Goal: Task Accomplishment & Management: Use online tool/utility

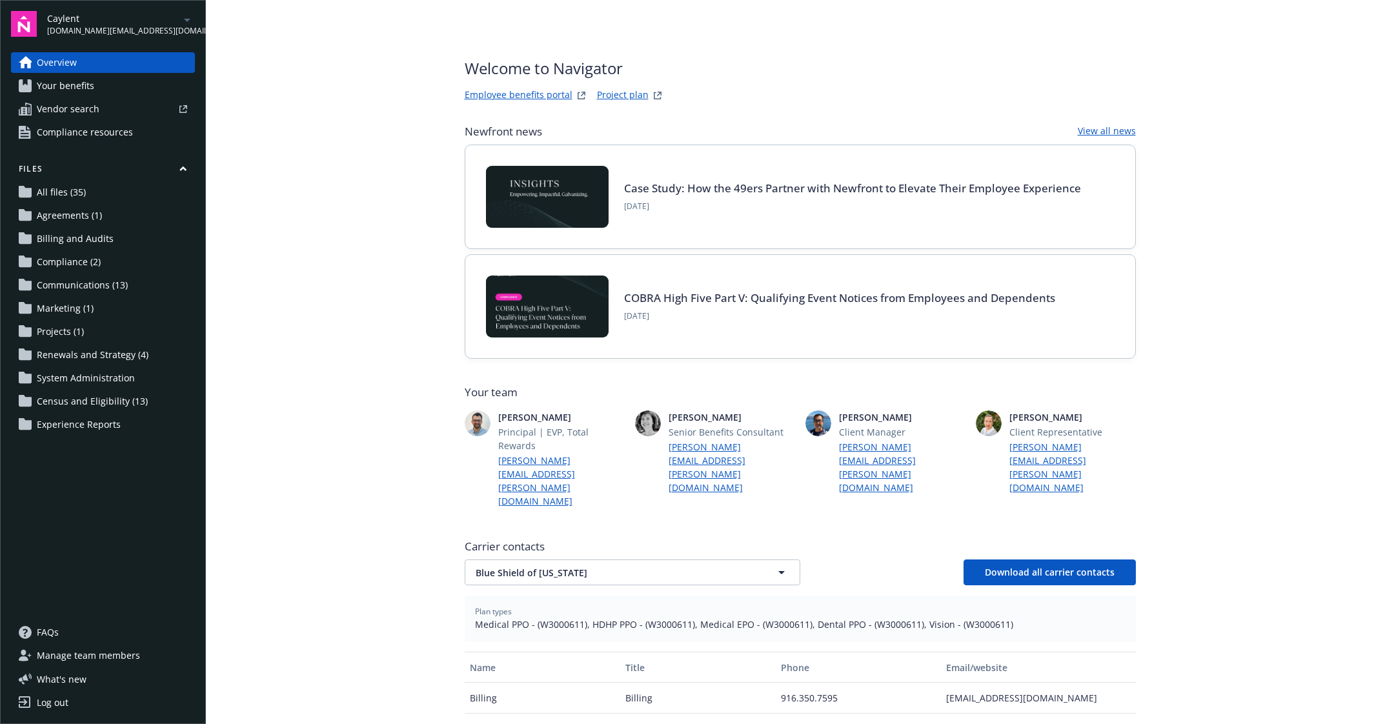
click at [101, 283] on span "Communications (13)" at bounding box center [82, 285] width 91 height 21
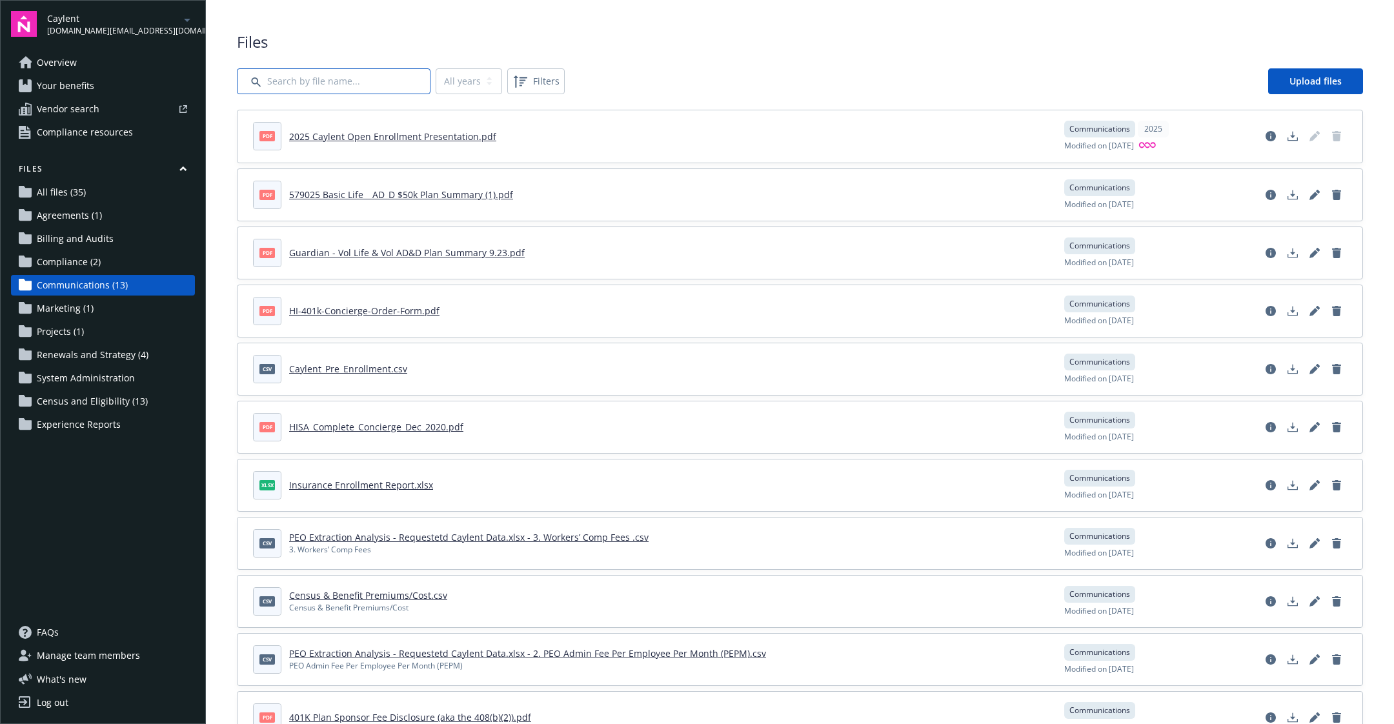
click at [324, 80] on input "Search by file name..." at bounding box center [334, 81] width 194 height 26
click at [557, 92] on button "Filters" at bounding box center [535, 81] width 57 height 26
click at [400, 81] on input "Search by file name..." at bounding box center [334, 81] width 194 height 26
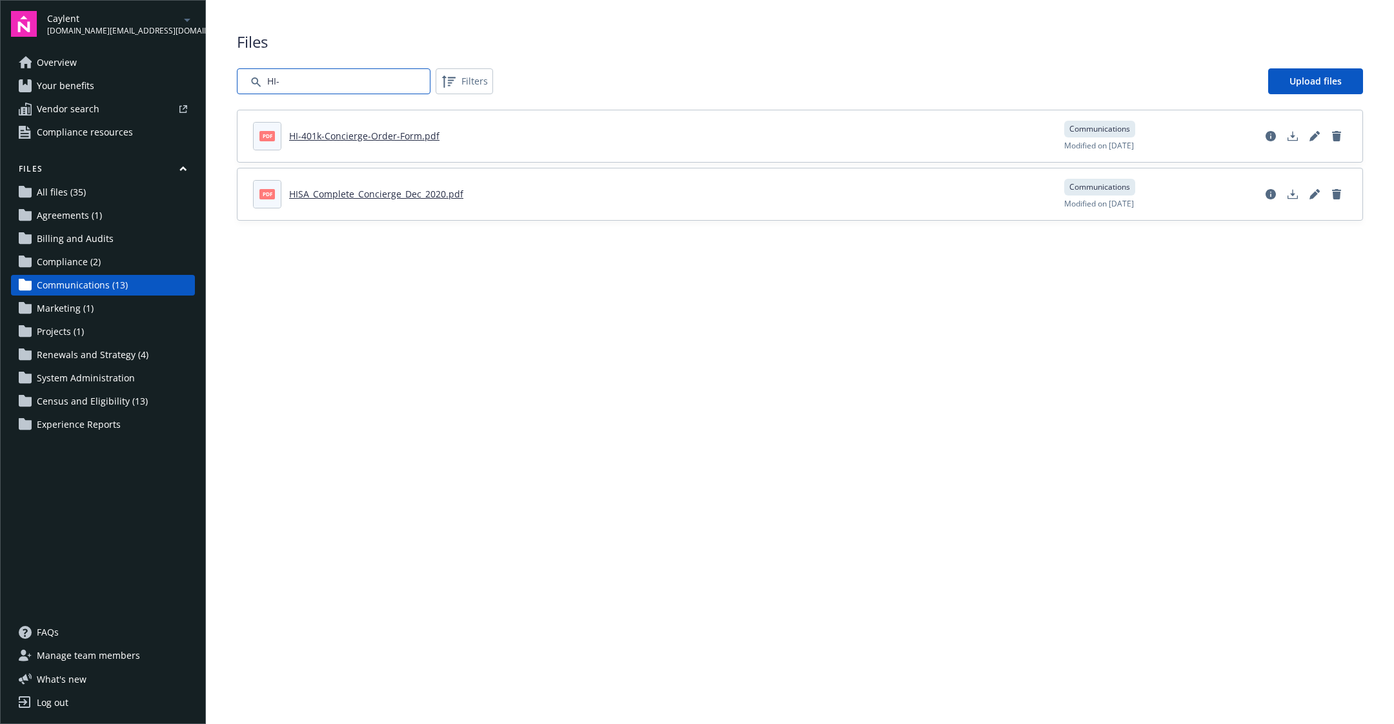
type input "HI-"
click at [306, 70] on input "Search by file name..." at bounding box center [334, 81] width 194 height 26
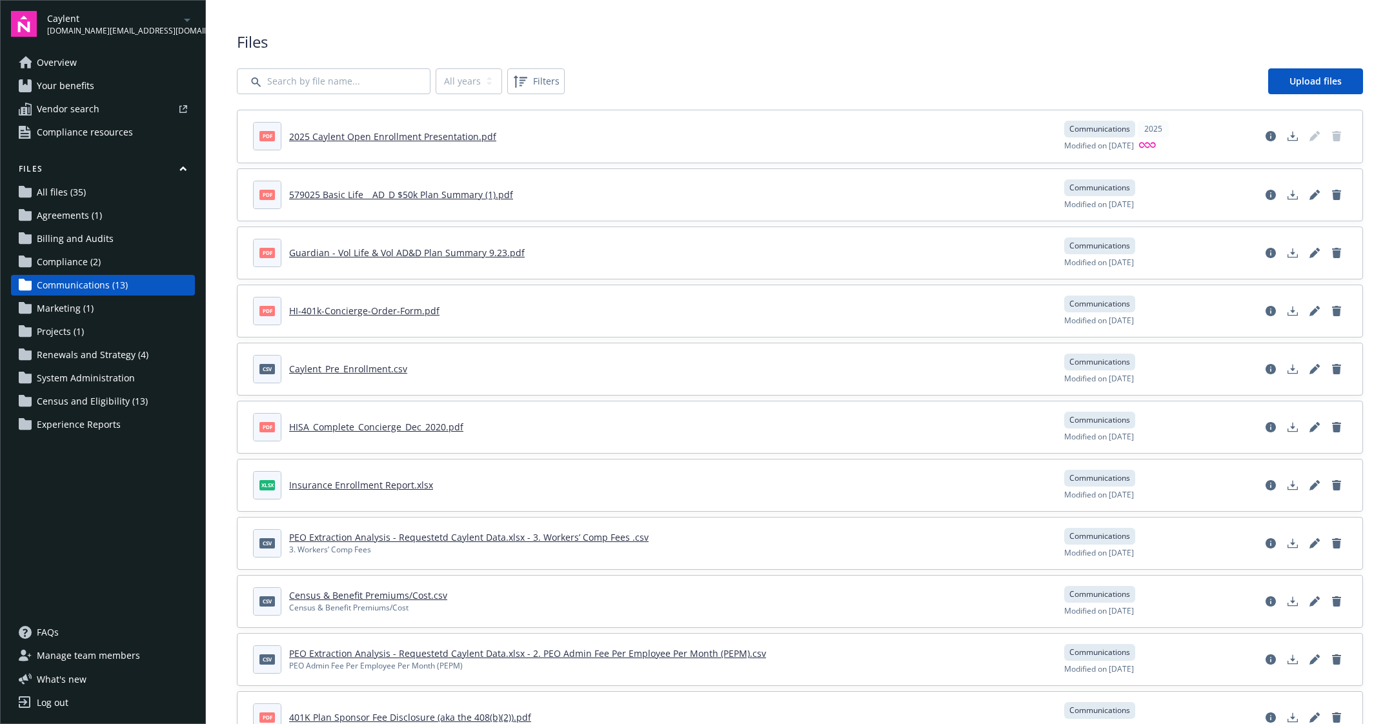
click at [104, 201] on link "All files (35)" at bounding box center [103, 192] width 184 height 21
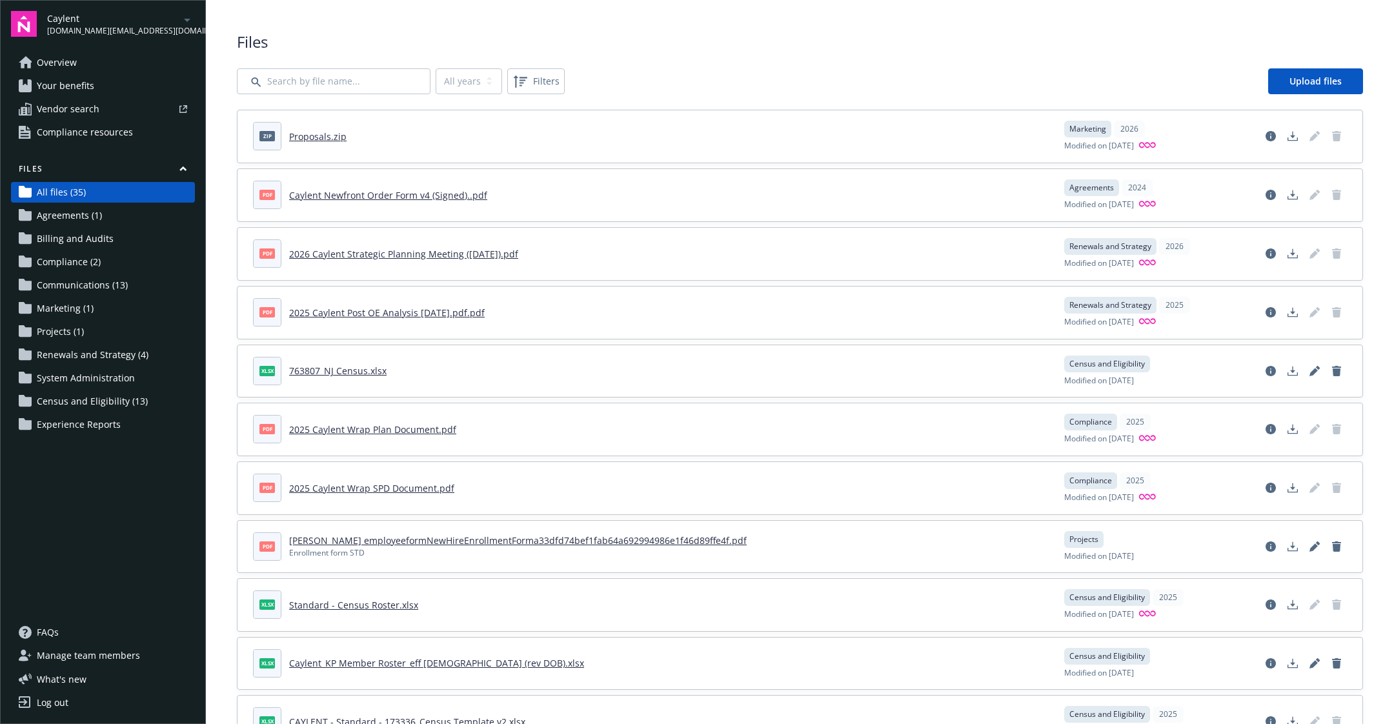
click at [101, 117] on link "Vendor search" at bounding box center [103, 109] width 184 height 21
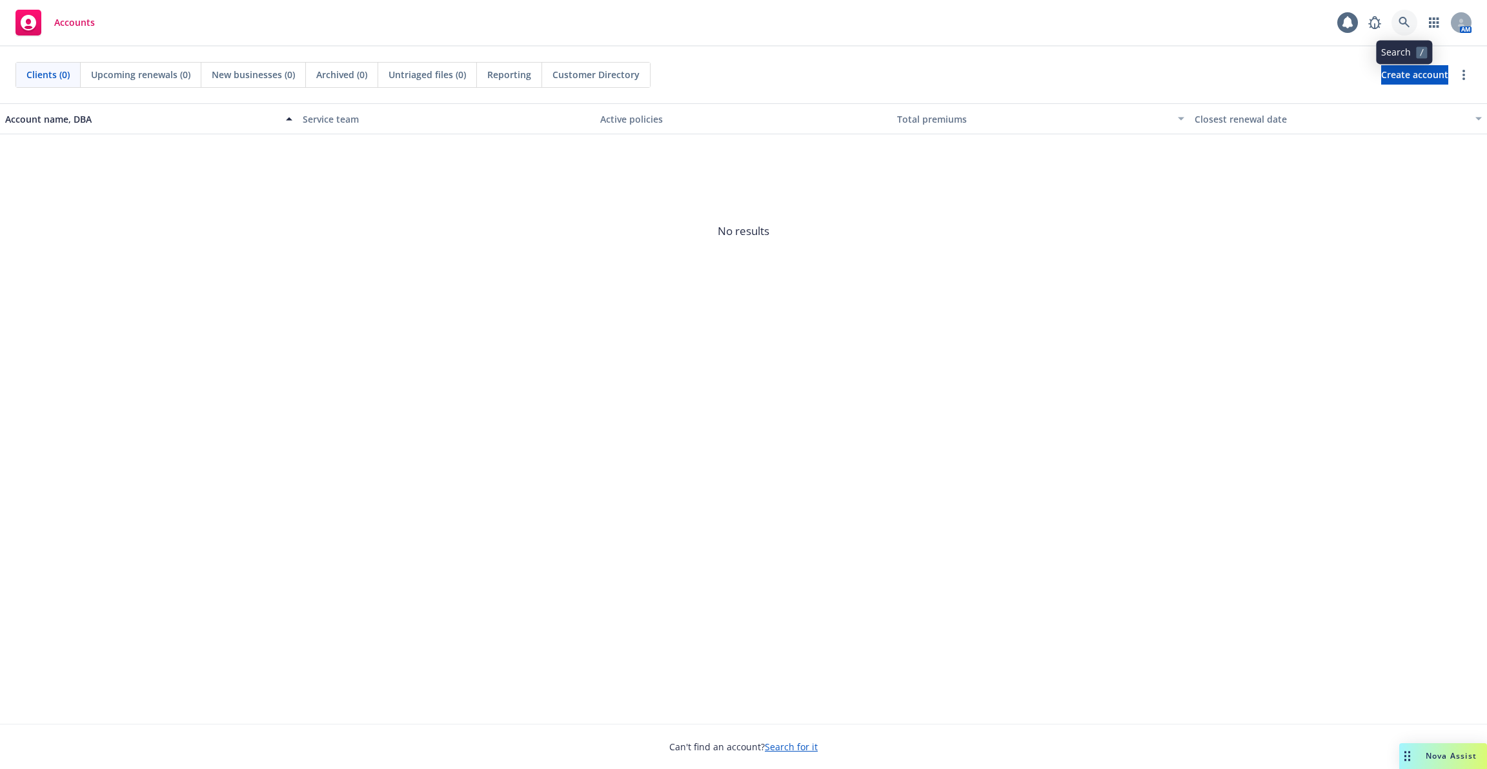
click at [1410, 29] on link at bounding box center [1404, 23] width 26 height 26
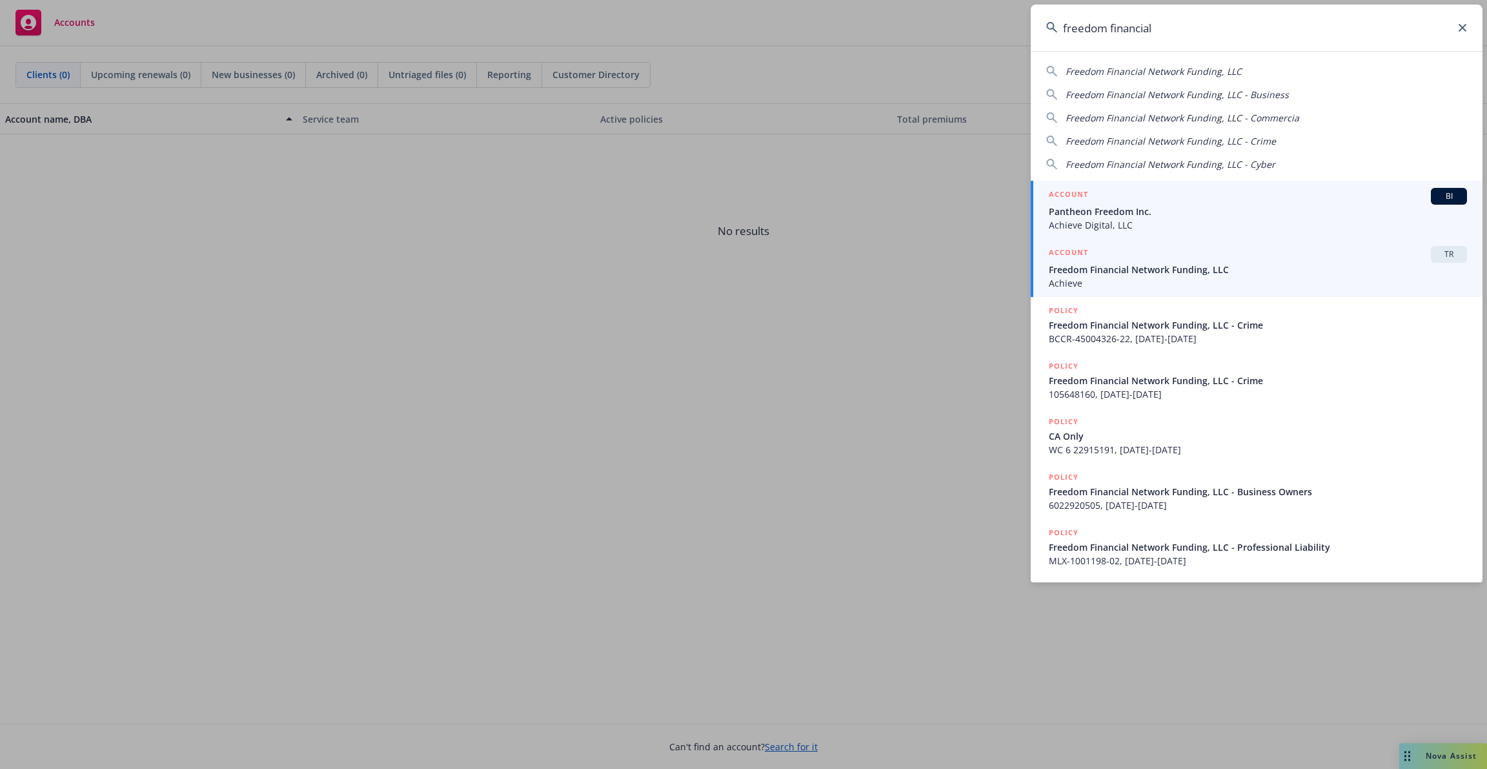
type input "freedom financial"
click at [1151, 273] on span "Freedom Financial Network Funding, LLC" at bounding box center [1258, 270] width 418 height 14
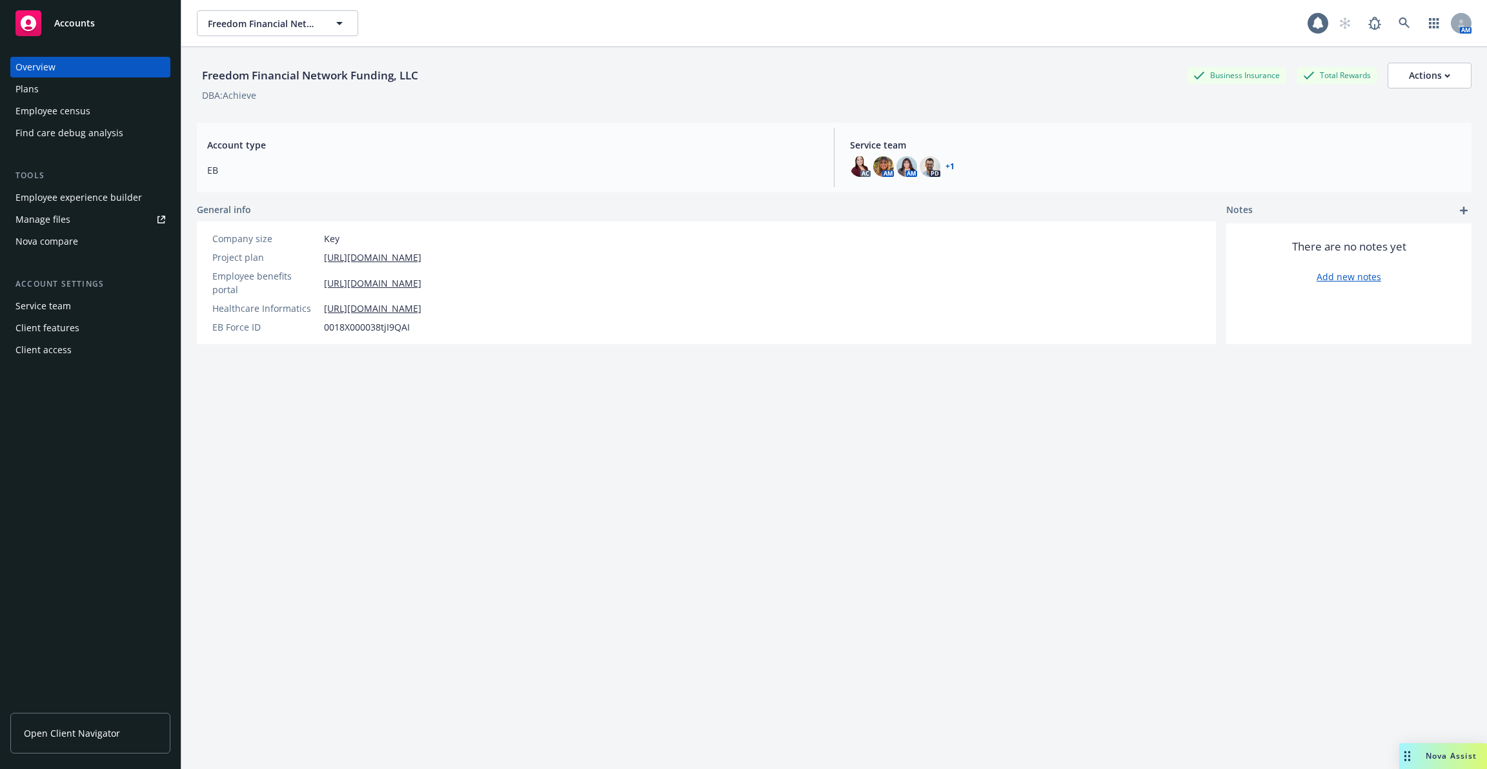
click at [103, 197] on div "Employee experience builder" at bounding box center [78, 197] width 126 height 21
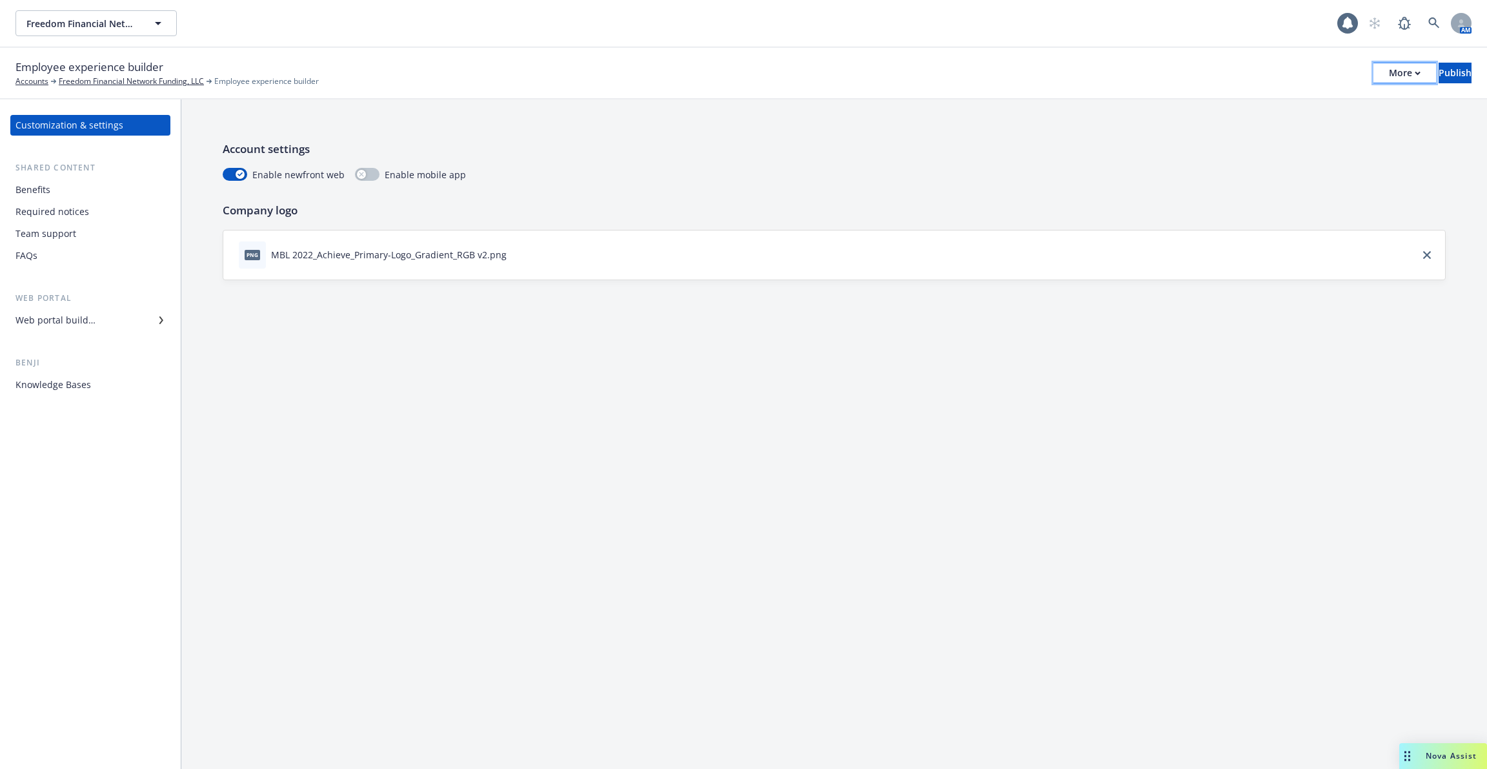
click at [1389, 76] on div "More" at bounding box center [1405, 72] width 32 height 19
click at [1333, 96] on link "Copy preview link" at bounding box center [1298, 102] width 191 height 26
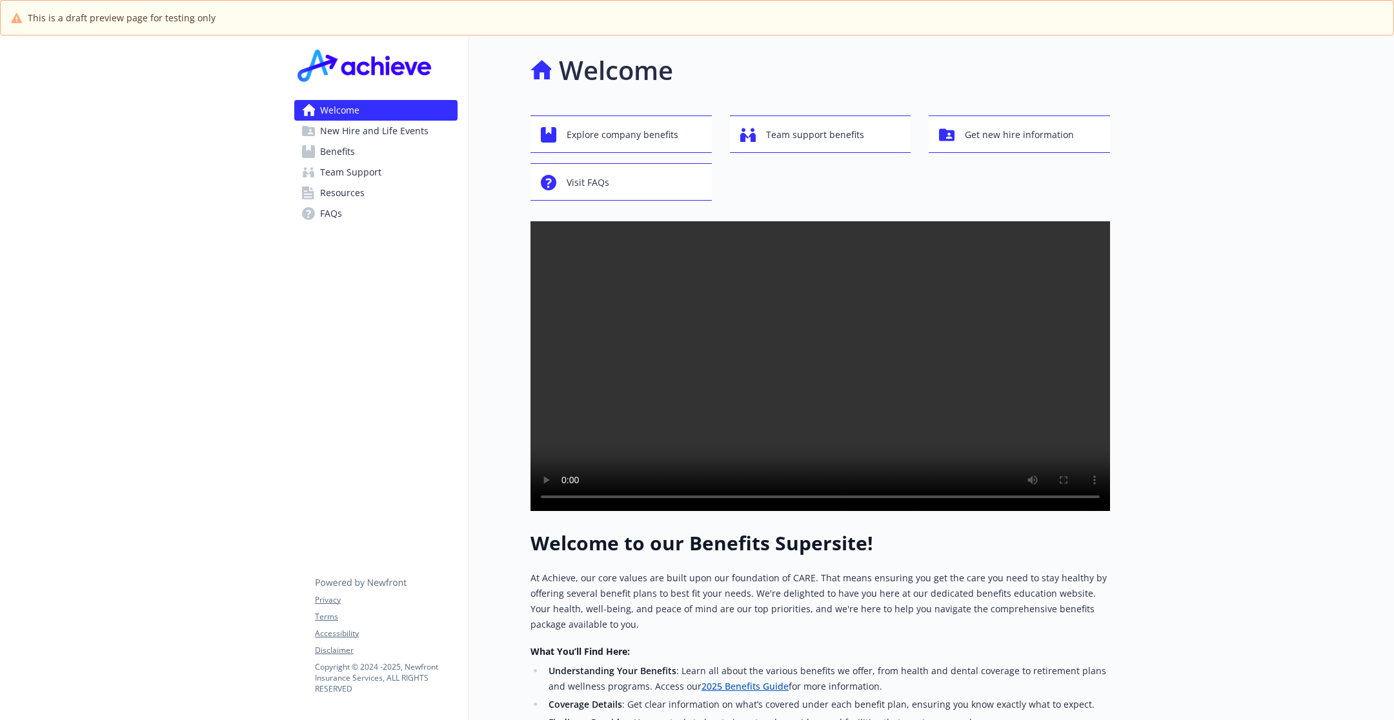
click at [489, 530] on div "Welcome Explore company benefits Team support benefits Get new hire information…" at bounding box center [790, 474] width 642 height 878
click at [483, 530] on div "Welcome Explore company benefits Team support benefits Get new hire information…" at bounding box center [790, 474] width 642 height 878
click at [1149, 265] on div at bounding box center [1252, 512] width 284 height 955
click at [1143, 489] on div at bounding box center [1252, 512] width 284 height 955
click at [784, 346] on video at bounding box center [821, 366] width 580 height 290
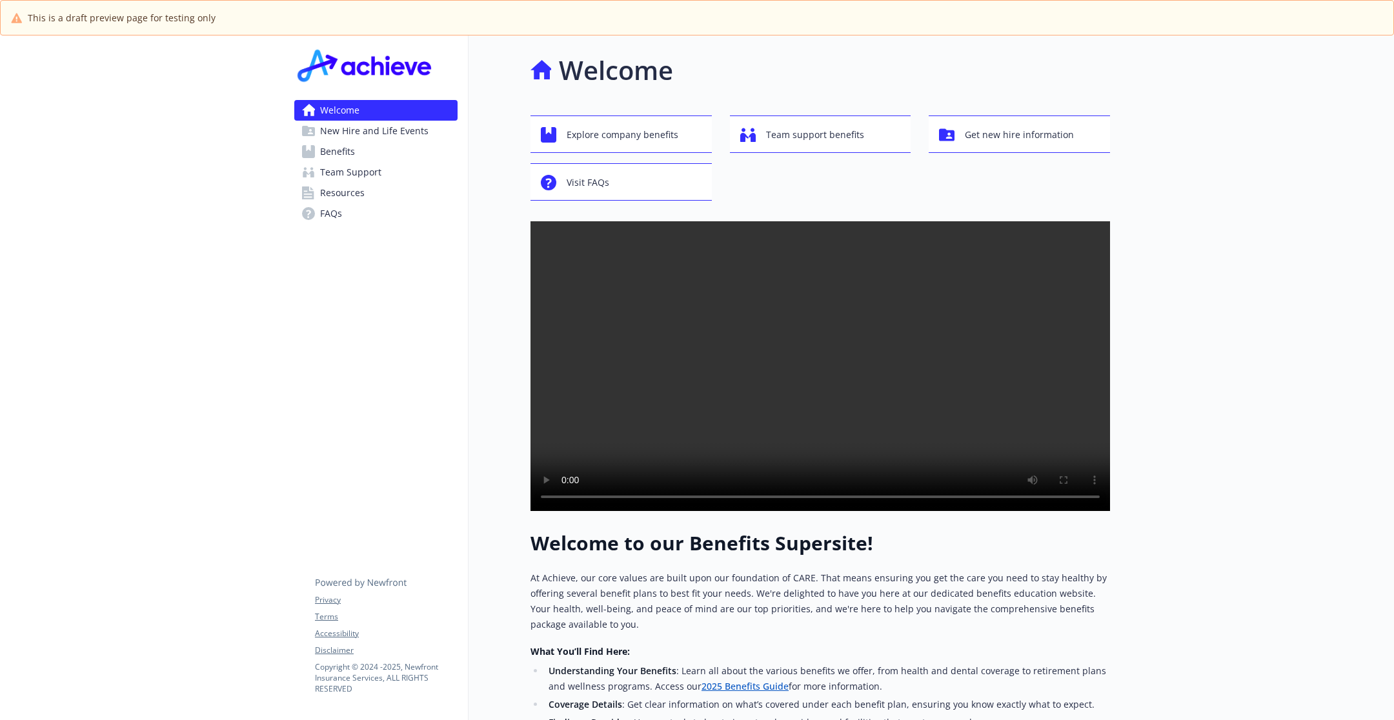
click at [784, 346] on video at bounding box center [821, 366] width 580 height 290
click at [668, 298] on video at bounding box center [821, 366] width 580 height 290
click at [1062, 400] on video at bounding box center [821, 366] width 580 height 290
click at [1007, 372] on video at bounding box center [821, 366] width 580 height 290
click at [1006, 372] on video at bounding box center [821, 366] width 580 height 290
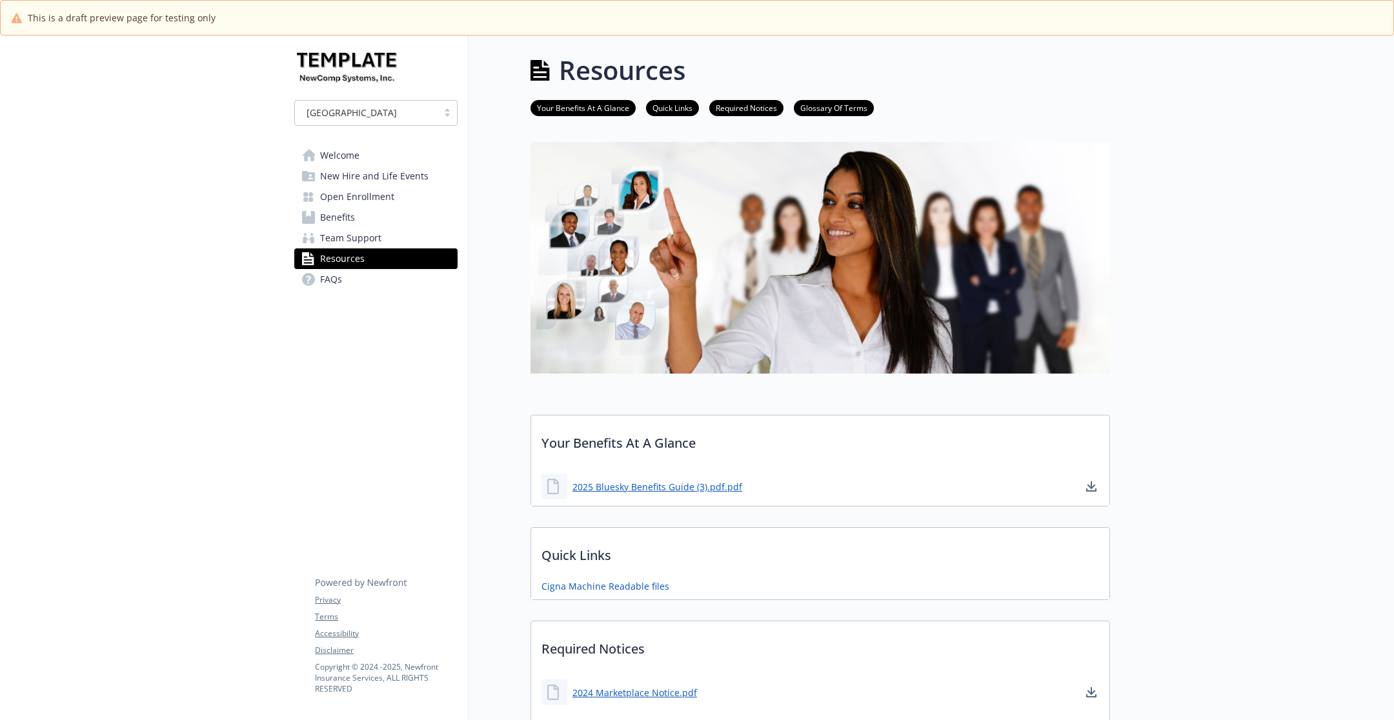
click at [376, 199] on span "Open Enrollment" at bounding box center [357, 197] width 74 height 21
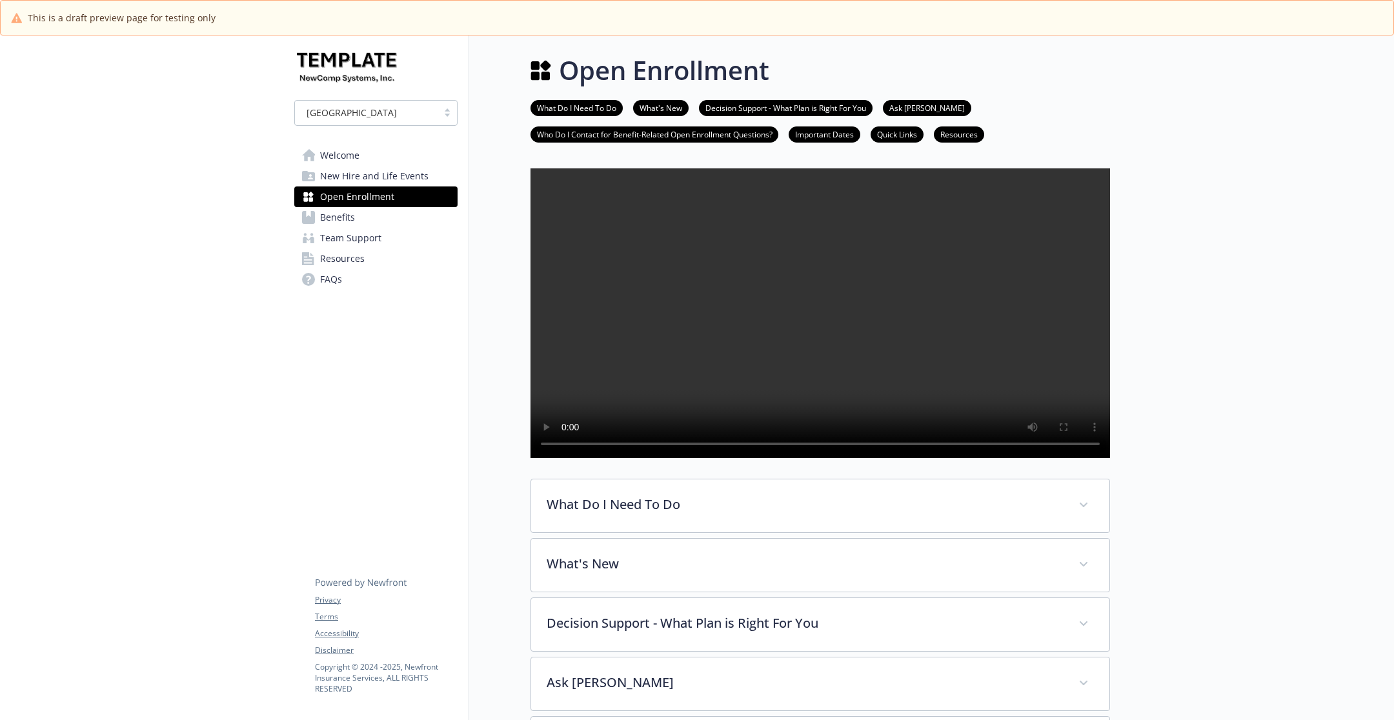
click at [1147, 445] on div at bounding box center [1252, 713] width 284 height 1356
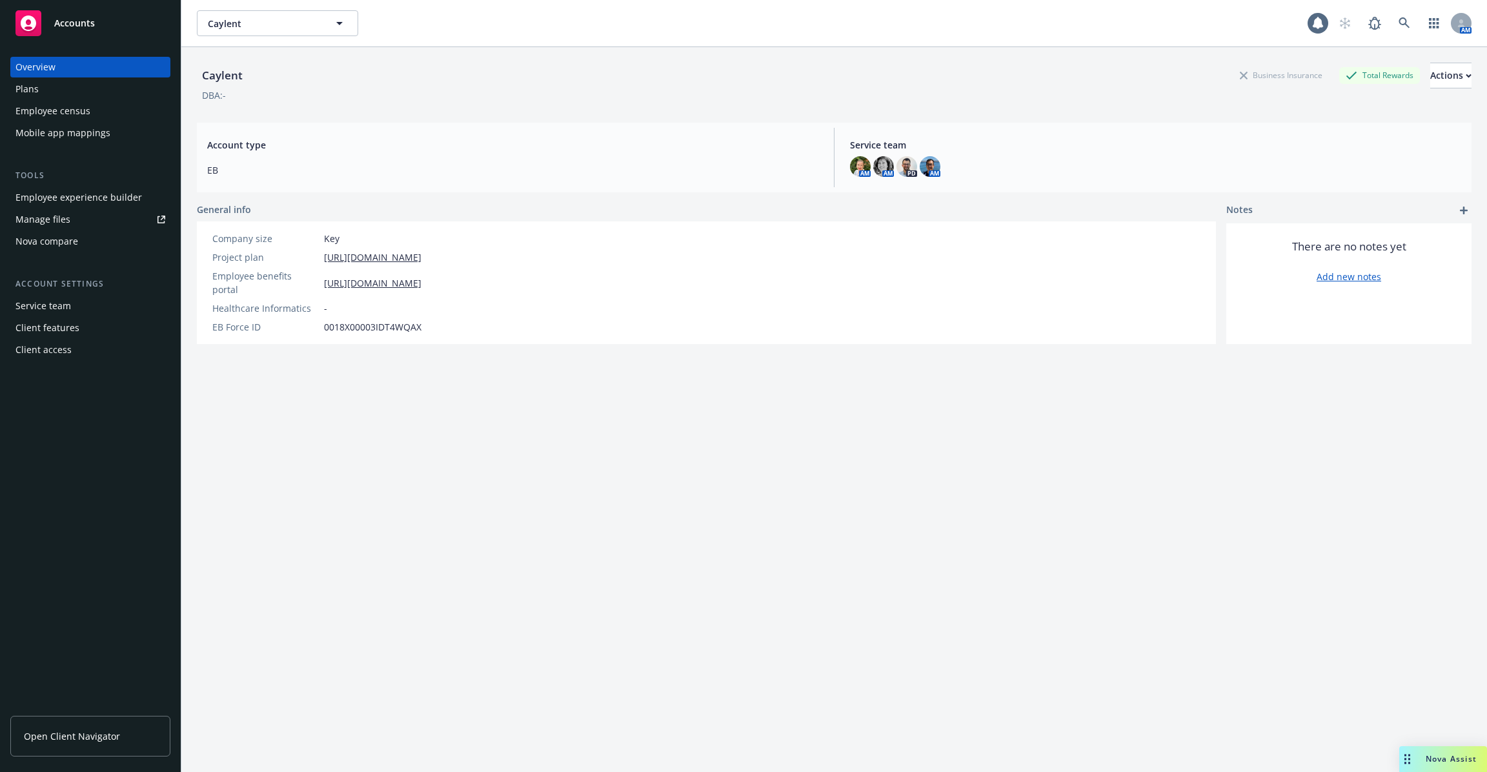
click at [1043, 339] on div "Caylent Business Insurance Total Rewards Actions DBA: - Account type EB Service…" at bounding box center [834, 425] width 1275 height 756
click at [1415, 26] on link at bounding box center [1404, 23] width 26 height 26
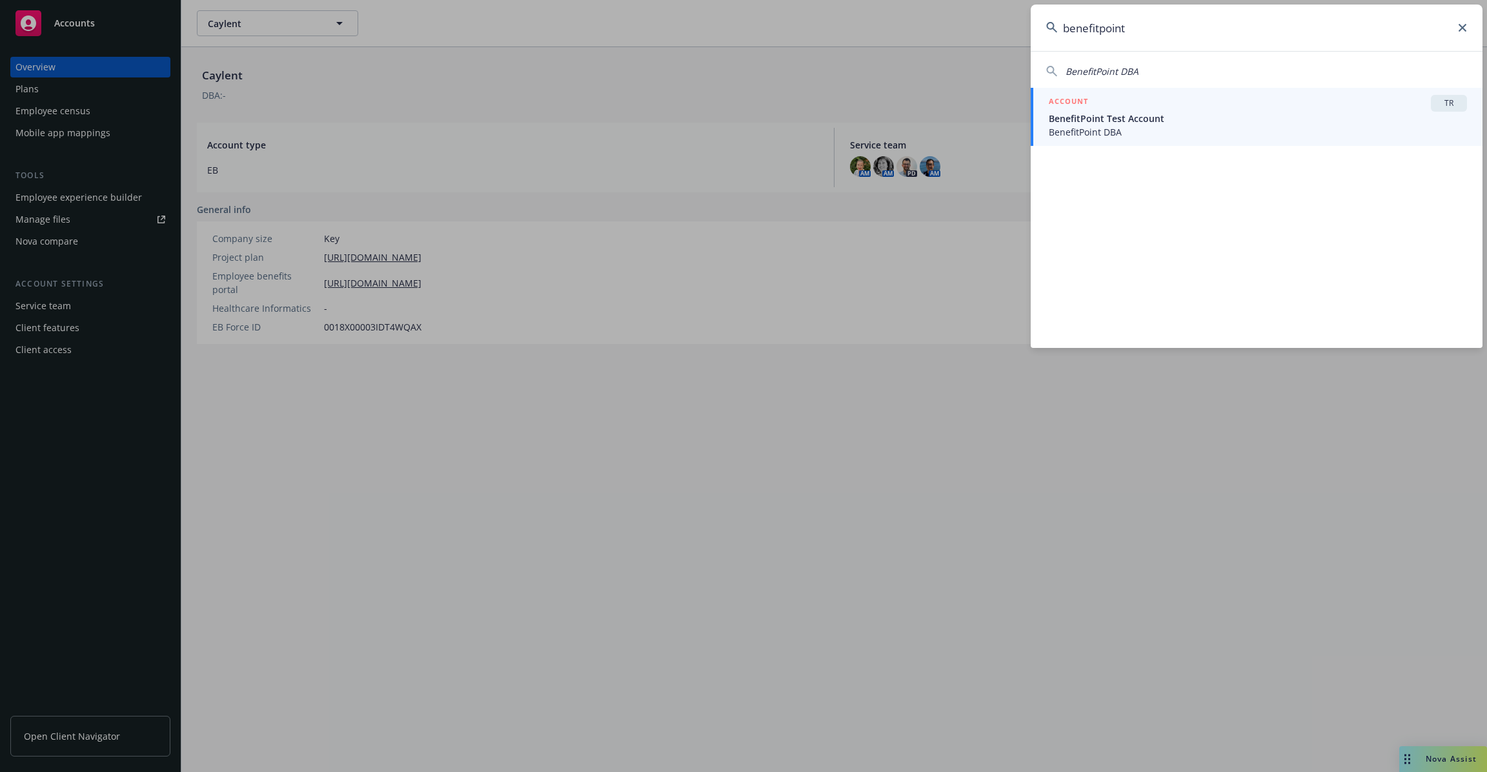
type input "benefitpoint"
click at [1233, 118] on span "BenefitPoint Test Account" at bounding box center [1258, 119] width 418 height 14
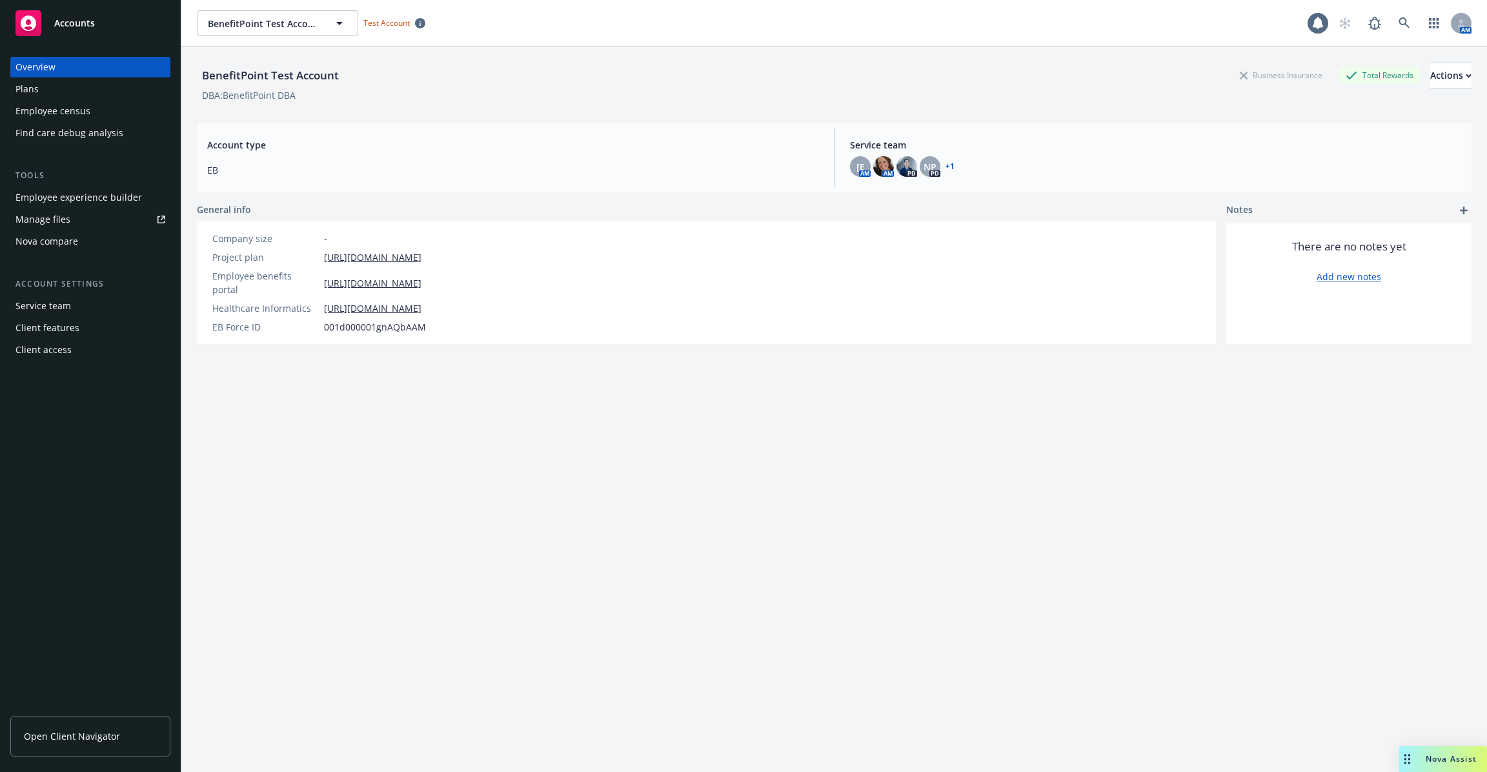
click at [107, 97] on div "Plans" at bounding box center [90, 89] width 150 height 21
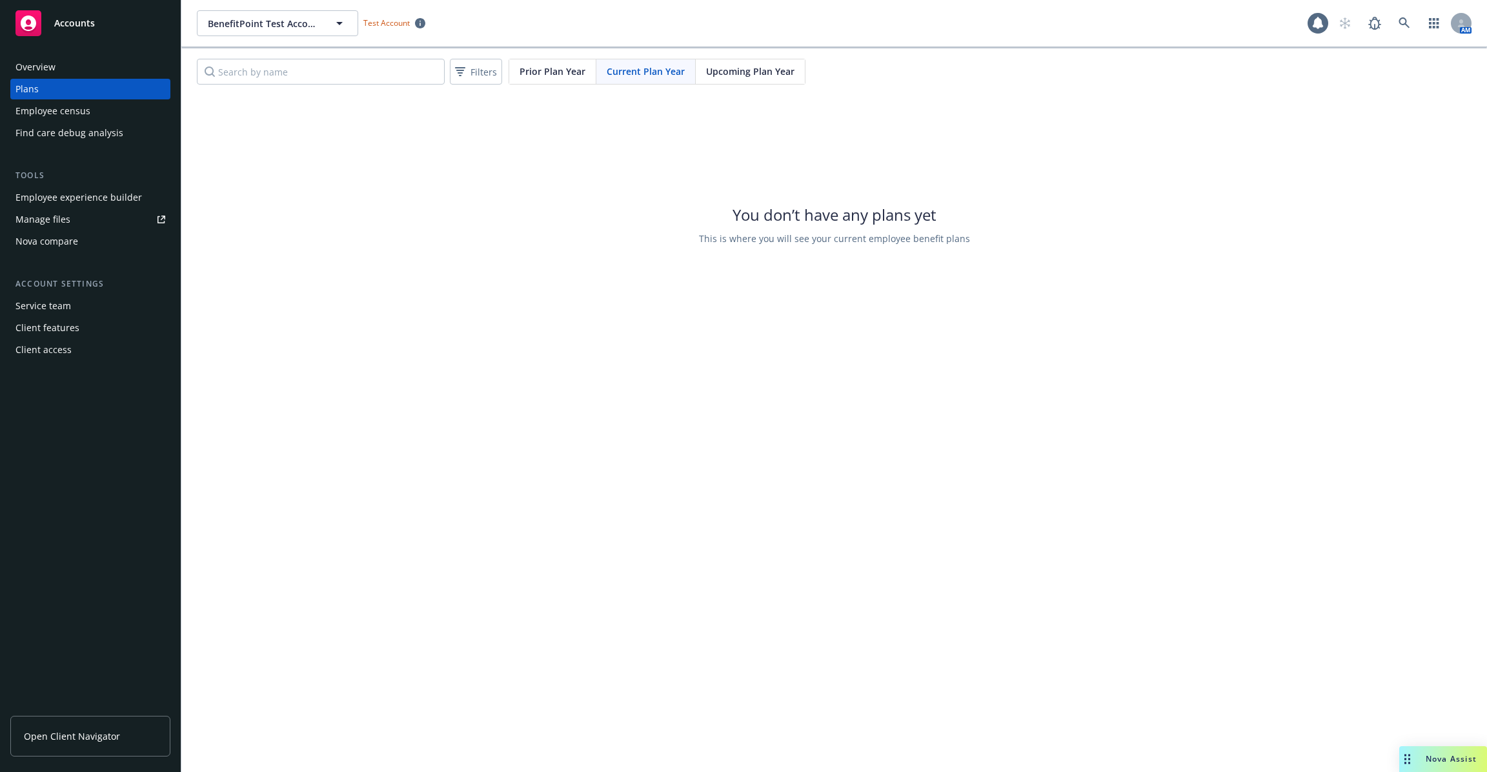
click at [99, 194] on div "Employee experience builder" at bounding box center [78, 197] width 126 height 21
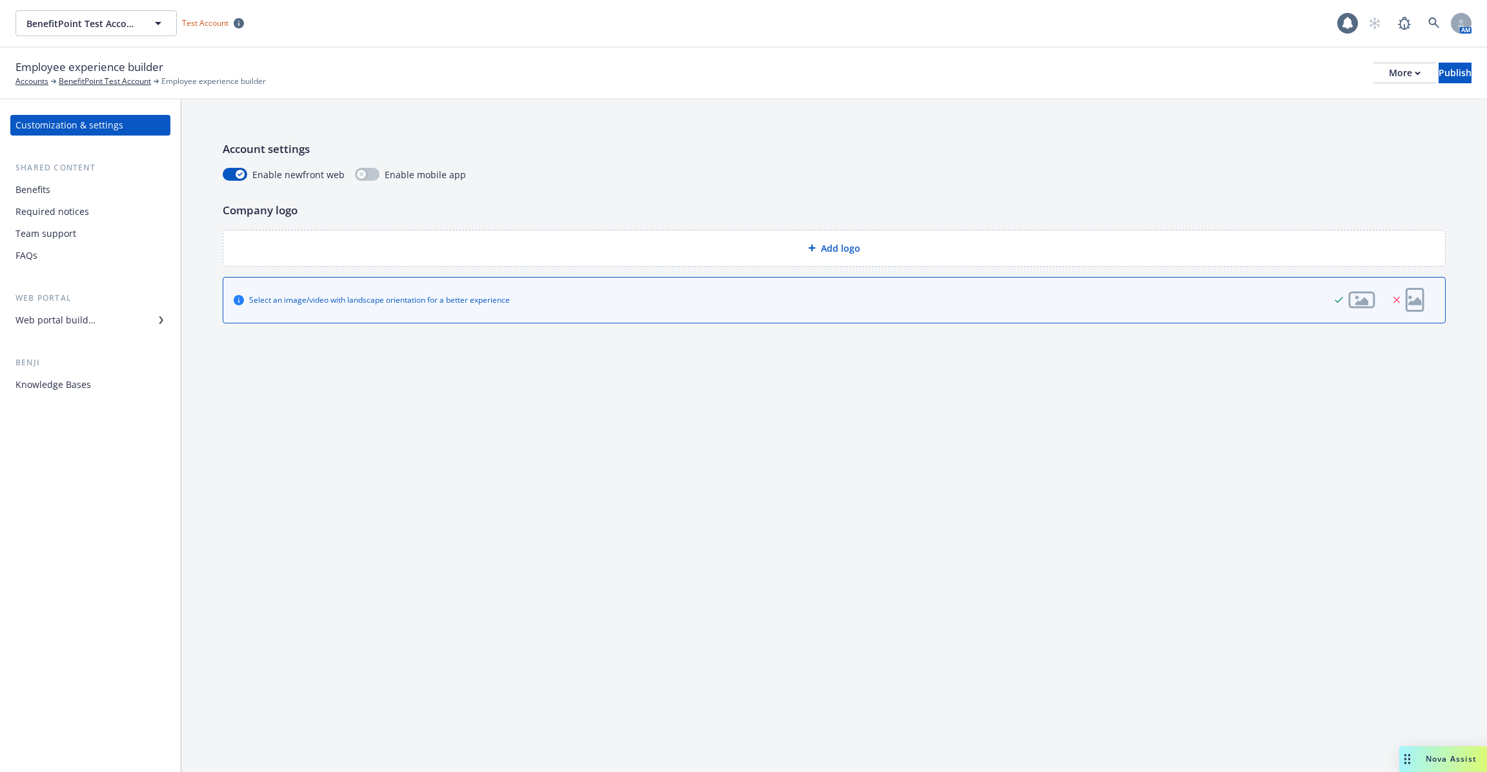
click at [75, 203] on div "Required notices" at bounding box center [52, 211] width 74 height 21
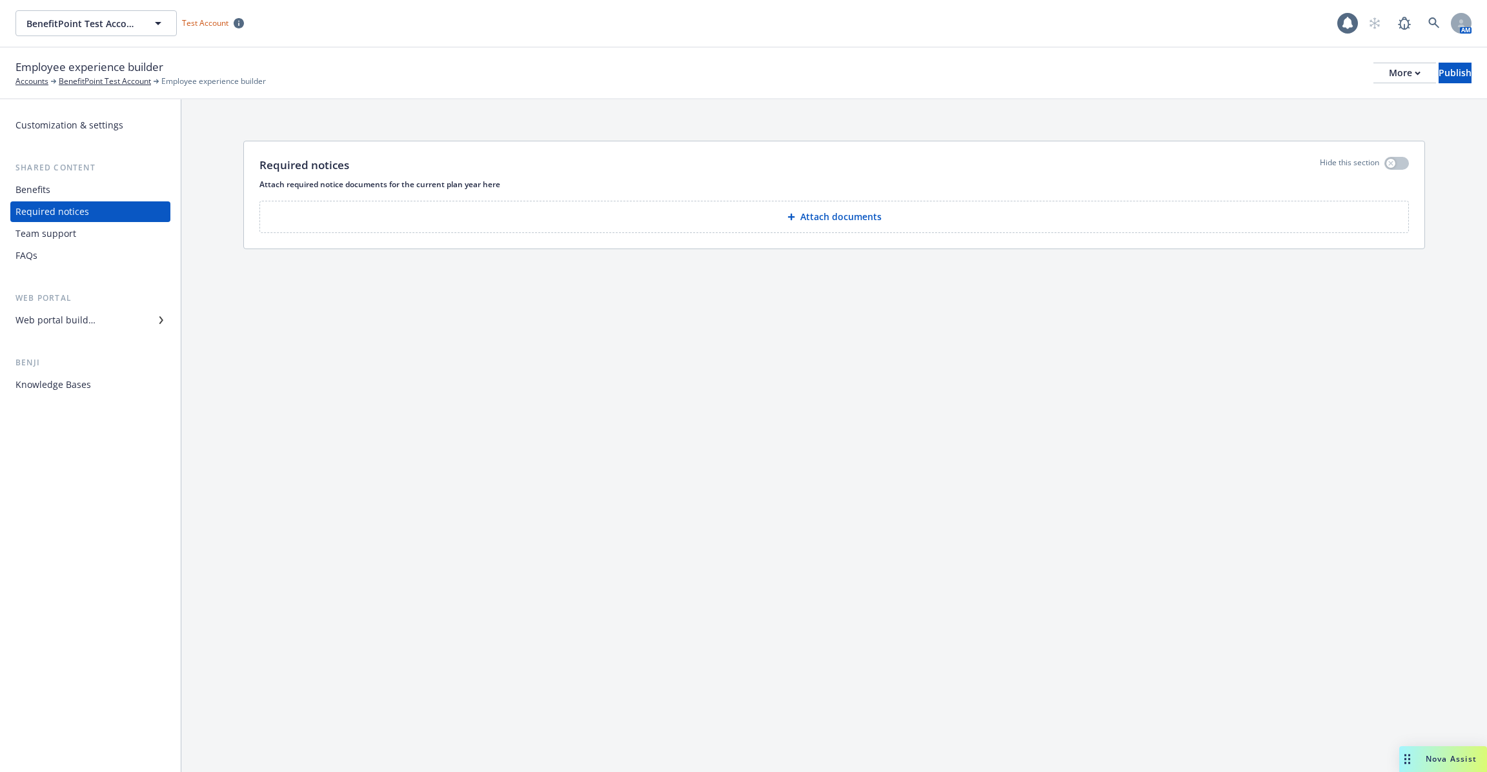
click at [67, 190] on div "Benefits" at bounding box center [90, 189] width 150 height 21
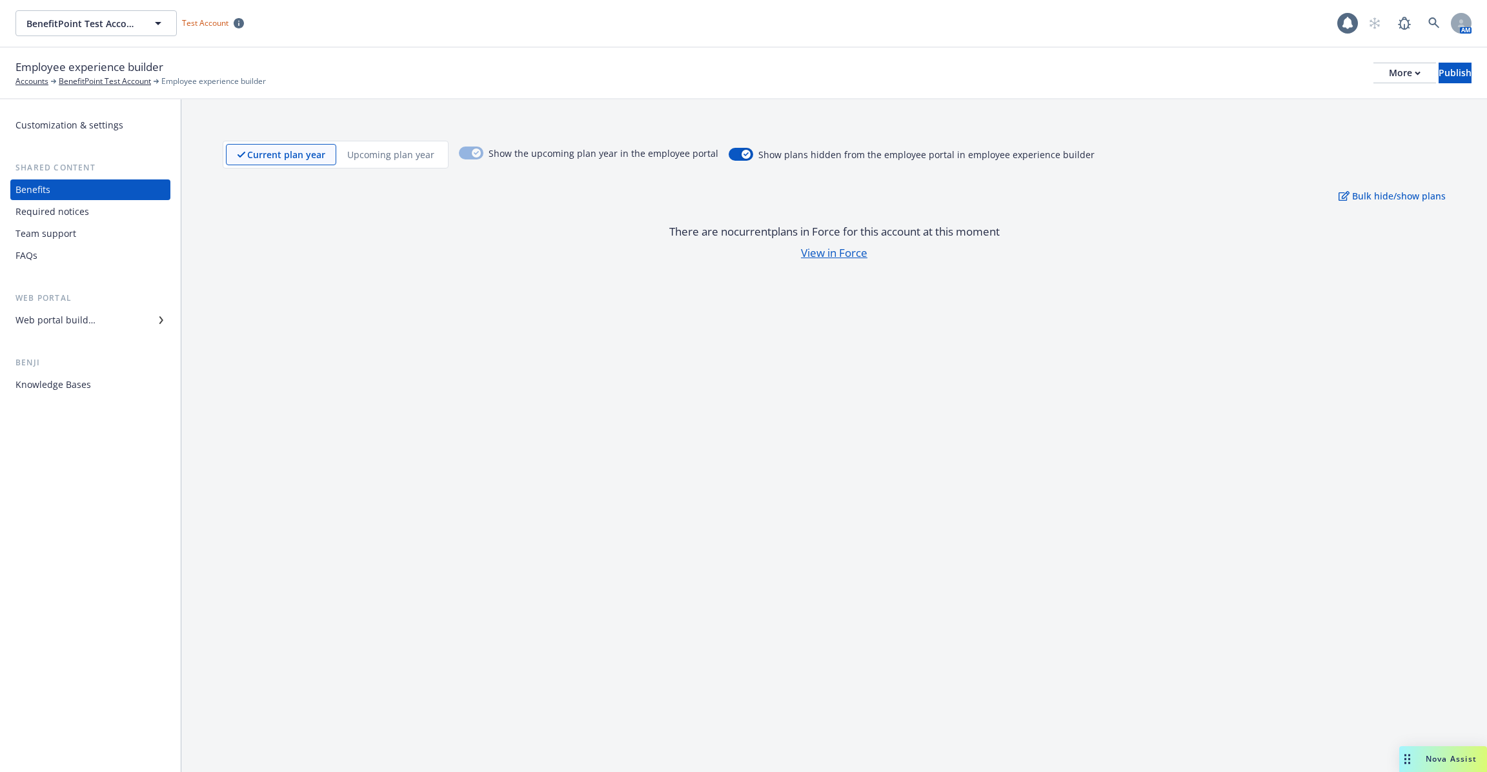
click at [67, 233] on div "Team support" at bounding box center [45, 233] width 61 height 21
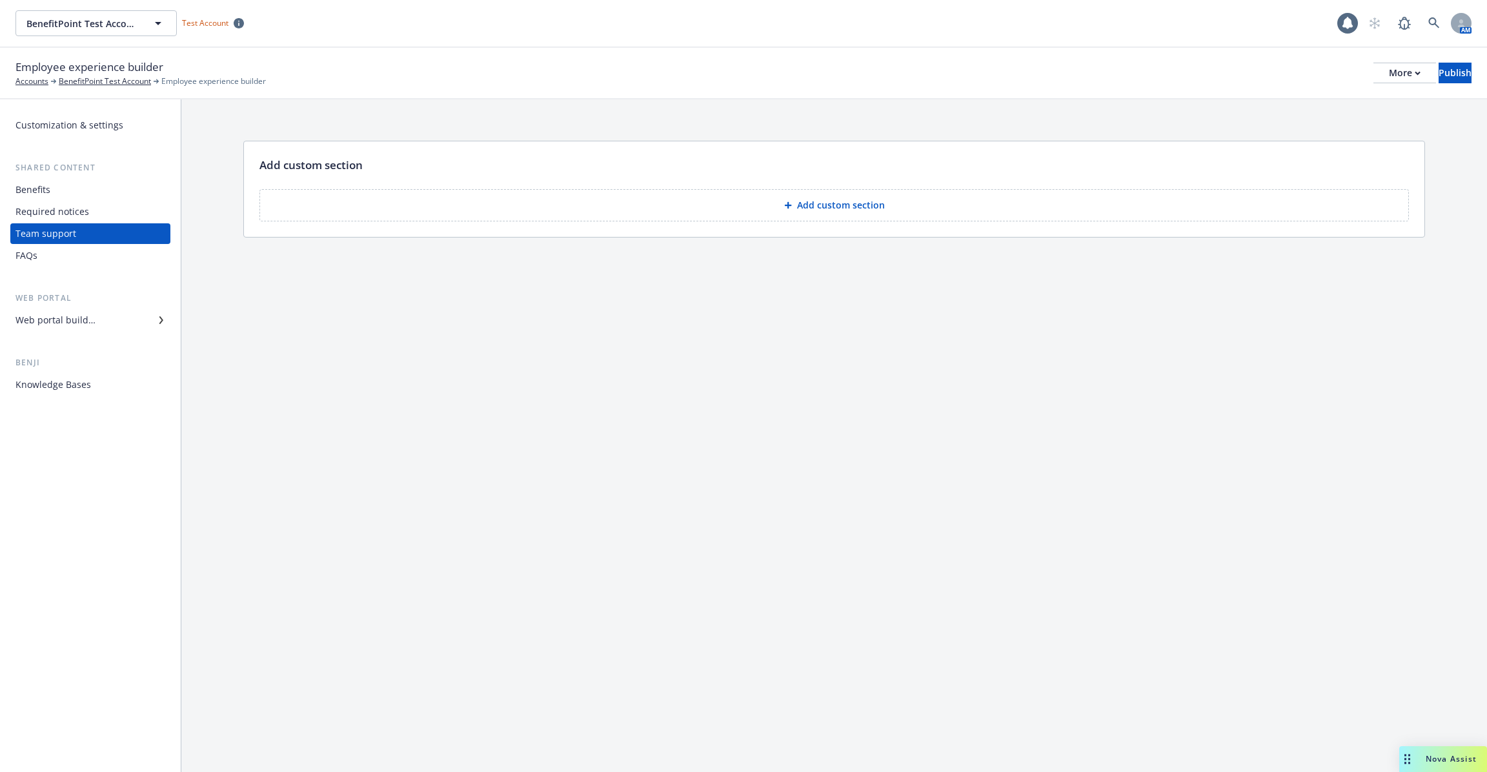
click at [65, 258] on div "FAQs" at bounding box center [90, 255] width 150 height 21
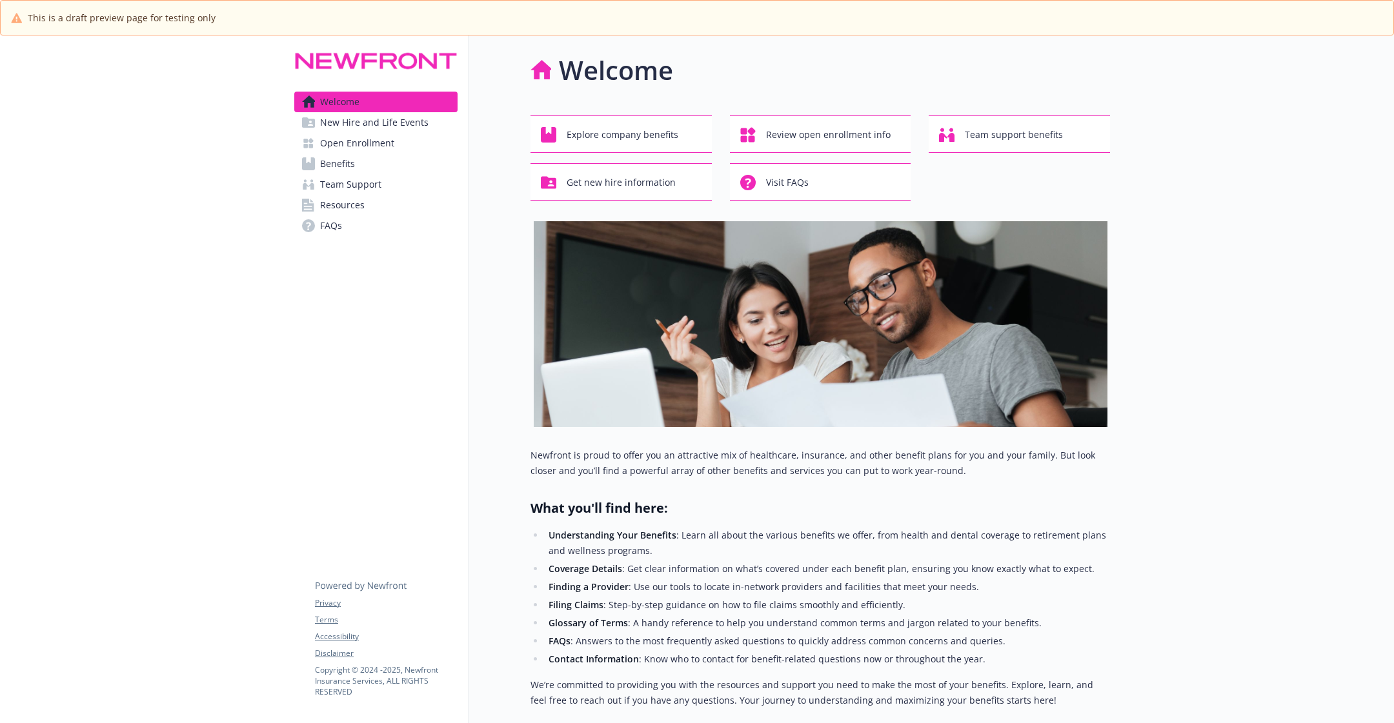
click at [404, 124] on span "New Hire and Life Events" at bounding box center [374, 122] width 108 height 21
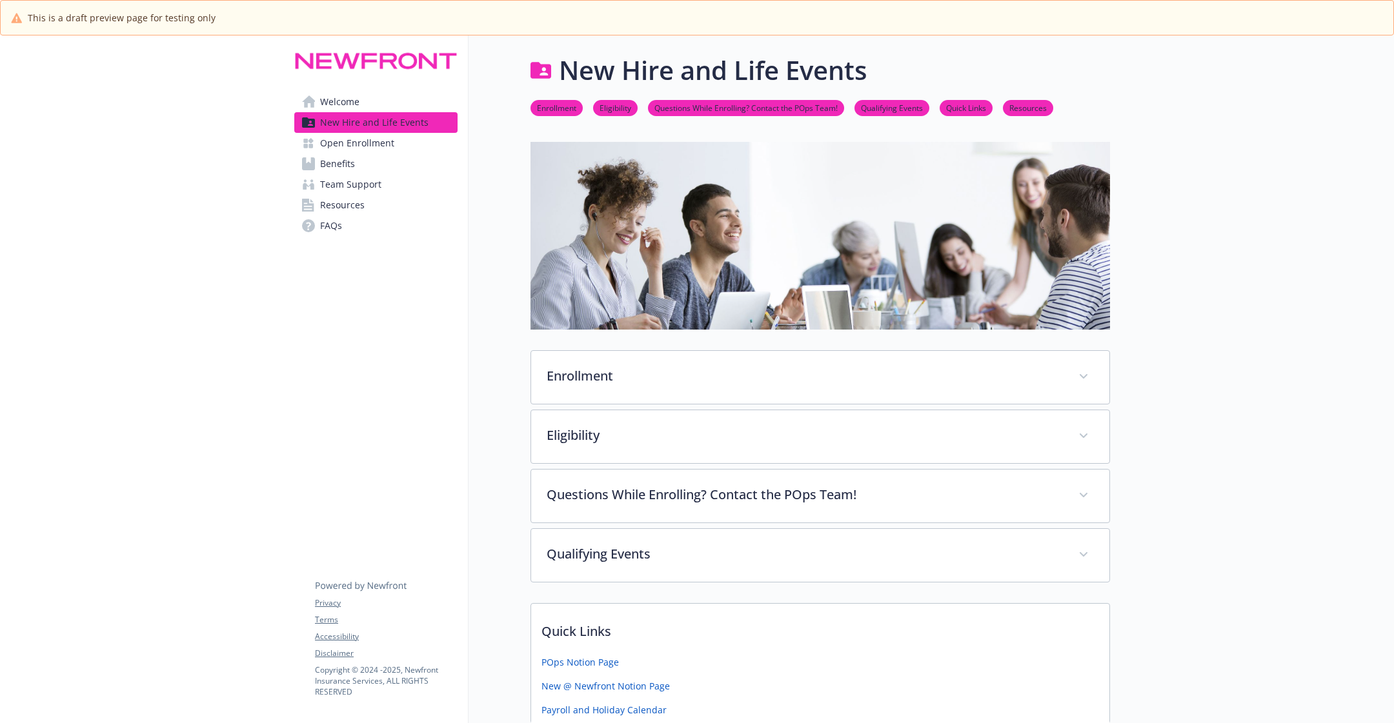
click at [400, 94] on link "Welcome" at bounding box center [375, 102] width 163 height 21
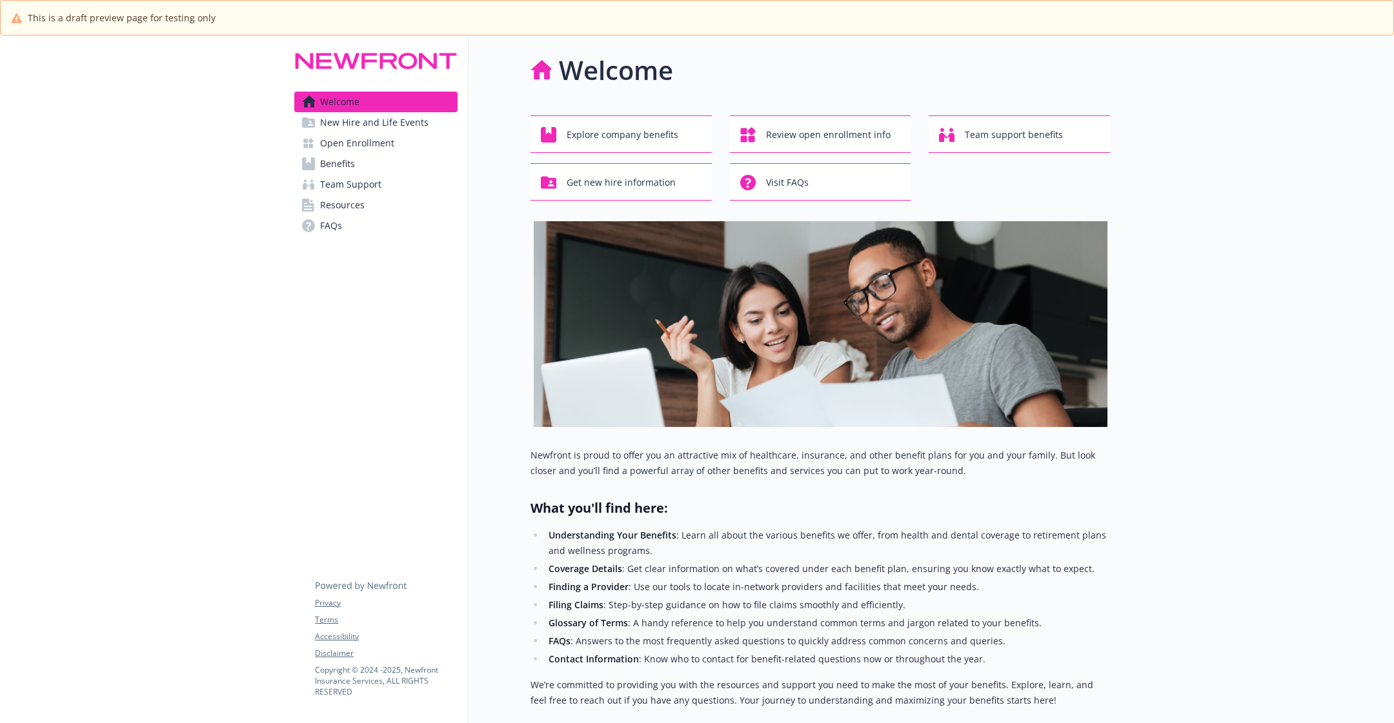
click at [381, 126] on span "New Hire and Life Events" at bounding box center [374, 122] width 108 height 21
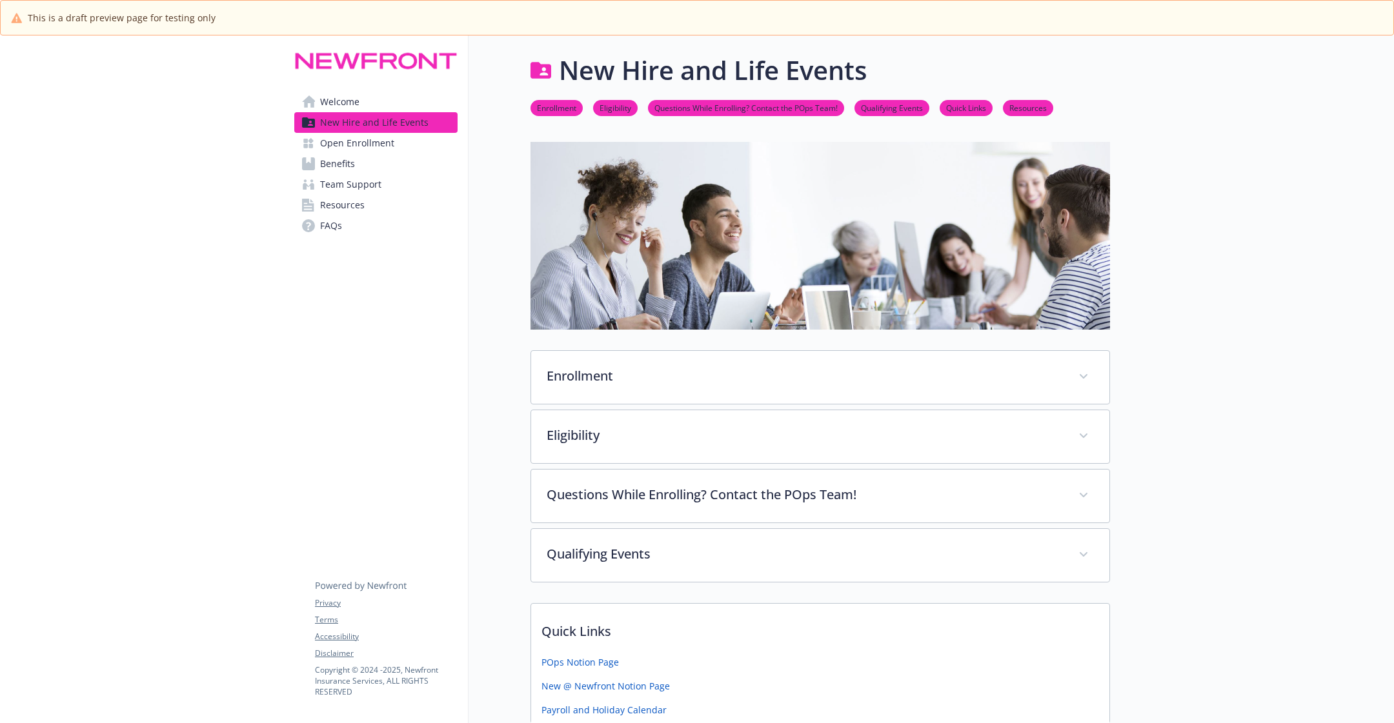
click at [388, 163] on link "Benefits" at bounding box center [375, 164] width 163 height 21
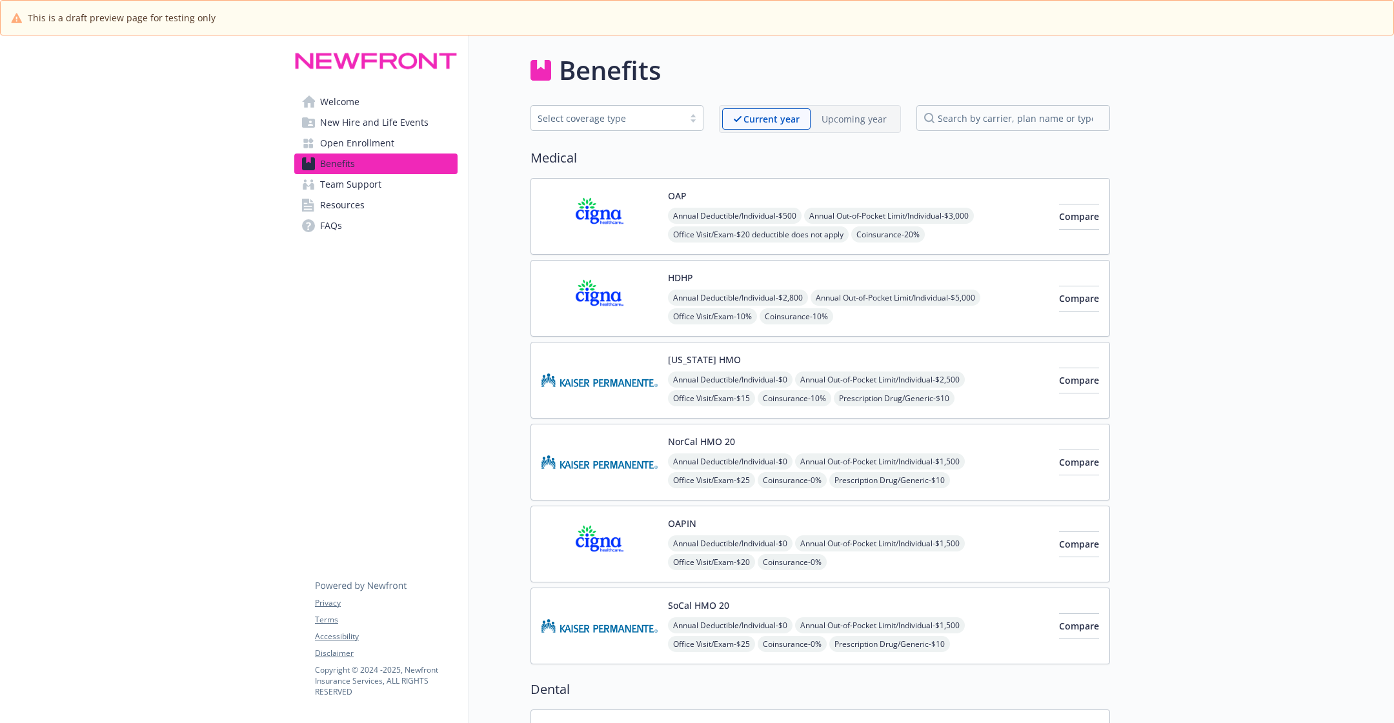
click at [653, 210] on img at bounding box center [599, 216] width 116 height 55
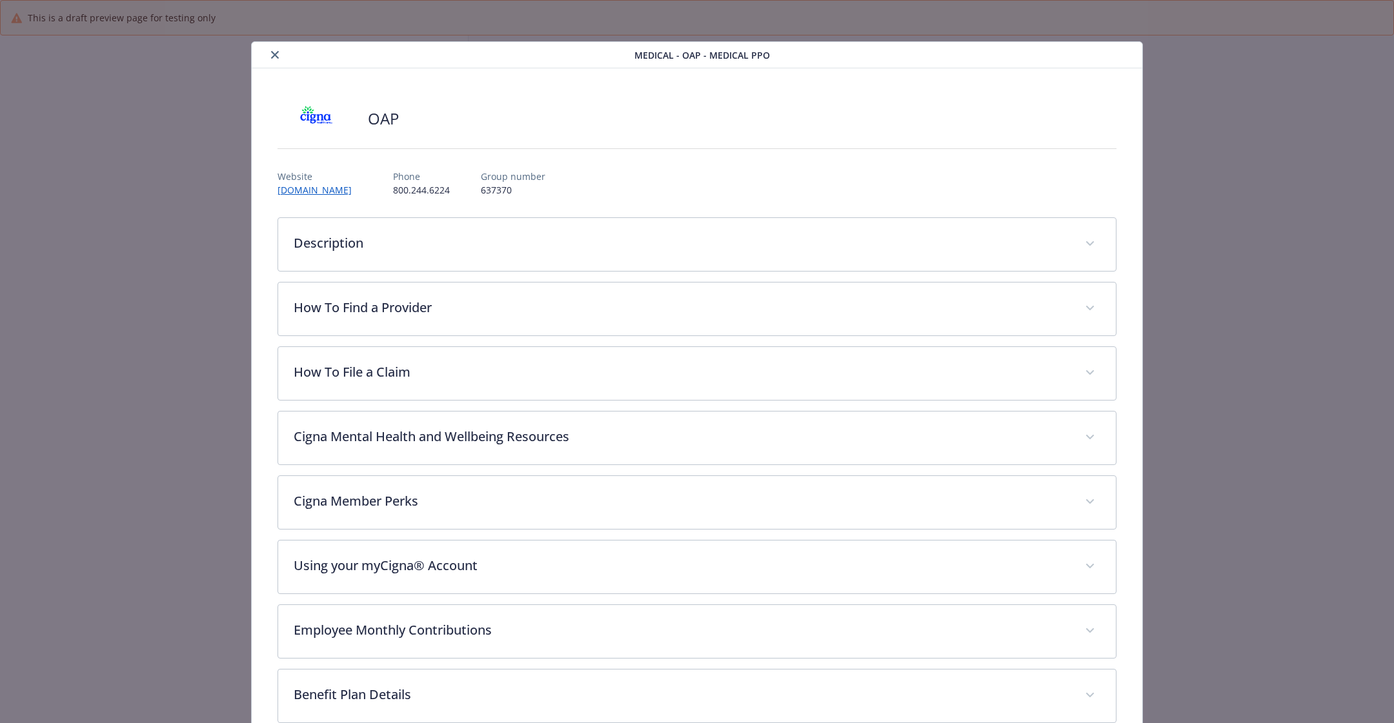
scroll to position [38, 0]
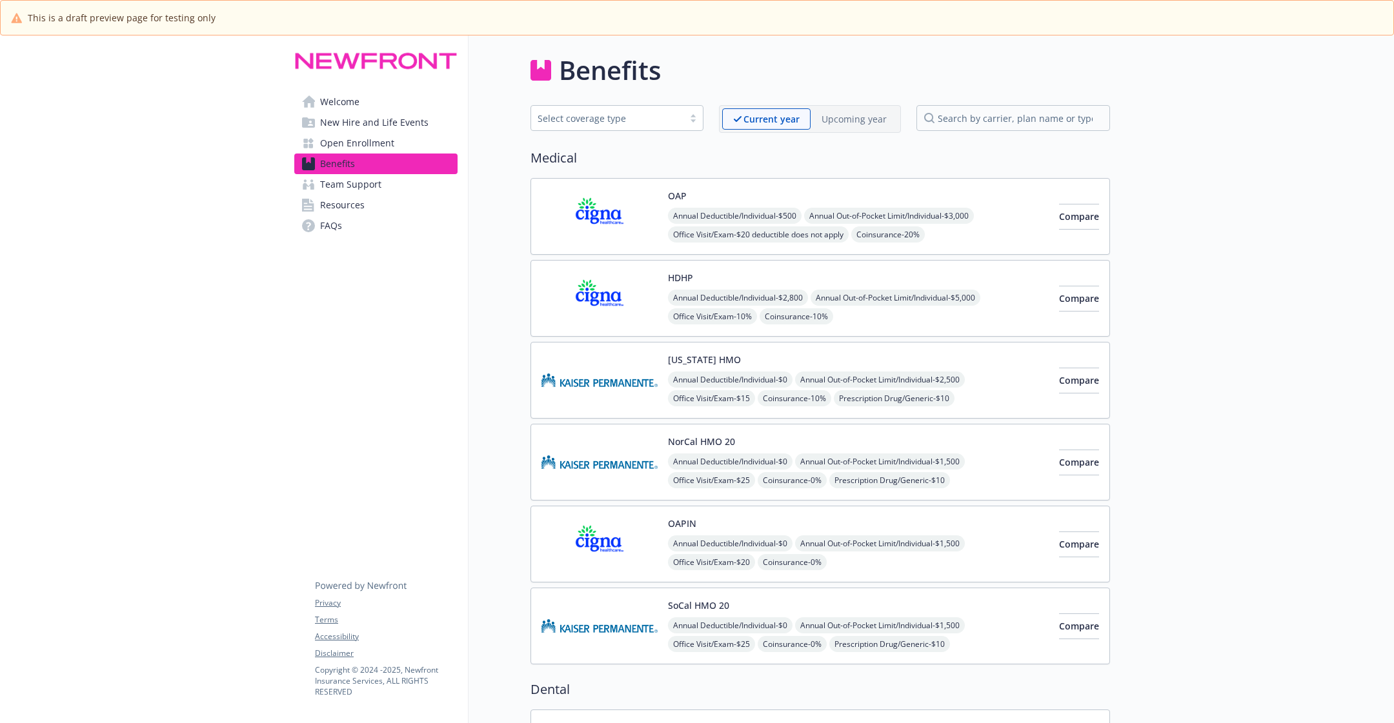
click at [415, 106] on link "Welcome" at bounding box center [375, 102] width 163 height 21
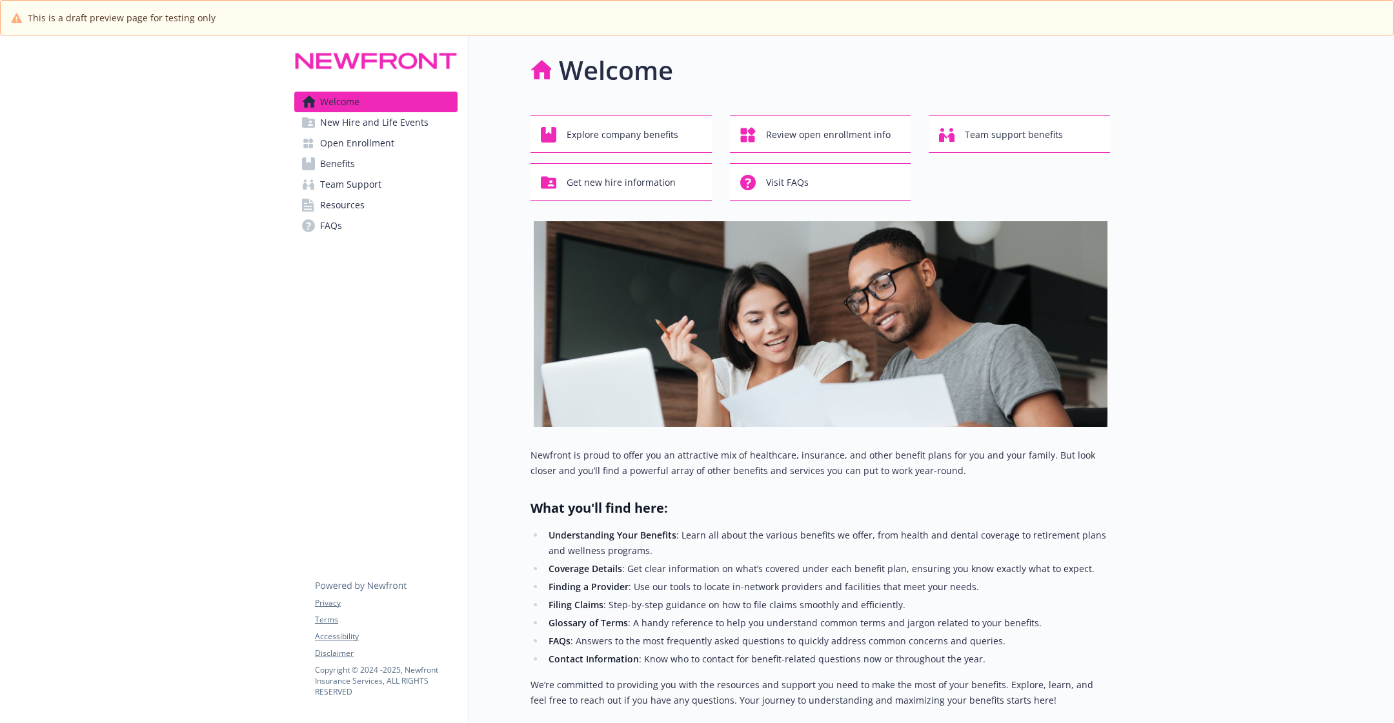
click at [407, 130] on span "New Hire and Life Events" at bounding box center [374, 122] width 108 height 21
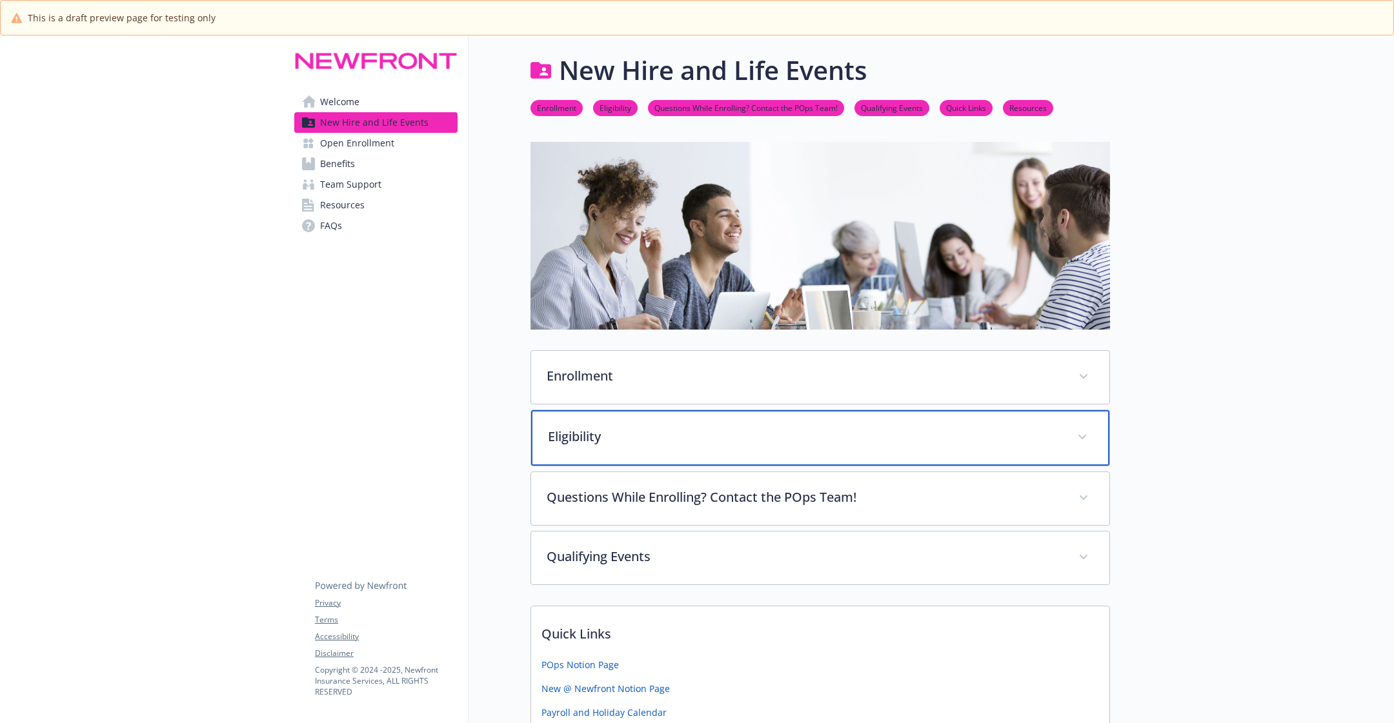
click at [649, 410] on div "Eligibility" at bounding box center [820, 438] width 578 height 56
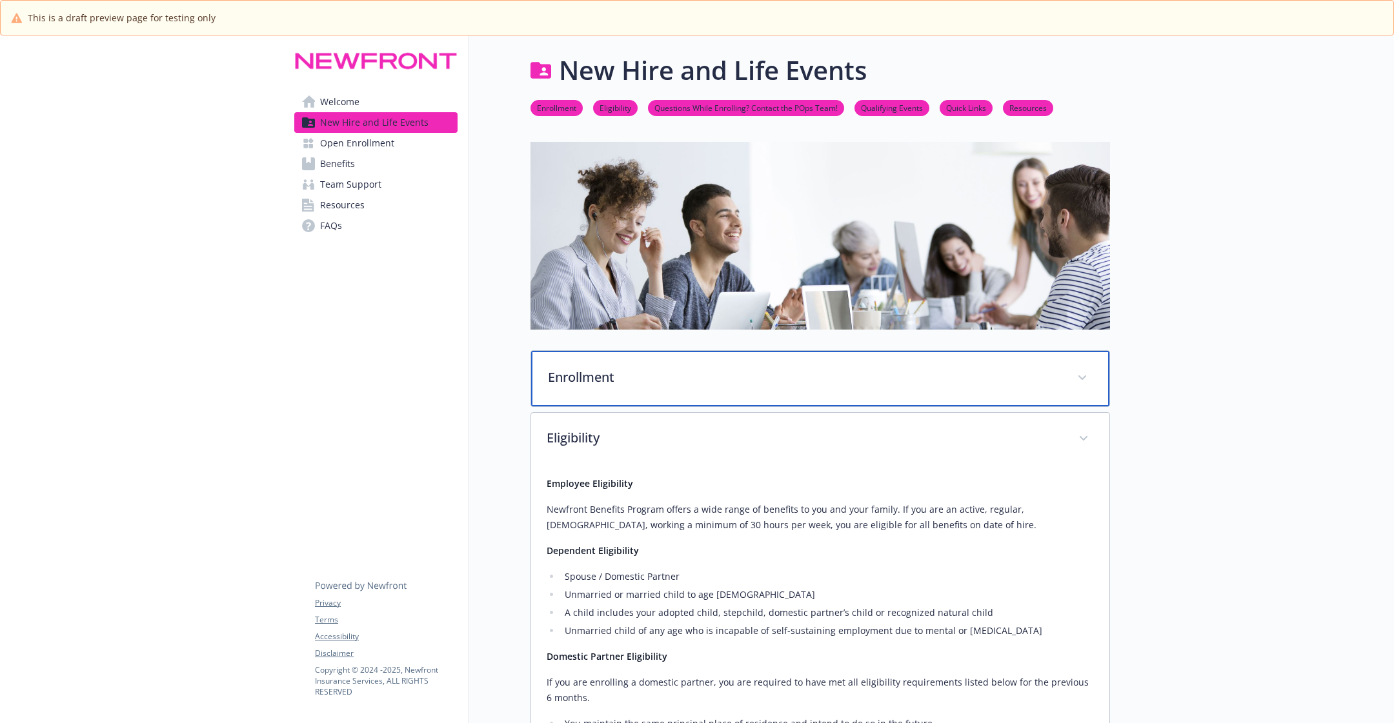
click at [663, 379] on p "Enrollment" at bounding box center [805, 377] width 514 height 19
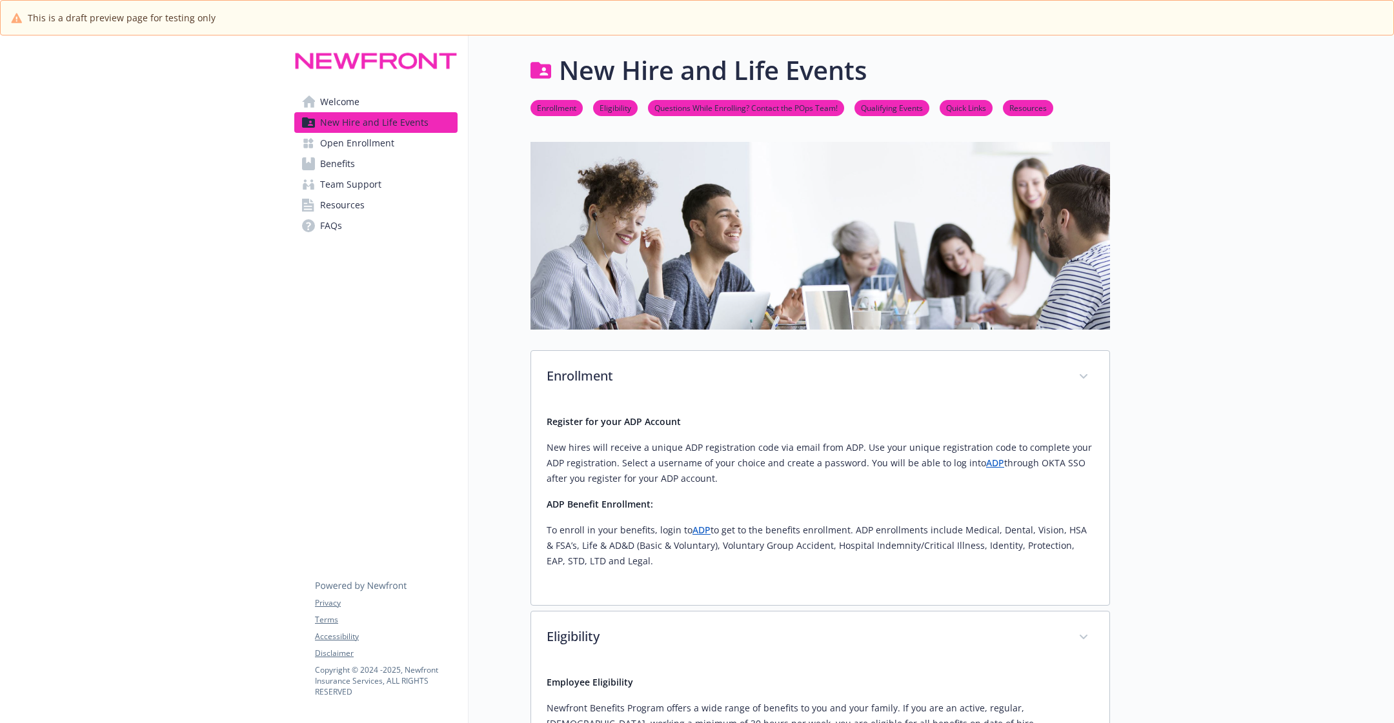
click at [347, 107] on span "Welcome" at bounding box center [339, 102] width 39 height 21
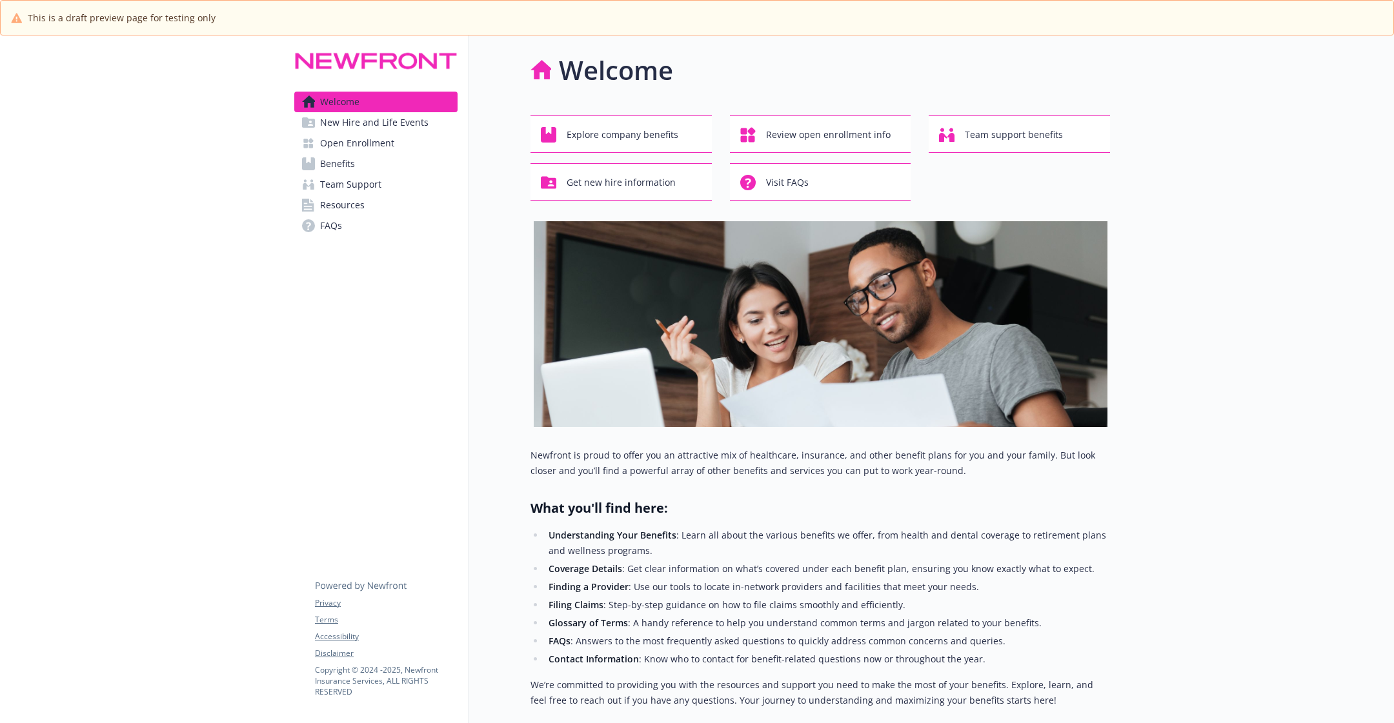
click at [346, 208] on span "Resources" at bounding box center [342, 205] width 45 height 21
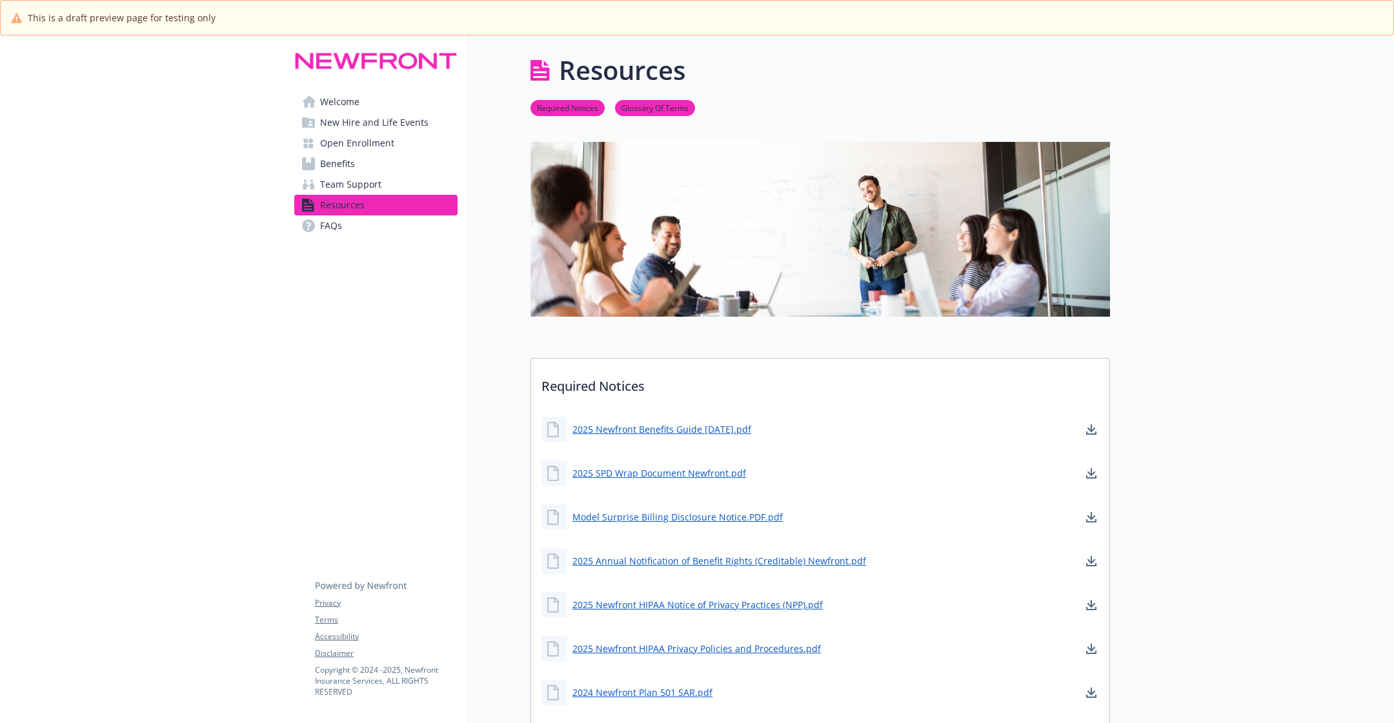
click at [358, 180] on span "Team Support" at bounding box center [350, 184] width 61 height 21
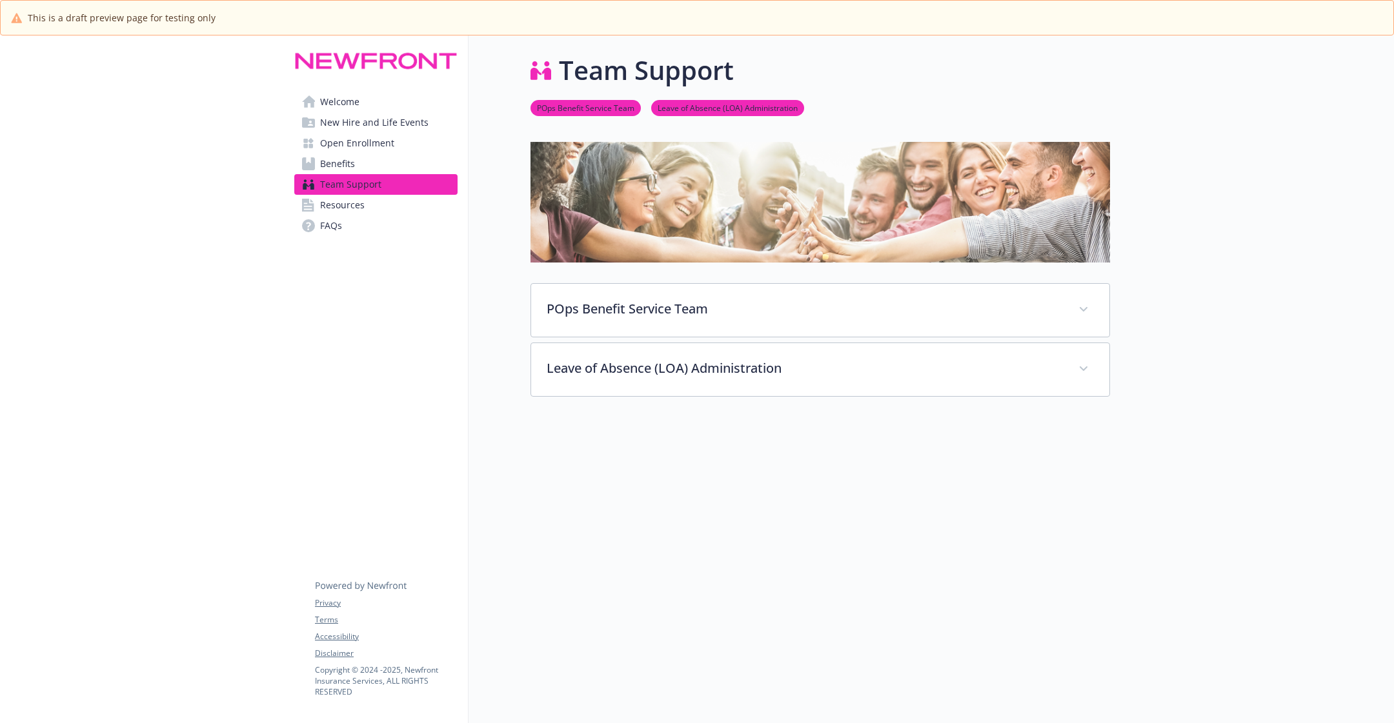
click at [379, 142] on span "Open Enrollment" at bounding box center [357, 143] width 74 height 21
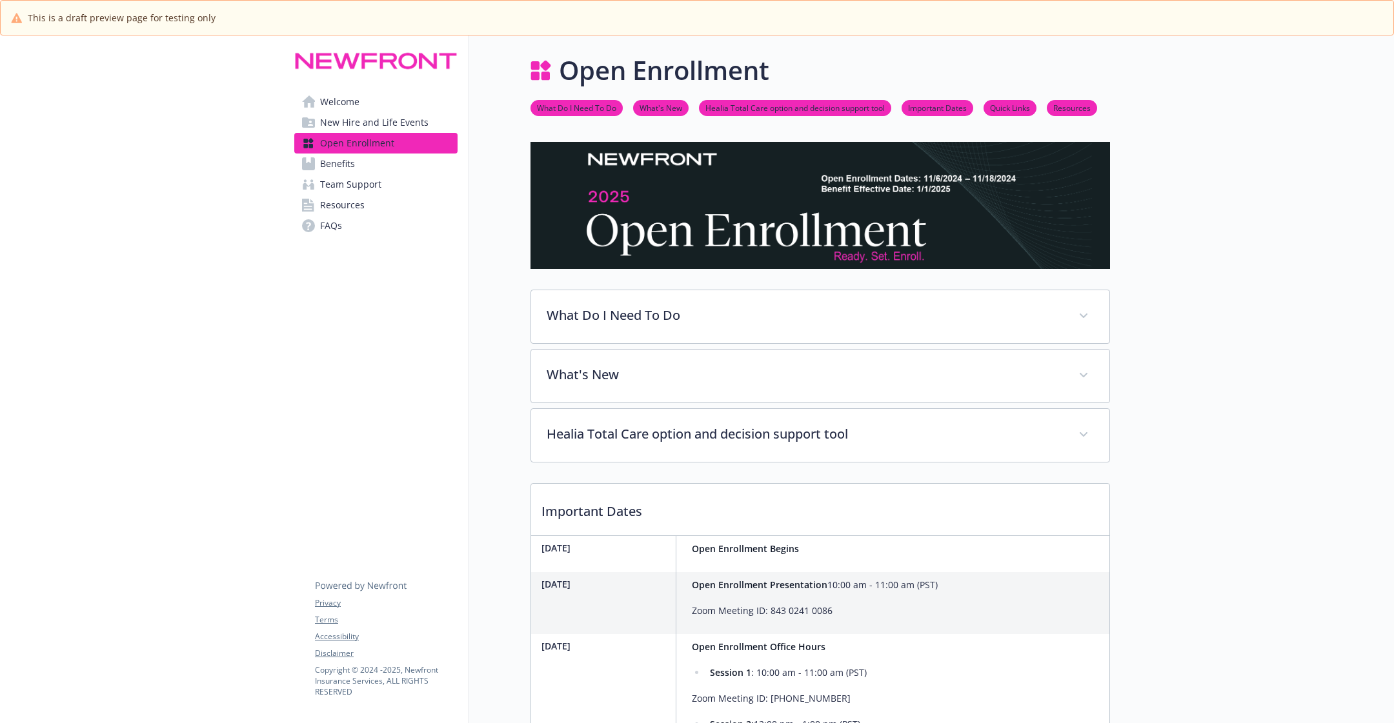
click at [356, 195] on span "Resources" at bounding box center [342, 205] width 45 height 21
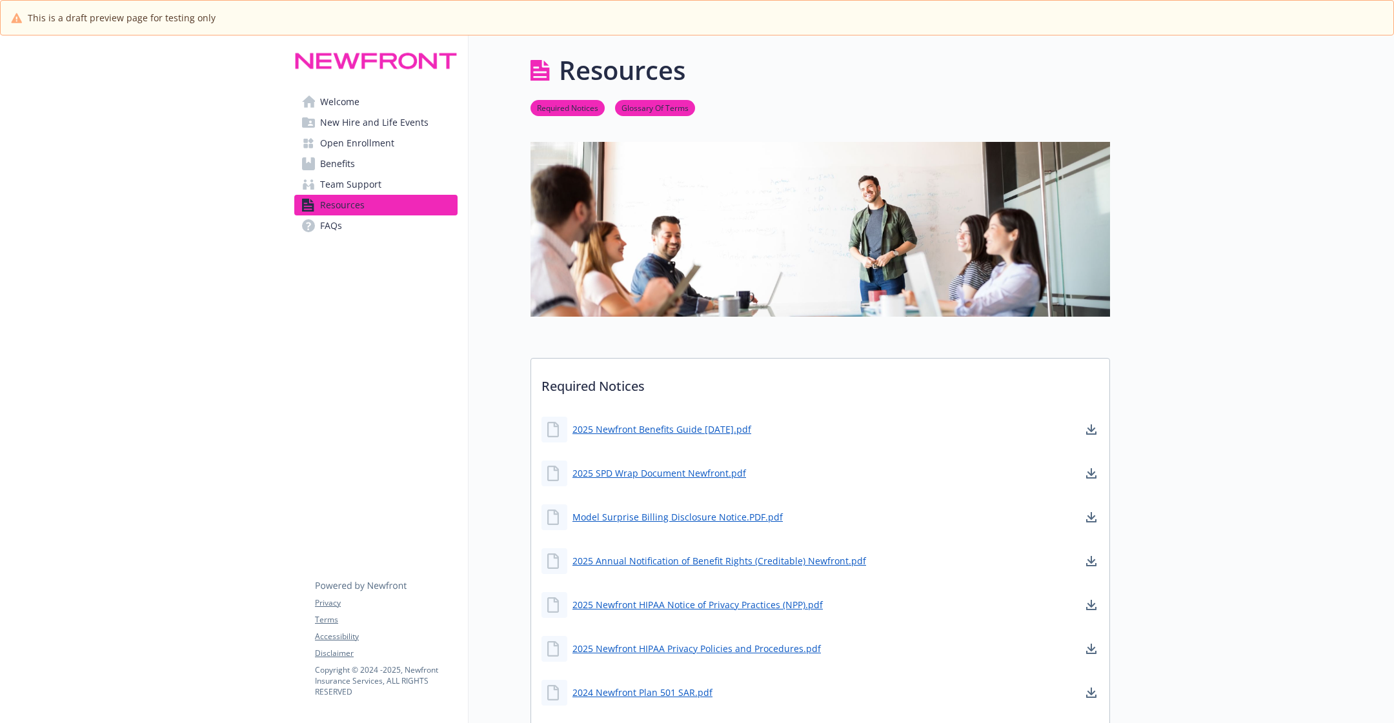
click at [356, 195] on span "Resources" at bounding box center [342, 205] width 45 height 21
click at [417, 131] on span "New Hire and Life Events" at bounding box center [374, 122] width 108 height 21
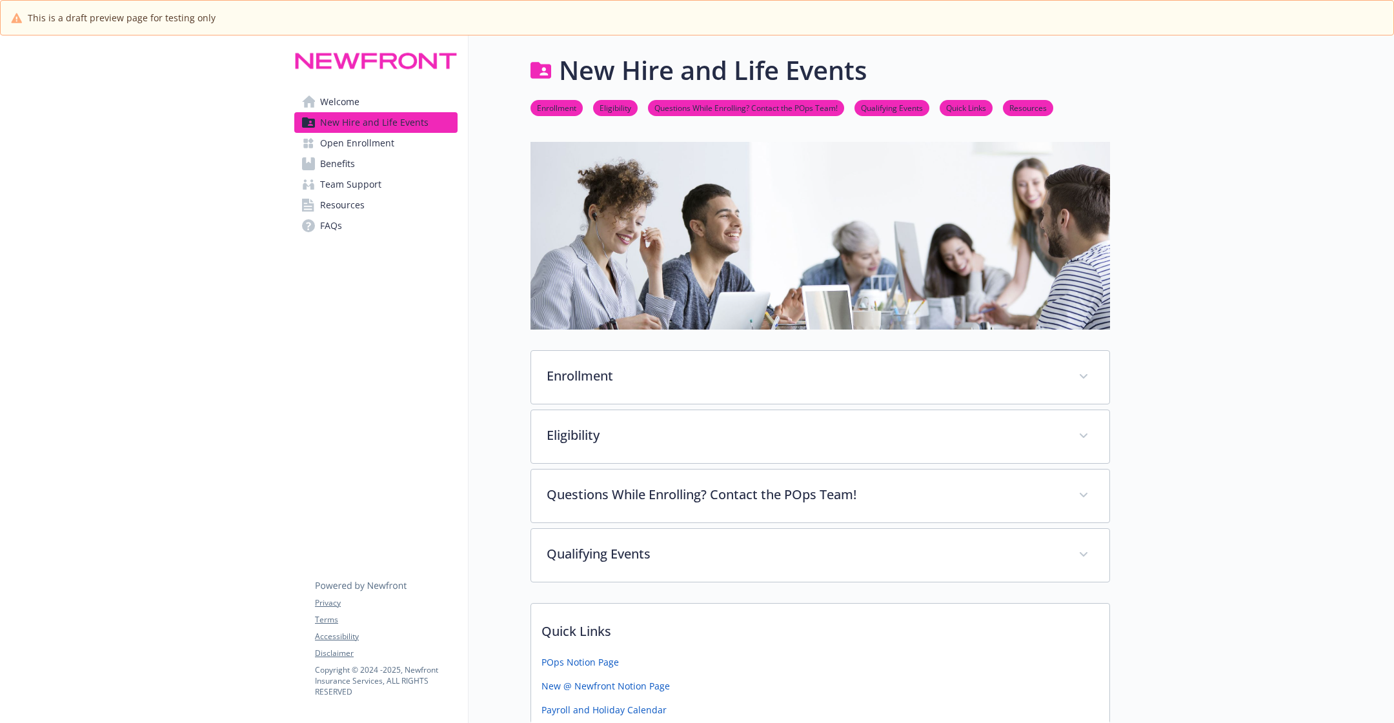
scroll to position [287, 0]
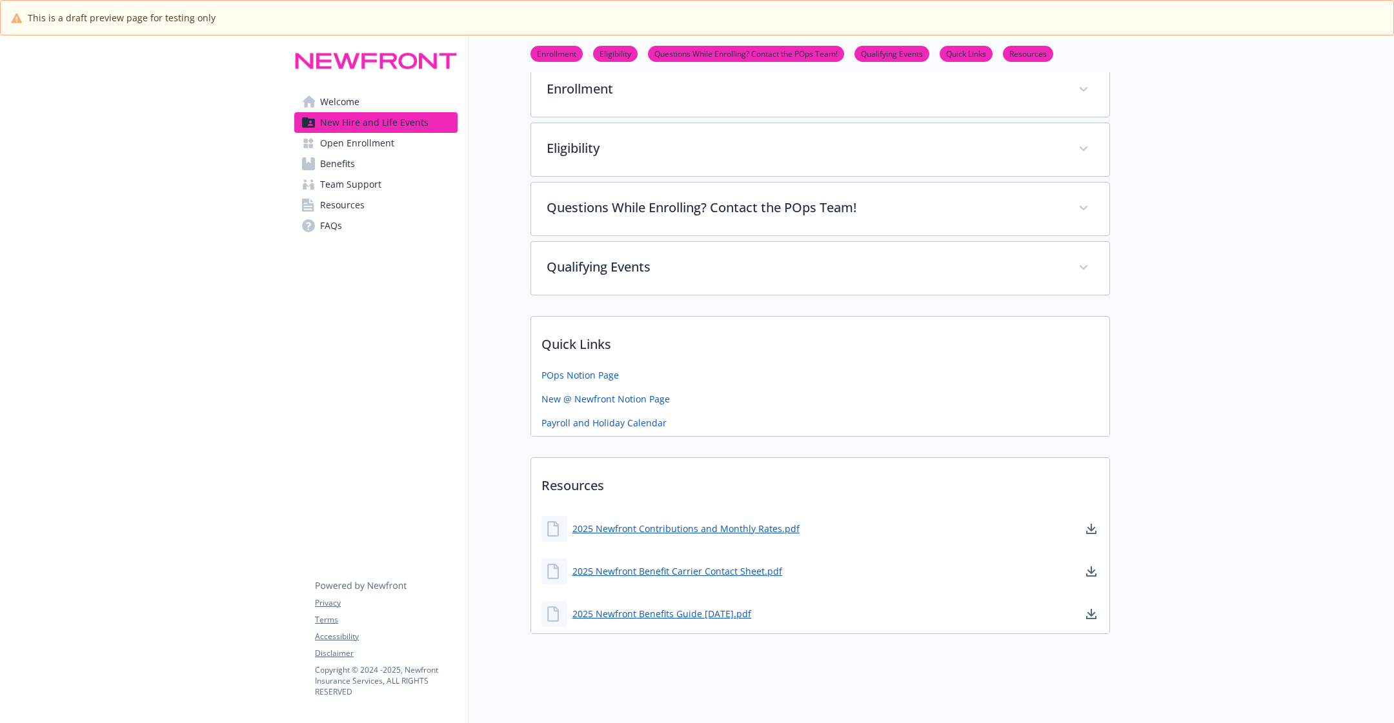
click at [351, 150] on span "Open Enrollment" at bounding box center [357, 143] width 74 height 21
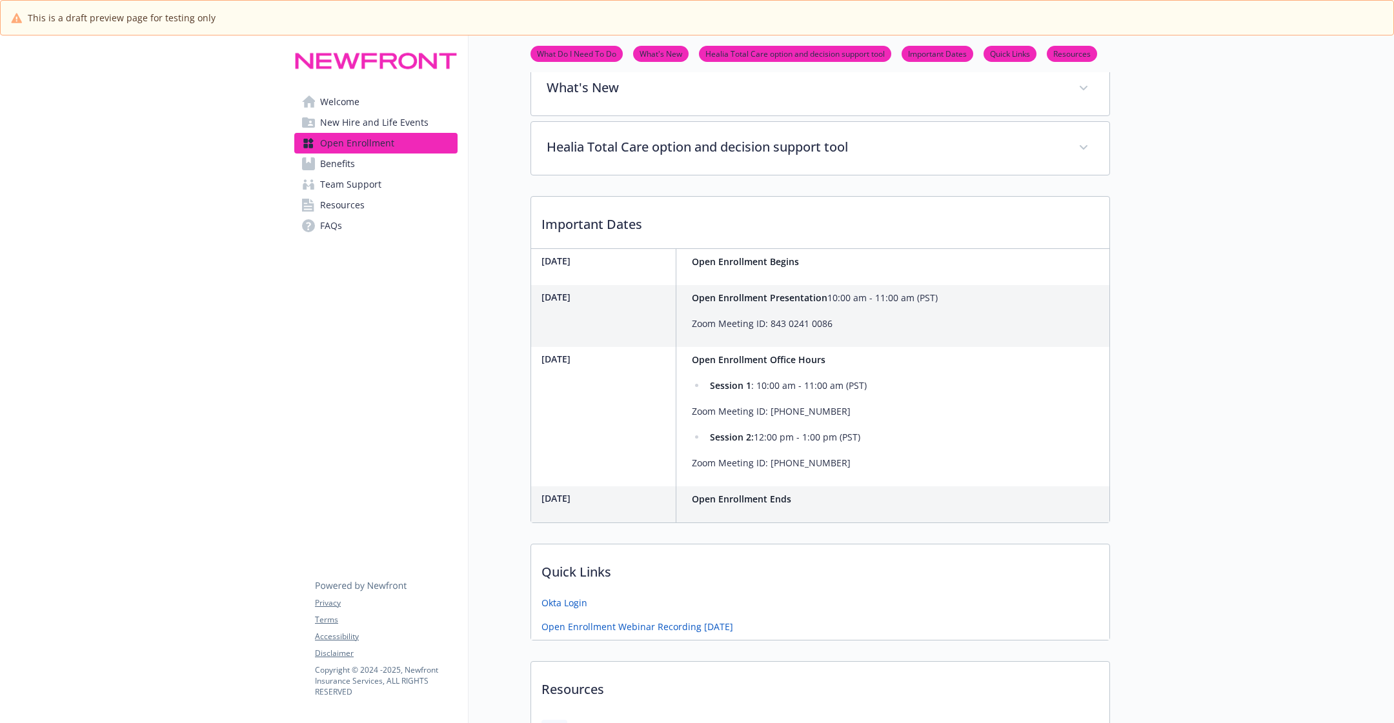
scroll to position [491, 0]
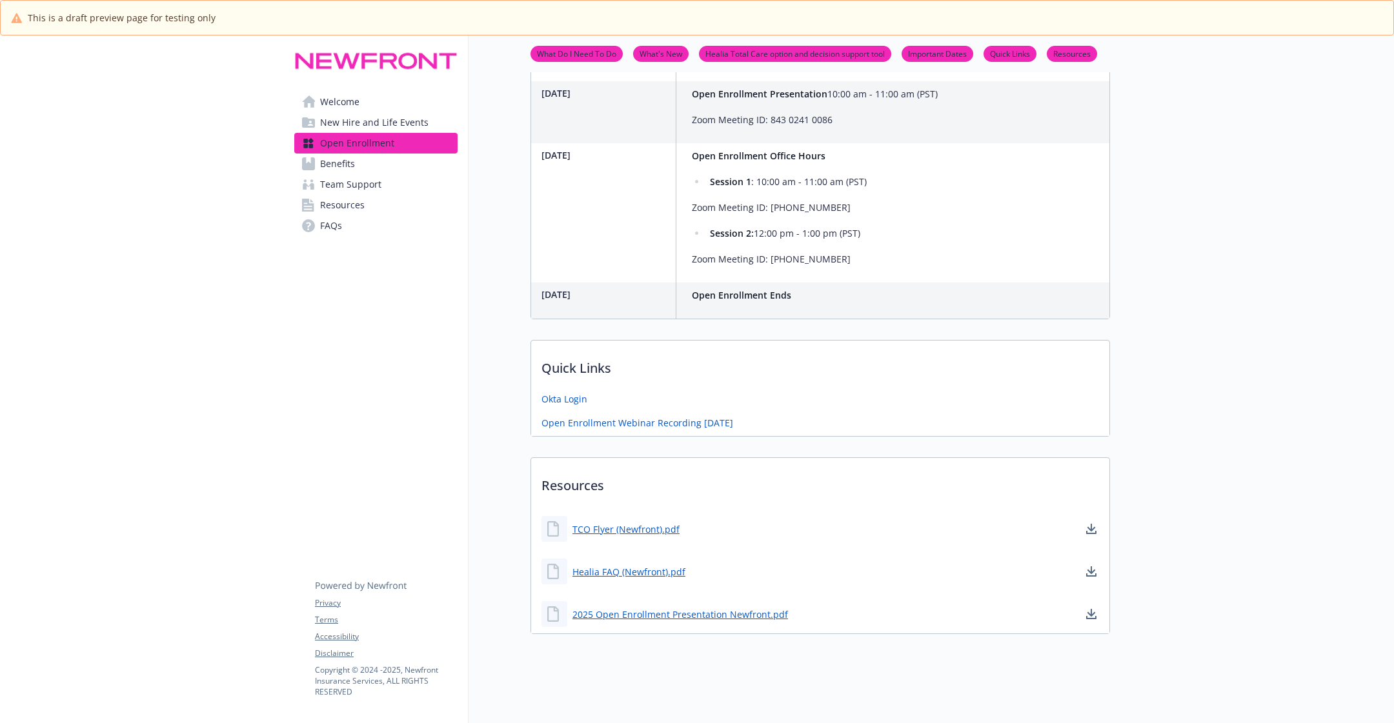
click at [366, 118] on span "New Hire and Life Events" at bounding box center [374, 122] width 108 height 21
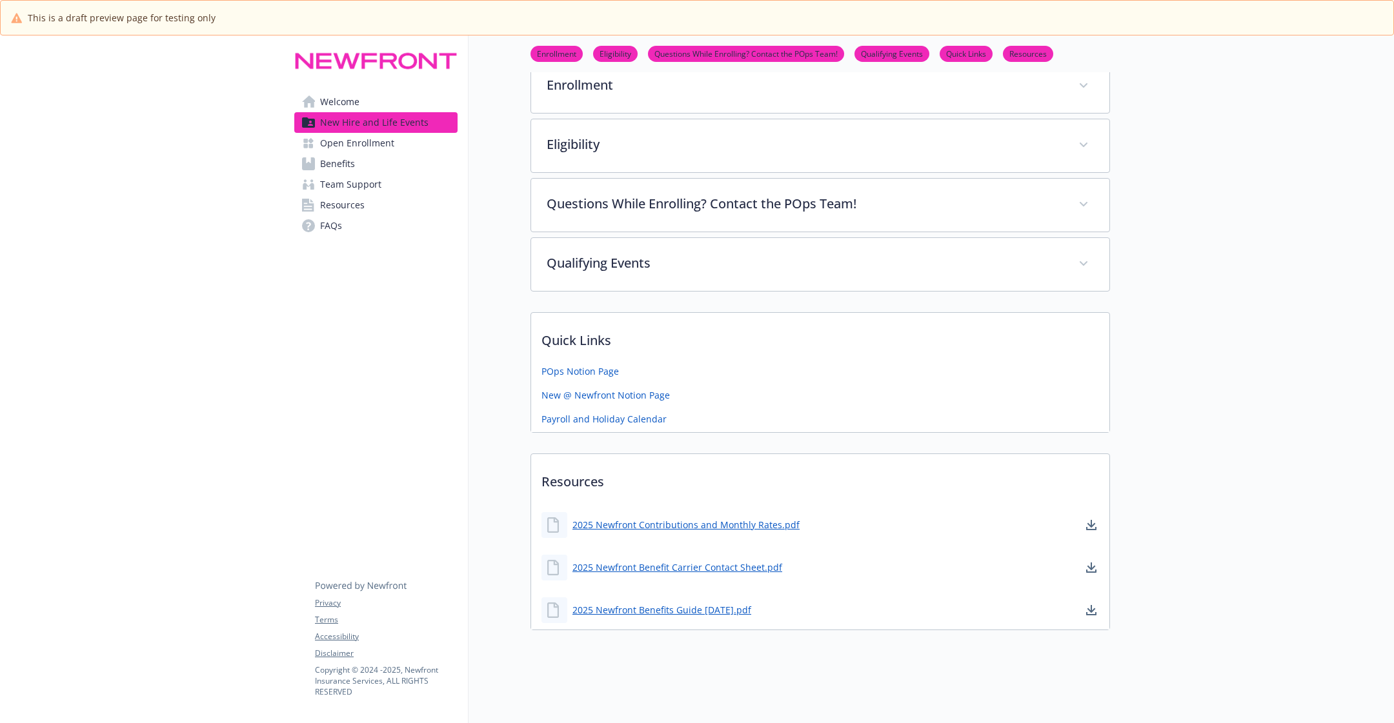
scroll to position [287, 0]
click at [367, 208] on link "Resources" at bounding box center [375, 205] width 163 height 21
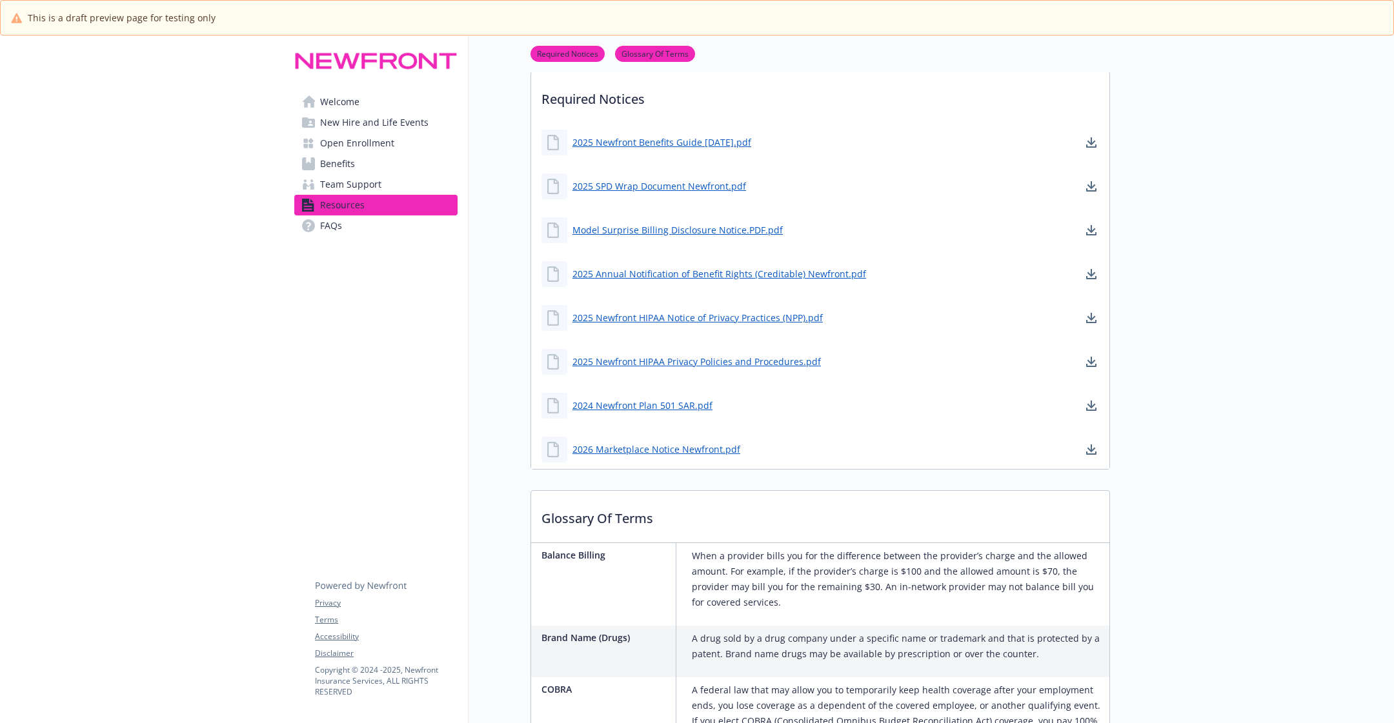
click at [405, 126] on span "New Hire and Life Events" at bounding box center [374, 122] width 108 height 21
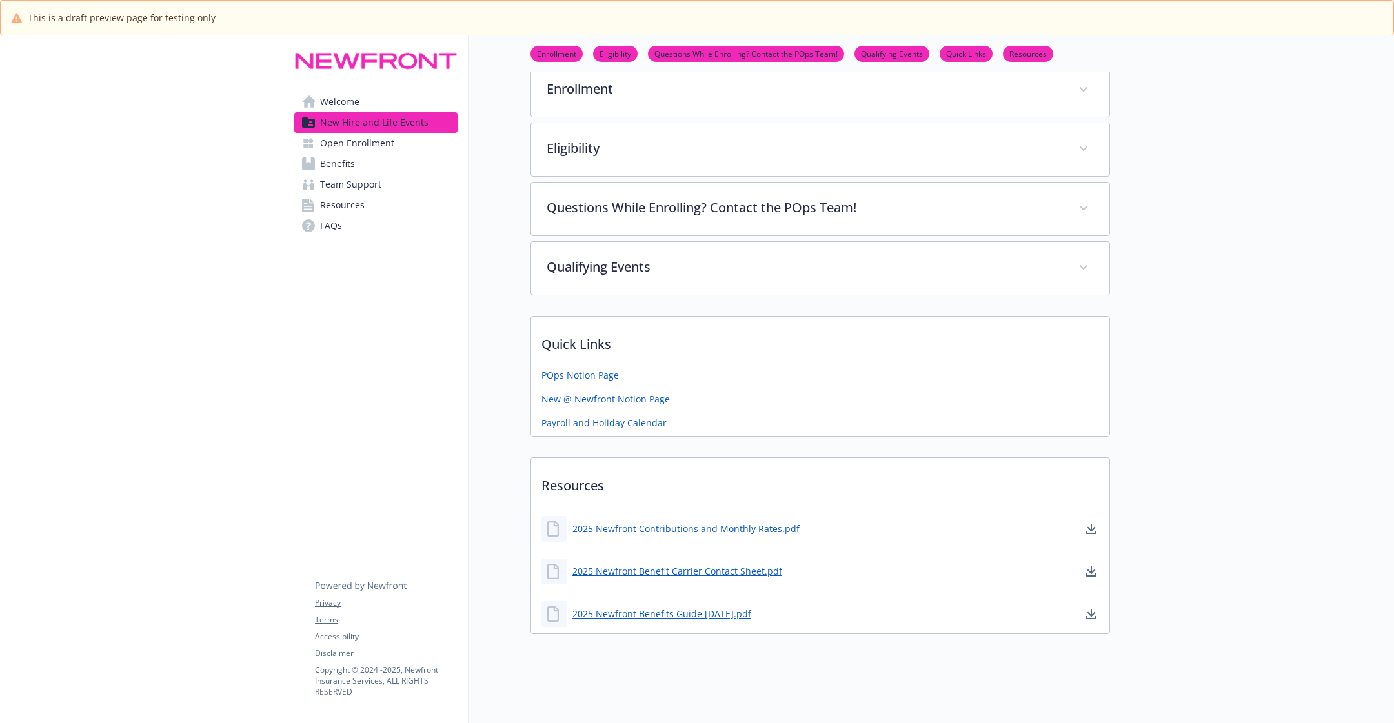
click at [380, 134] on span "Open Enrollment" at bounding box center [357, 143] width 74 height 21
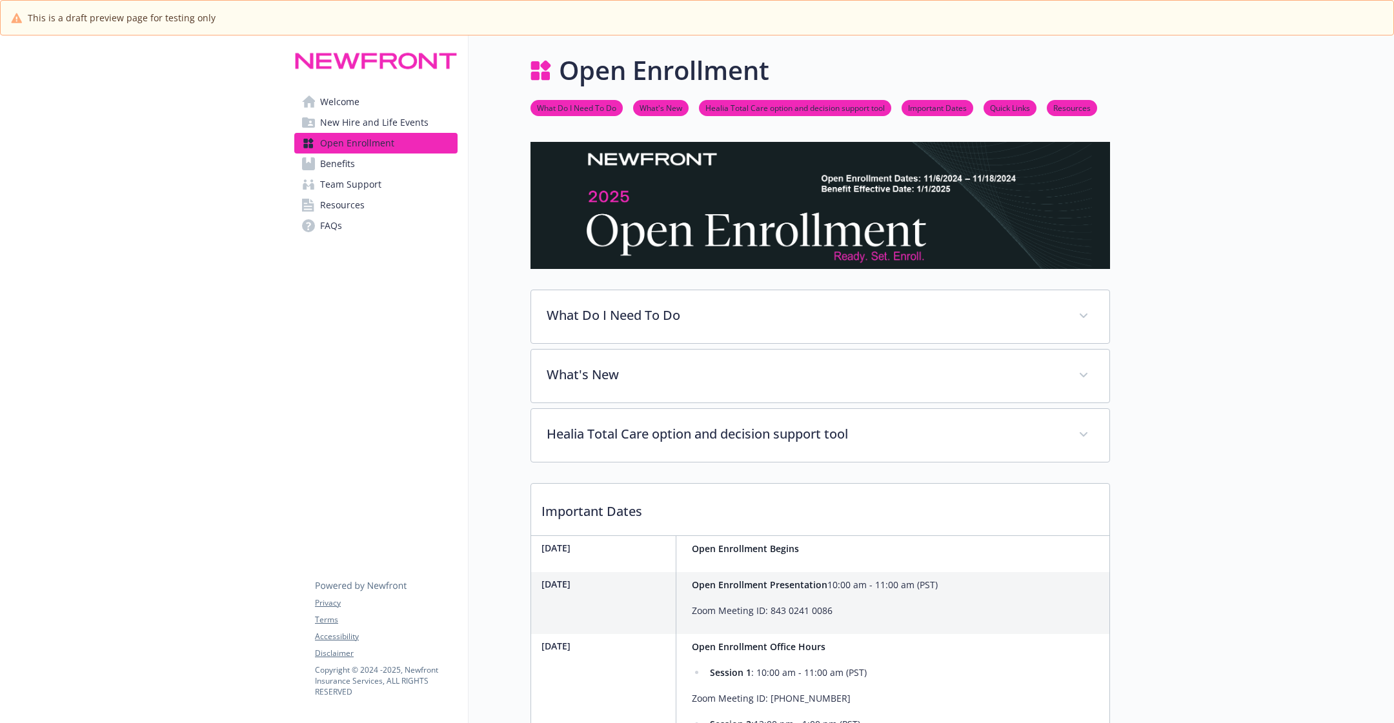
scroll to position [491, 0]
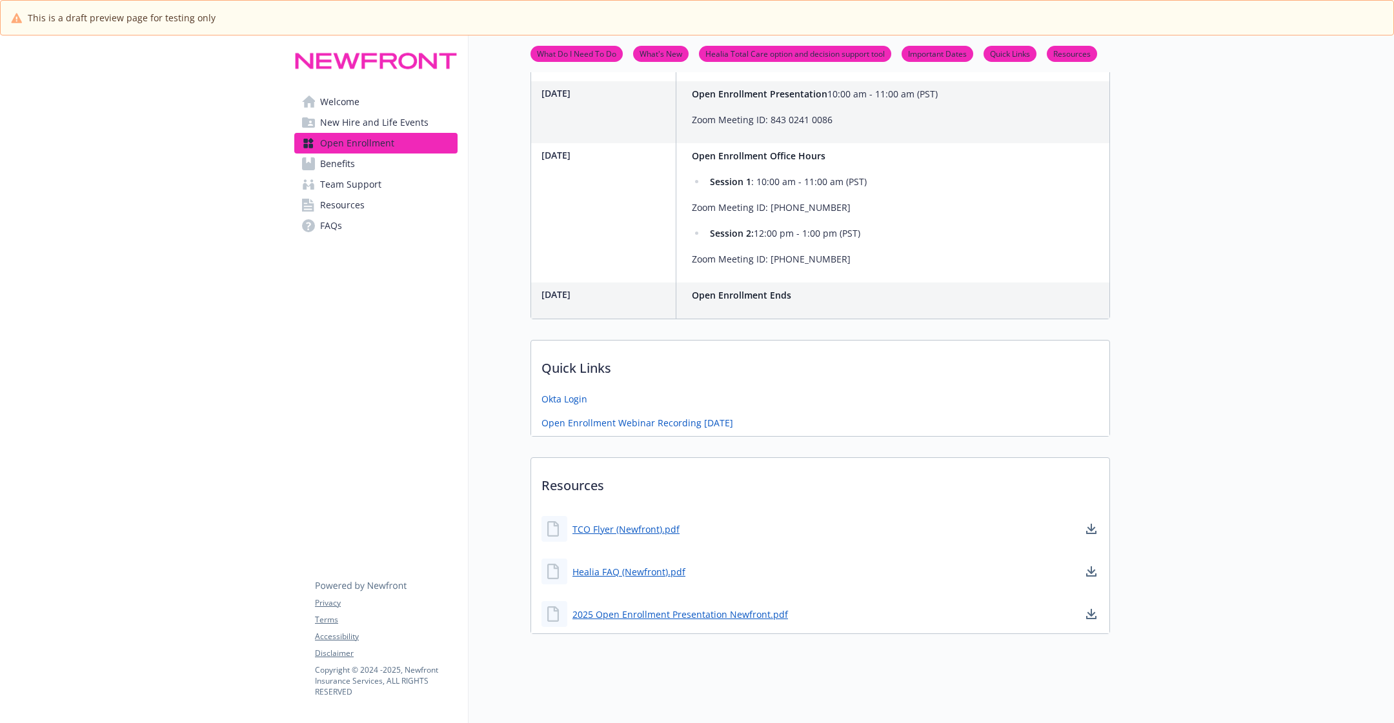
click at [395, 170] on link "Benefits" at bounding box center [375, 164] width 163 height 21
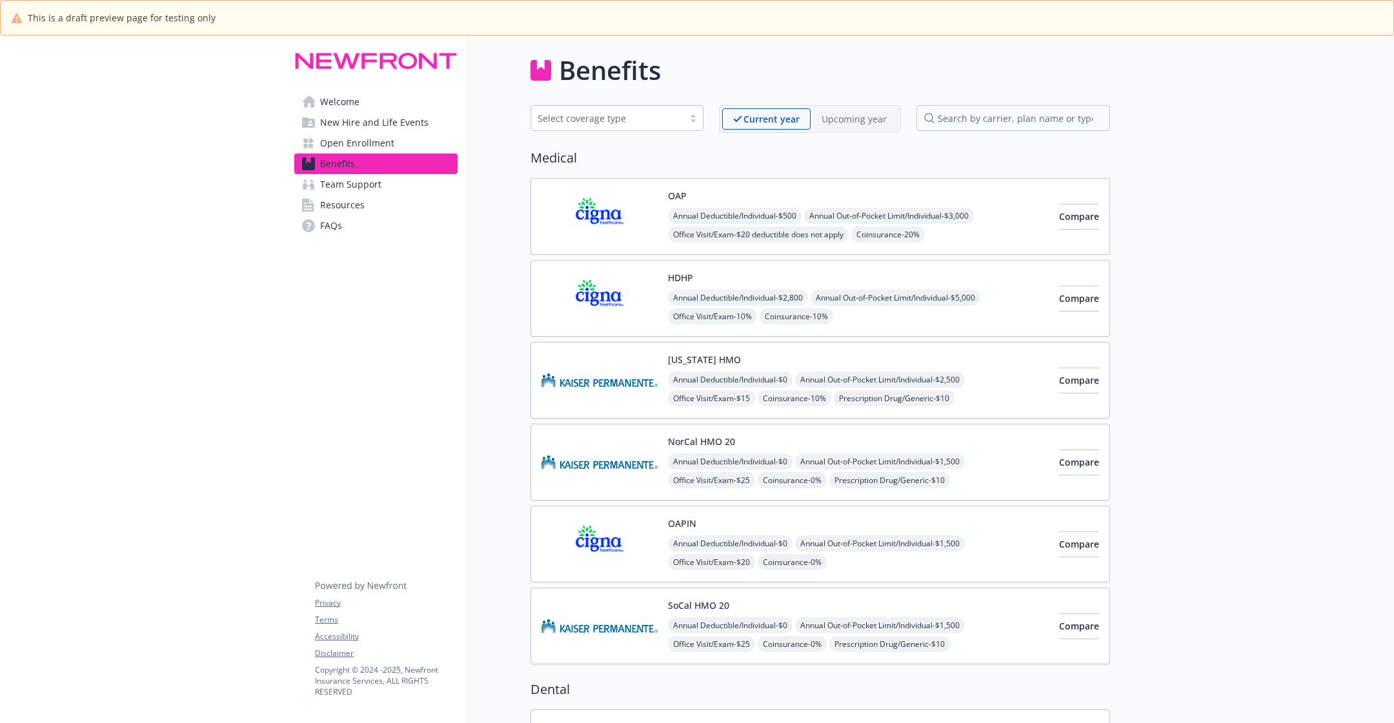
click at [842, 123] on p "Upcoming year" at bounding box center [854, 119] width 65 height 14
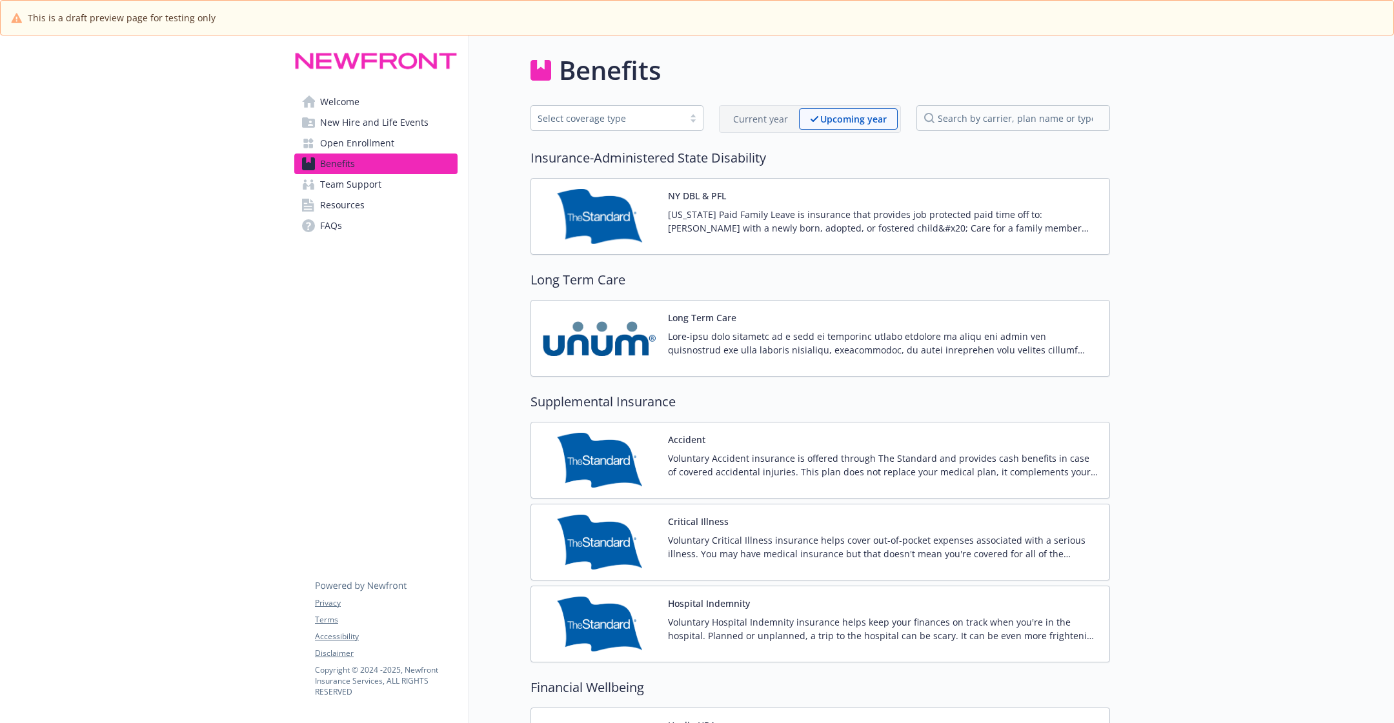
click at [833, 189] on div "NY DBL & PFL New York Paid Family Leave is insurance that provides job protecte…" at bounding box center [883, 216] width 431 height 55
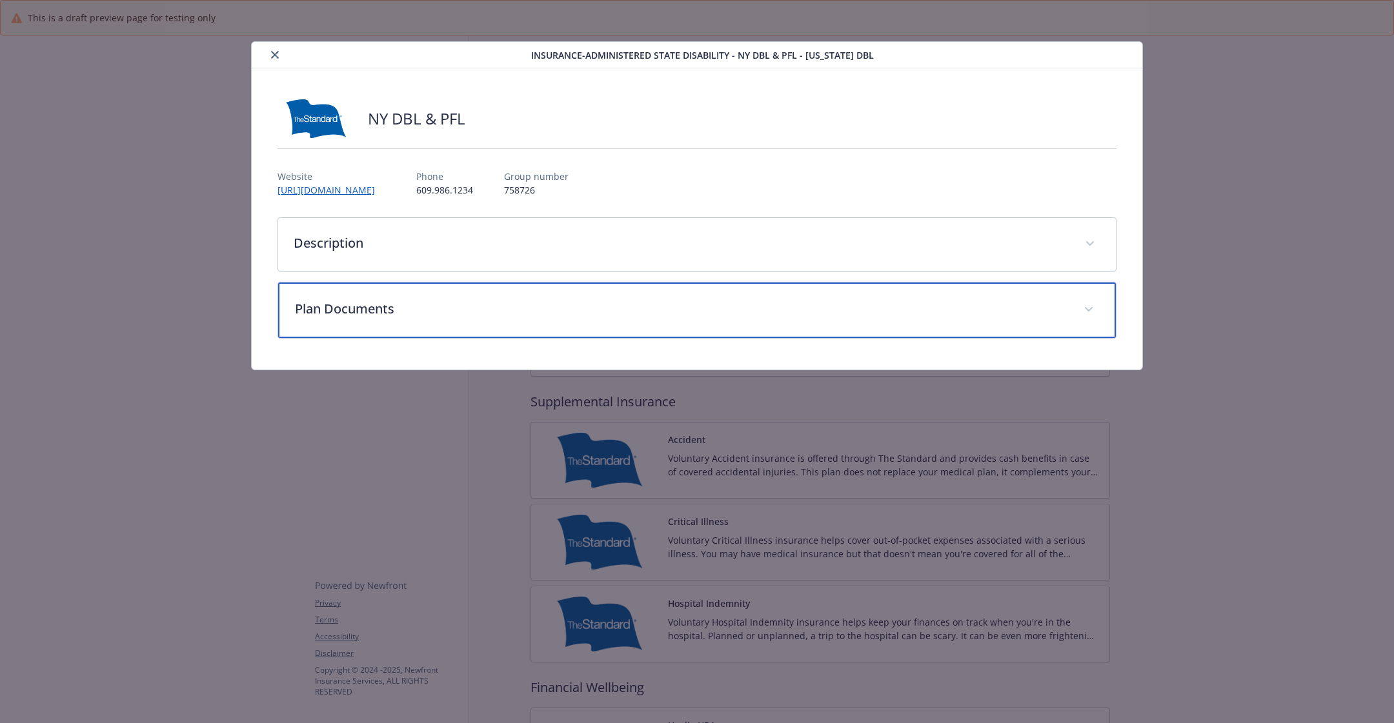
click at [718, 299] on p "Plan Documents" at bounding box center [681, 308] width 773 height 19
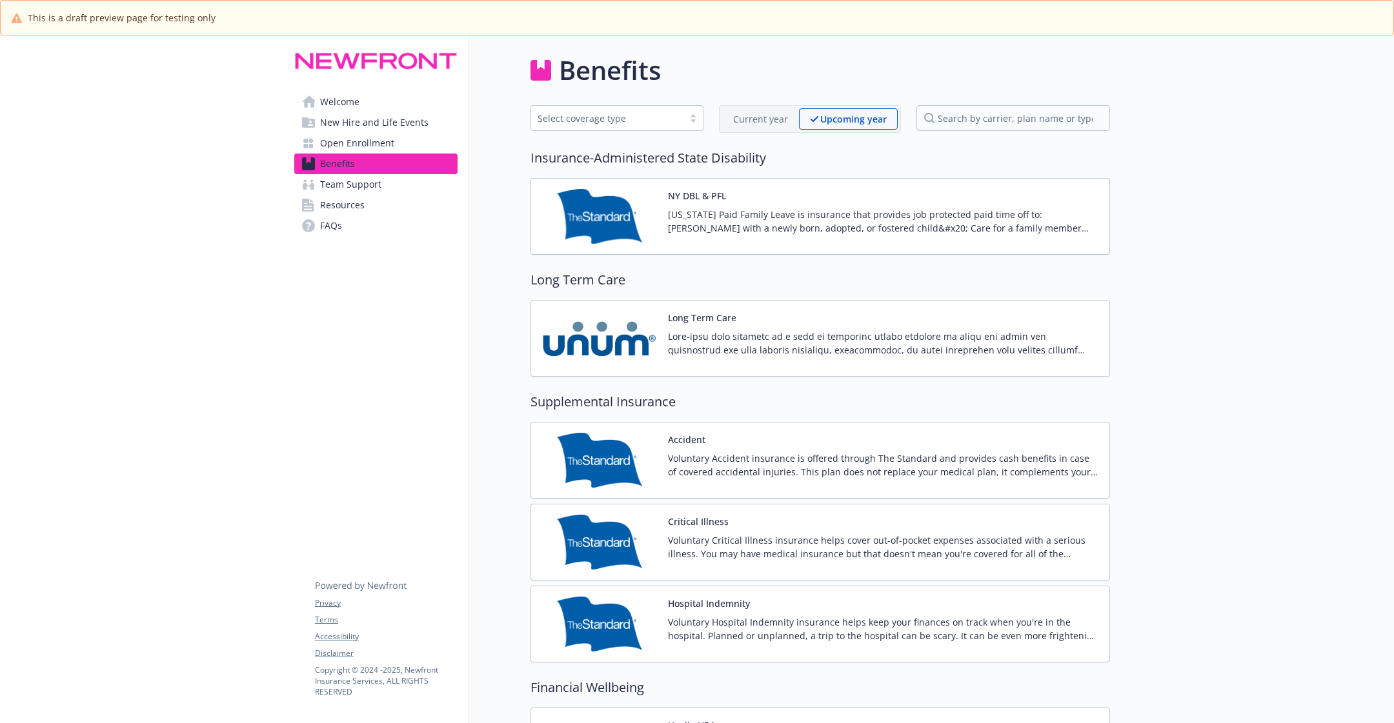
click at [350, 144] on span "Open Enrollment" at bounding box center [357, 143] width 74 height 21
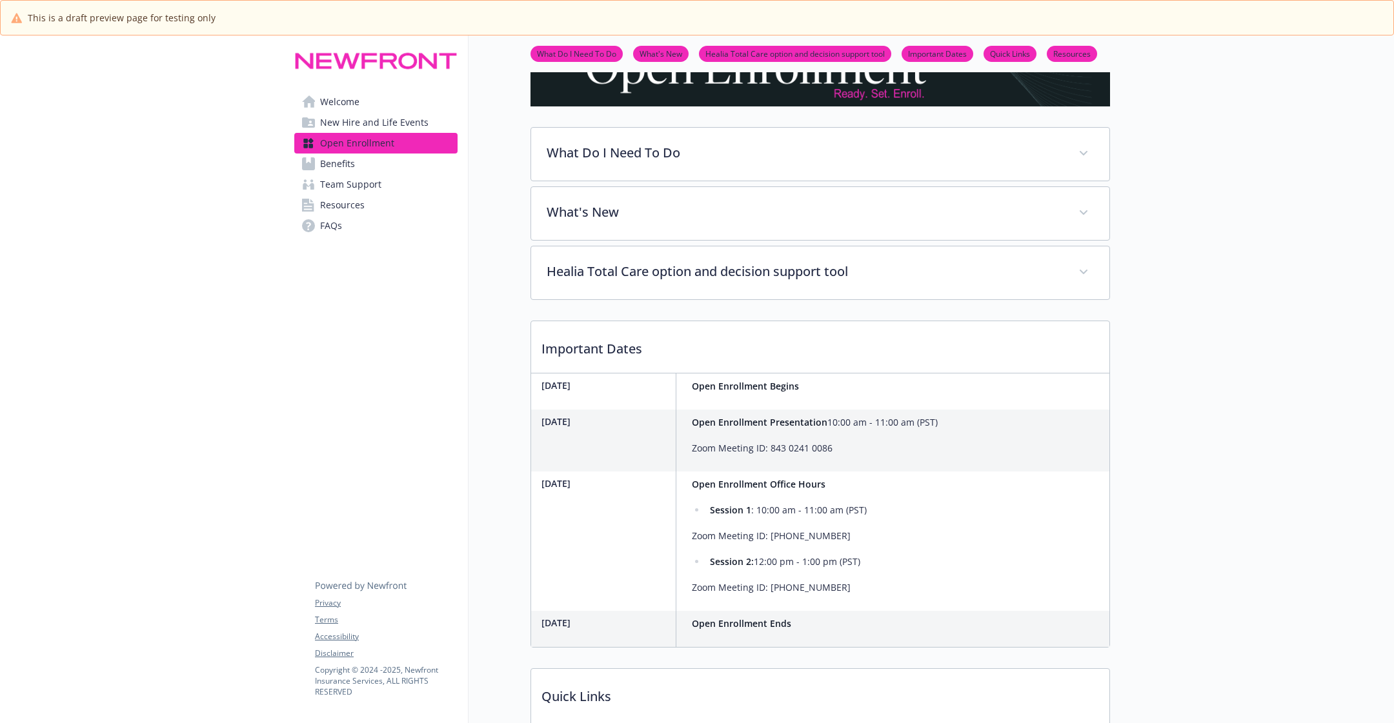
scroll to position [491, 0]
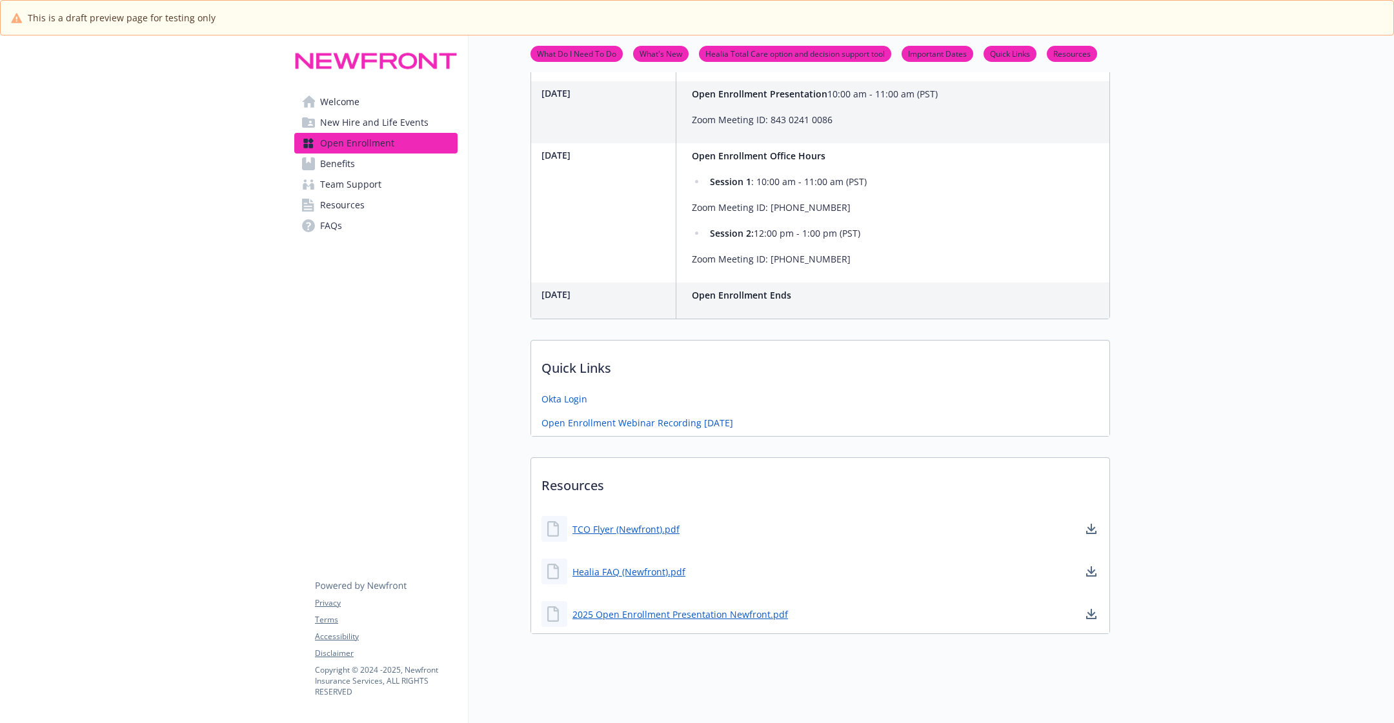
click at [381, 165] on link "Benefits" at bounding box center [375, 164] width 163 height 21
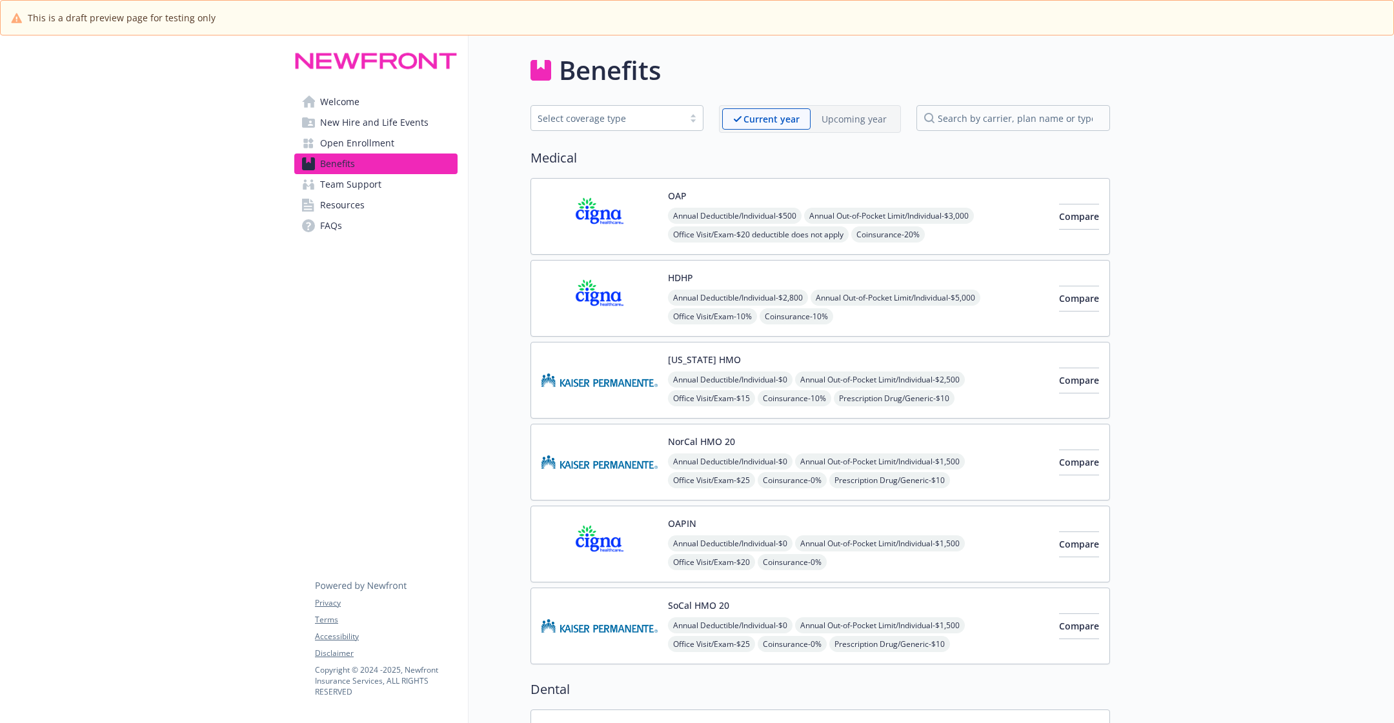
click at [853, 119] on p "Upcoming year" at bounding box center [854, 119] width 65 height 14
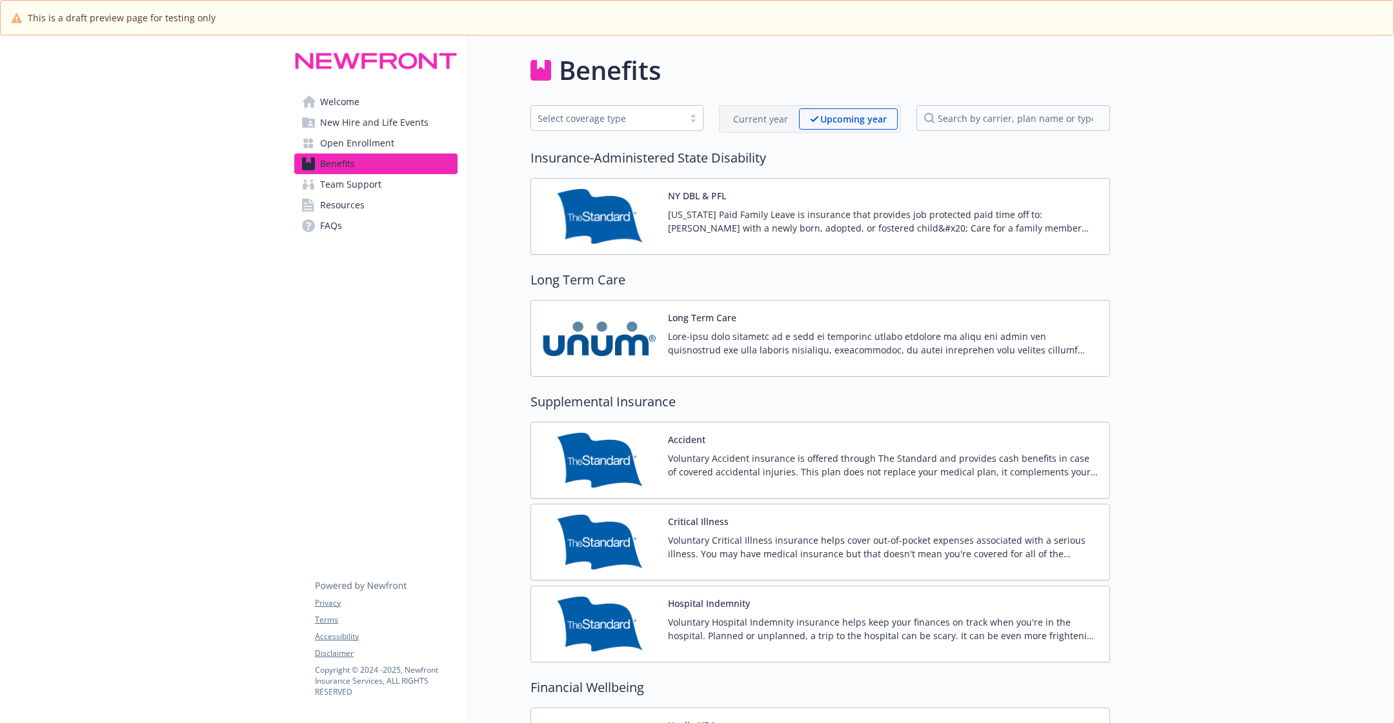
click at [403, 144] on link "Open Enrollment" at bounding box center [375, 143] width 163 height 21
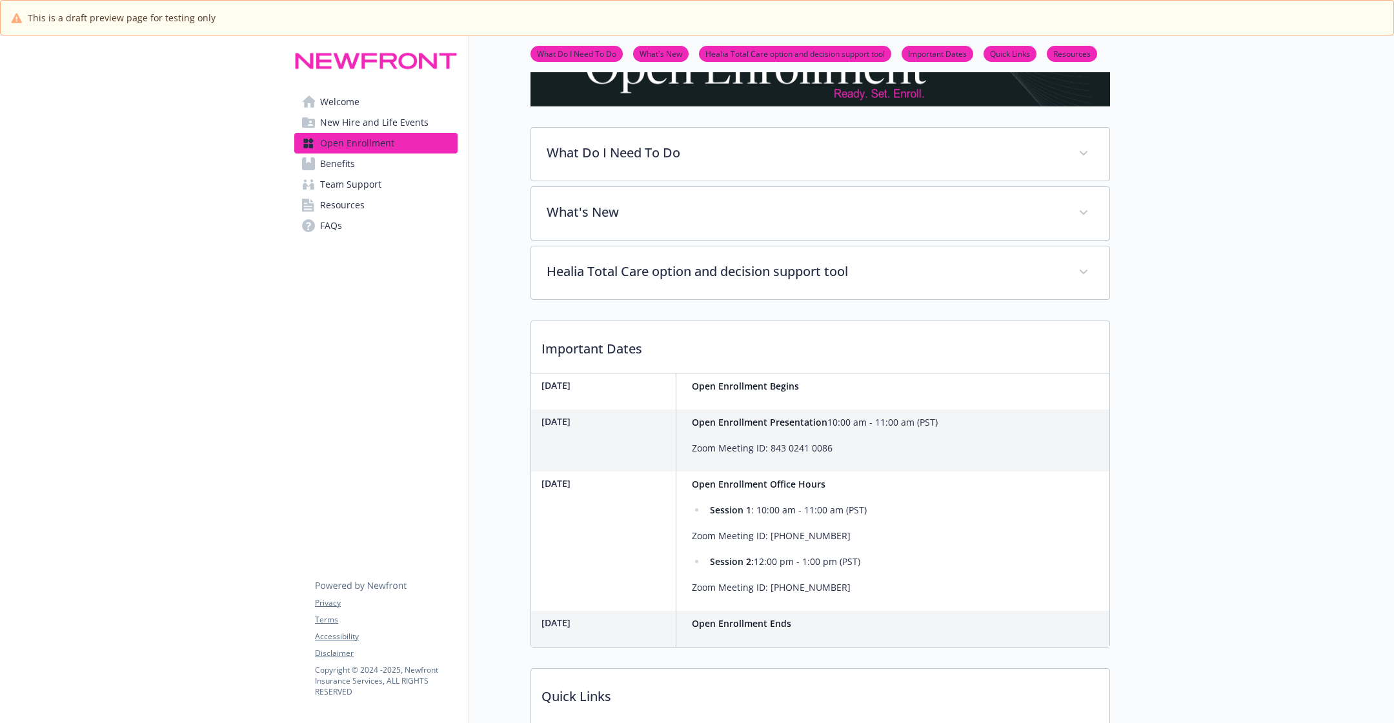
scroll to position [491, 0]
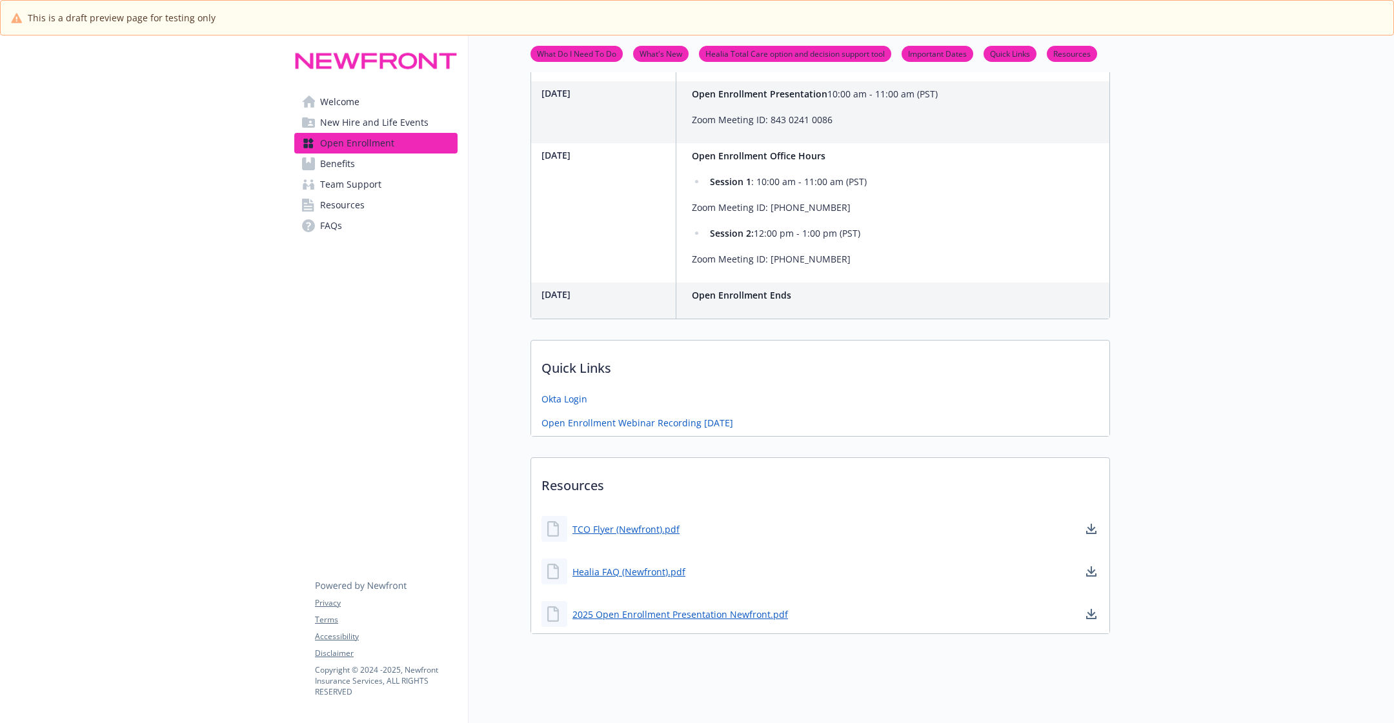
click at [416, 164] on link "Benefits" at bounding box center [375, 164] width 163 height 21
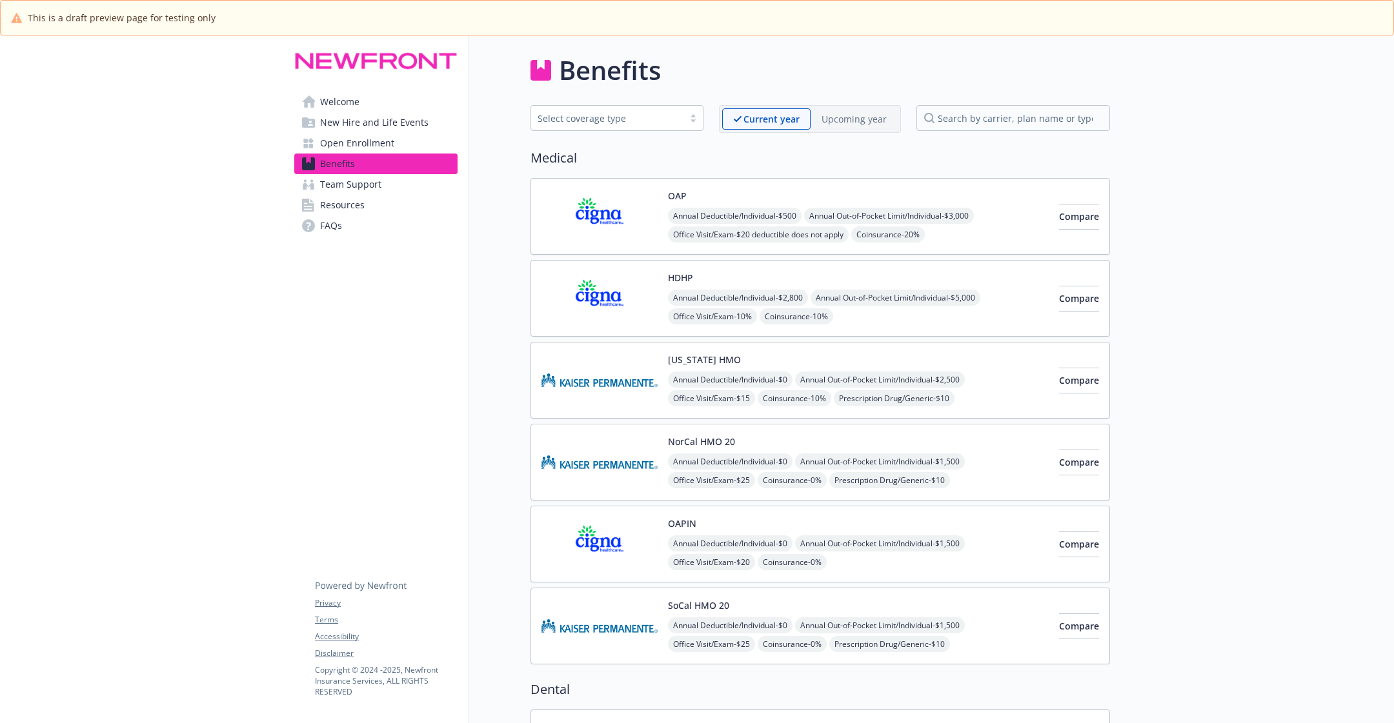
click at [627, 189] on img at bounding box center [599, 216] width 116 height 55
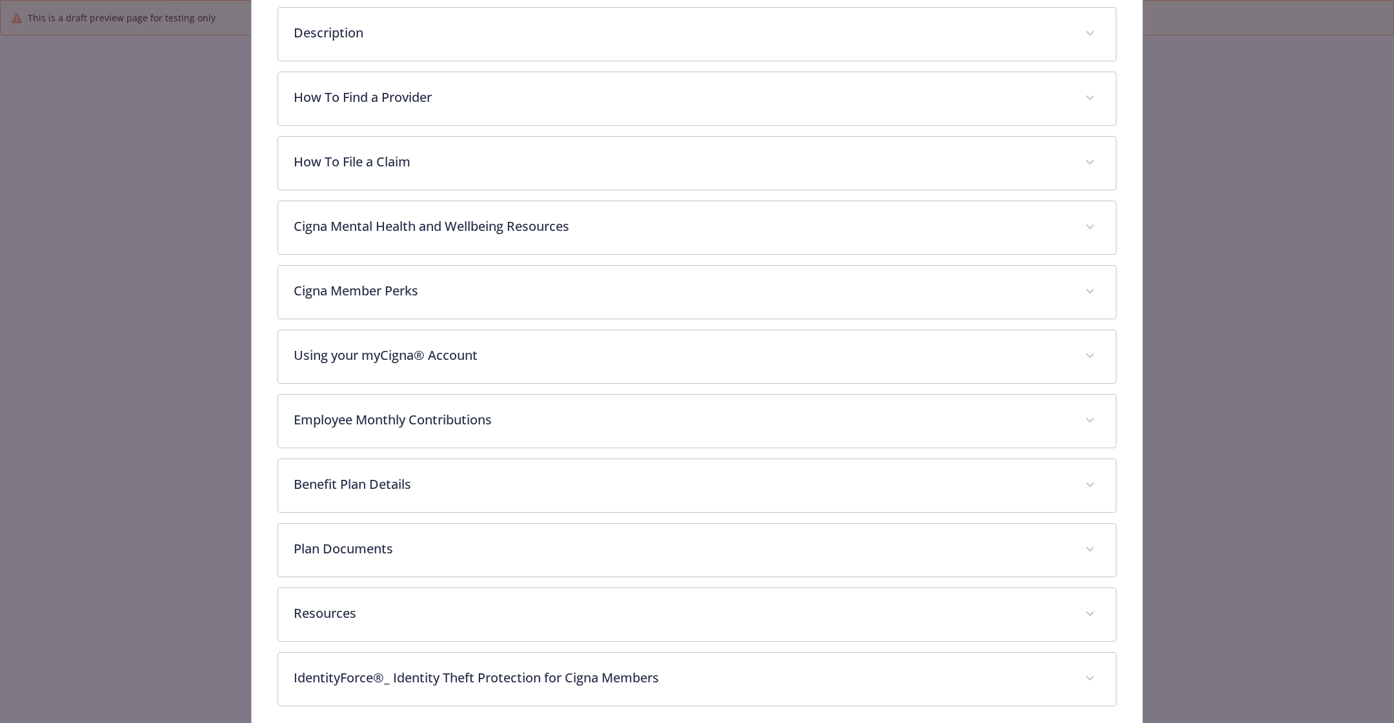
scroll to position [259, 0]
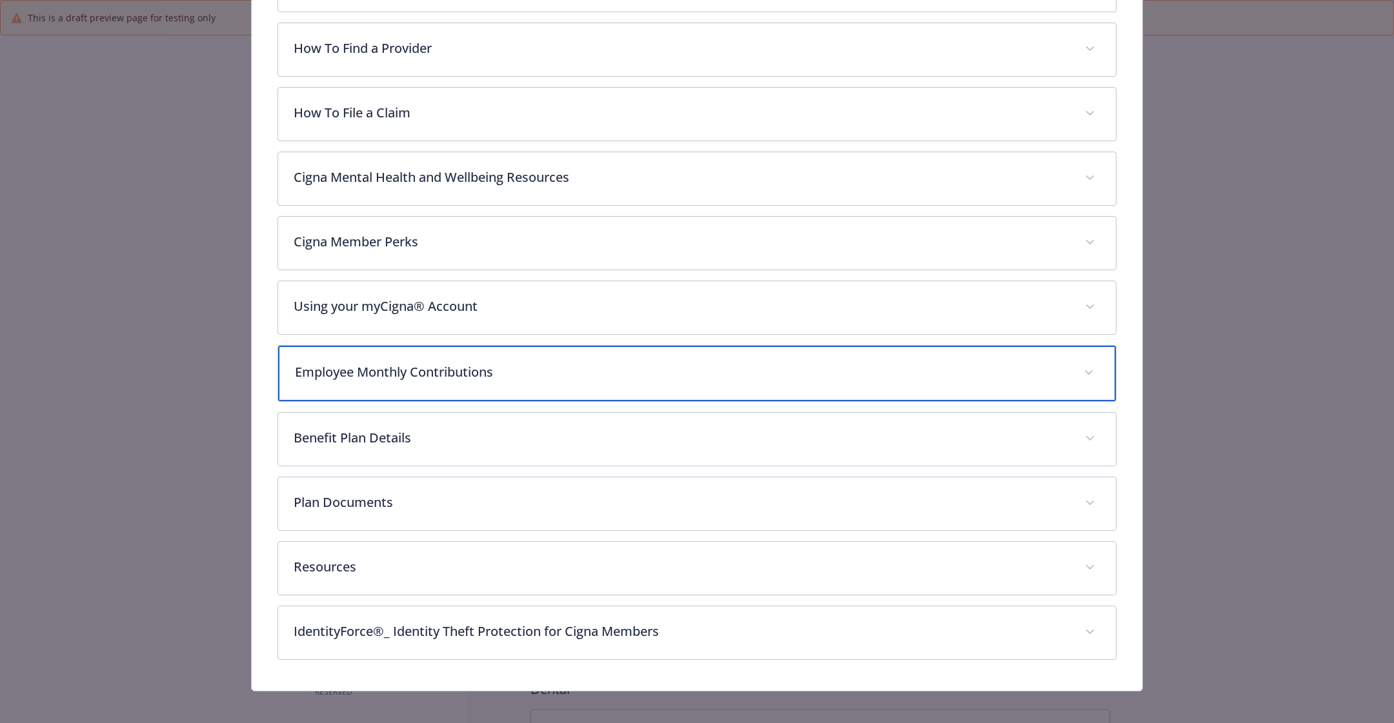
click at [544, 364] on p "Employee Monthly Contributions" at bounding box center [681, 372] width 773 height 19
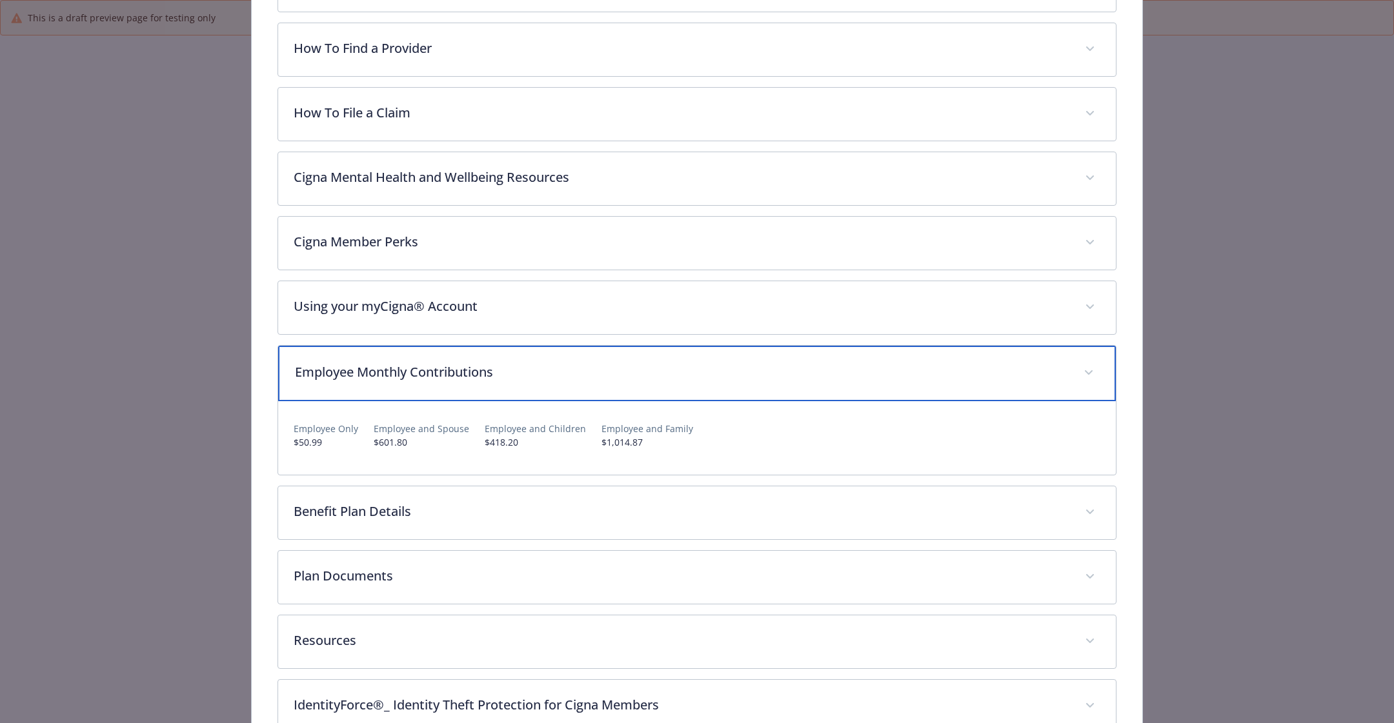
scroll to position [336, 0]
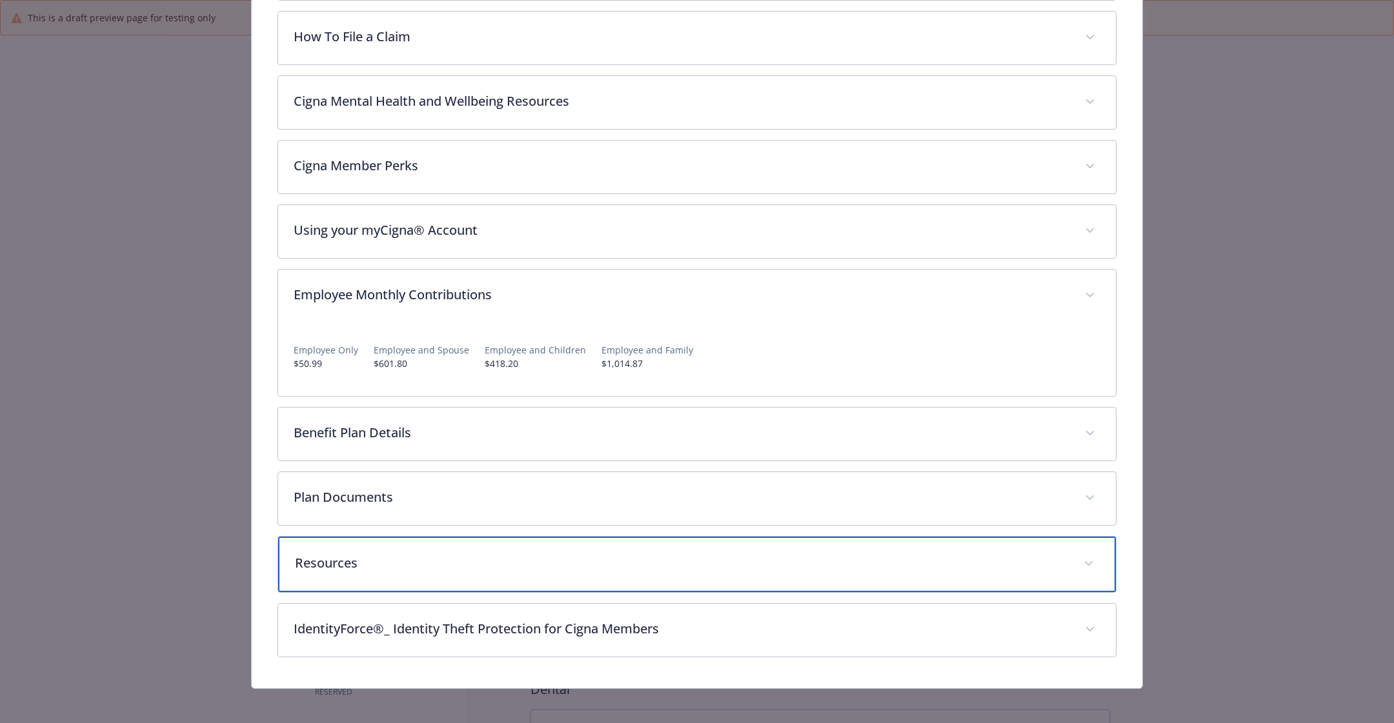
click at [532, 554] on p "Resources" at bounding box center [681, 563] width 773 height 19
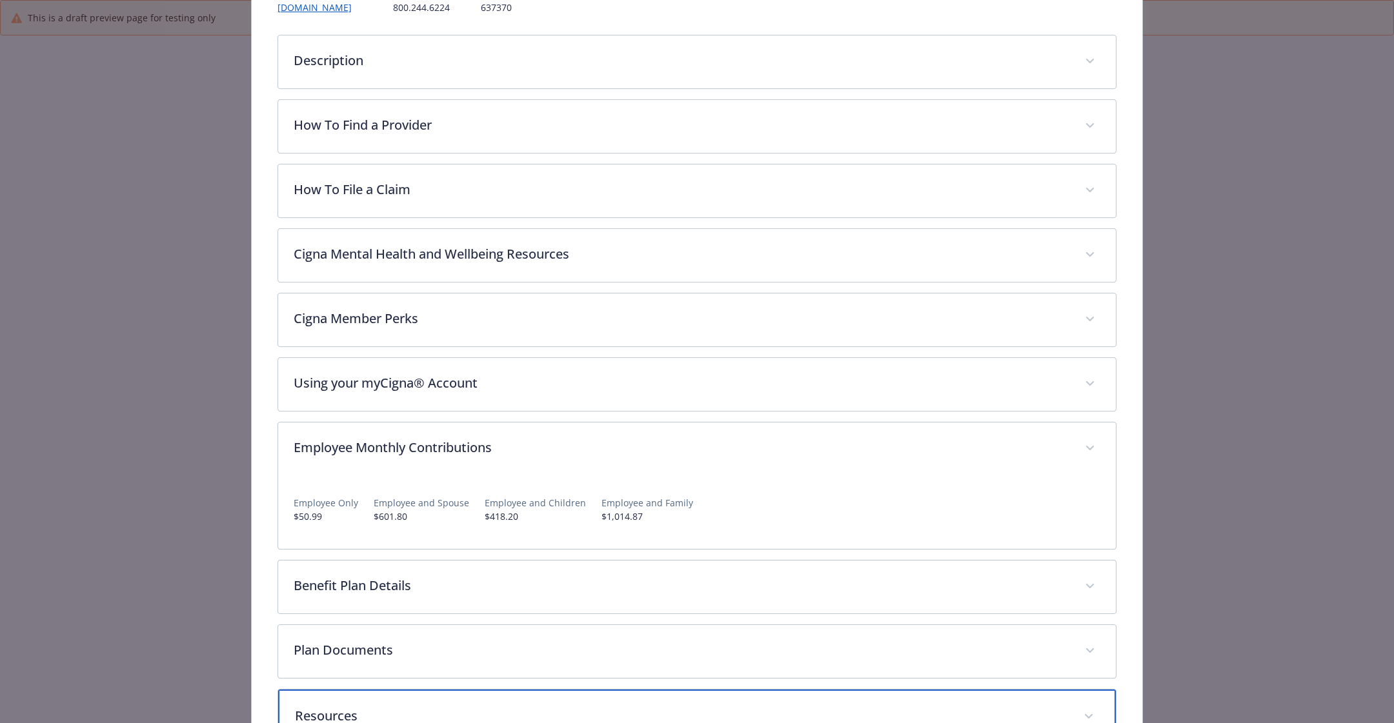
scroll to position [498, 0]
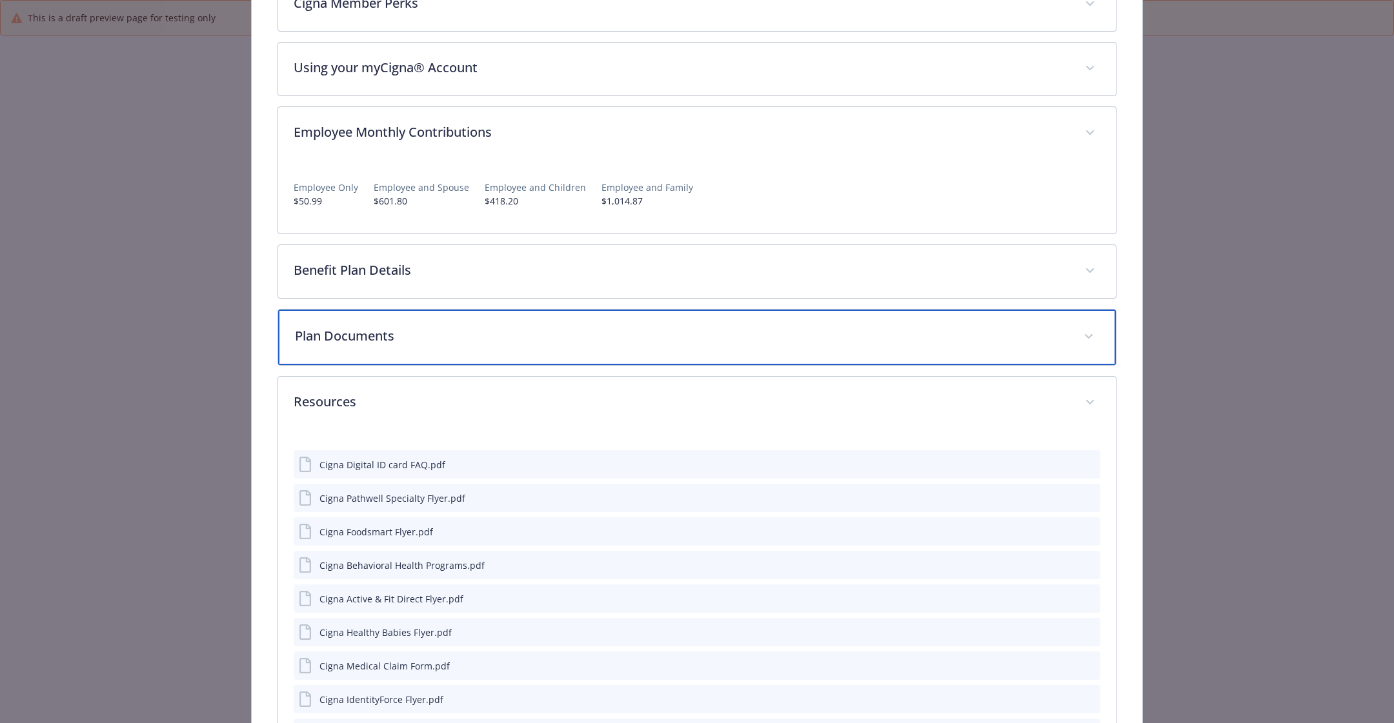
click at [491, 327] on p "Plan Documents" at bounding box center [681, 336] width 773 height 19
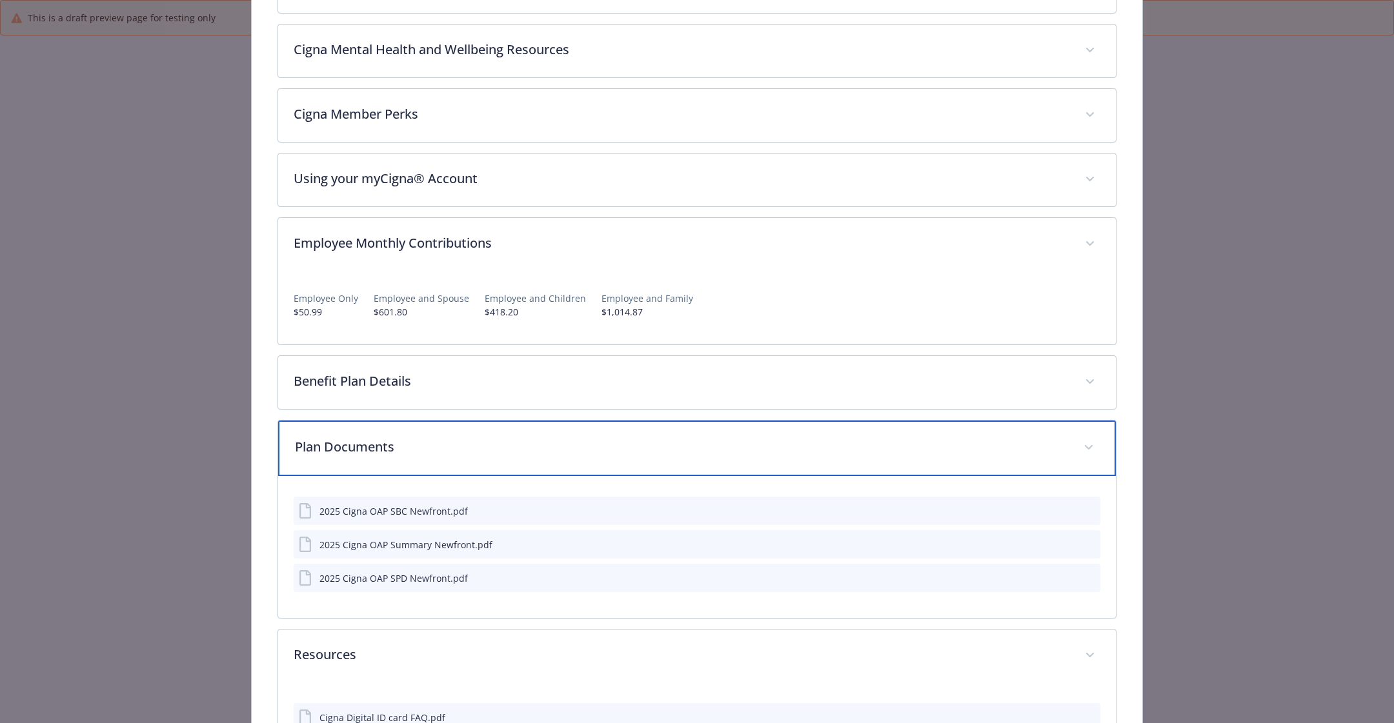
scroll to position [0, 0]
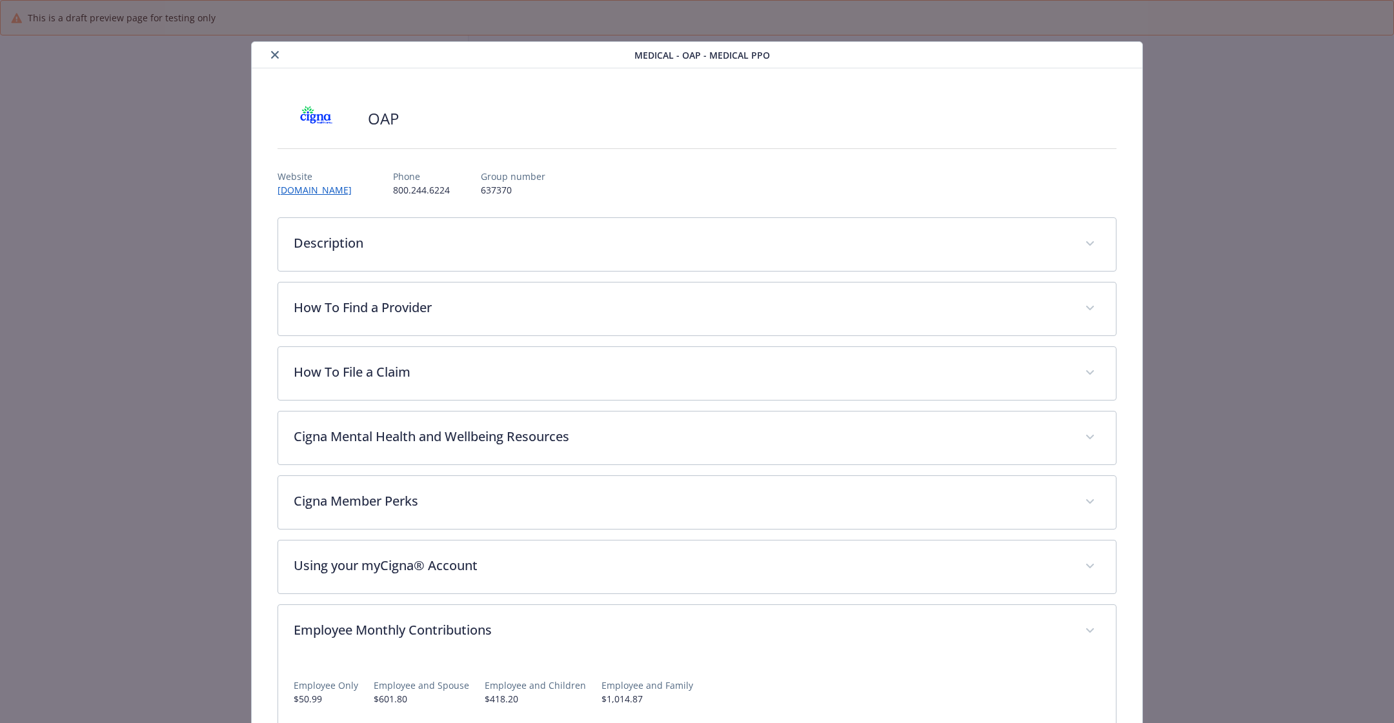
click at [272, 51] on icon "close" at bounding box center [275, 55] width 8 height 8
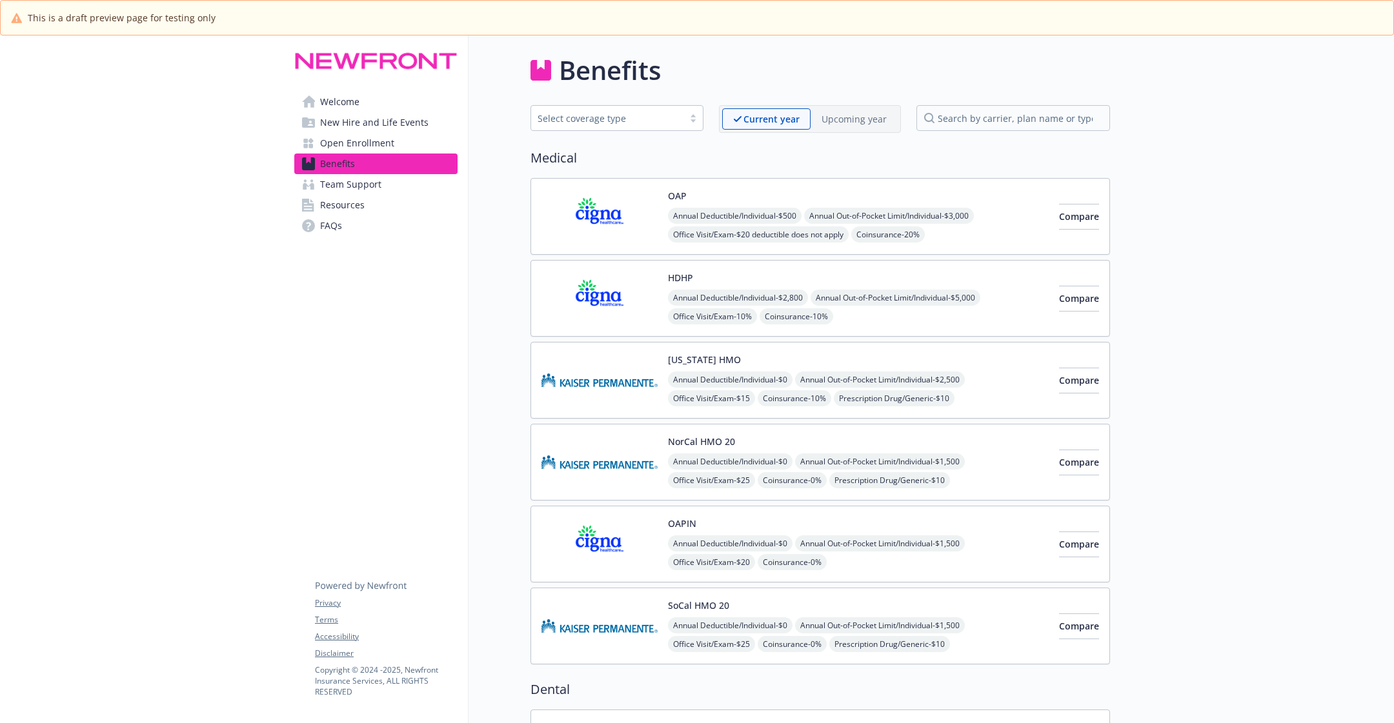
click at [402, 136] on link "Open Enrollment" at bounding box center [375, 143] width 163 height 21
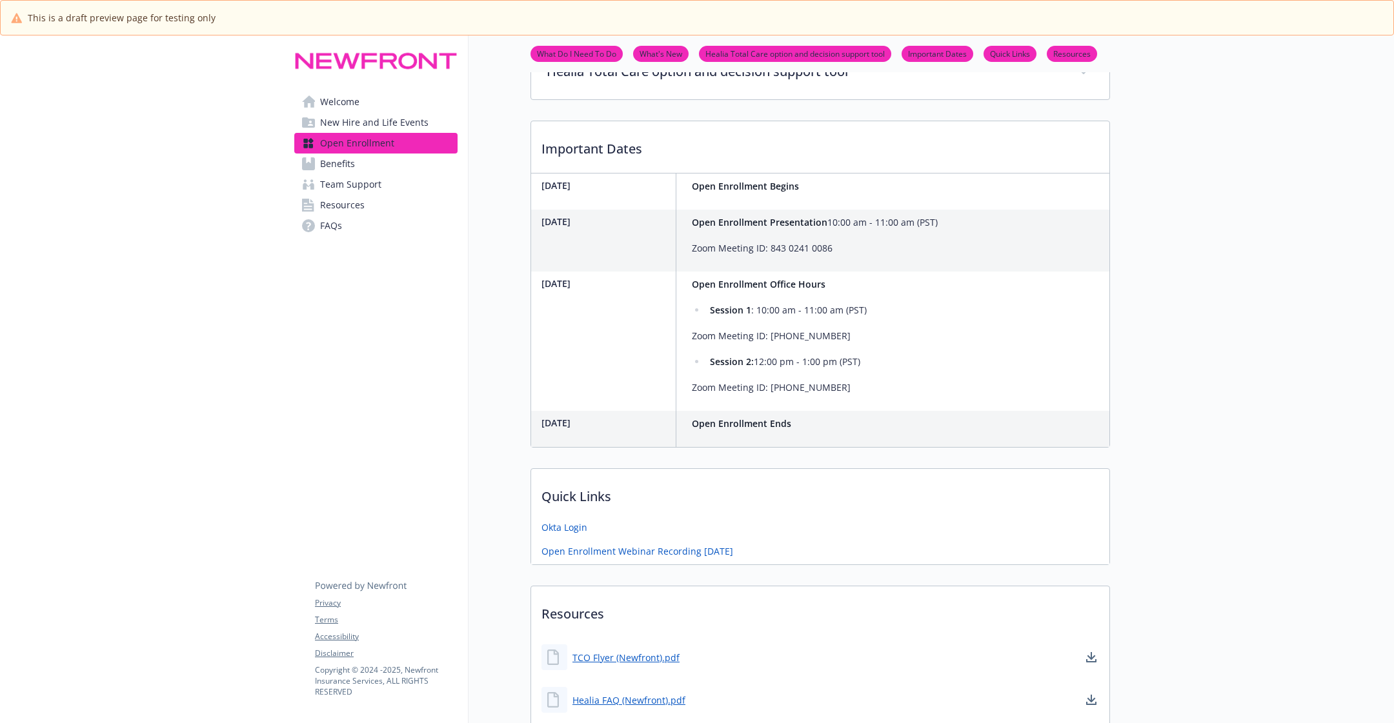
scroll to position [491, 0]
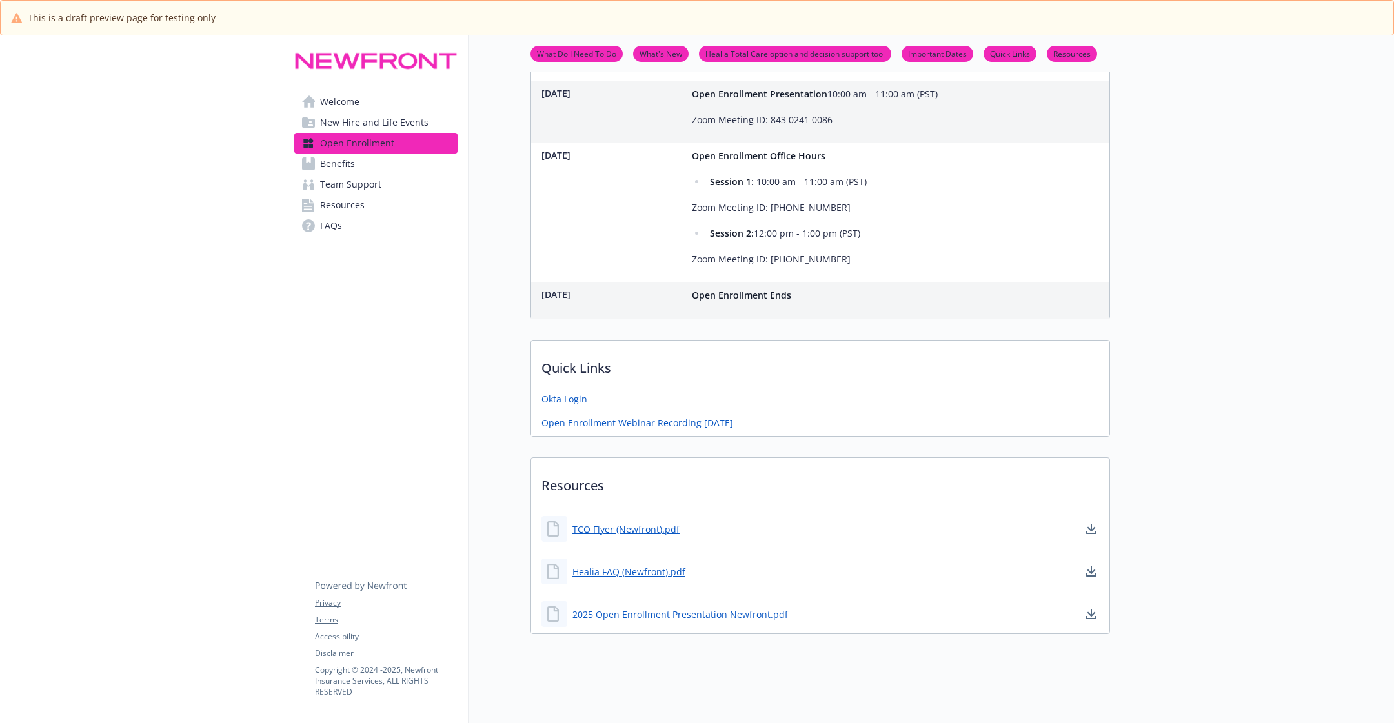
click at [382, 161] on link "Benefits" at bounding box center [375, 164] width 163 height 21
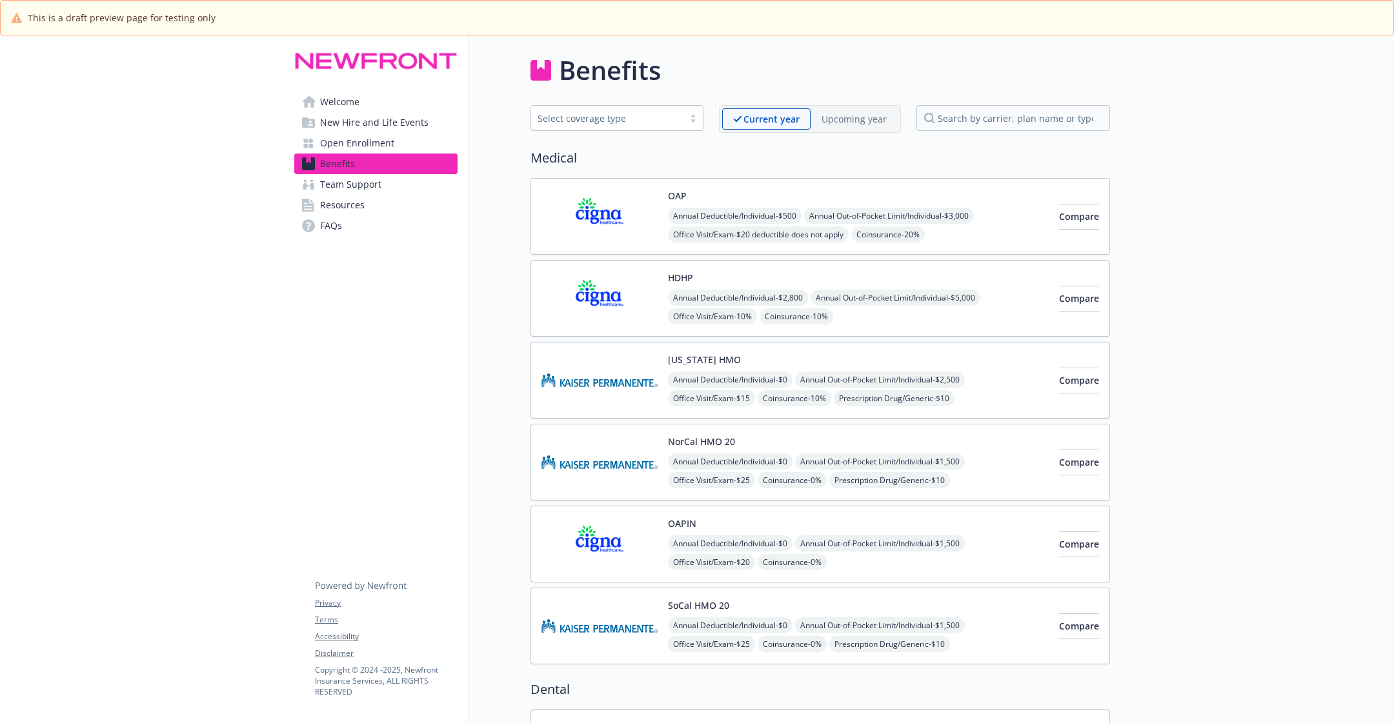
click at [880, 126] on div "Upcoming year" at bounding box center [854, 118] width 87 height 21
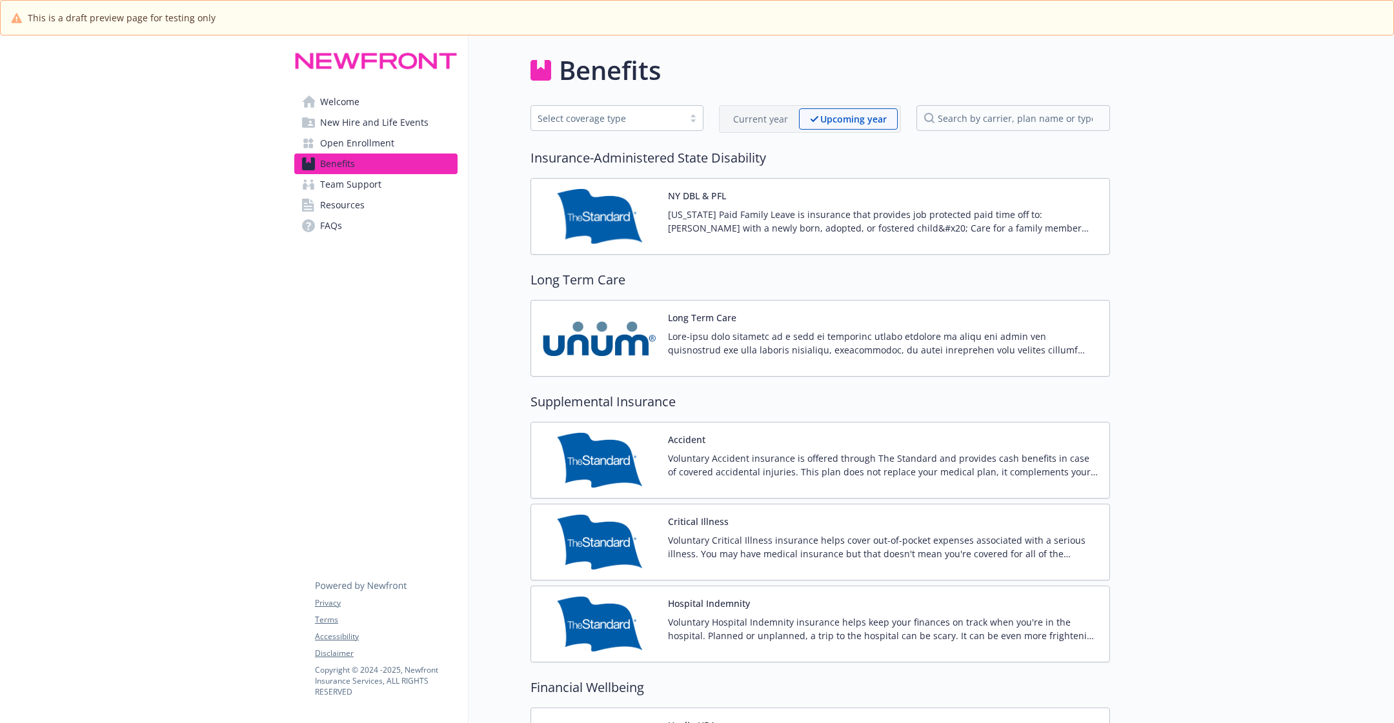
click at [894, 216] on p "New York Paid Family Leave is insurance that provides job protected paid time o…" at bounding box center [883, 221] width 431 height 27
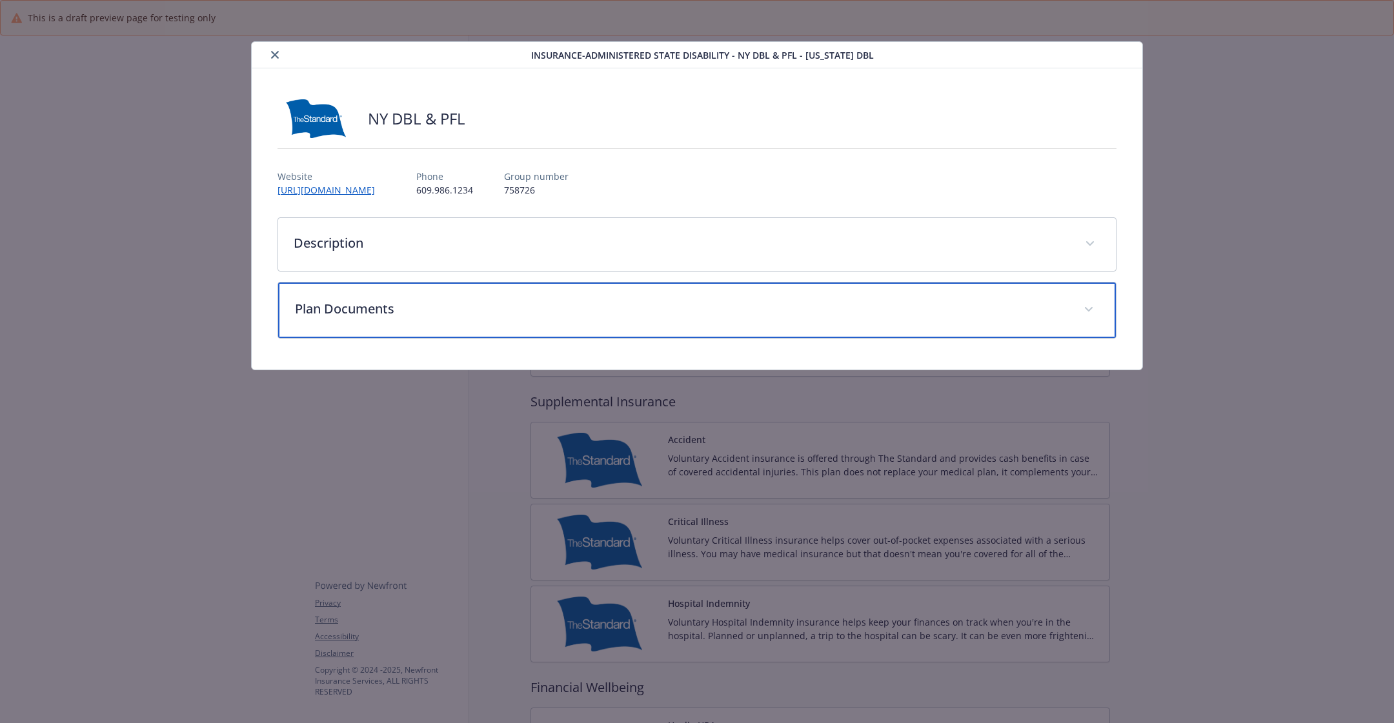
click at [514, 294] on div "Plan Documents" at bounding box center [697, 311] width 838 height 56
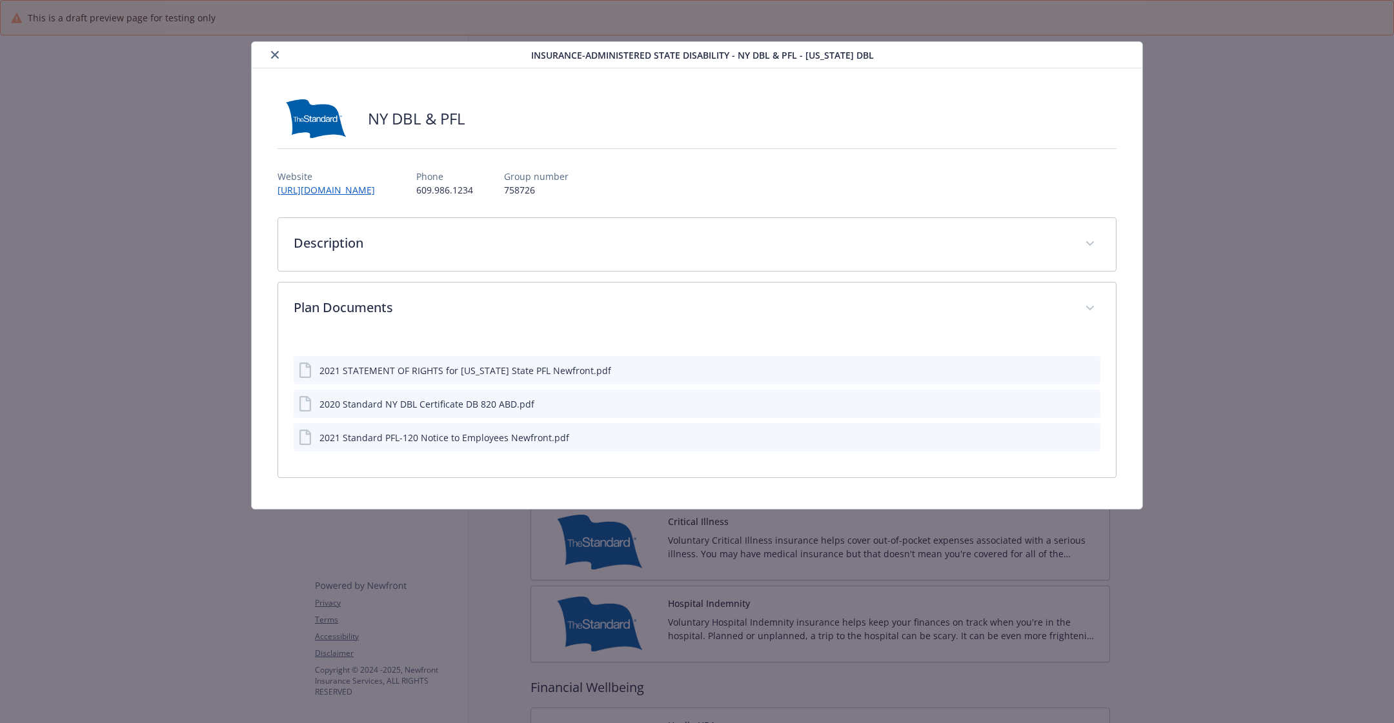
click at [269, 53] on button "close" at bounding box center [274, 54] width 15 height 15
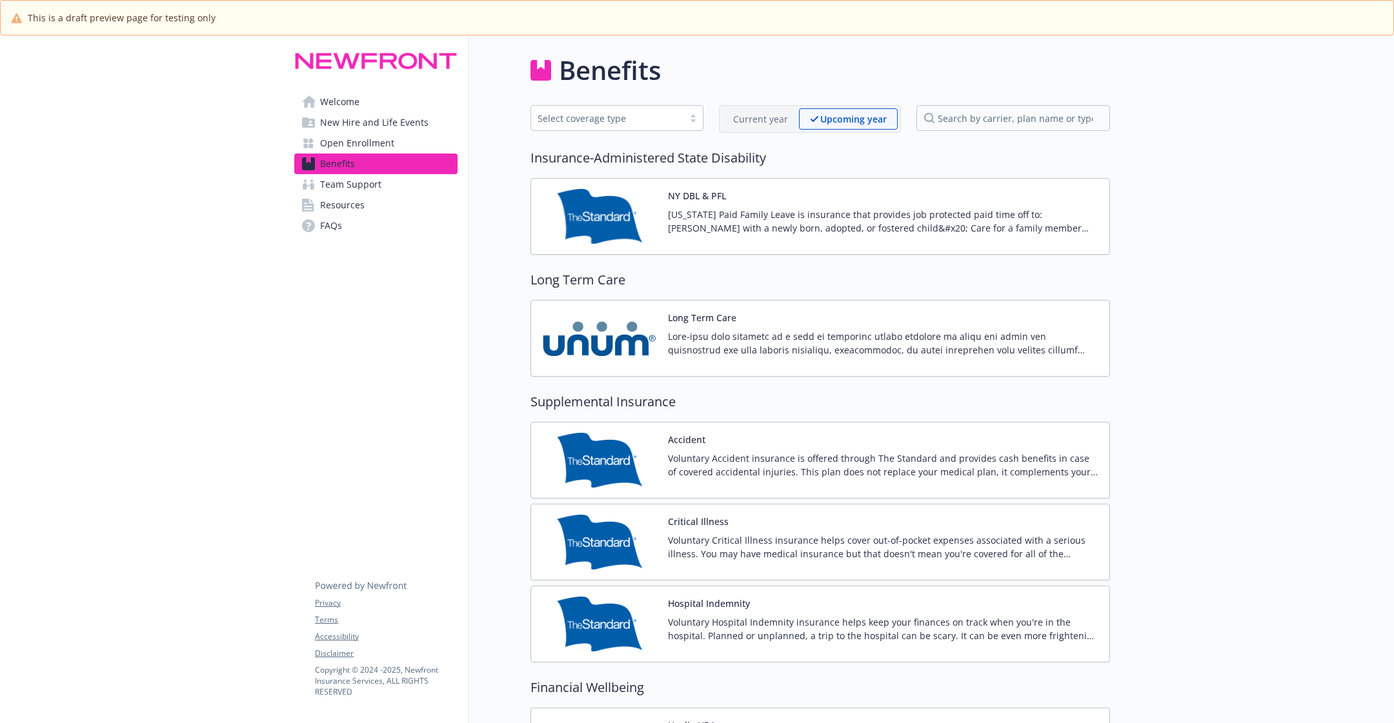
click at [374, 143] on span "Open Enrollment" at bounding box center [357, 143] width 74 height 21
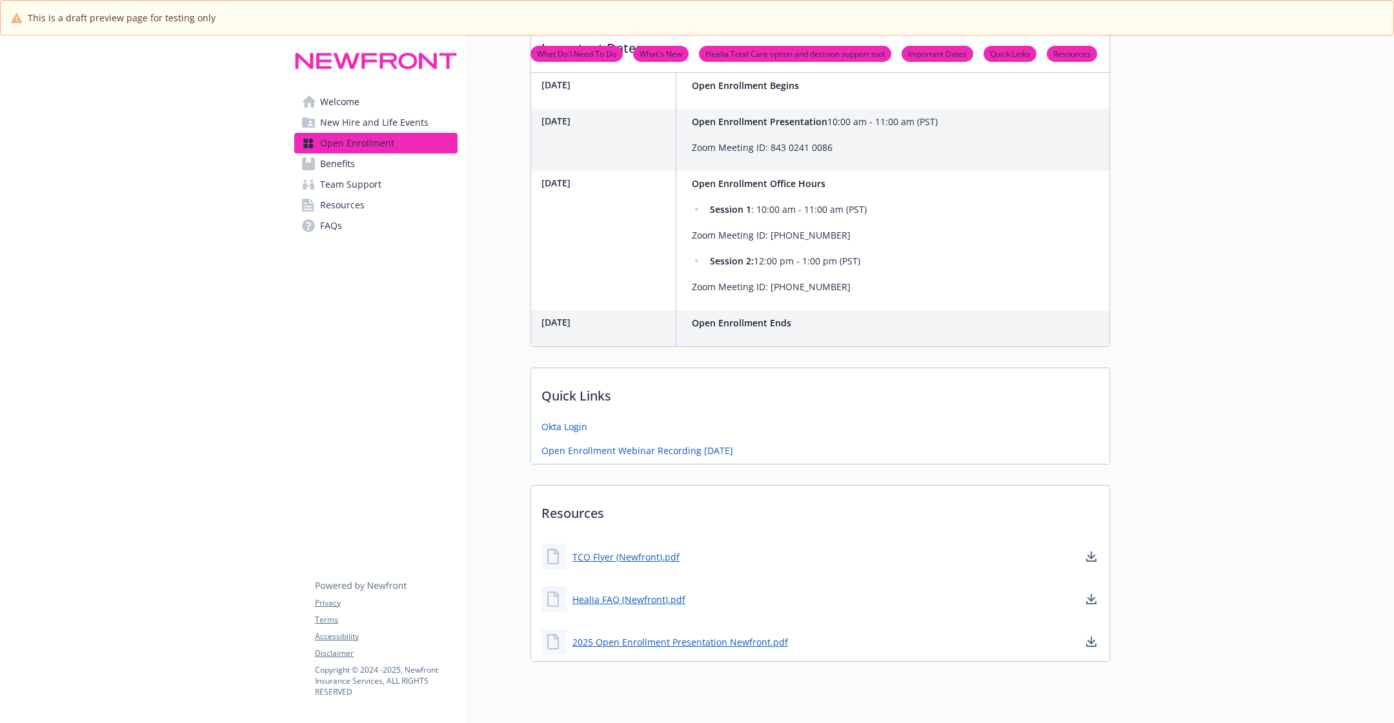
scroll to position [491, 0]
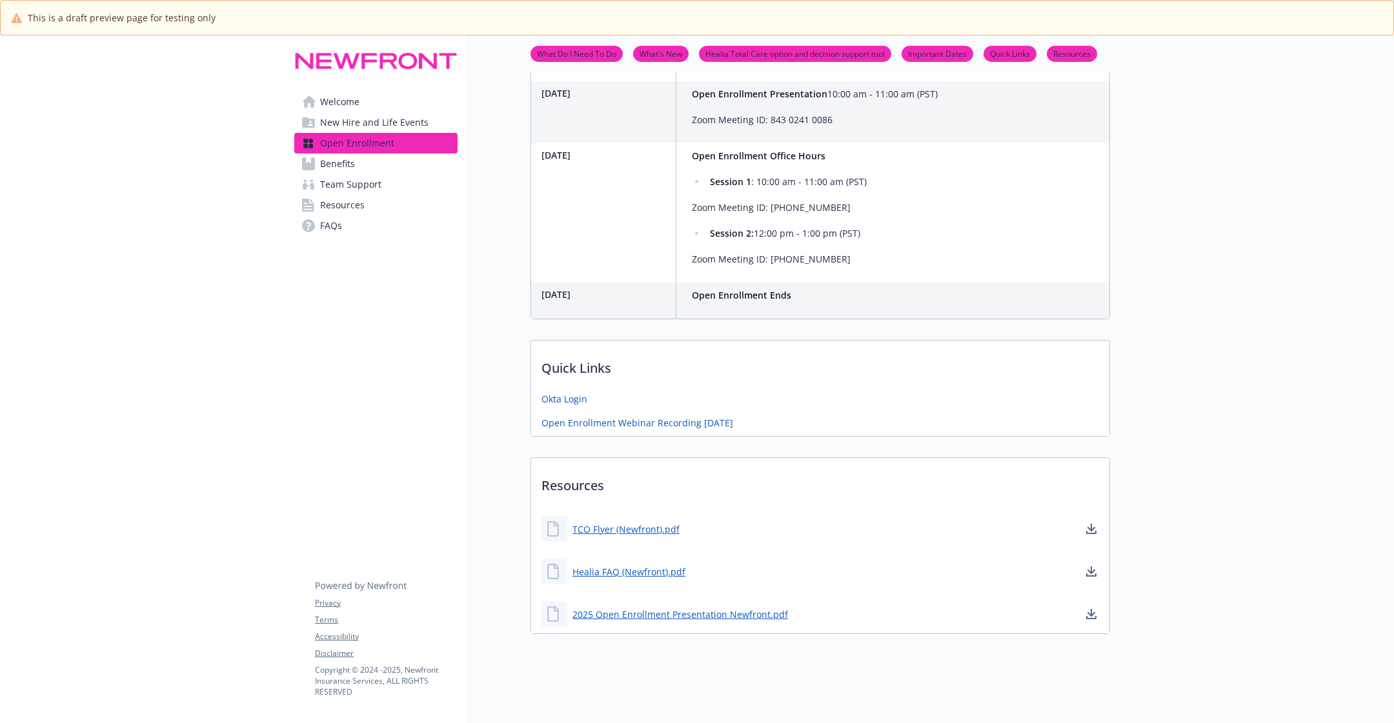
click at [392, 154] on link "Benefits" at bounding box center [375, 164] width 163 height 21
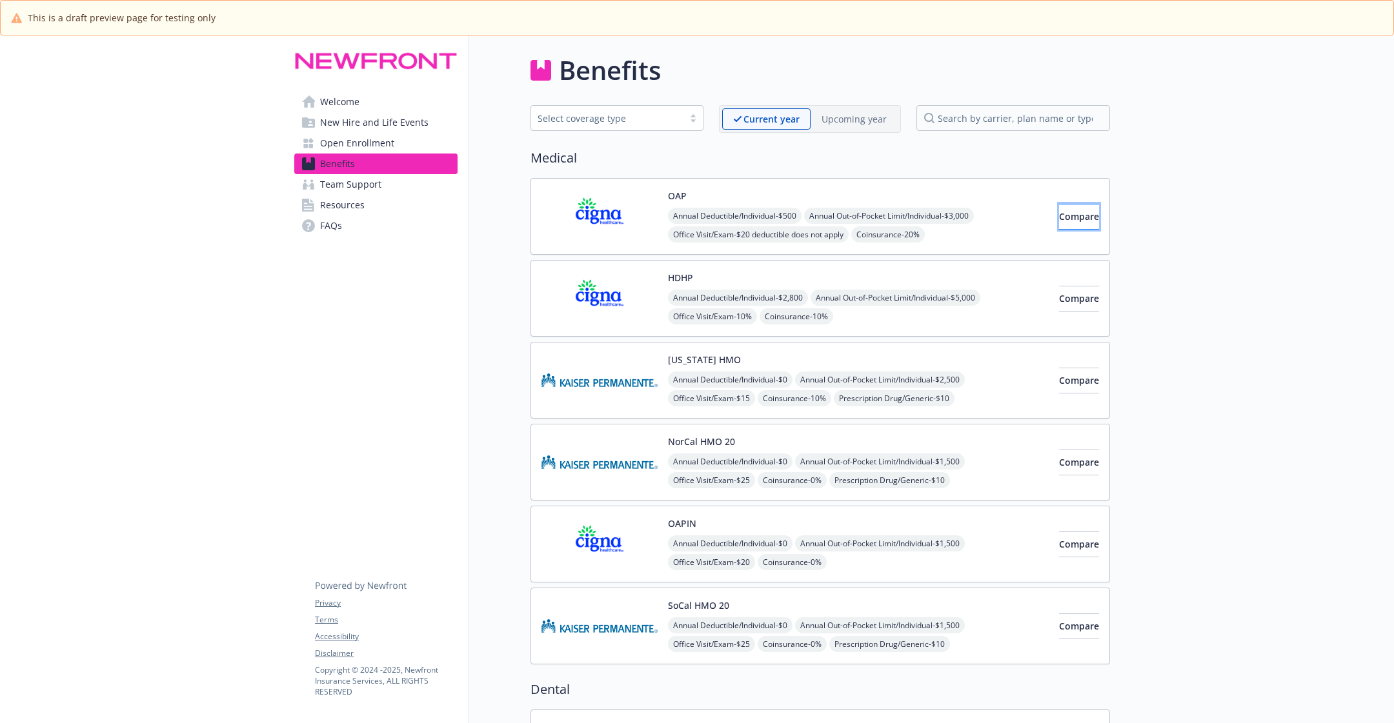
click at [1077, 214] on span "Compare" at bounding box center [1079, 216] width 40 height 12
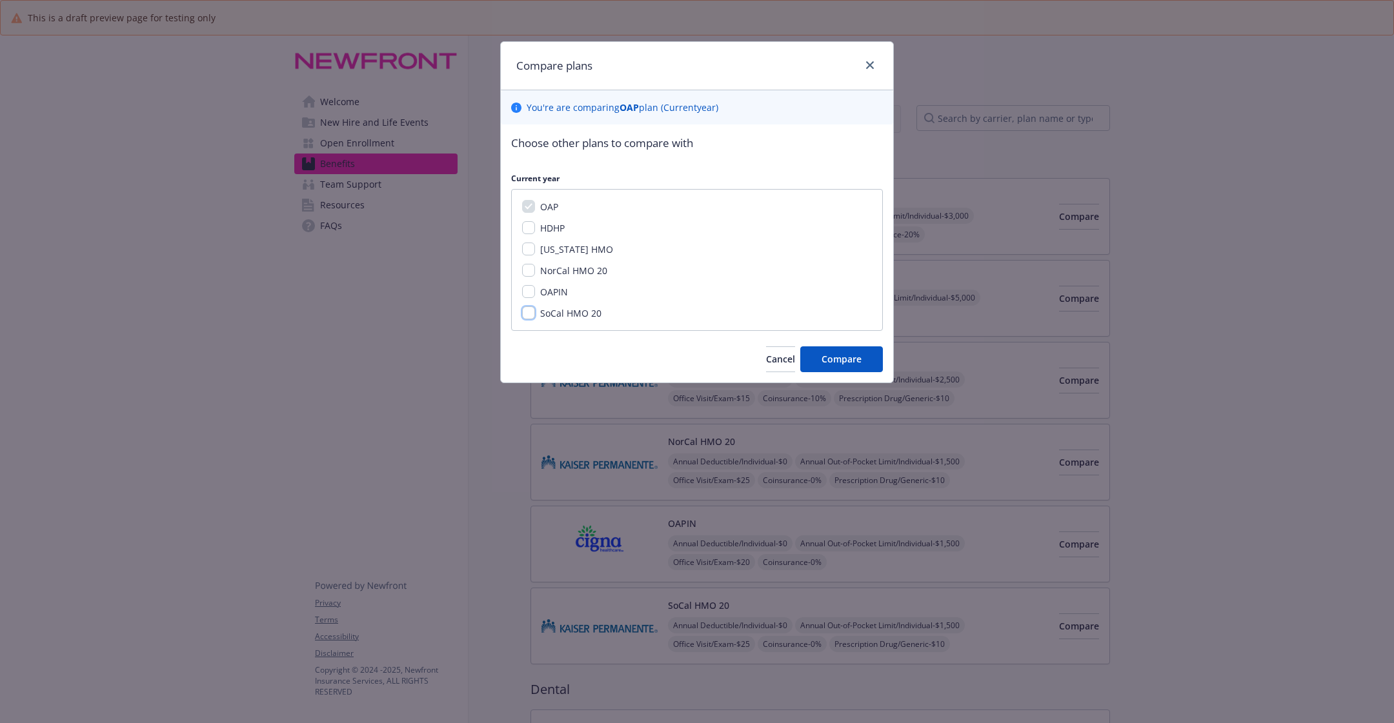
click at [524, 307] on input "SoCal HMO 20" at bounding box center [528, 313] width 13 height 13
checkbox input "true"
click at [867, 358] on button "Compare" at bounding box center [841, 360] width 83 height 26
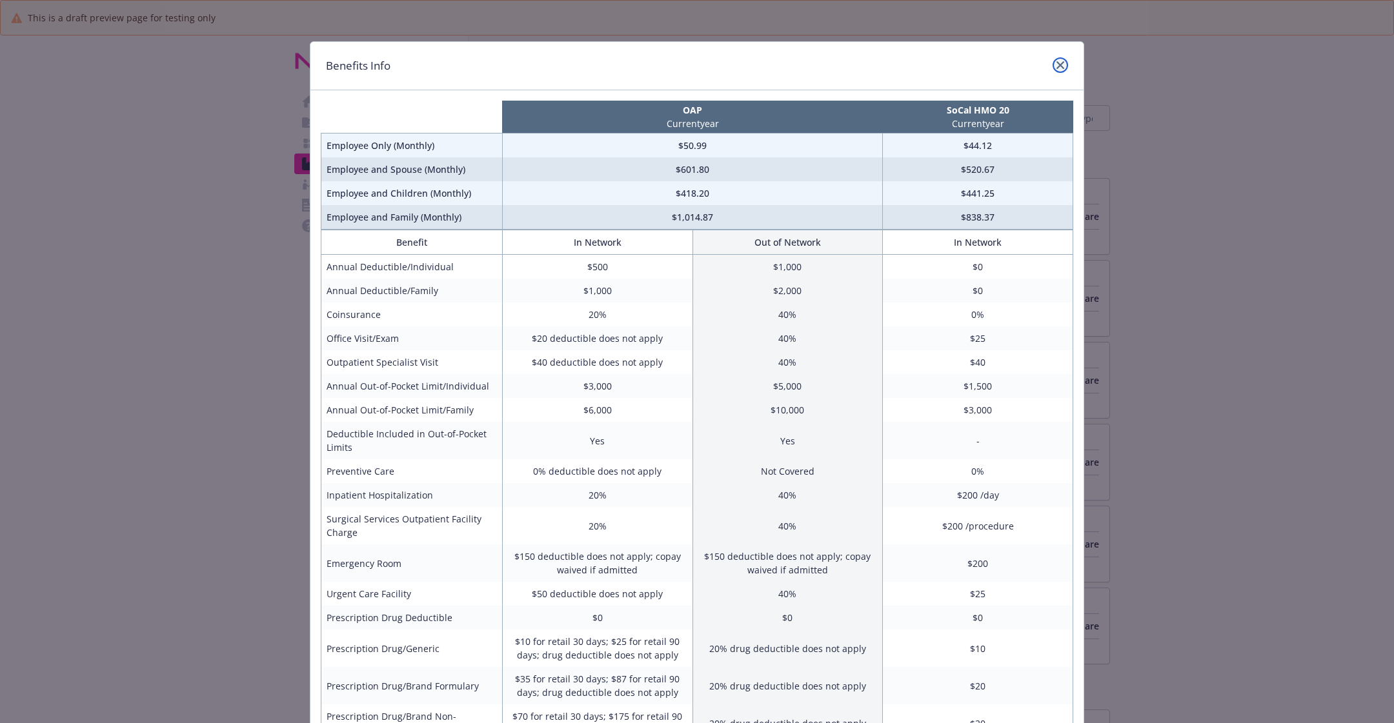
click at [1067, 63] on link "close" at bounding box center [1060, 64] width 15 height 15
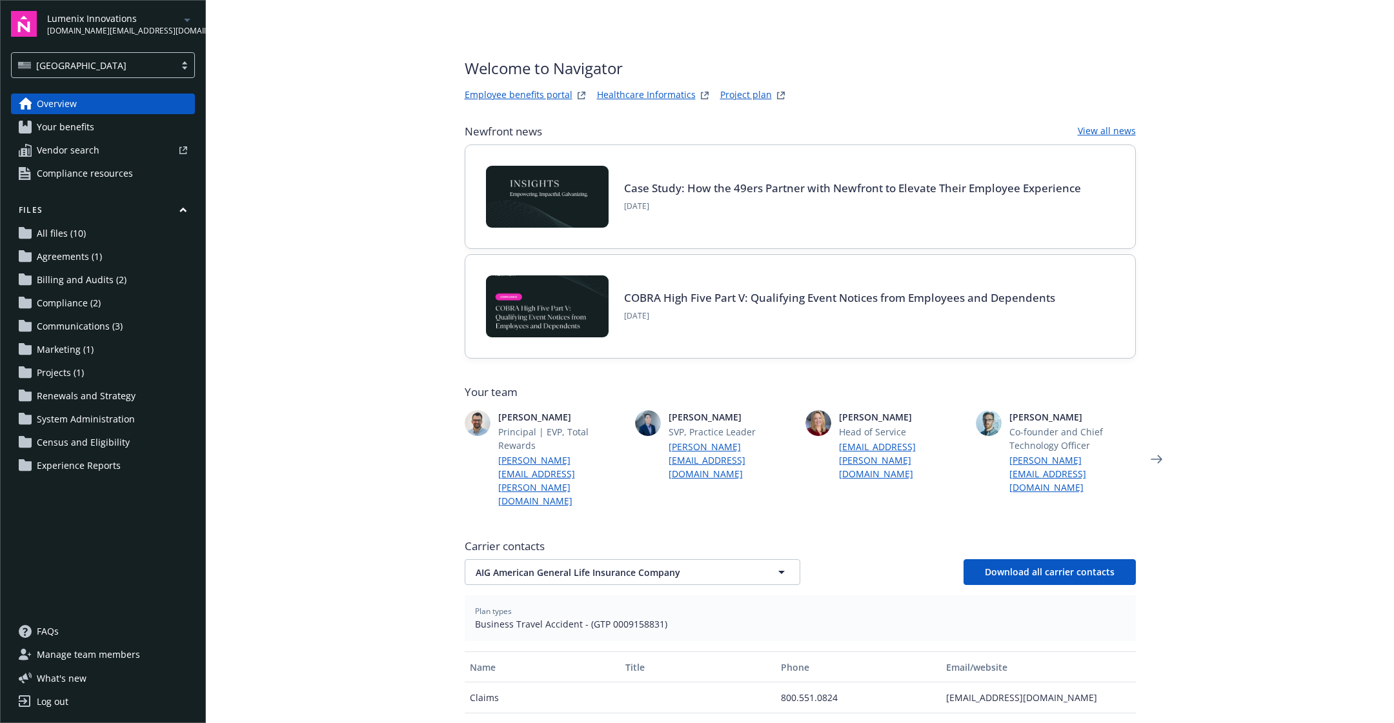
click at [118, 170] on span "Compliance resources" at bounding box center [85, 173] width 96 height 21
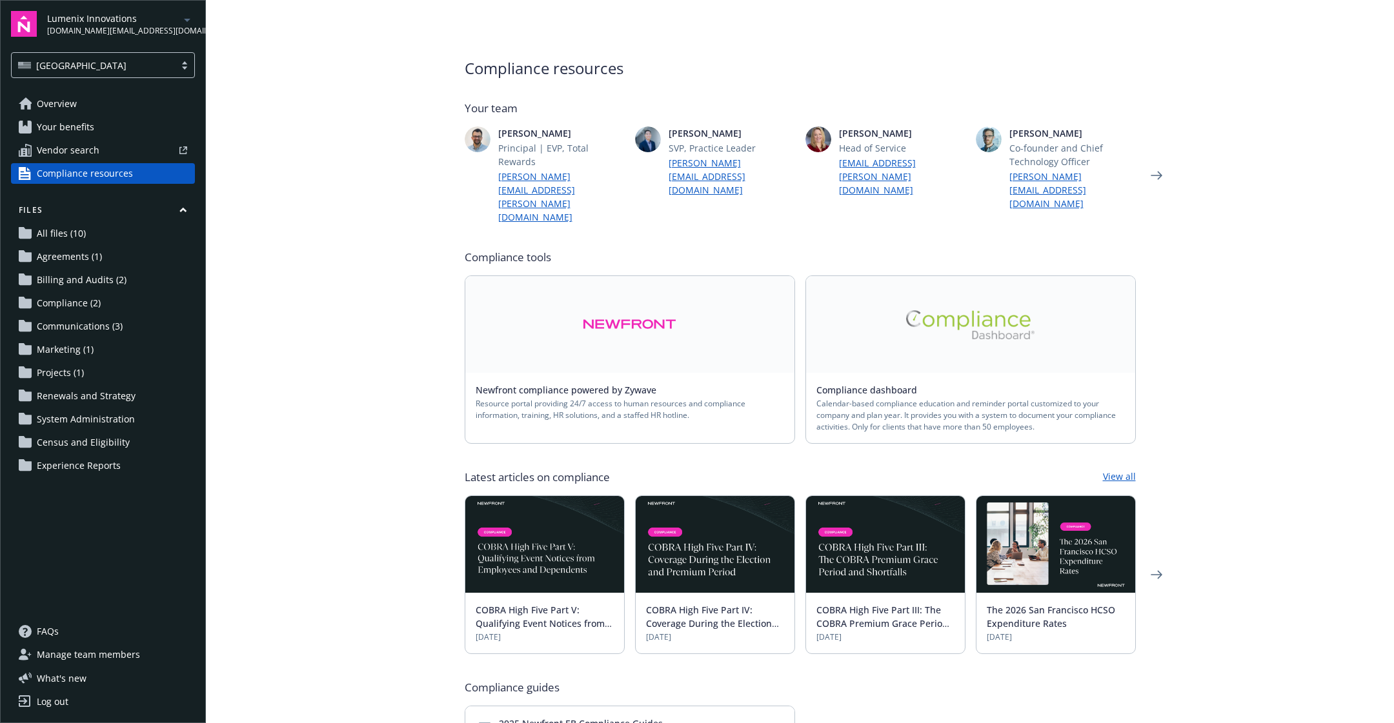
click at [873, 294] on link at bounding box center [970, 324] width 329 height 97
click at [696, 383] on div "Newfront compliance powered by Zywave" at bounding box center [630, 390] width 309 height 14
click at [675, 301] on link at bounding box center [629, 324] width 329 height 97
click at [711, 70] on span "Compliance resources" at bounding box center [800, 68] width 671 height 23
click at [47, 86] on div "Lumenix Innovations [DOMAIN_NAME][EMAIL_ADDRESS][DOMAIN_NAME] [GEOGRAPHIC_DATA]…" at bounding box center [103, 361] width 206 height 723
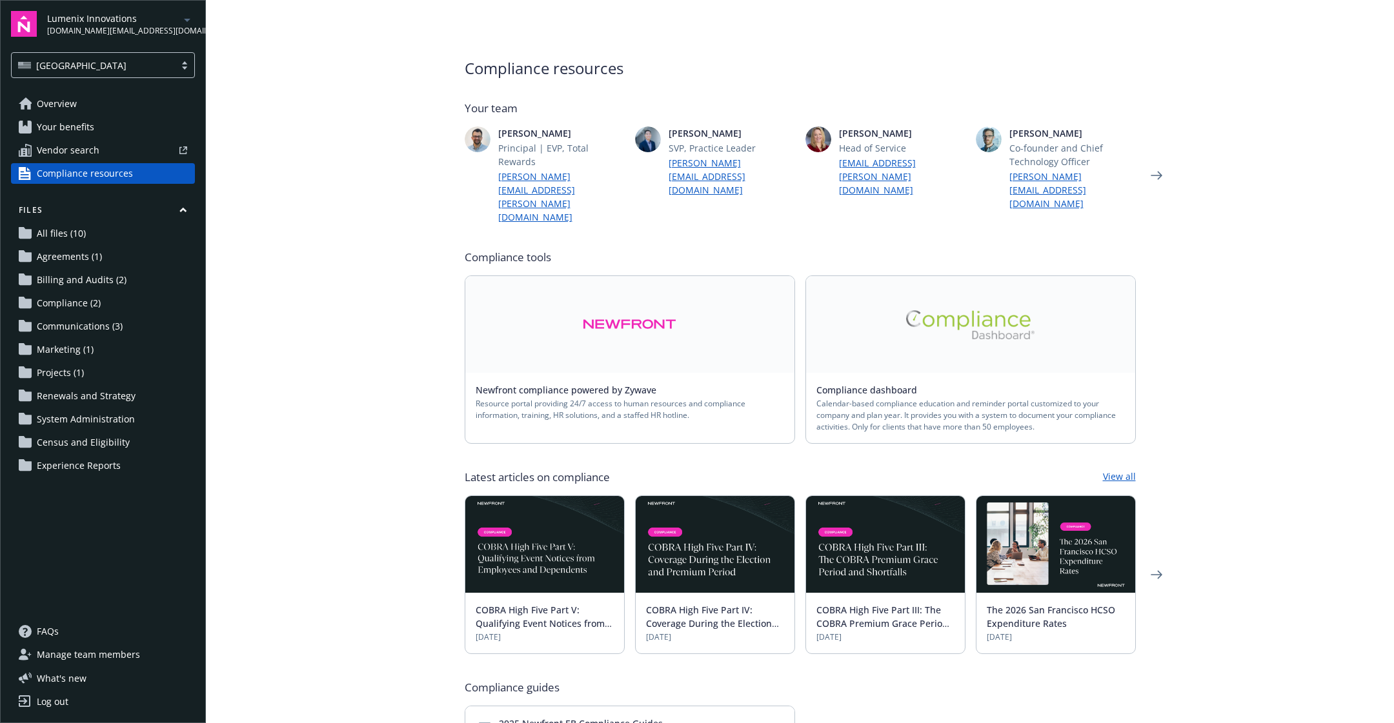
click at [48, 100] on span "Overview" at bounding box center [57, 104] width 40 height 21
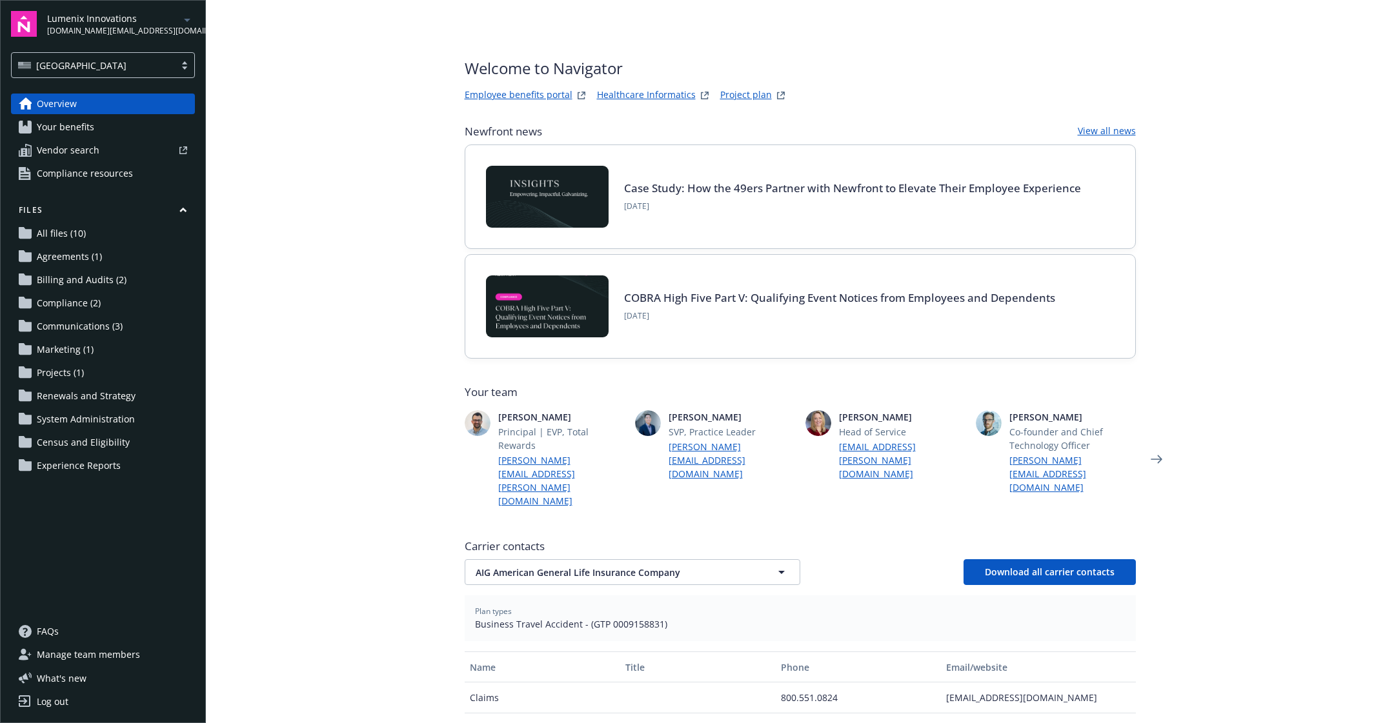
click at [655, 94] on link "Healthcare Informatics" at bounding box center [646, 95] width 99 height 15
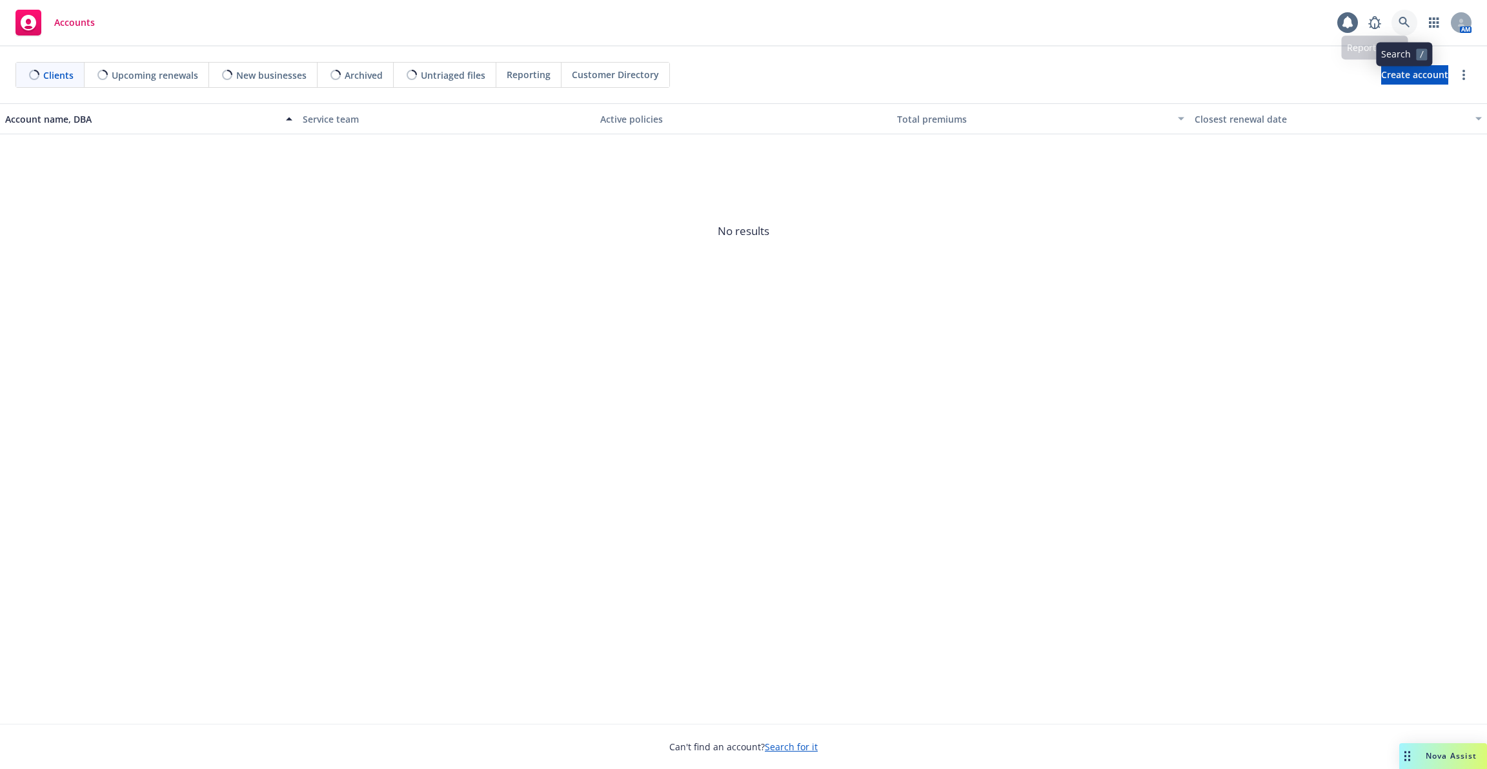
click at [1404, 28] on link at bounding box center [1404, 23] width 26 height 26
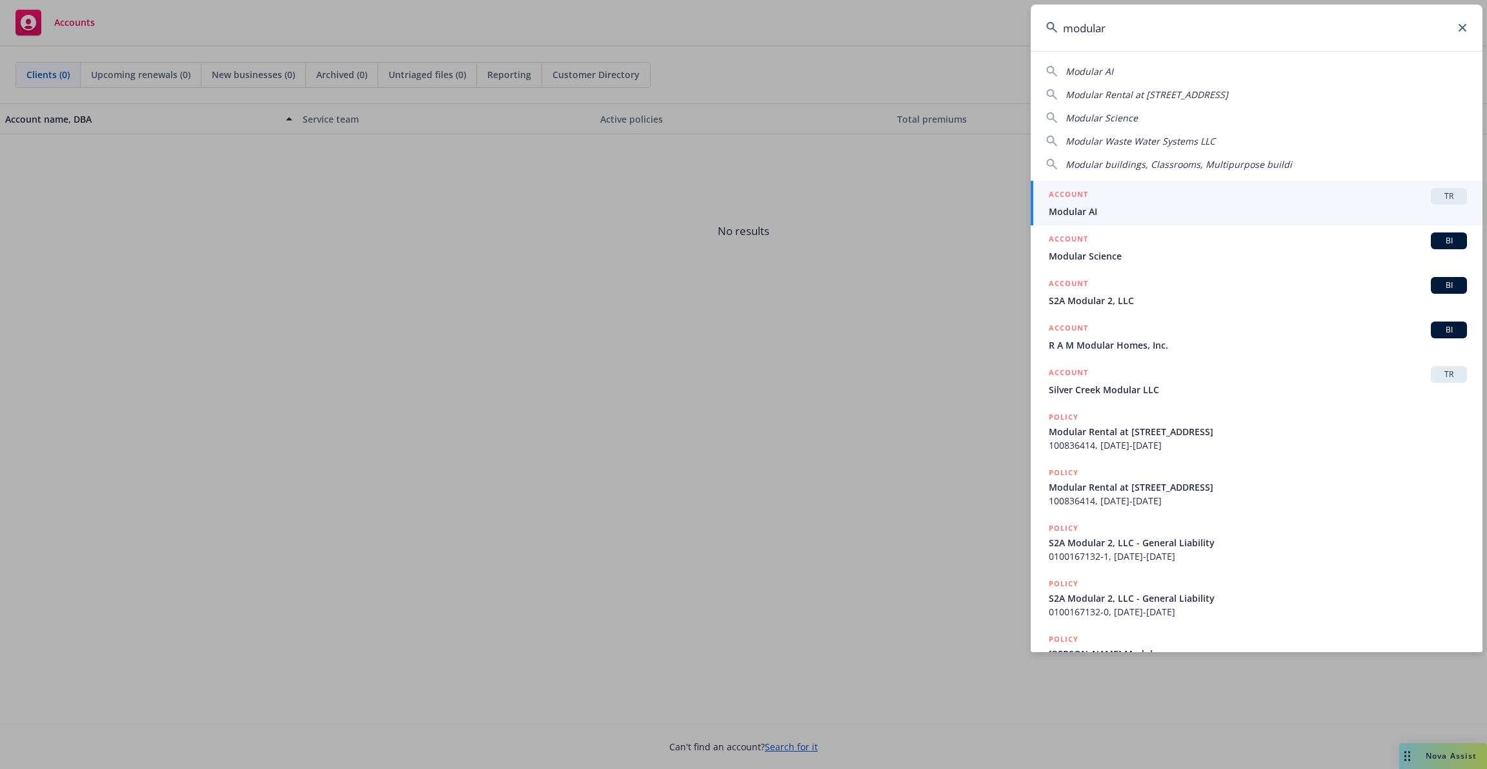
type input "modular"
click at [1141, 203] on div "ACCOUNT TR" at bounding box center [1258, 196] width 418 height 17
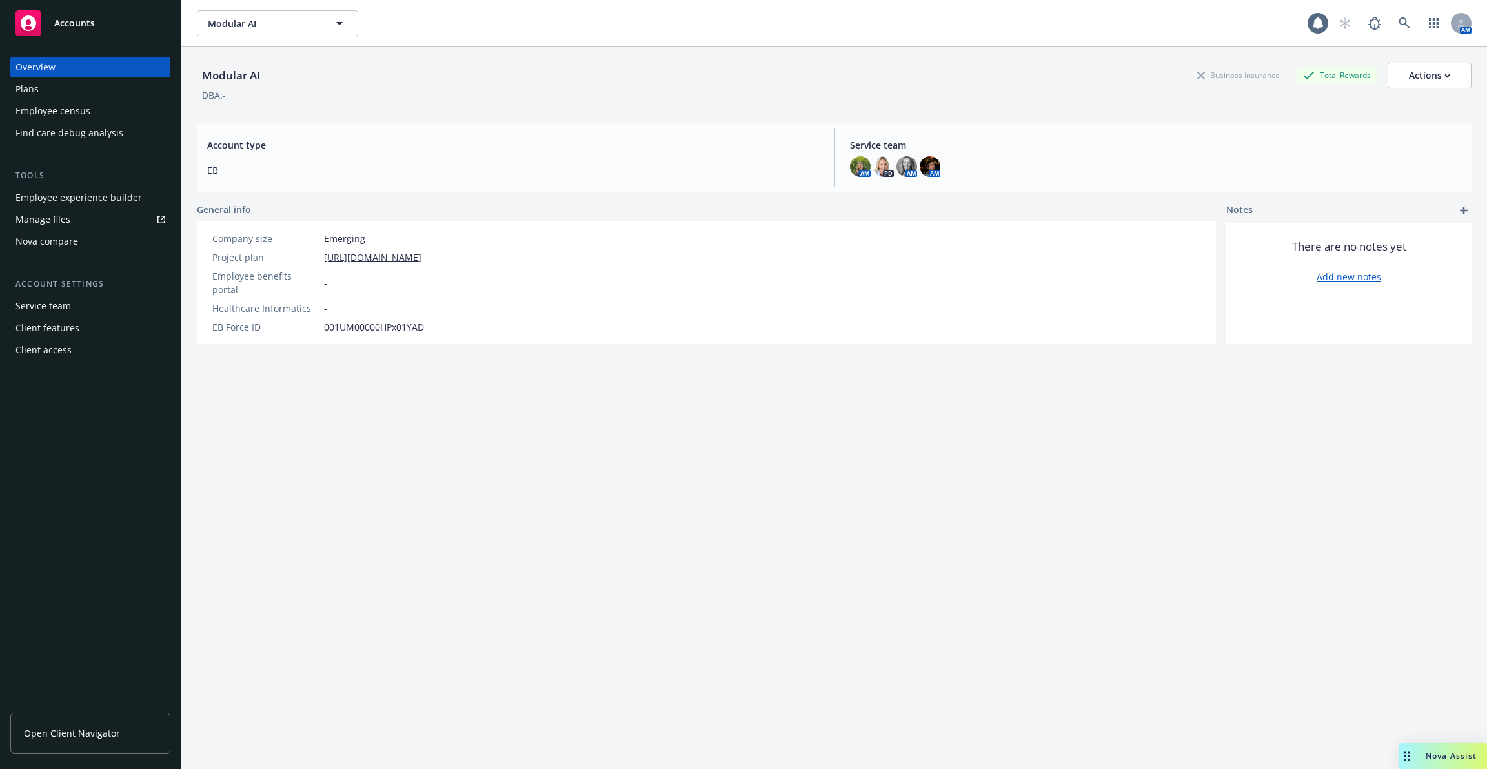
click at [38, 196] on div "Employee experience builder" at bounding box center [78, 197] width 126 height 21
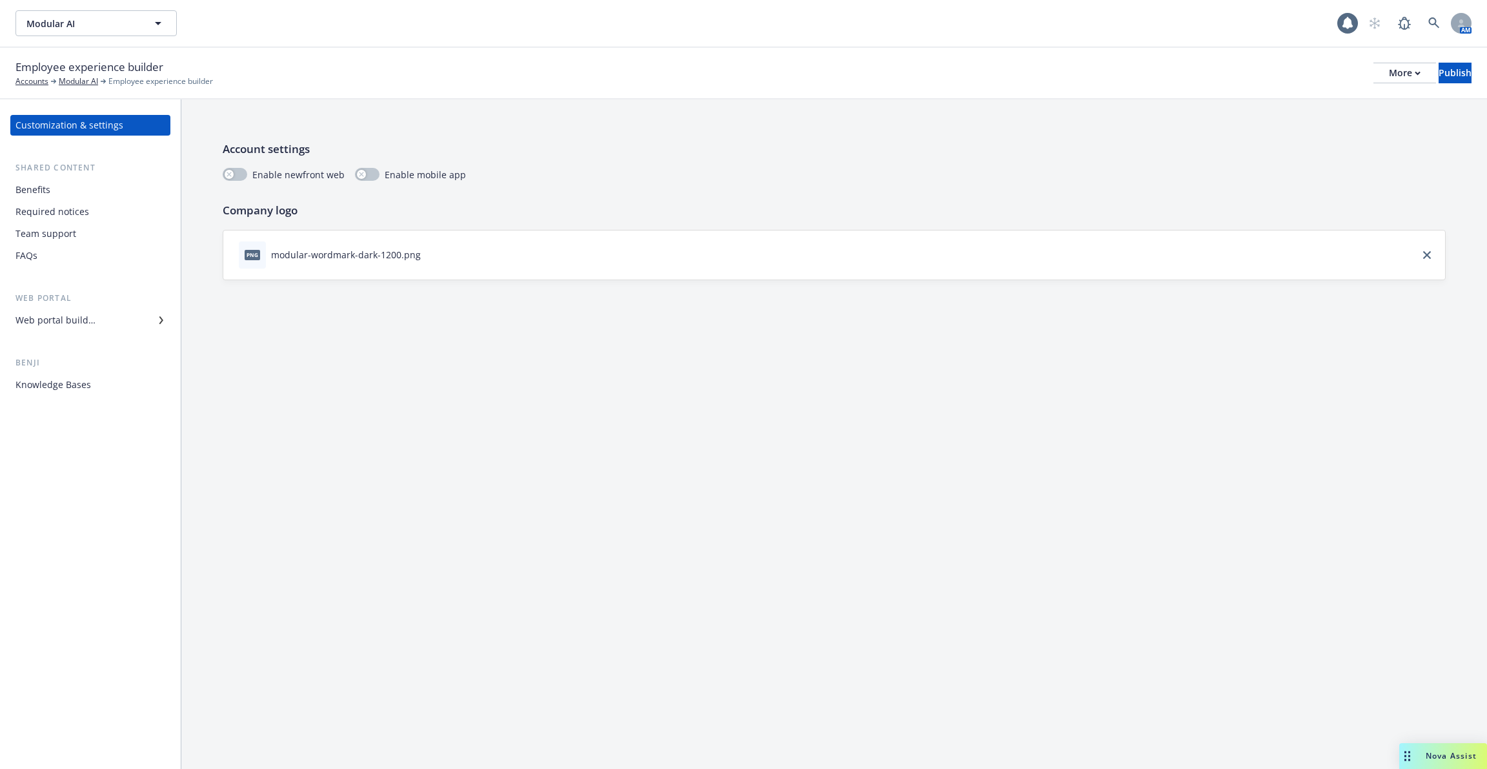
click at [323, 328] on div "Account settings Enable newfront web Enable mobile app Company logo png modular…" at bounding box center [834, 433] width 1306 height 669
click at [98, 185] on div "Benefits" at bounding box center [90, 189] width 150 height 21
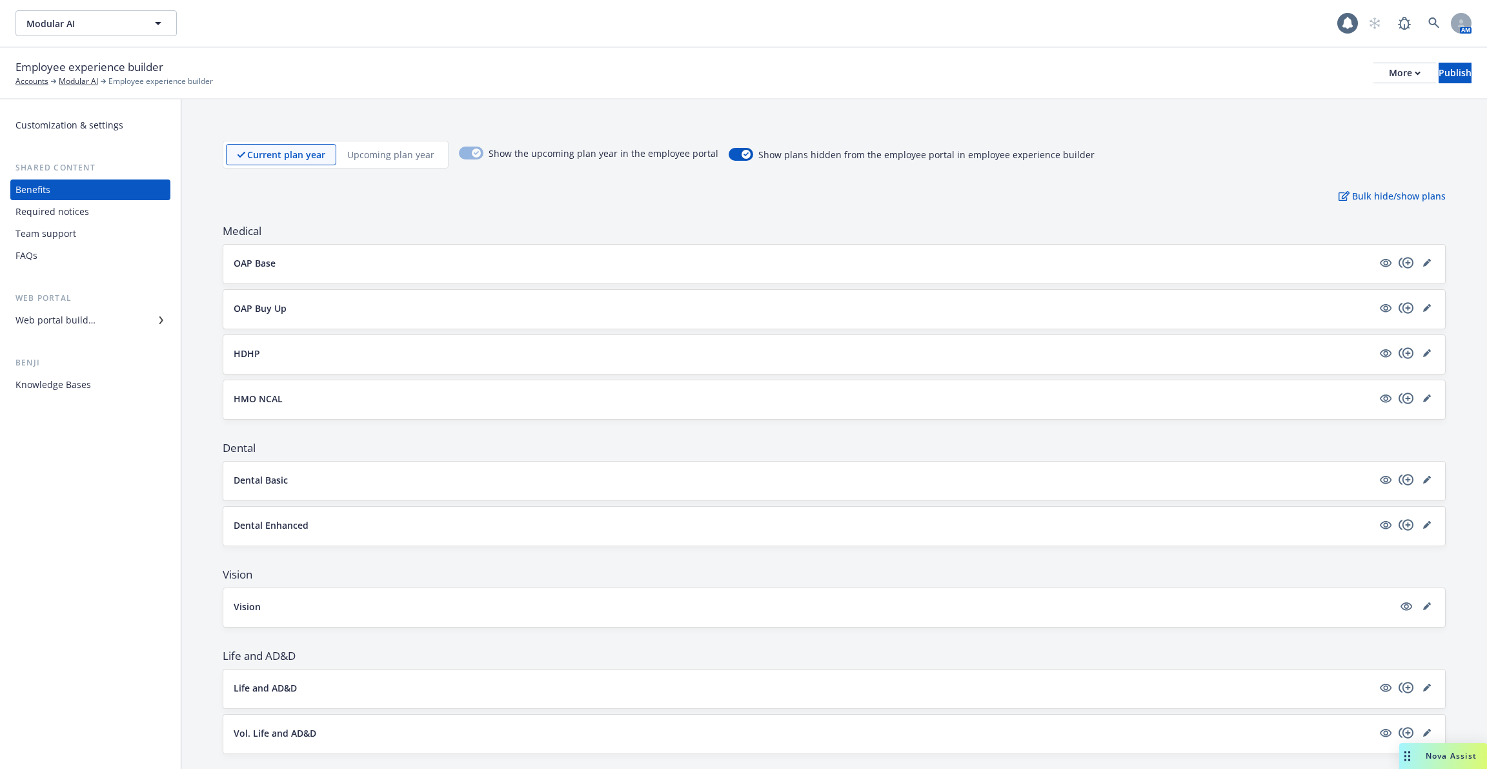
click at [96, 208] on div "Required notices" at bounding box center [90, 211] width 150 height 21
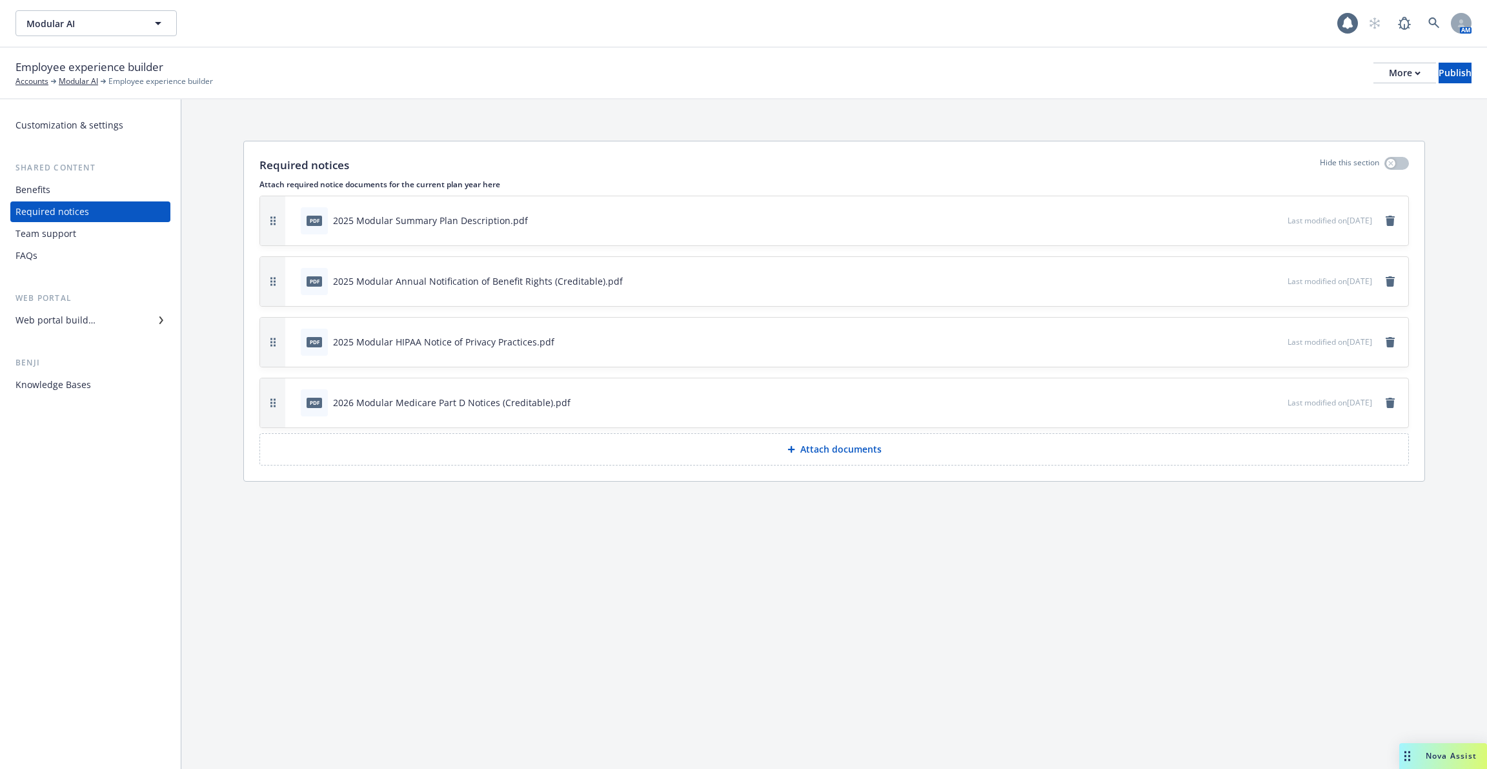
click at [79, 185] on div "Benefits" at bounding box center [90, 189] width 150 height 21
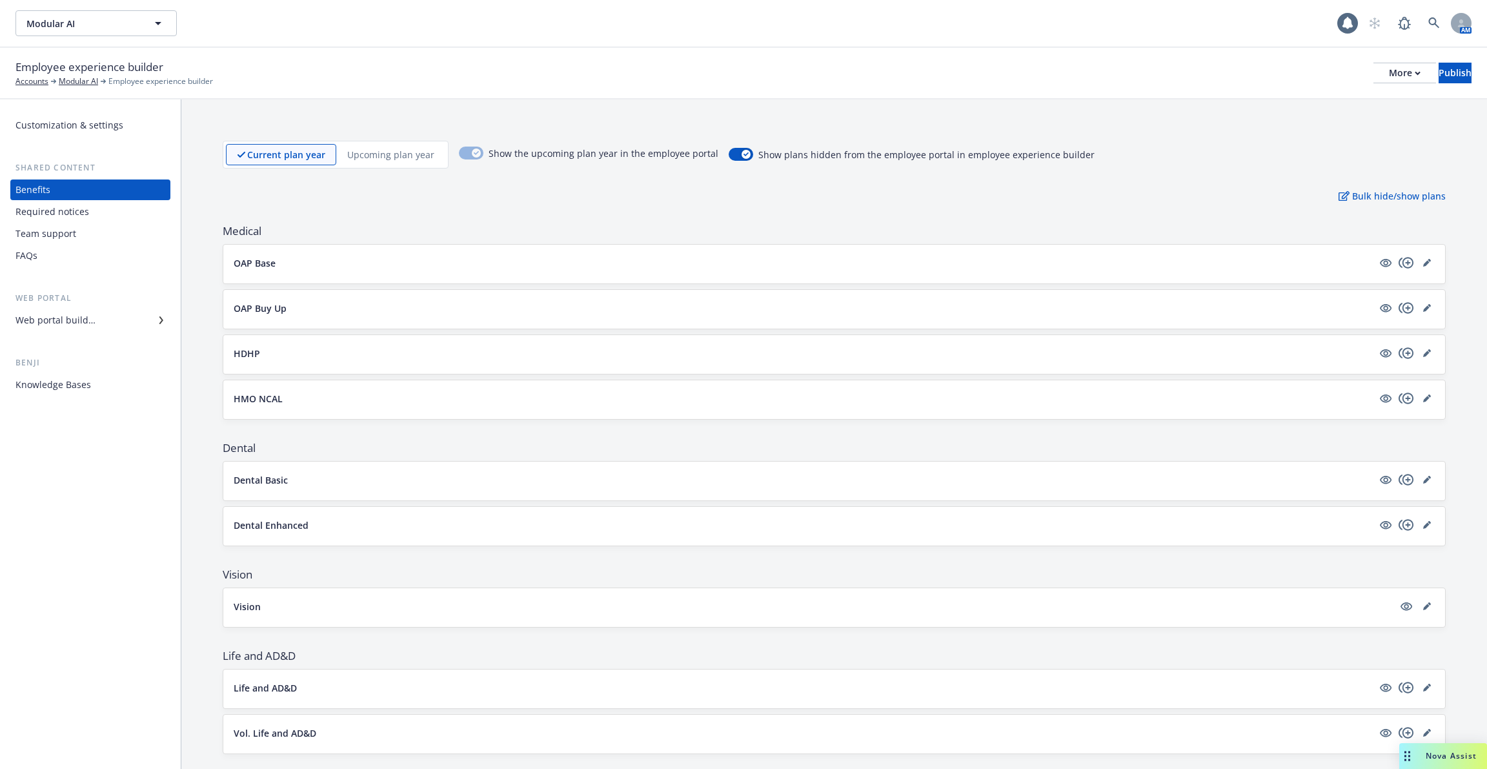
click at [110, 326] on div "Web portal builder" at bounding box center [90, 320] width 150 height 21
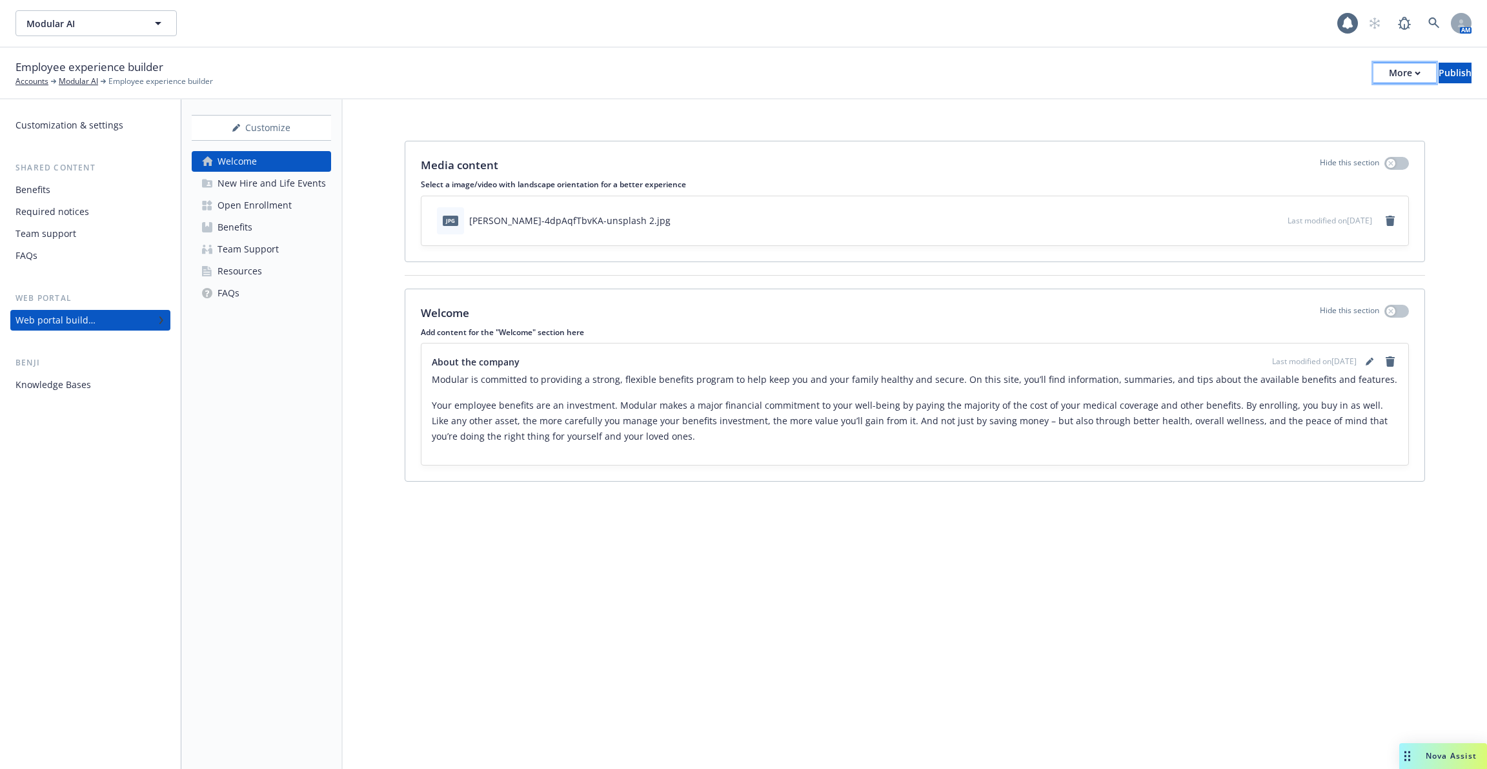
click at [1415, 74] on icon "button" at bounding box center [1417, 73] width 5 height 3
click at [1340, 121] on link "Copy portal link" at bounding box center [1298, 128] width 191 height 26
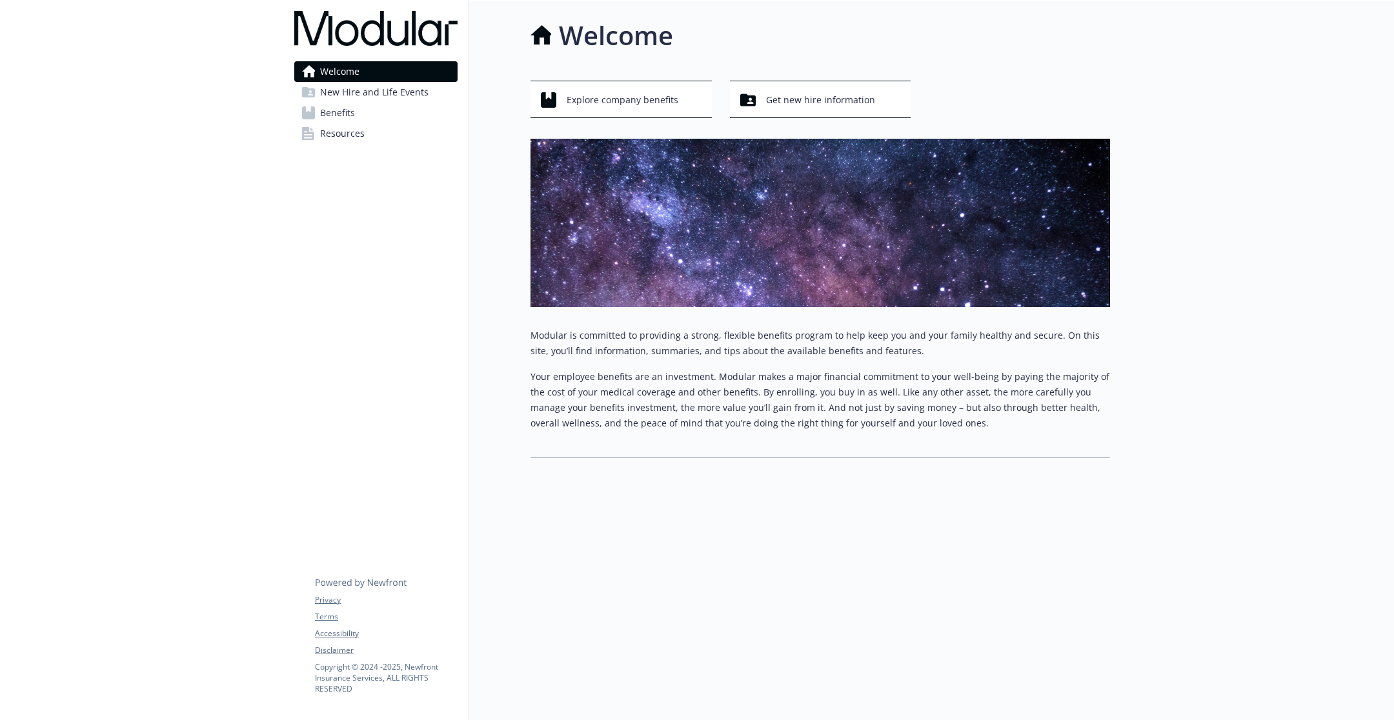
click at [379, 82] on span "New Hire and Life Events" at bounding box center [374, 92] width 108 height 21
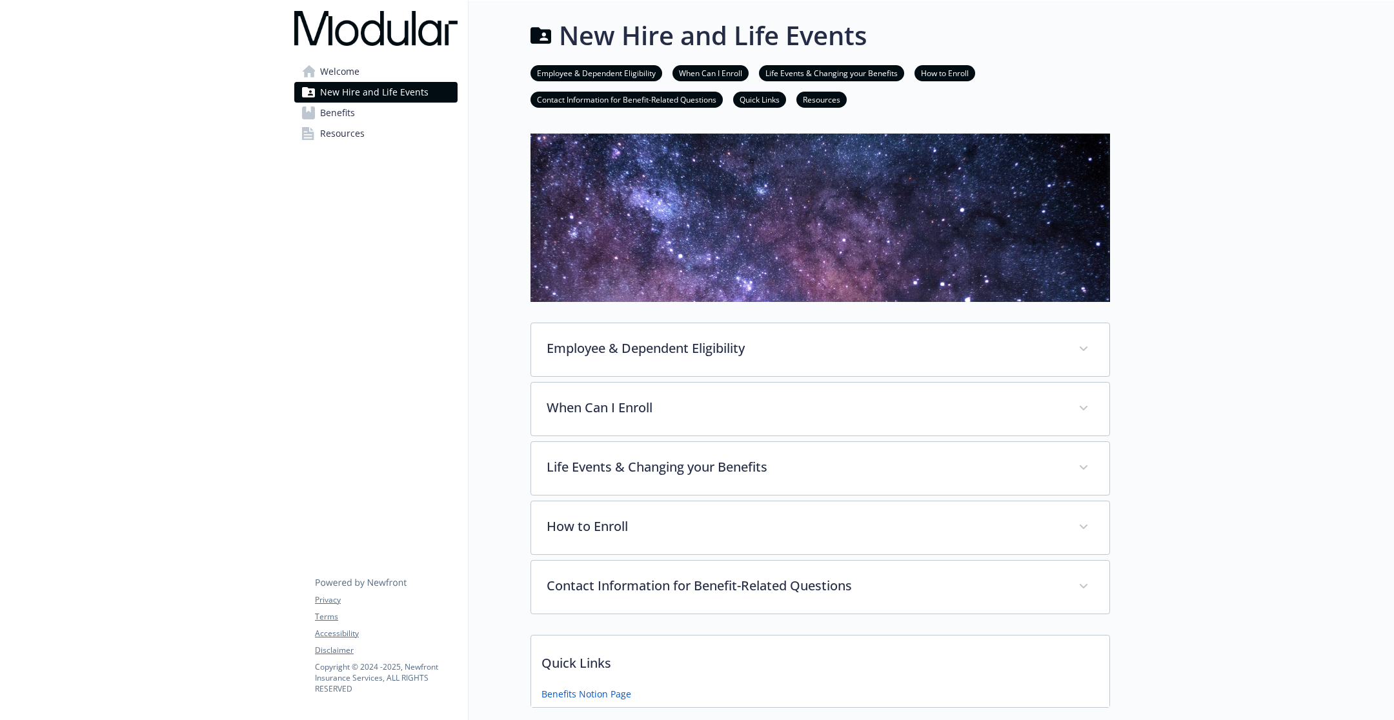
click at [379, 112] on link "Benefits" at bounding box center [375, 113] width 163 height 21
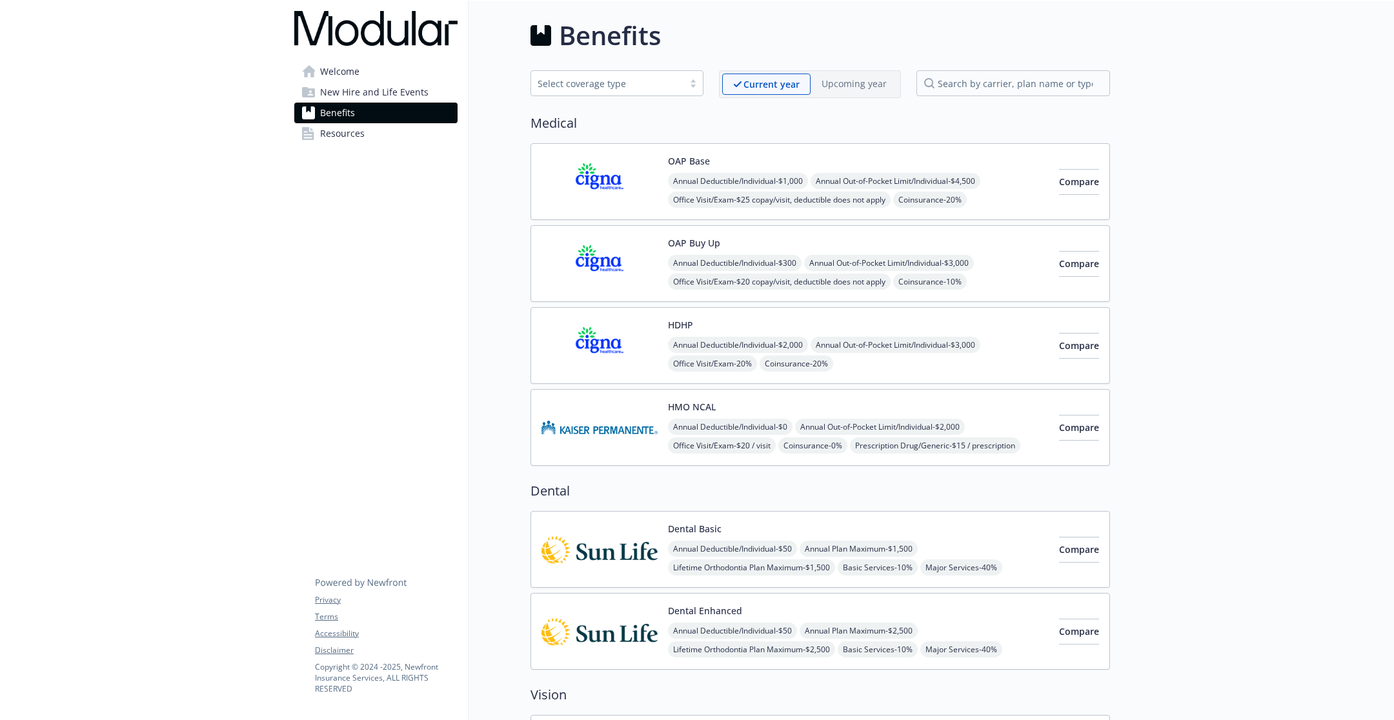
click at [372, 132] on link "Resources" at bounding box center [375, 133] width 163 height 21
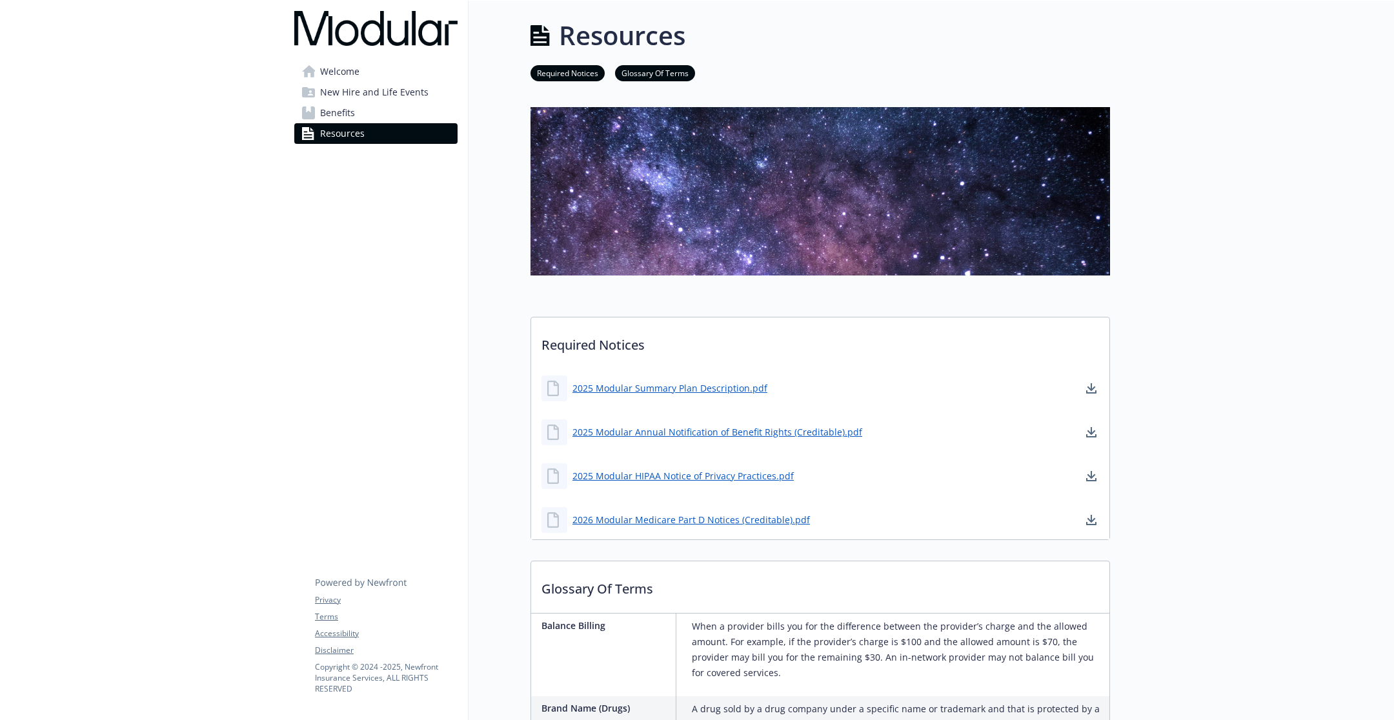
click at [370, 114] on link "Benefits" at bounding box center [375, 113] width 163 height 21
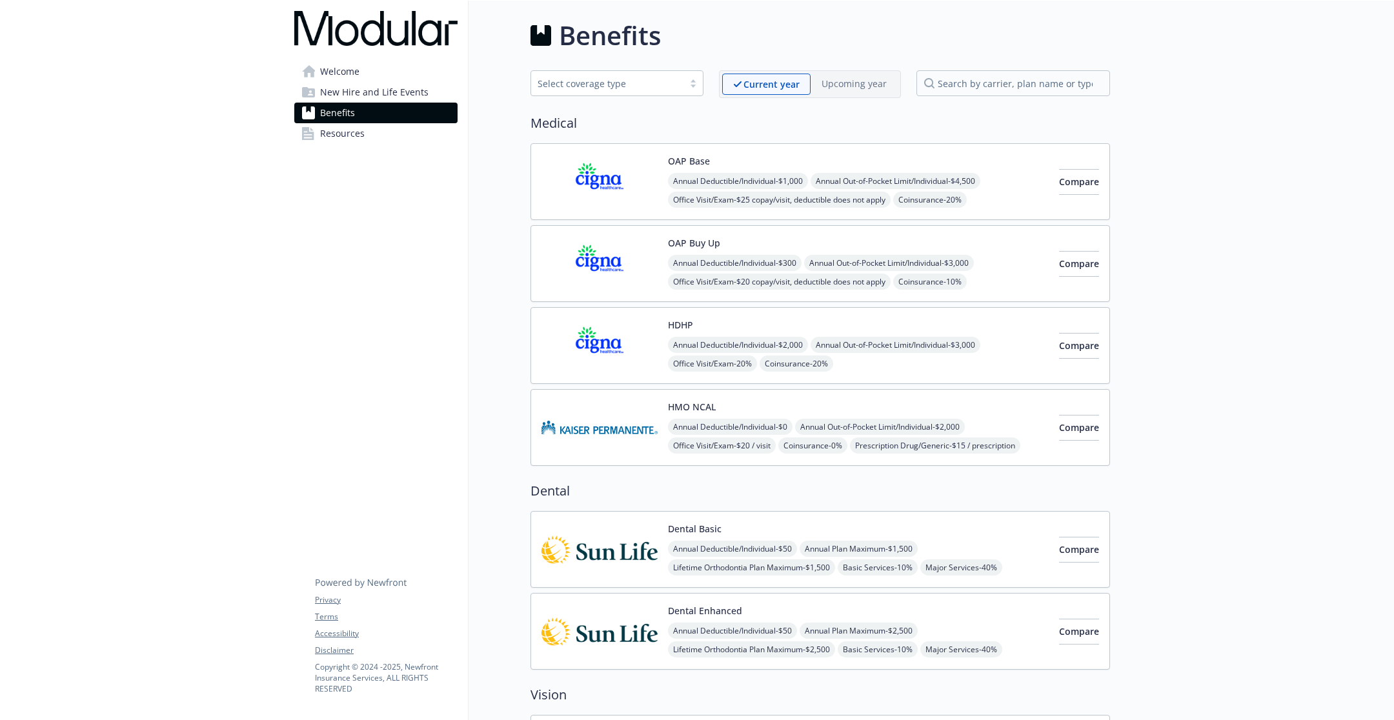
click at [373, 85] on span "New Hire and Life Events" at bounding box center [374, 92] width 108 height 21
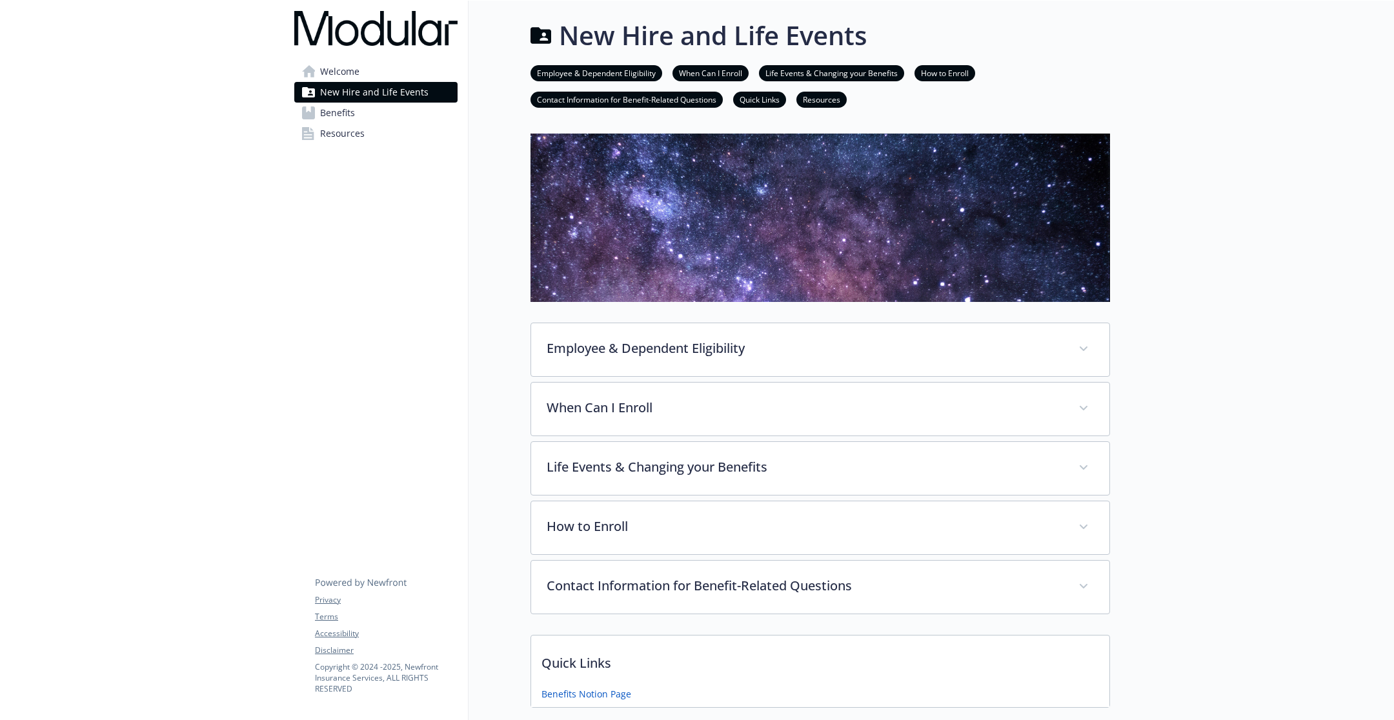
click at [363, 64] on link "Welcome" at bounding box center [375, 71] width 163 height 21
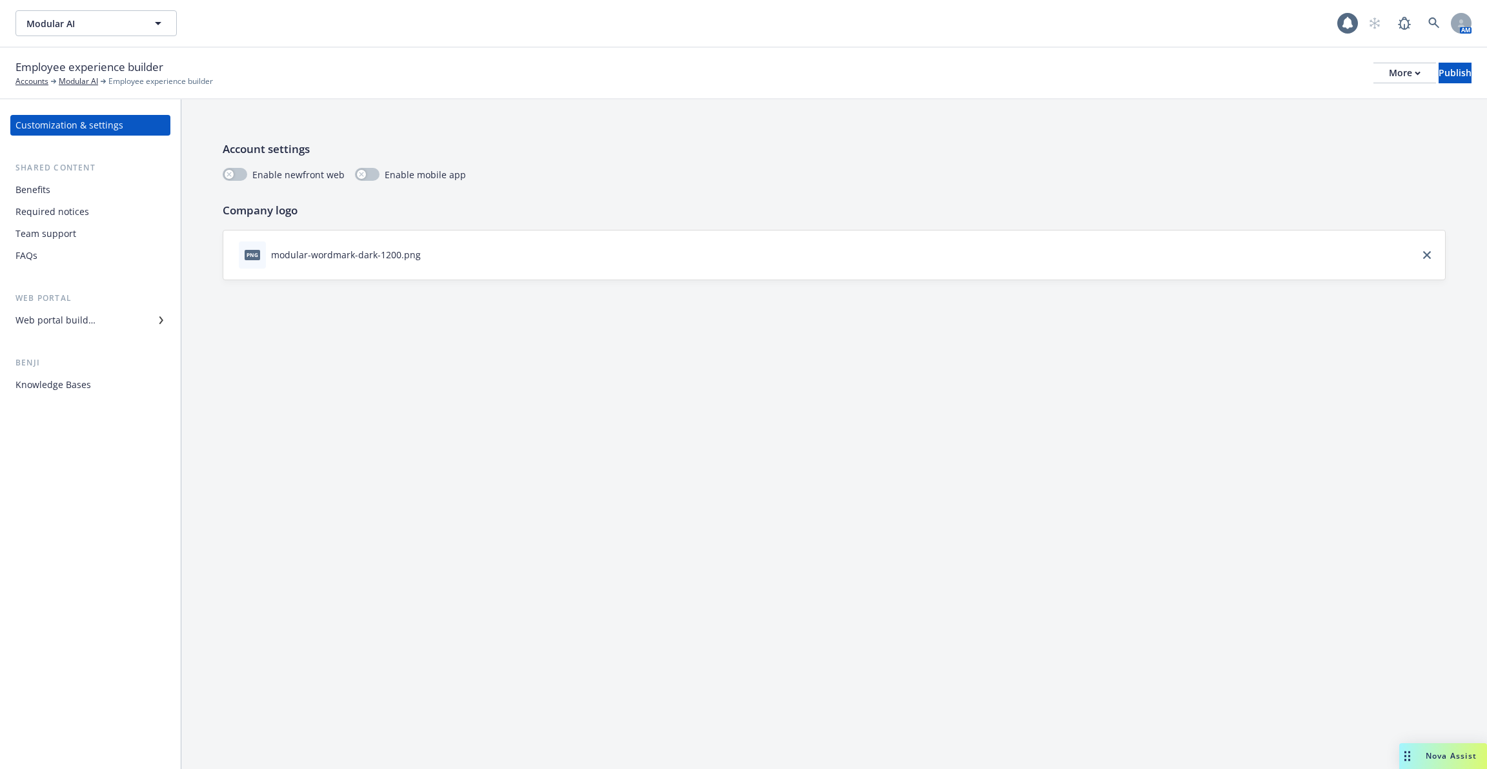
click at [75, 319] on div "Web portal builder" at bounding box center [55, 320] width 80 height 21
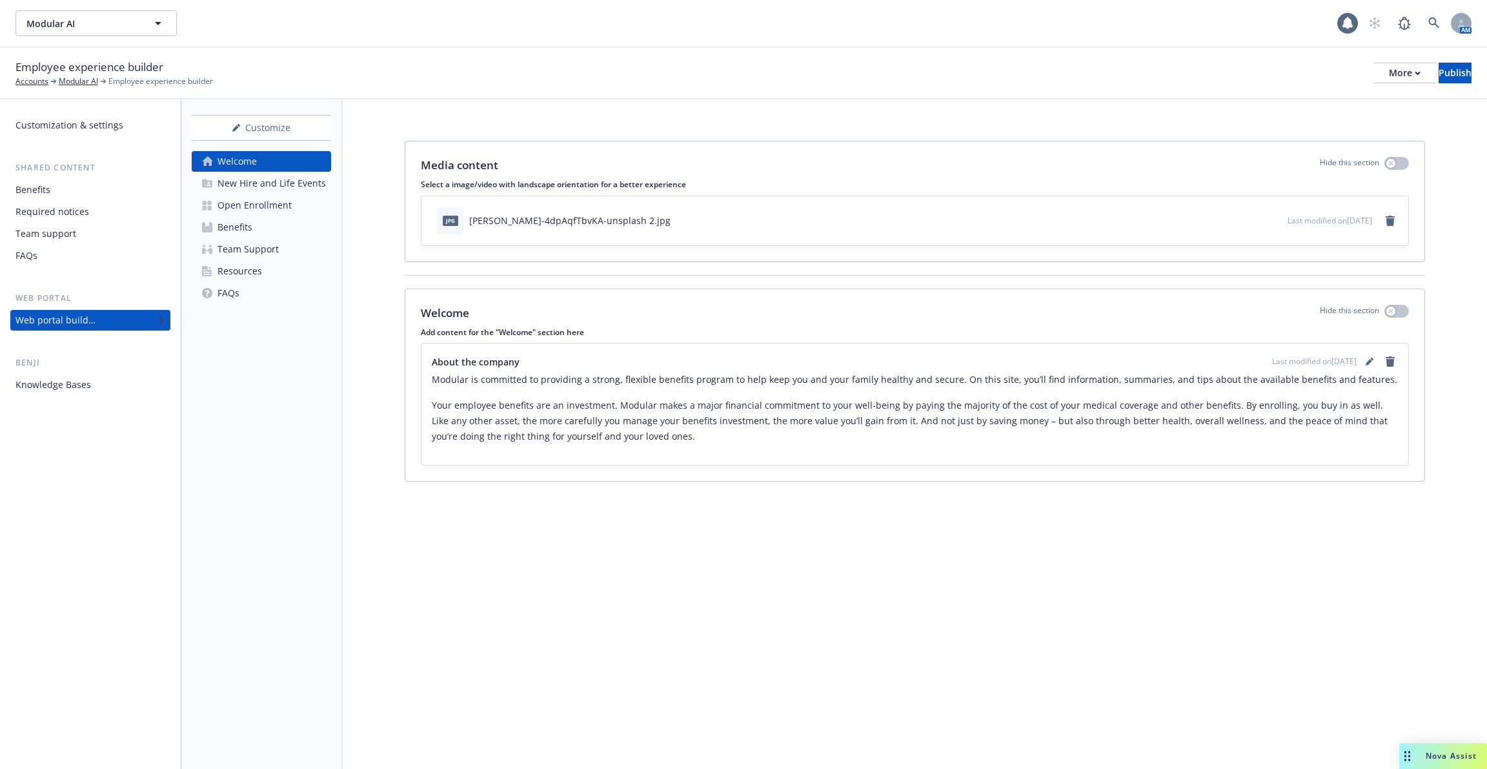
click at [266, 176] on div "New Hire and Life Events" at bounding box center [272, 183] width 108 height 21
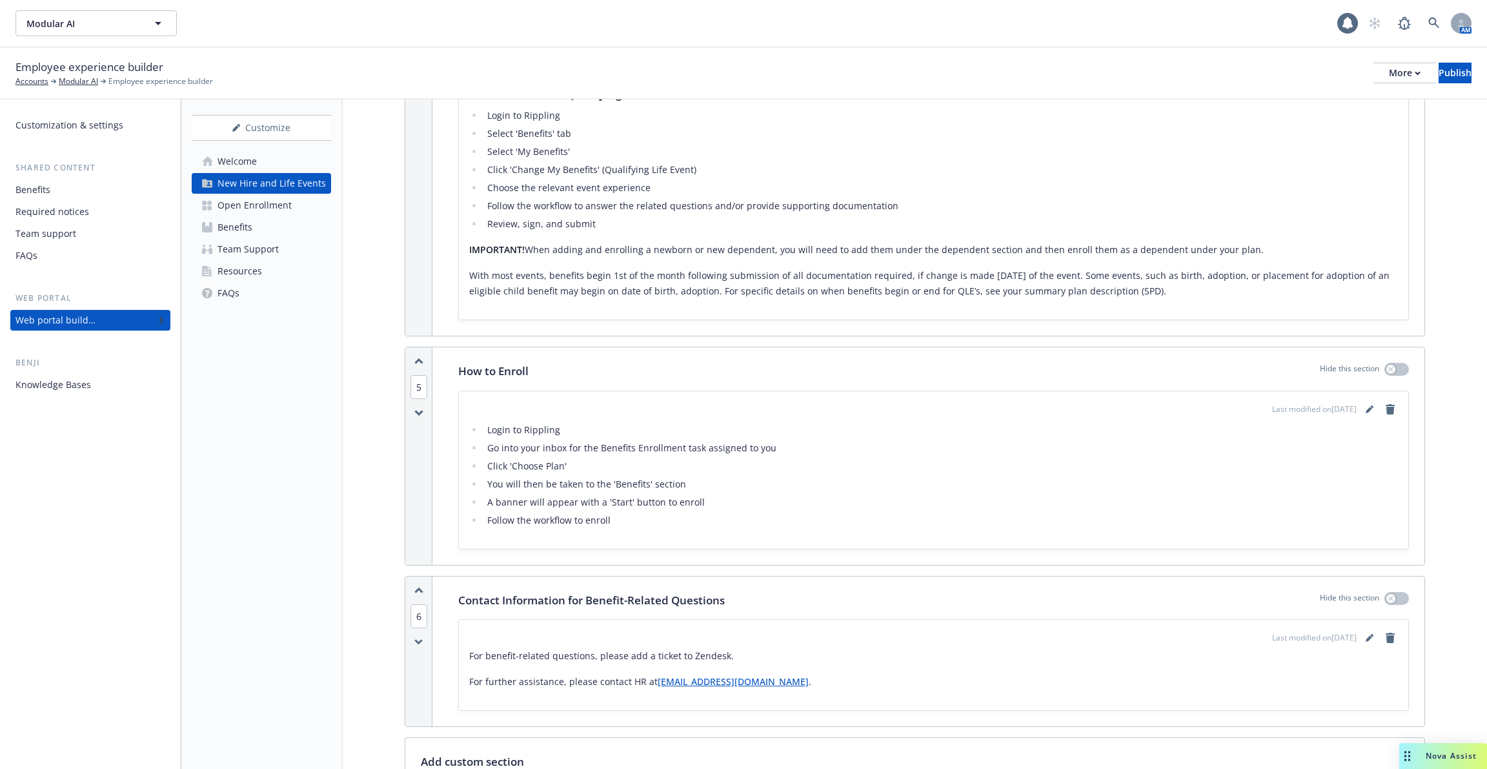
scroll to position [1703, 0]
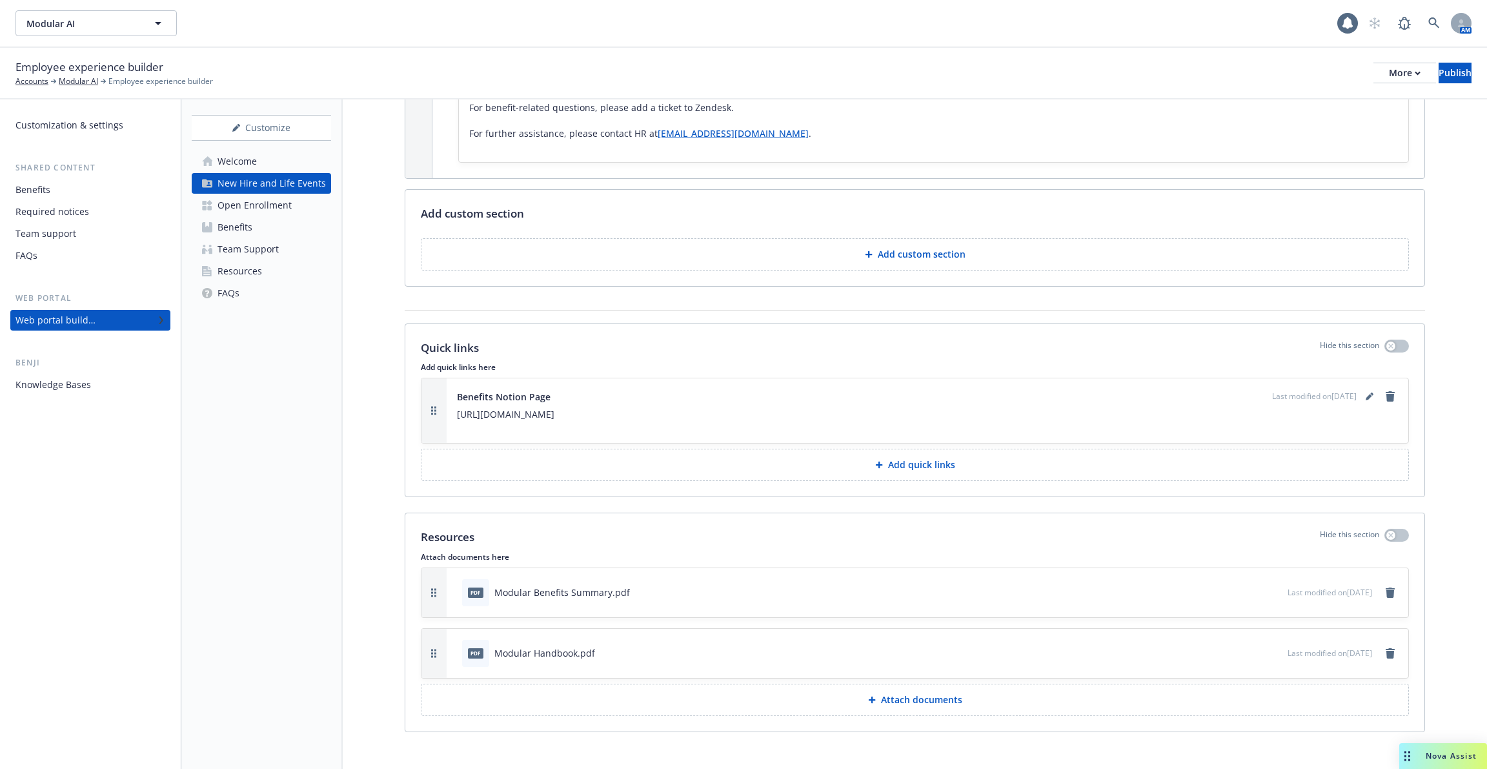
click at [70, 389] on div "Knowledge Bases" at bounding box center [53, 384] width 76 height 21
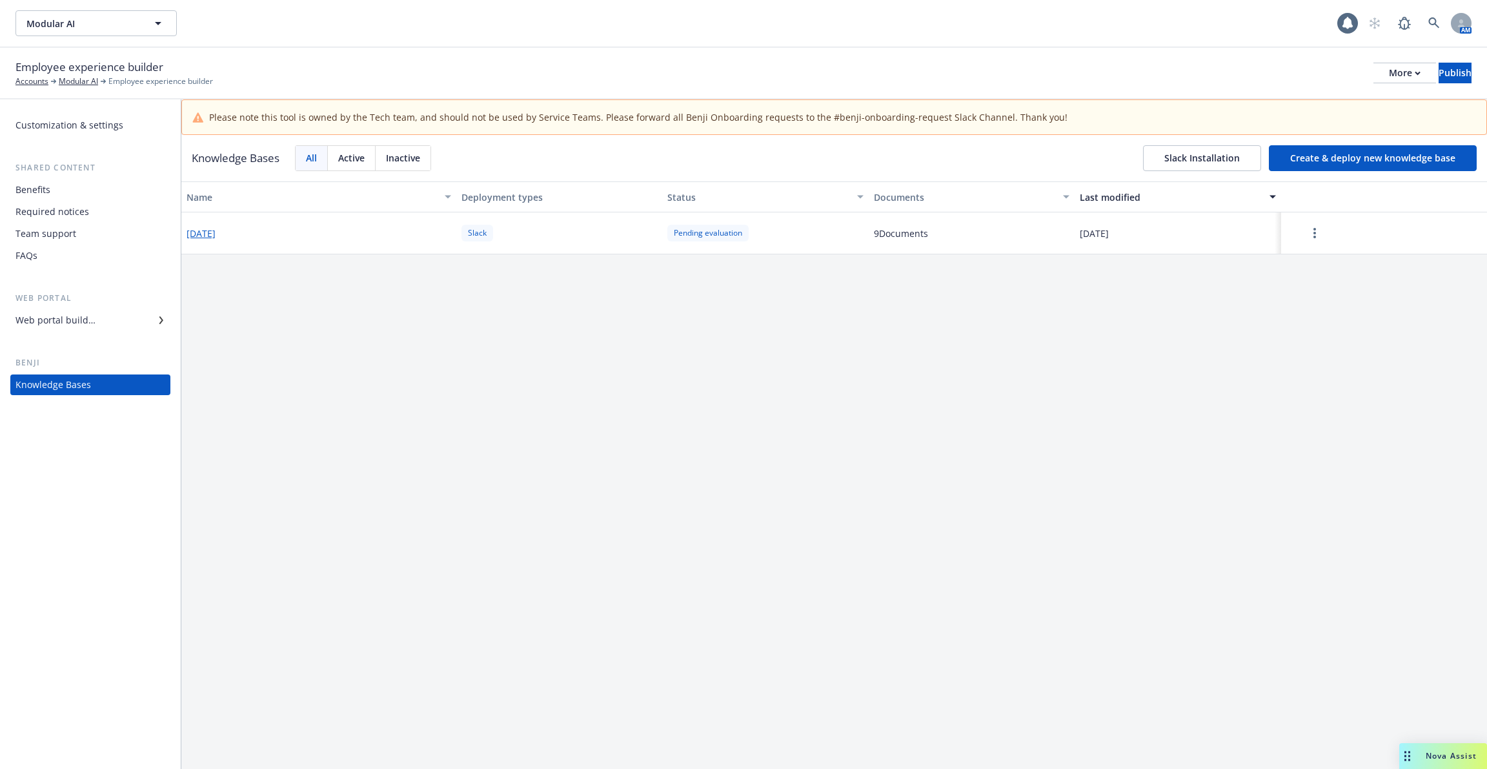
click at [216, 237] on button "[DATE]" at bounding box center [201, 234] width 29 height 14
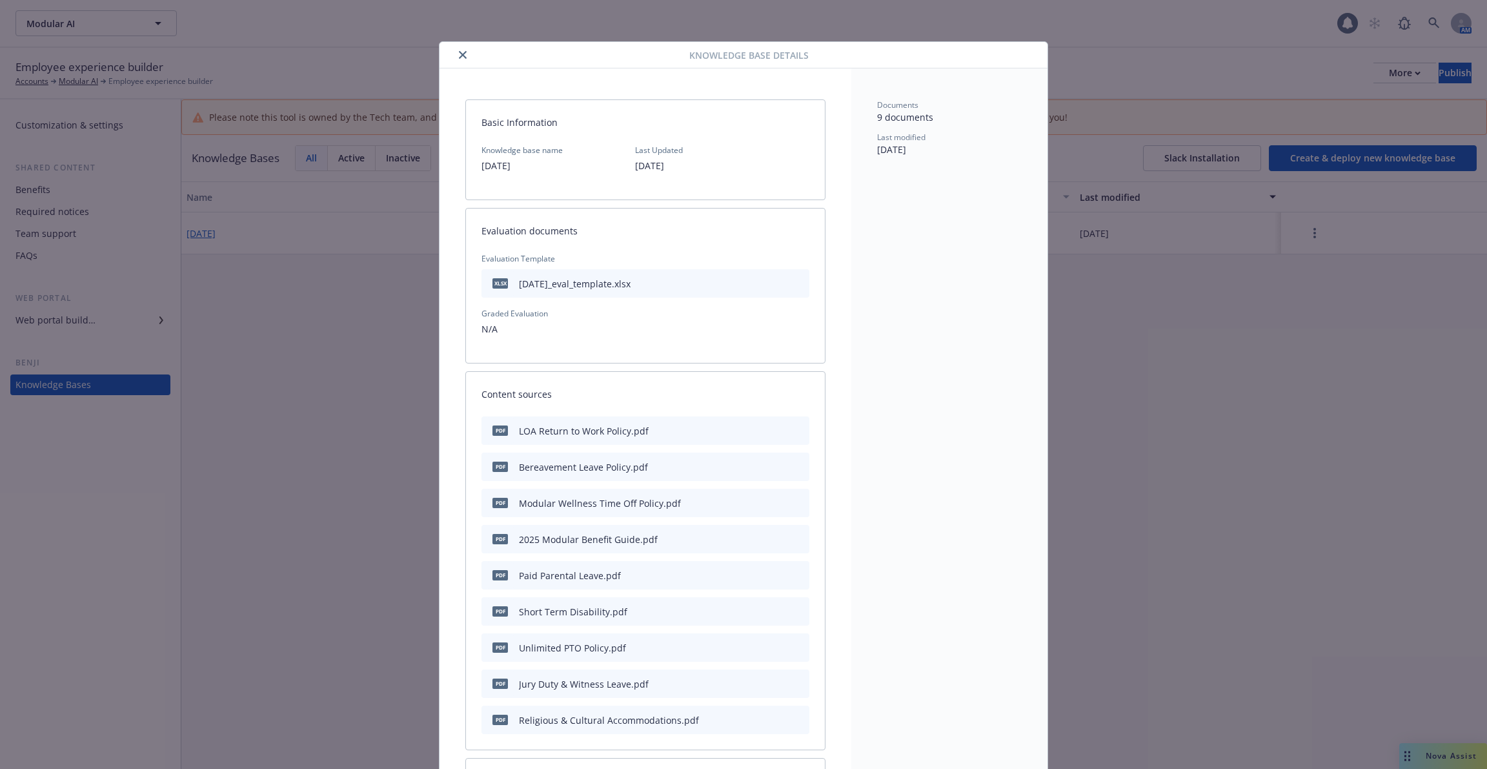
scroll to position [39, 0]
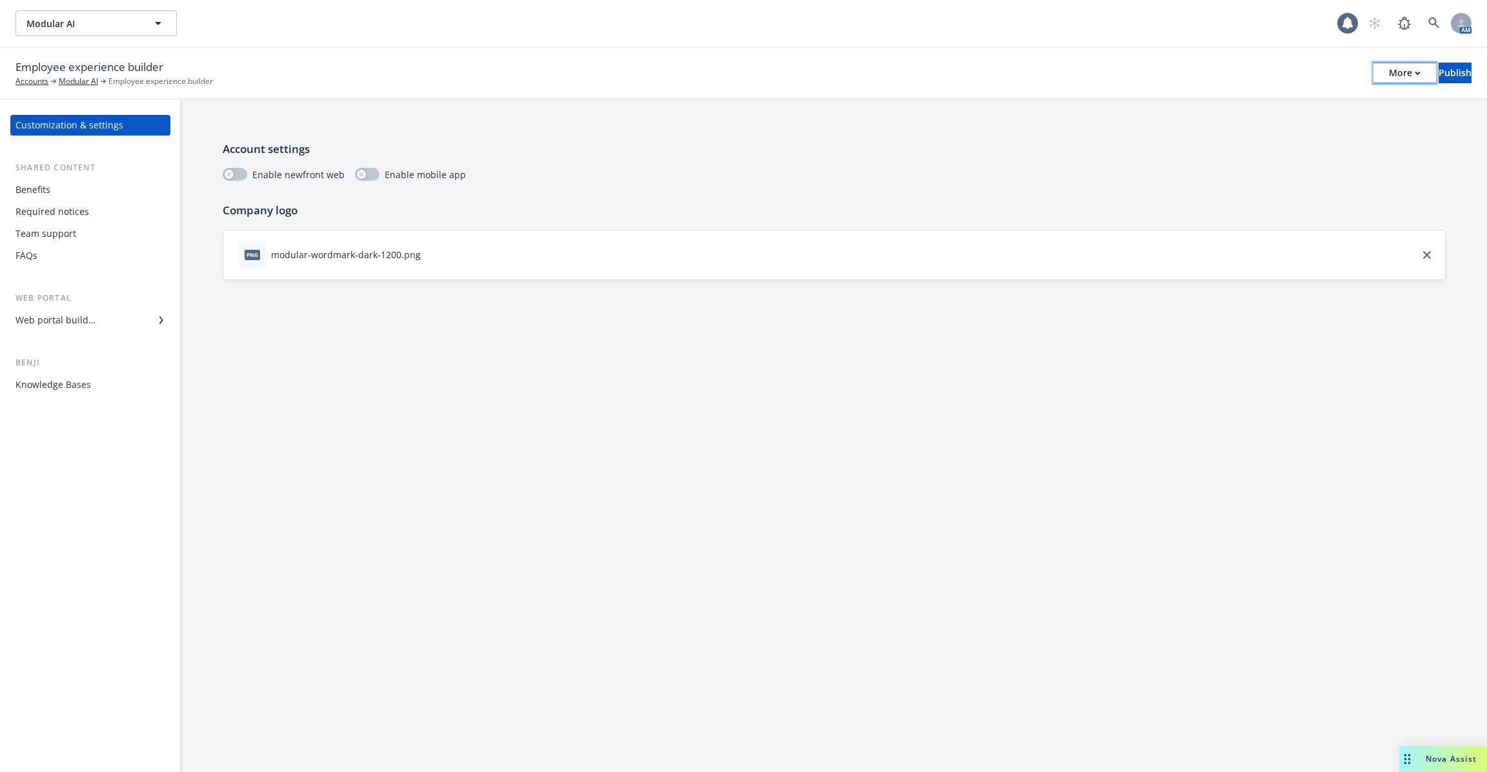
click at [1389, 72] on div "More" at bounding box center [1405, 72] width 32 height 19
click at [1330, 122] on link "Copy portal link" at bounding box center [1298, 129] width 191 height 26
click at [106, 328] on div "Web portal builder" at bounding box center [90, 320] width 150 height 21
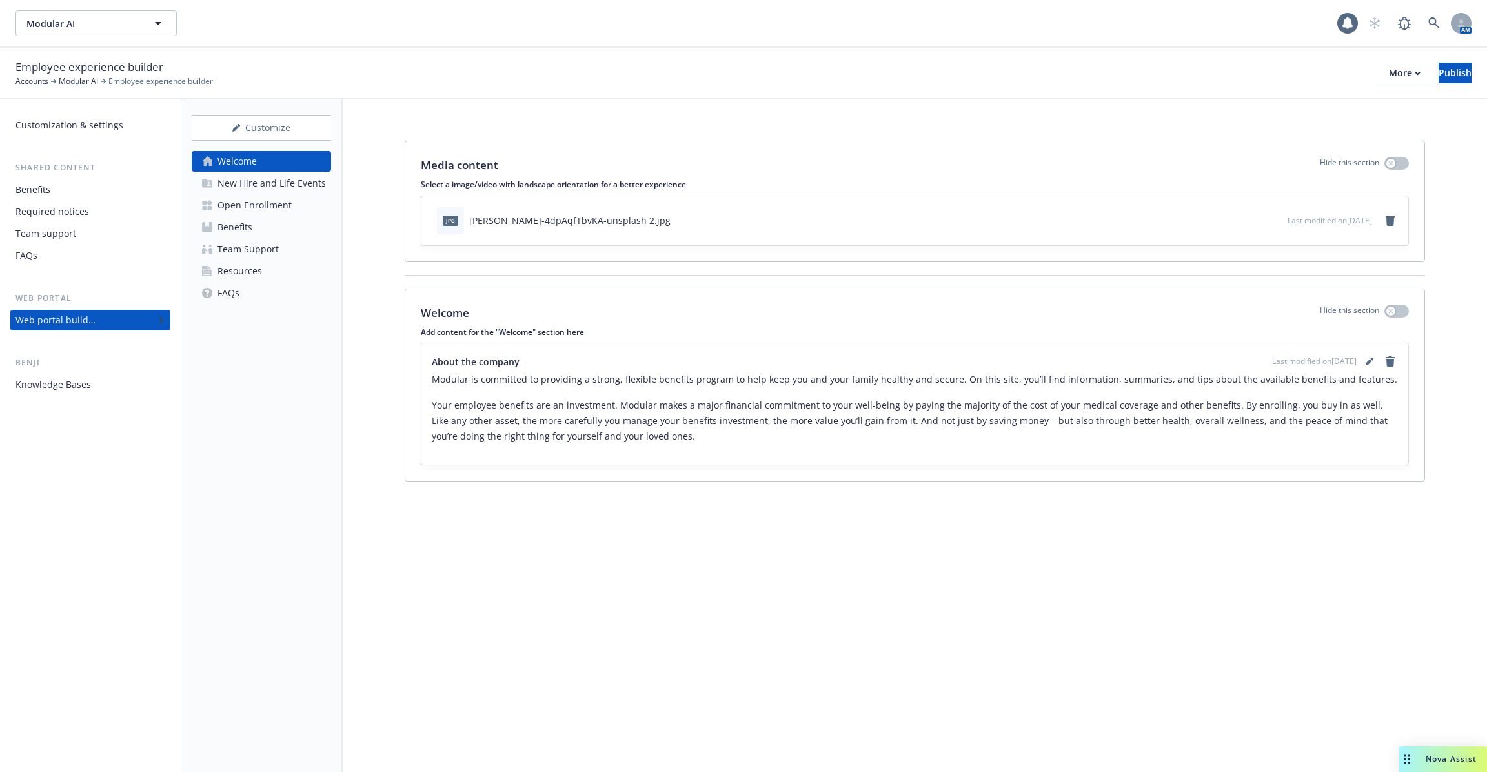
click at [281, 191] on div "New Hire and Life Events" at bounding box center [272, 183] width 108 height 21
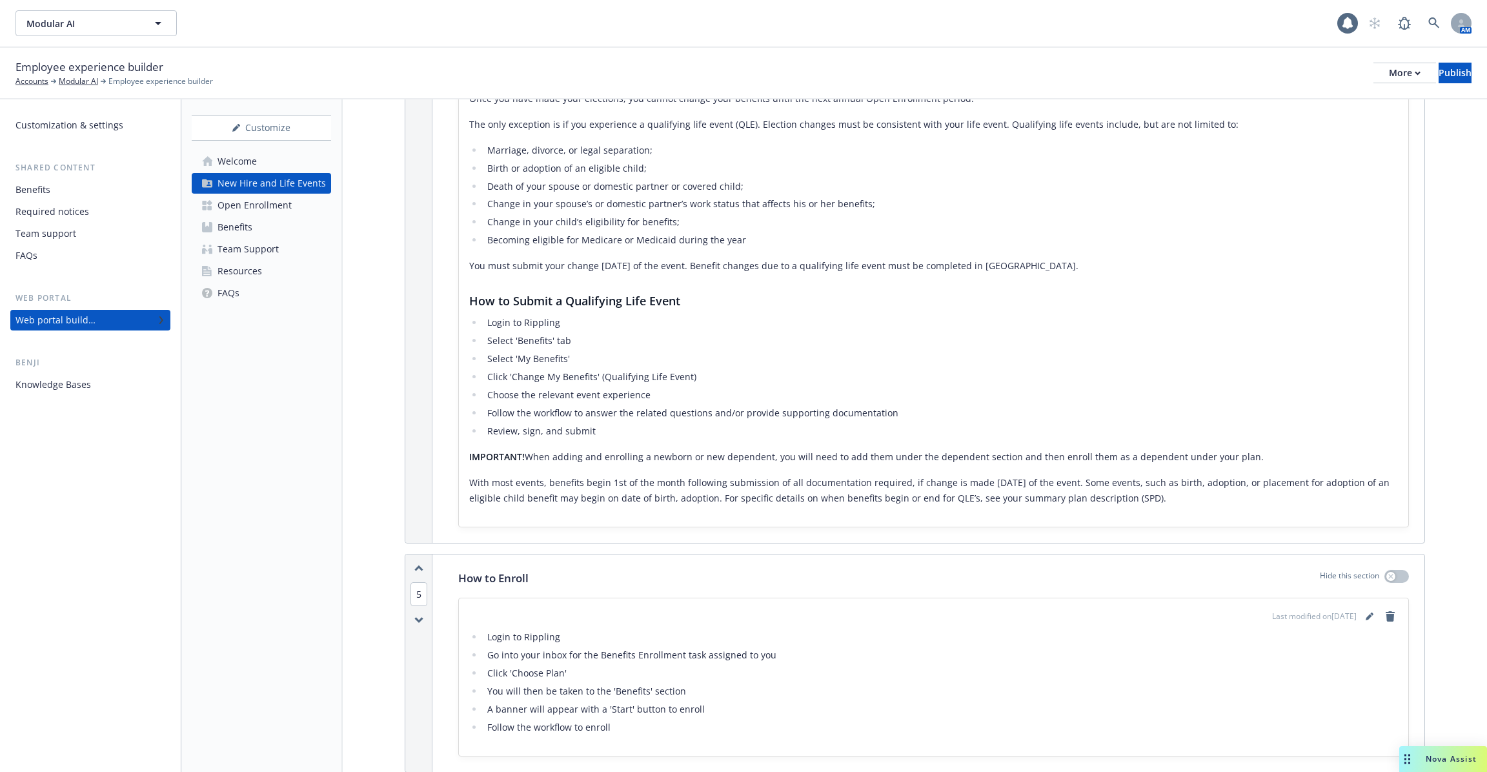
scroll to position [1699, 0]
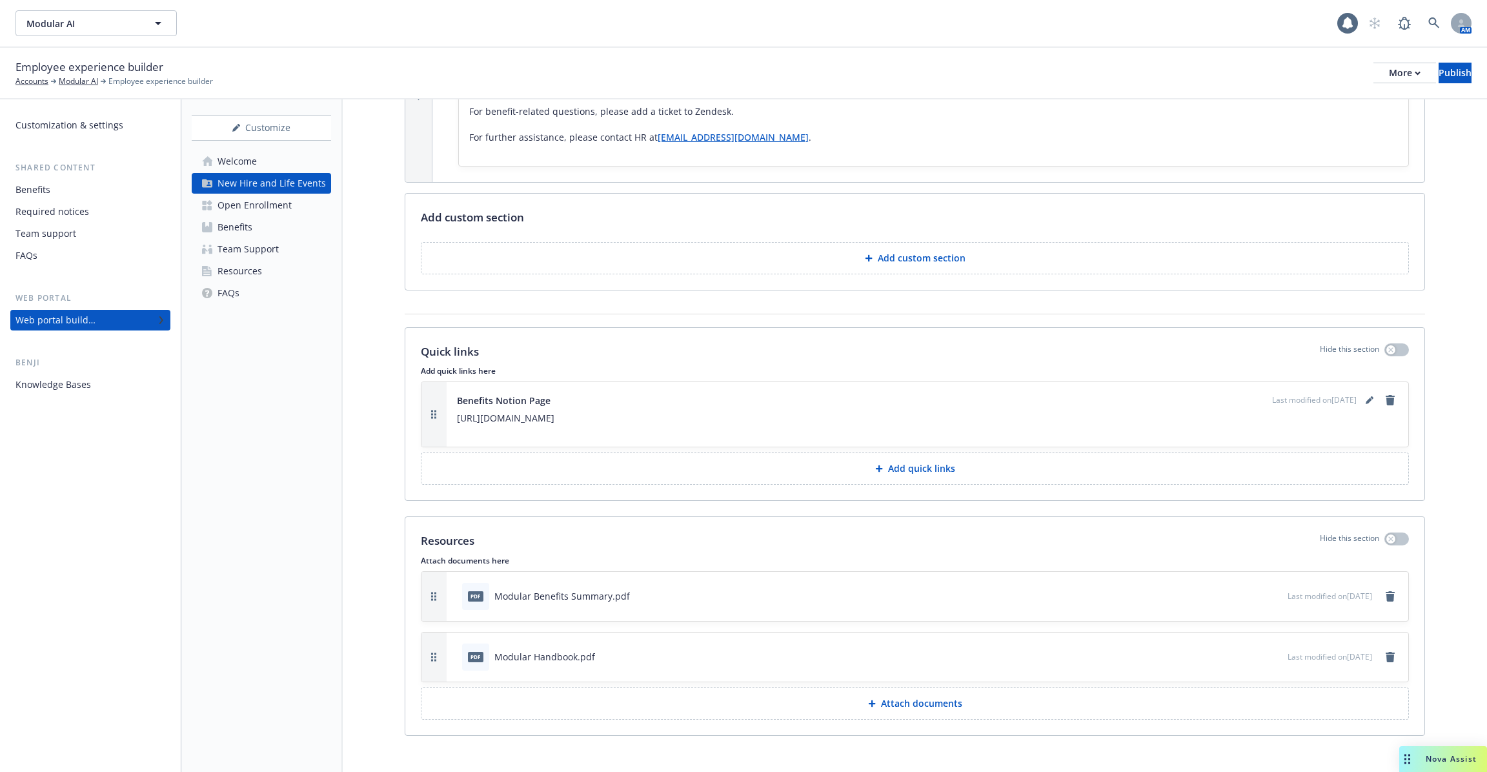
click at [135, 379] on div "Knowledge Bases" at bounding box center [90, 384] width 150 height 21
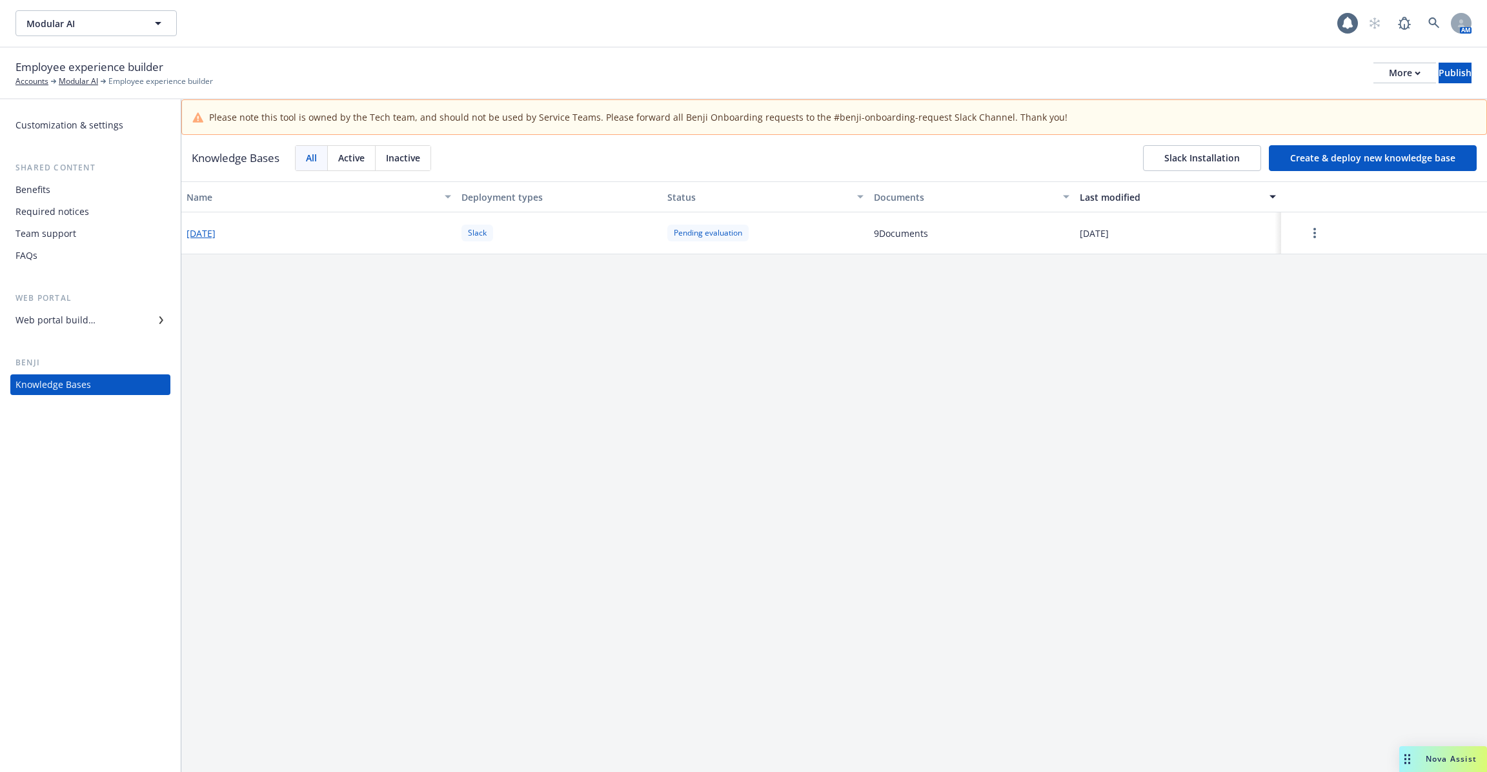
click at [216, 232] on button "2025-08-08" at bounding box center [201, 234] width 29 height 14
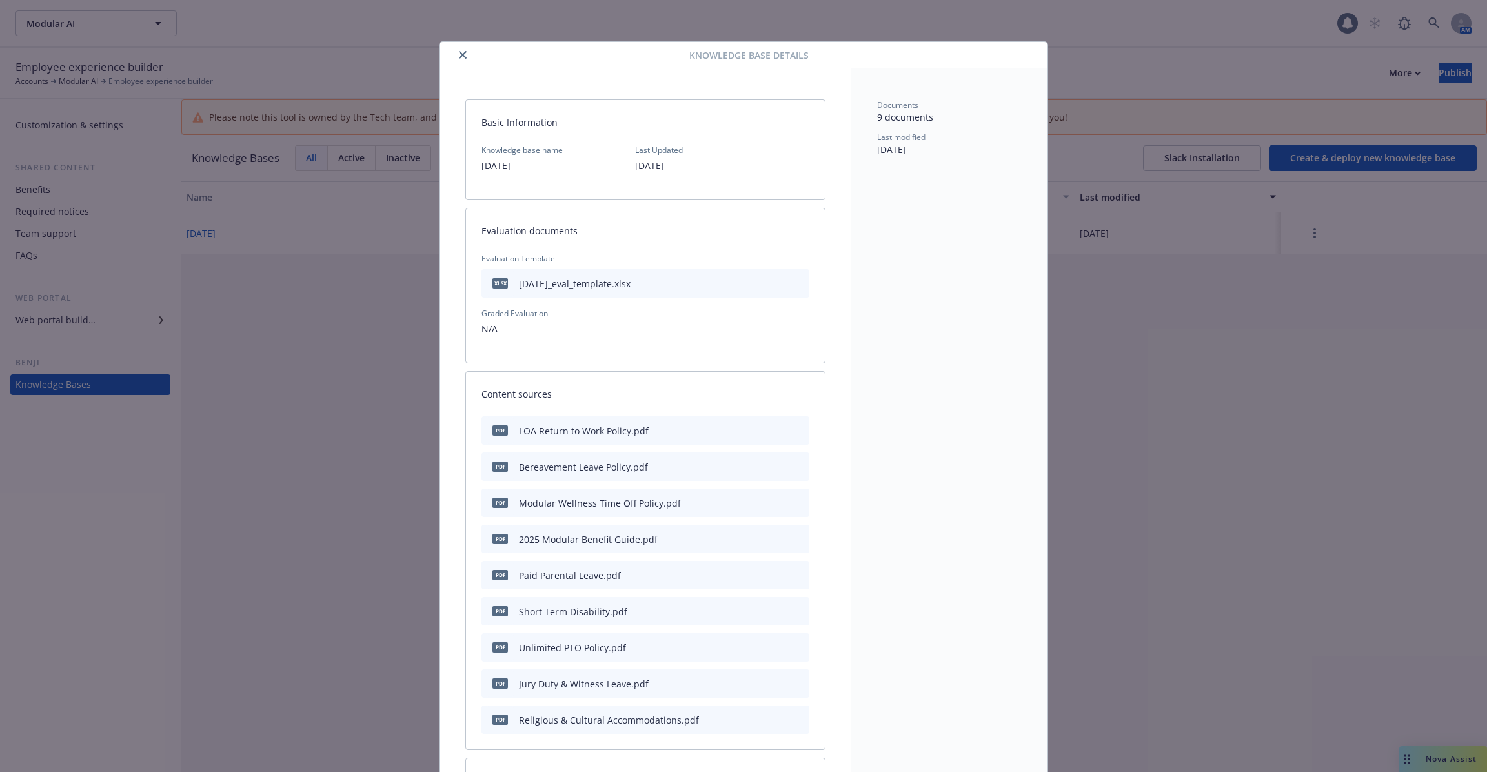
scroll to position [39, 0]
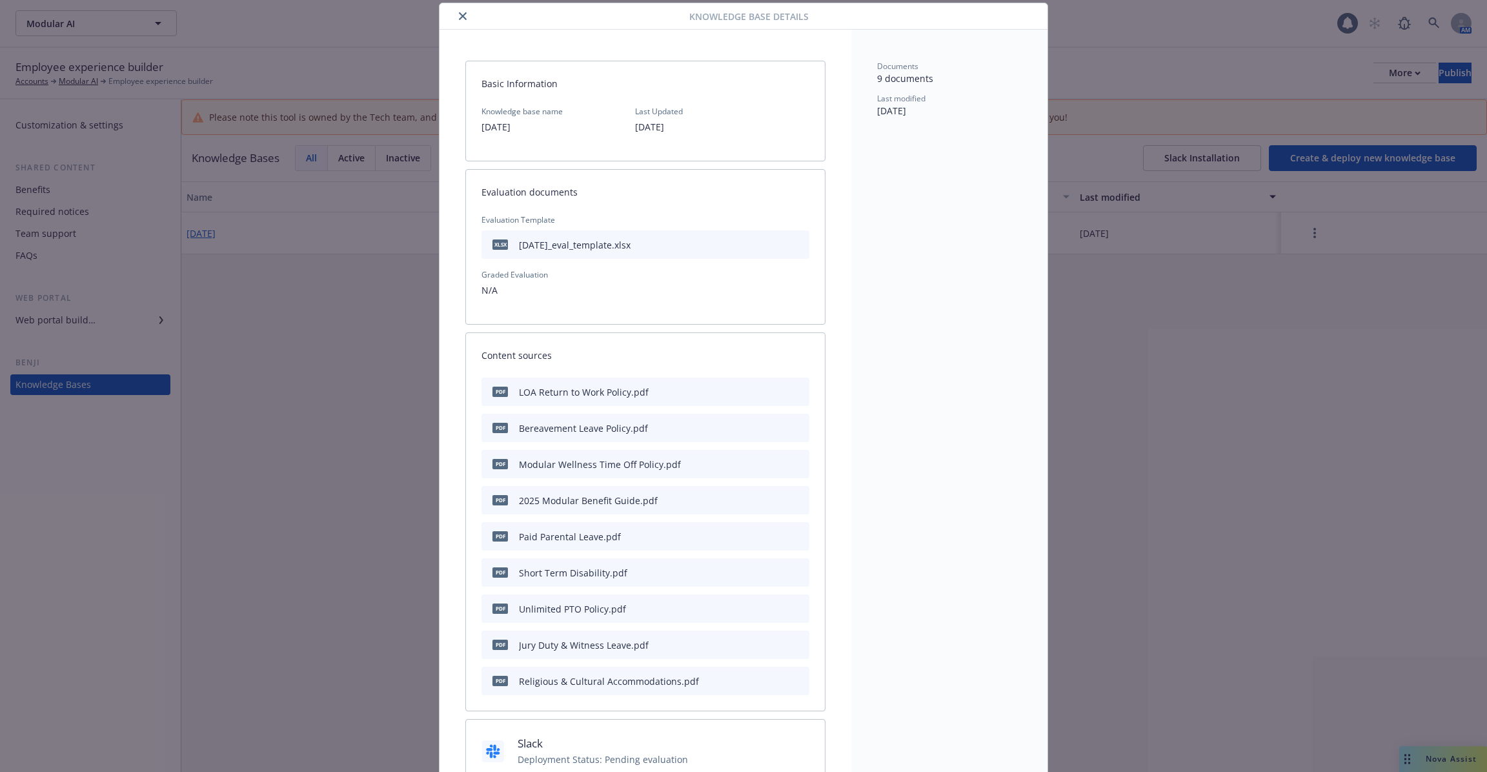
click at [462, 15] on icon "close" at bounding box center [463, 16] width 8 height 8
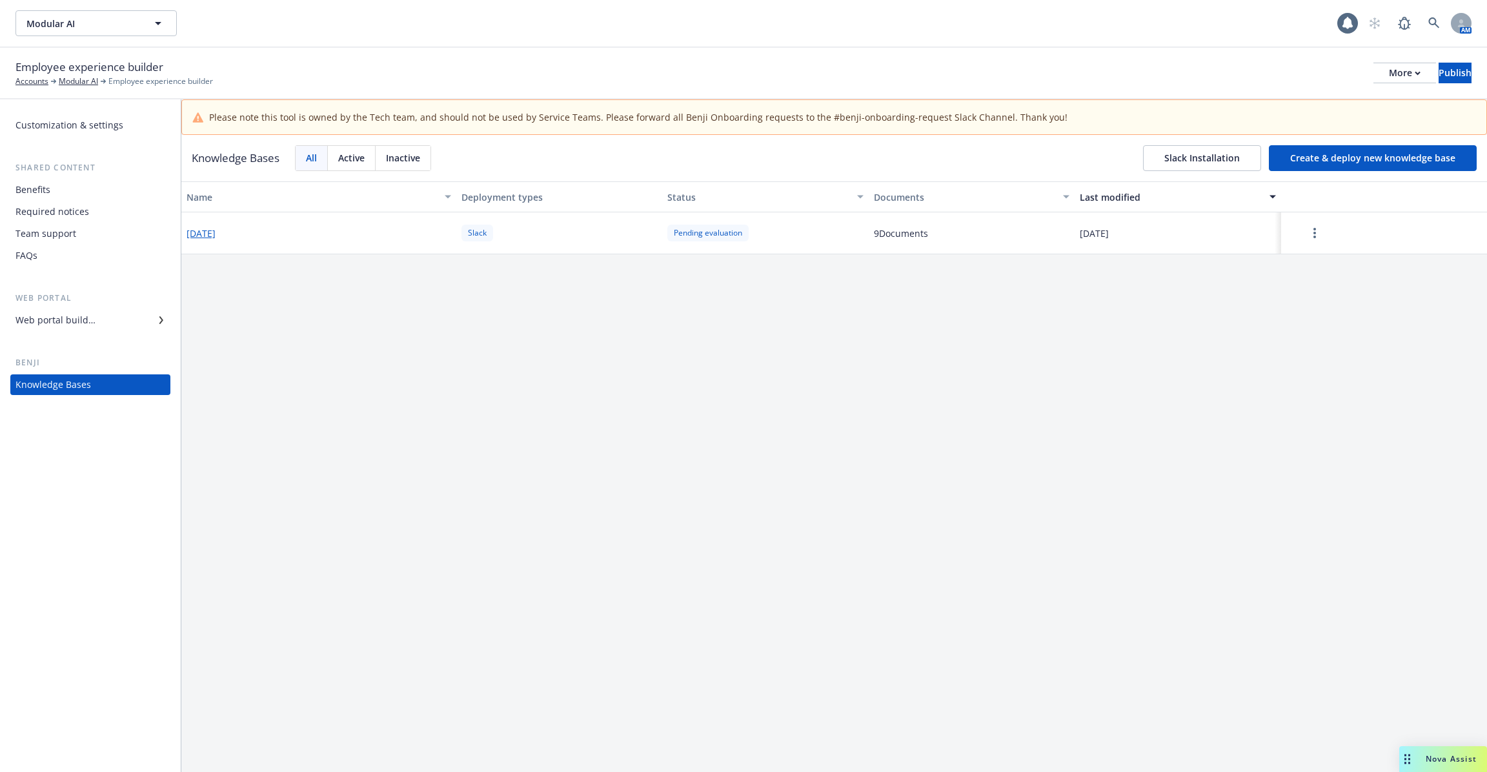
click at [464, 337] on div "Name Deployment types Status Documents Last modified 2025-08-08 Slack Pending e…" at bounding box center [834, 494] width 1306 height 626
click at [1361, 159] on button "Create & deploy new knowledge base" at bounding box center [1373, 158] width 208 height 26
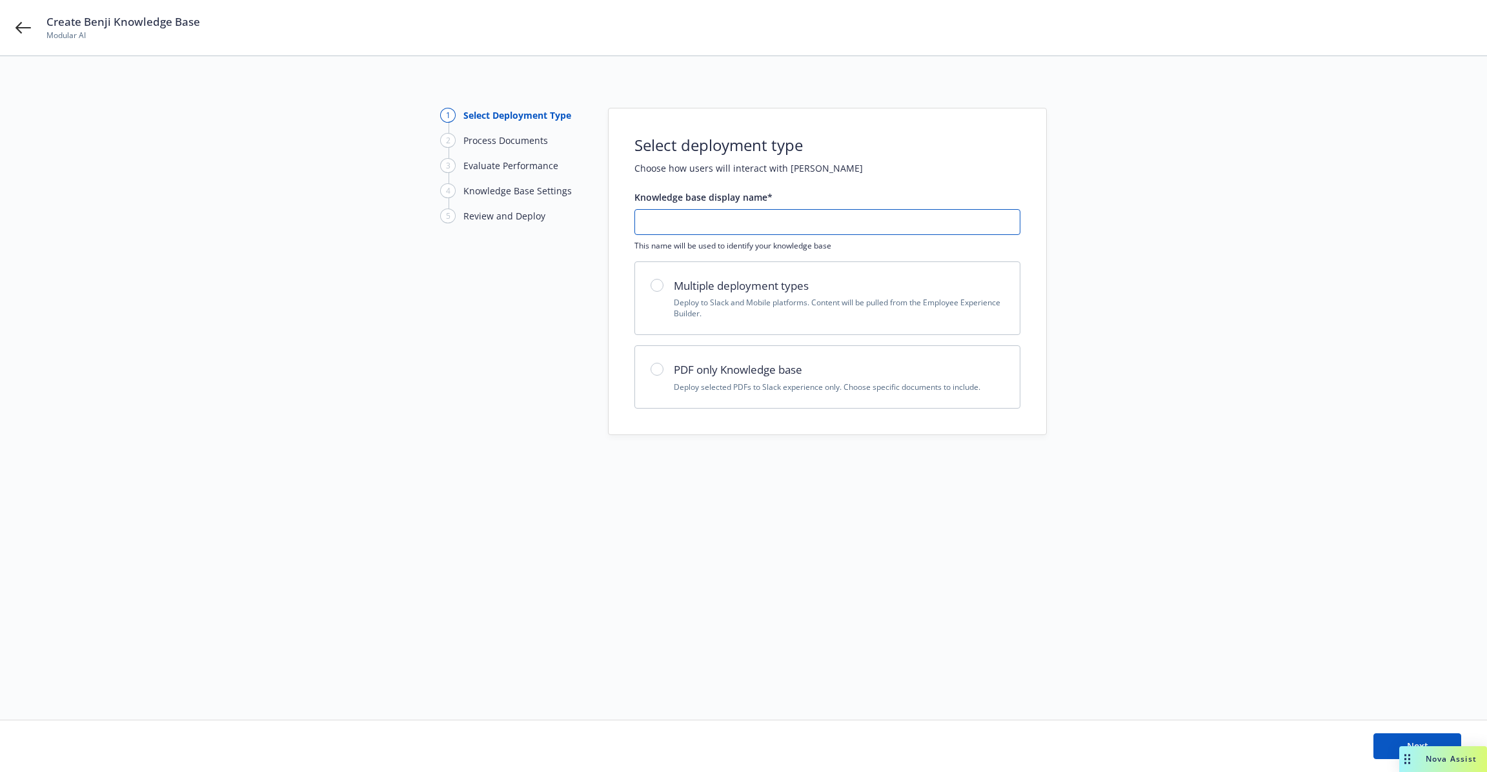
click at [749, 213] on input "text" at bounding box center [827, 222] width 385 height 25
type input "Test"
click at [737, 383] on p "Deploy selected PDFs to Slack experience only. Choose specific documents to inc…" at bounding box center [839, 386] width 330 height 11
radio input "true"
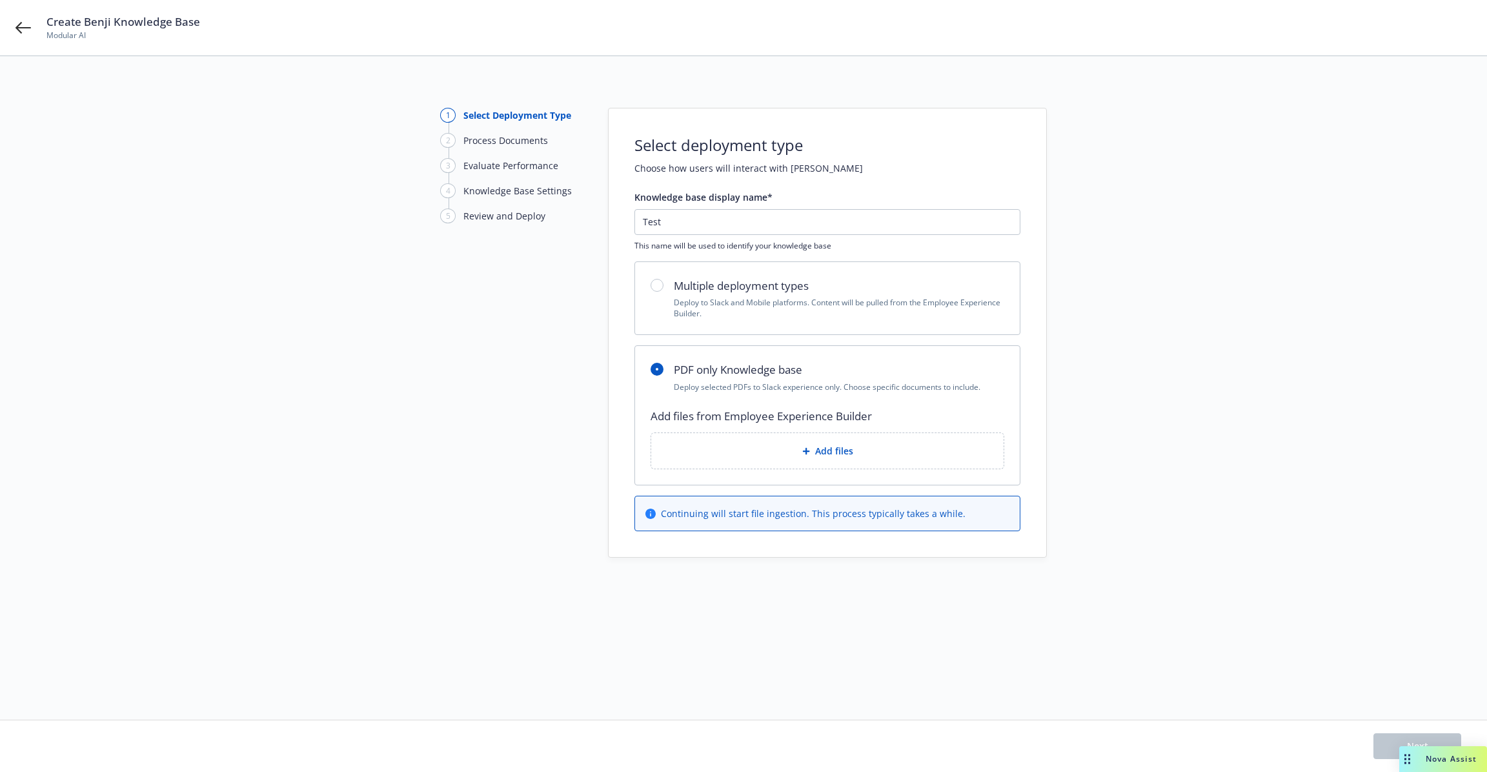
click at [762, 452] on div "Add files" at bounding box center [828, 450] width 332 height 15
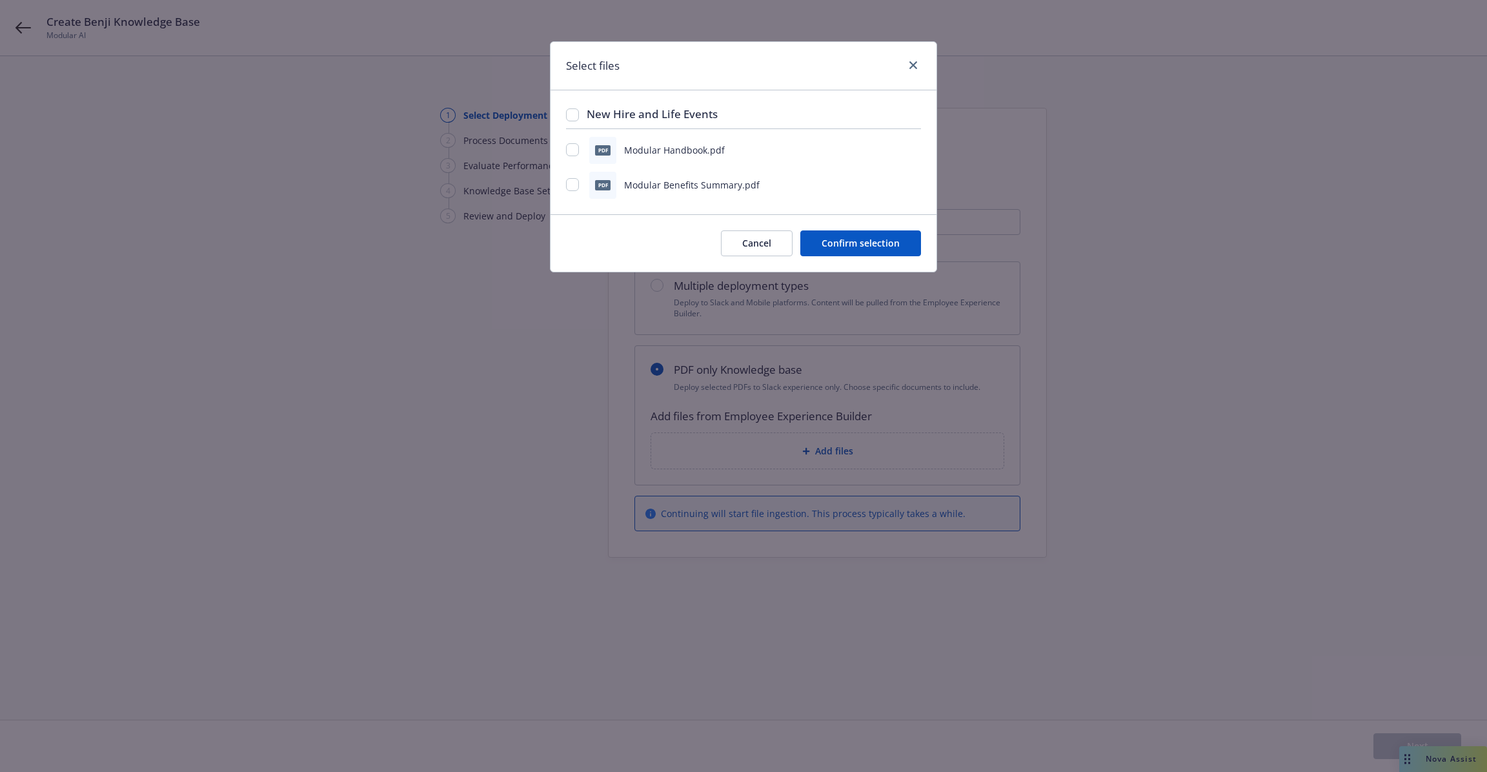
click at [675, 147] on span "Modular Handbook.pdf" at bounding box center [674, 150] width 101 height 12
click at [574, 150] on input "checkbox" at bounding box center [572, 149] width 13 height 13
checkbox input "true"
click at [578, 192] on div "pdf Modular Benefits Summary.pdf" at bounding box center [743, 185] width 355 height 27
click at [574, 186] on input "checkbox" at bounding box center [572, 184] width 13 height 13
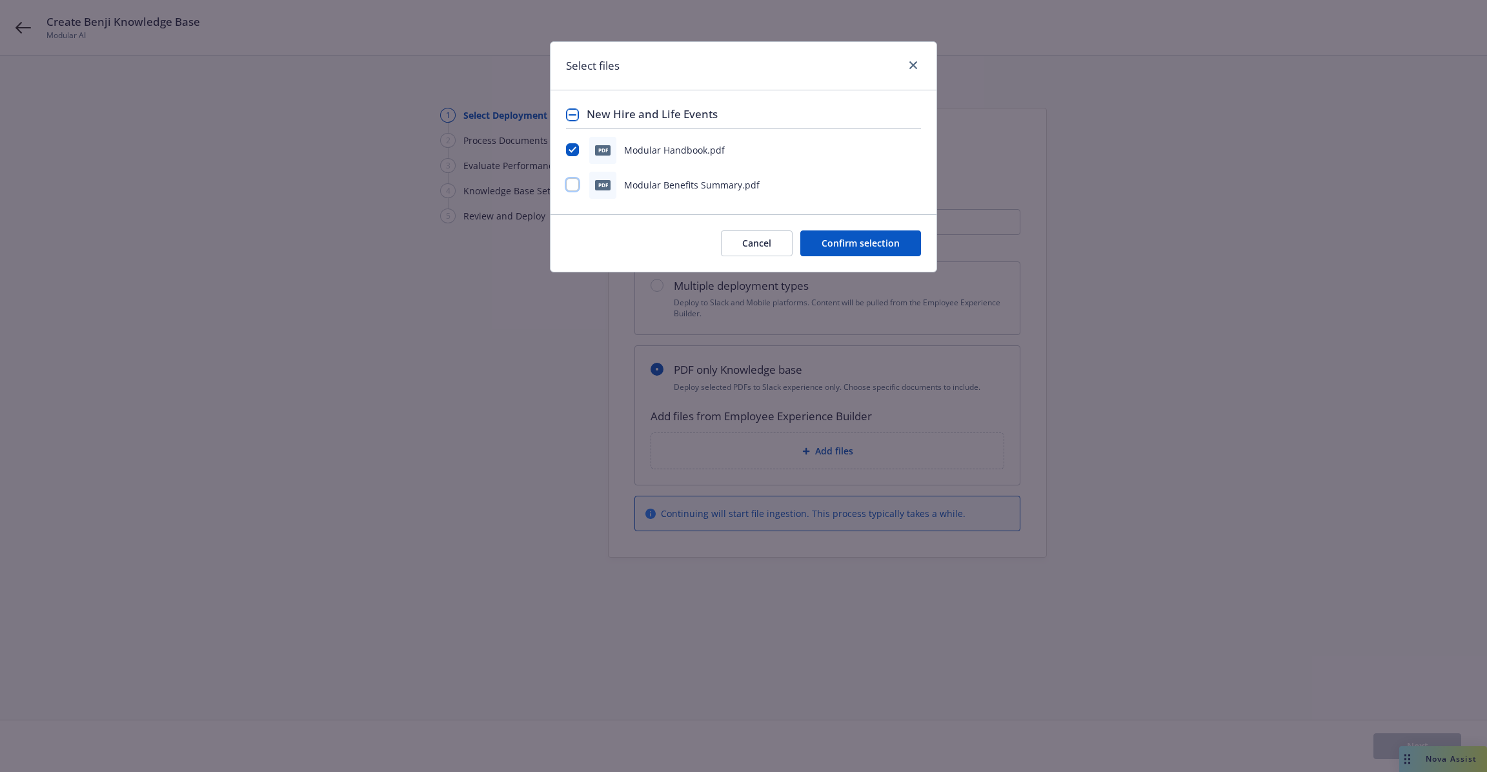
checkbox input "true"
click at [879, 246] on button "Confirm selection" at bounding box center [860, 243] width 121 height 26
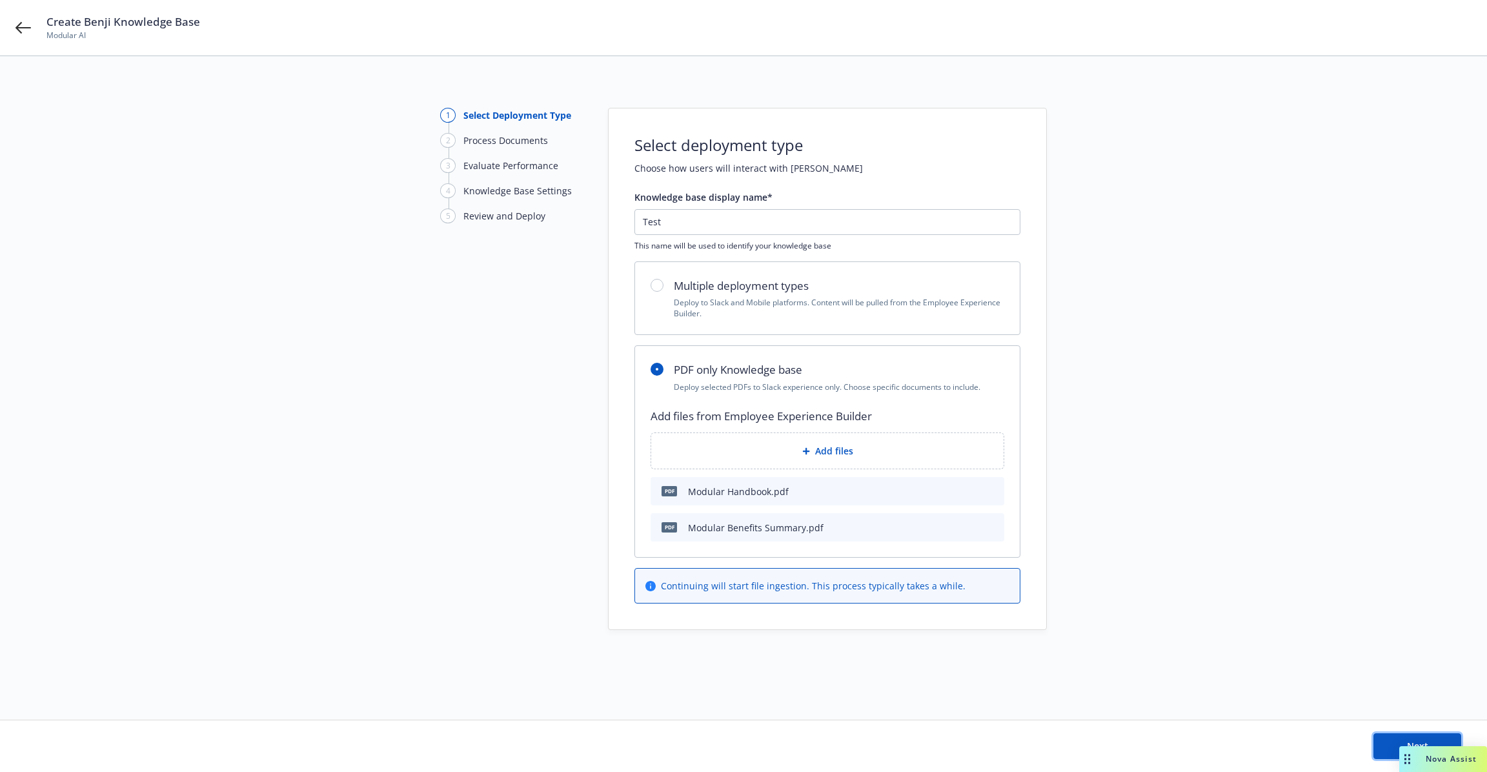
drag, startPoint x: 1387, startPoint y: 745, endPoint x: 1280, endPoint y: 379, distance: 381.1
click at [1280, 379] on div "1 Select Deployment Type 2 Process Documents 3 Evaluate Performance 4 Knowledge…" at bounding box center [743, 419] width 1487 height 727
click at [1370, 747] on div "Next" at bounding box center [743, 746] width 1435 height 26
click at [1386, 740] on button "Next" at bounding box center [1417, 746] width 88 height 26
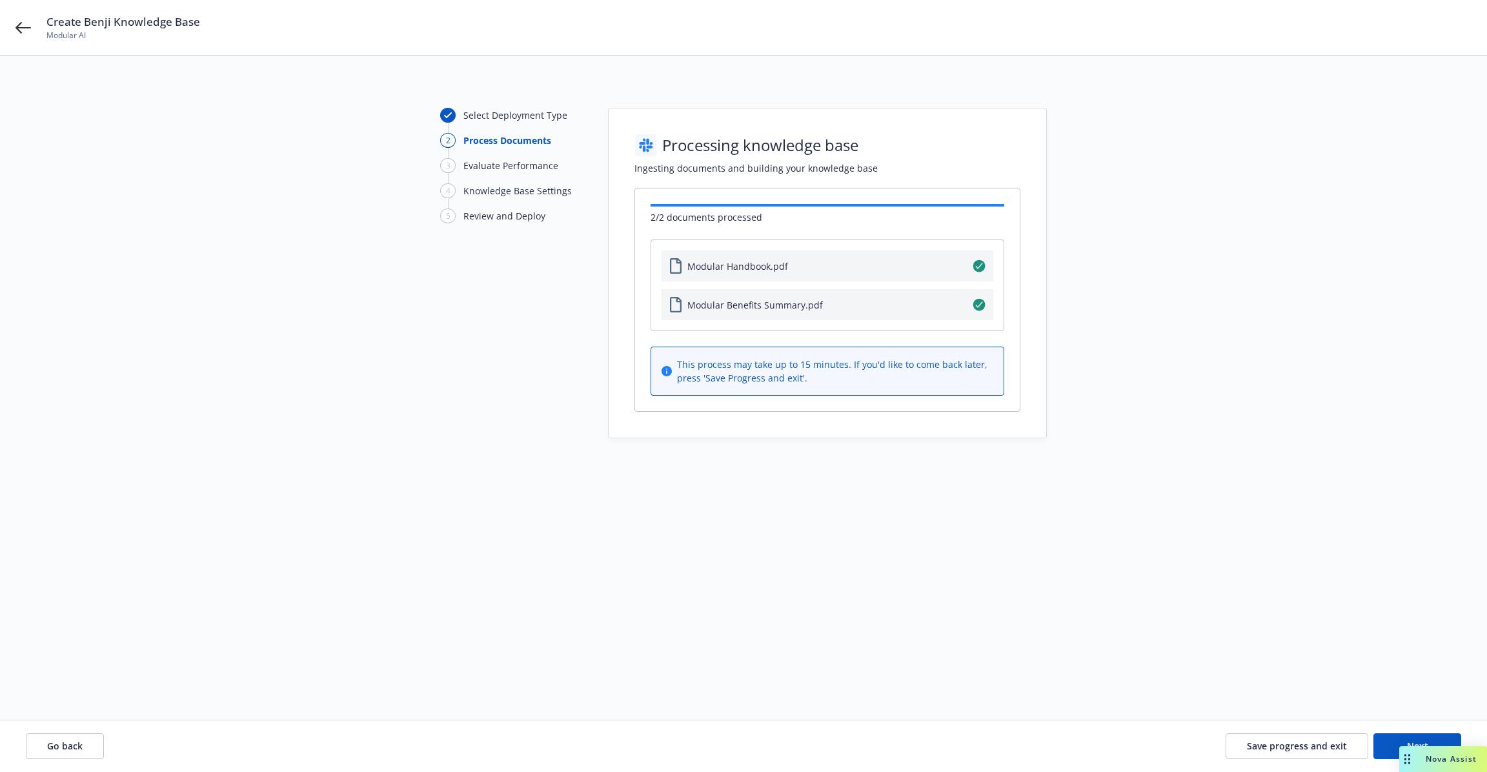
click at [40, 26] on div "Create Benji Knowledge Base Modular AI" at bounding box center [743, 28] width 1487 height 56
click at [25, 26] on icon at bounding box center [22, 27] width 15 height 15
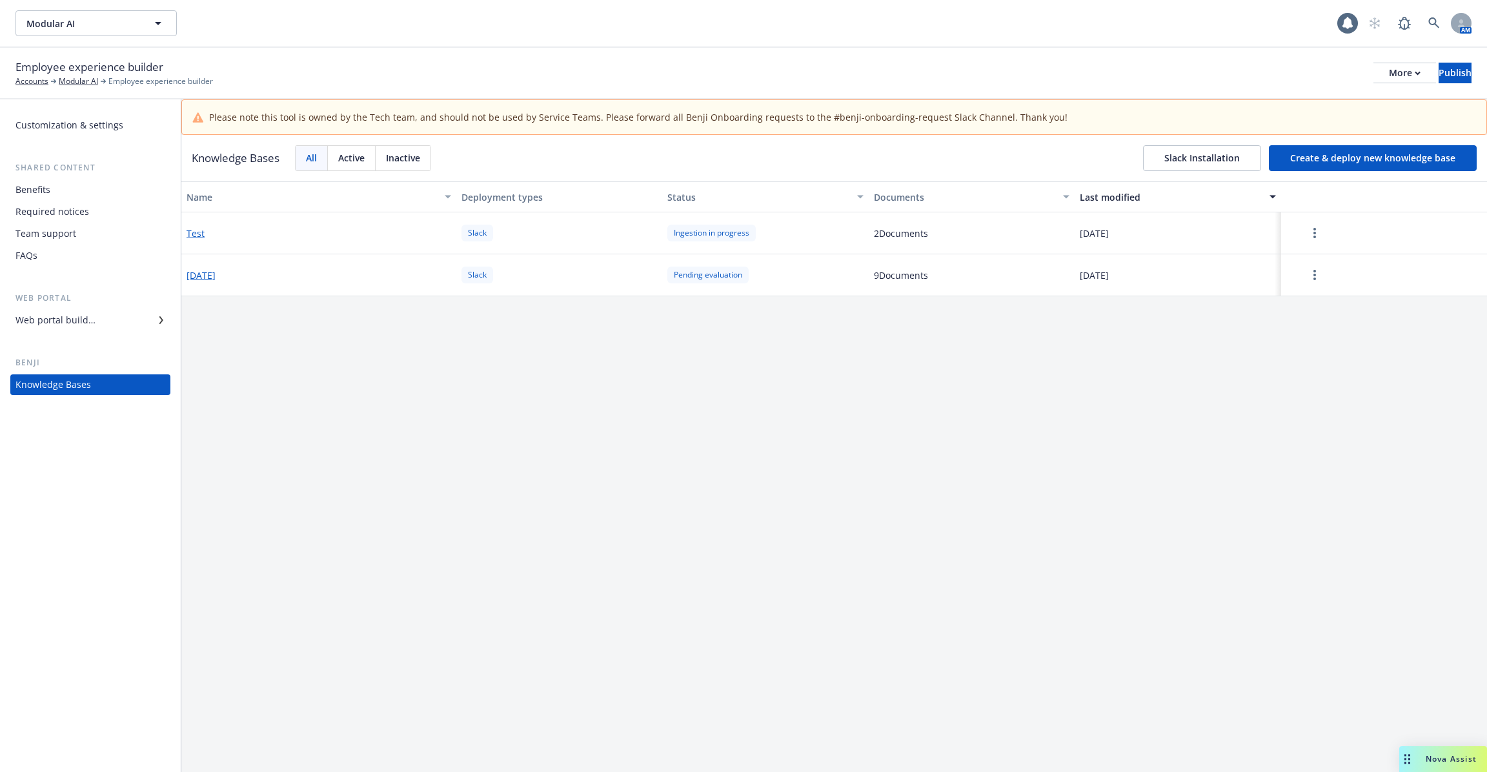
click at [1344, 223] on div at bounding box center [1384, 233] width 196 height 26
click at [1321, 224] on button "button" at bounding box center [1314, 233] width 57 height 26
click at [840, 578] on div "Name Deployment types Status Documents Last modified Test Slack Ingestion in pr…" at bounding box center [834, 494] width 1306 height 626
click at [90, 319] on div "Web portal builder" at bounding box center [55, 320] width 80 height 21
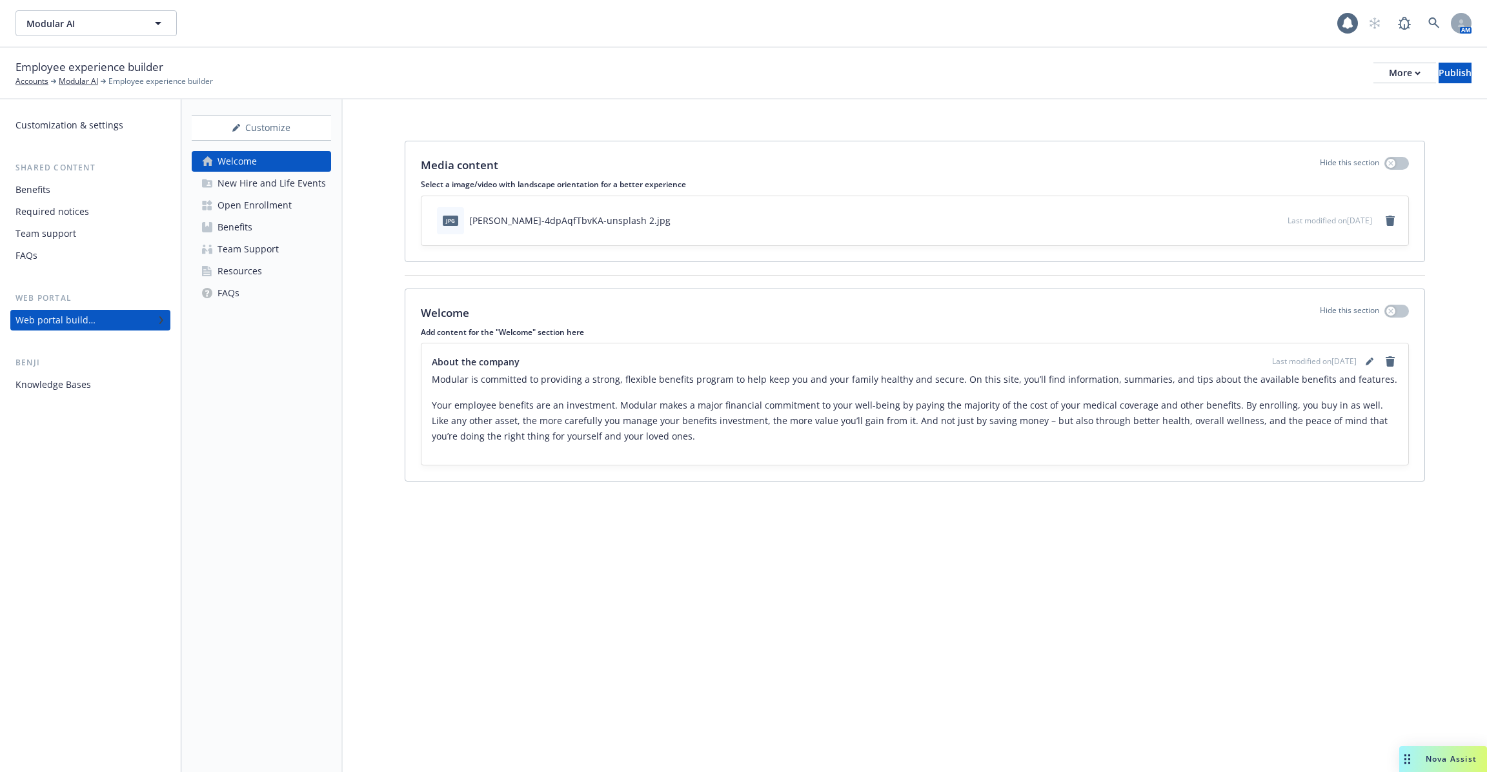
click at [290, 183] on div "New Hire and Life Events" at bounding box center [272, 183] width 108 height 21
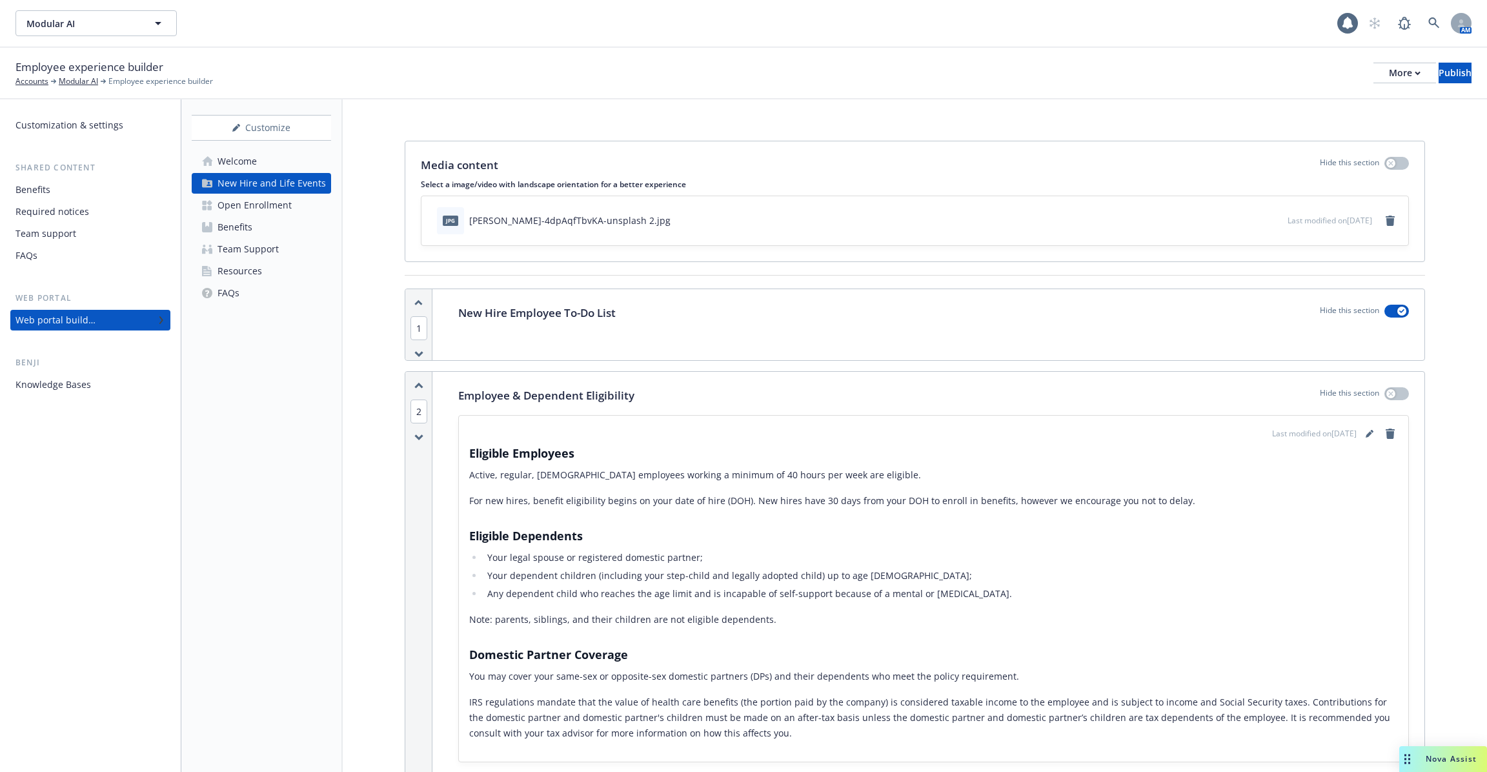
click at [254, 293] on link "FAQs" at bounding box center [261, 293] width 139 height 21
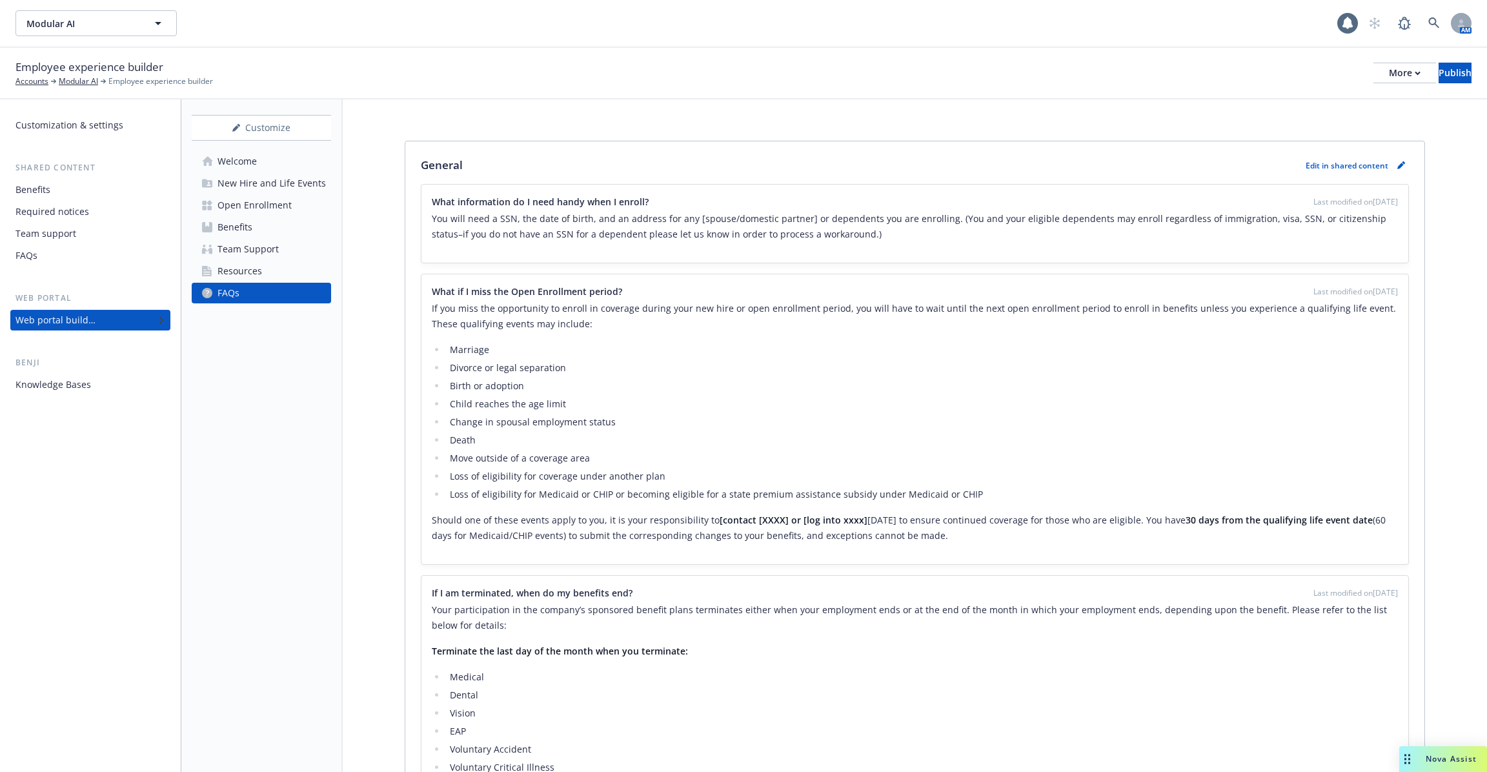
click at [112, 265] on div "FAQs" at bounding box center [90, 255] width 150 height 21
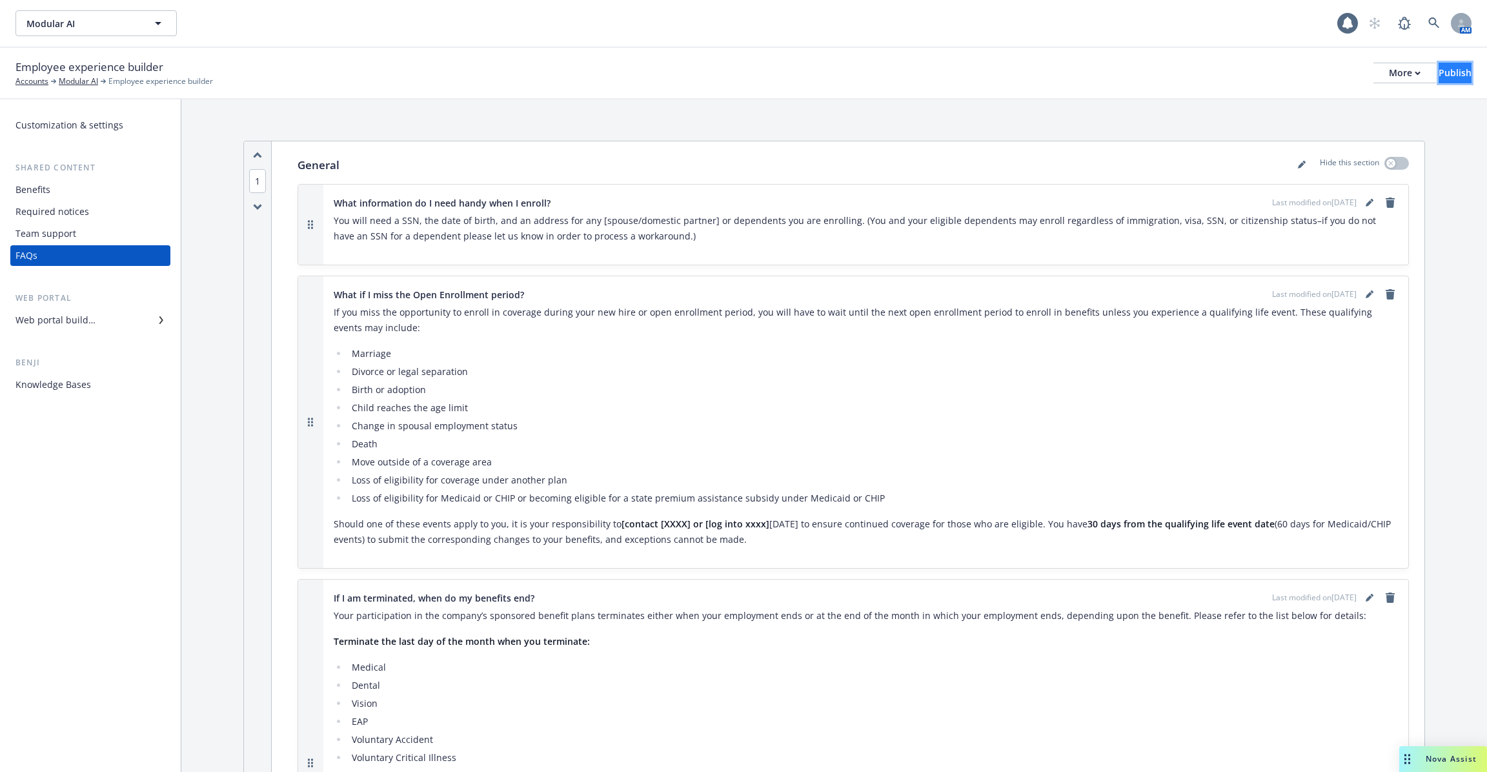
click at [1439, 73] on button "Publish" at bounding box center [1455, 73] width 33 height 21
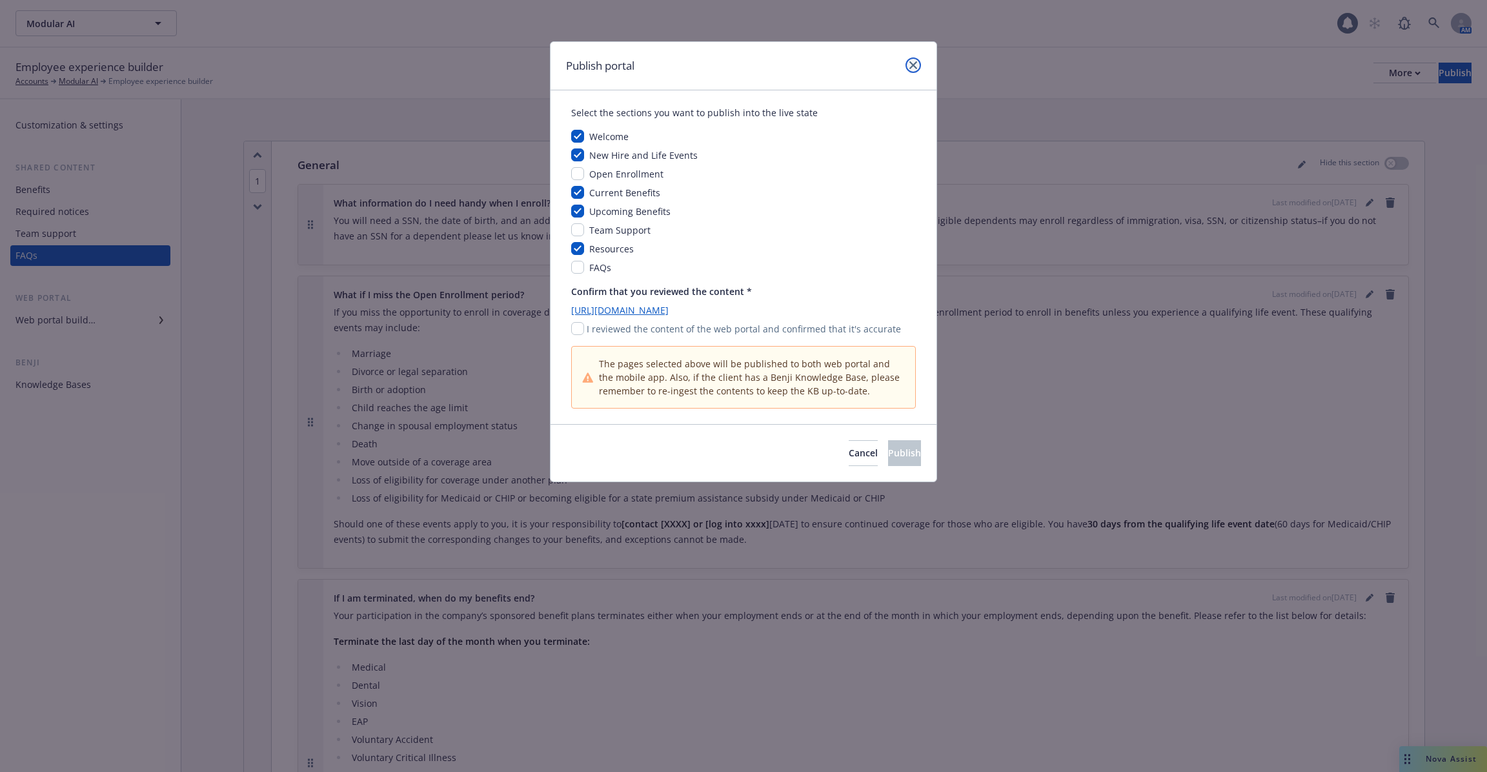
click at [915, 67] on icon "close" at bounding box center [913, 65] width 8 height 8
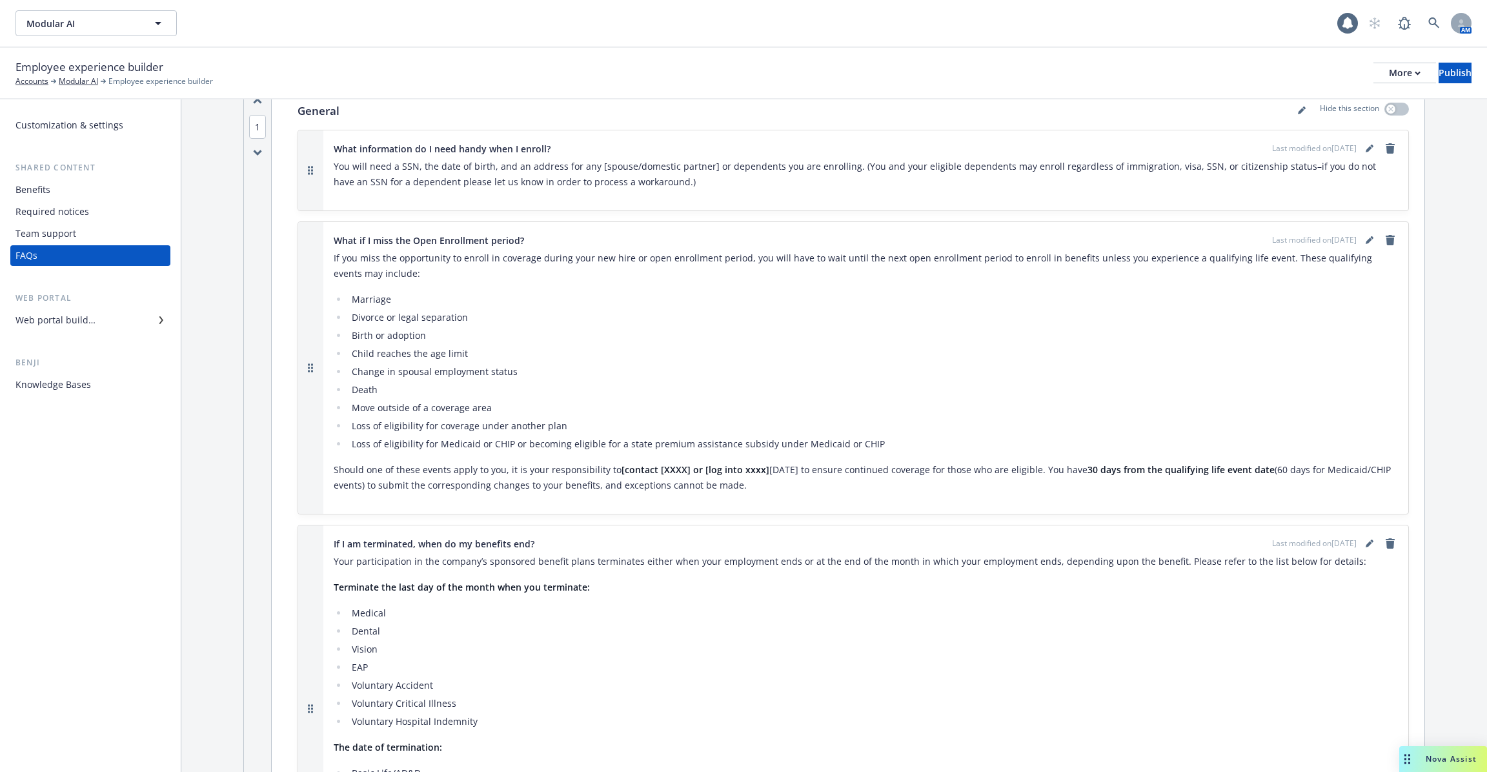
scroll to position [52, 0]
click at [1439, 72] on button "Publish" at bounding box center [1455, 73] width 33 height 21
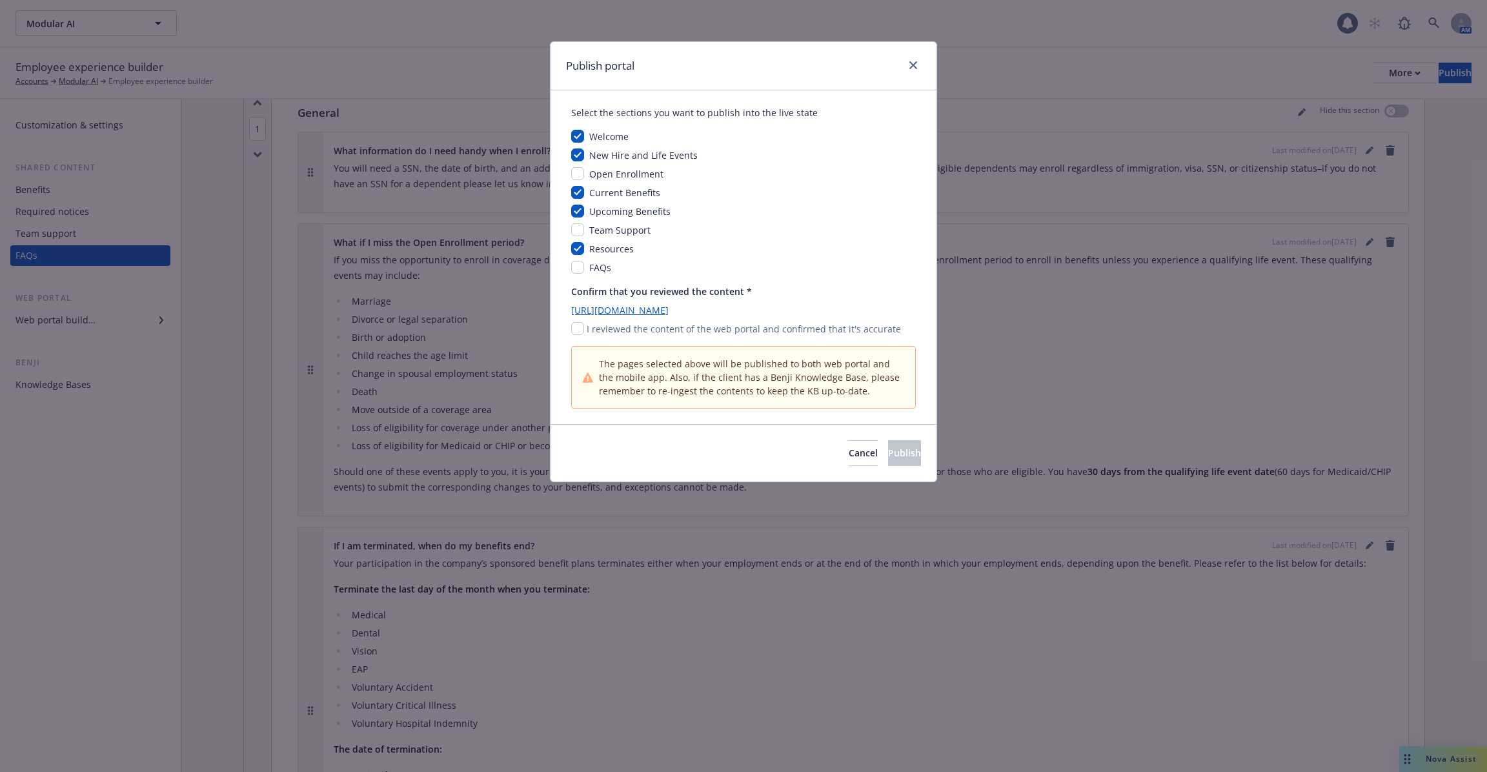
click at [1066, 279] on div "Publish portal Select the sections you want to publish into the live state Welc…" at bounding box center [743, 386] width 1487 height 772
click at [905, 63] on div at bounding box center [910, 65] width 21 height 17
click at [918, 63] on link "close" at bounding box center [913, 64] width 15 height 15
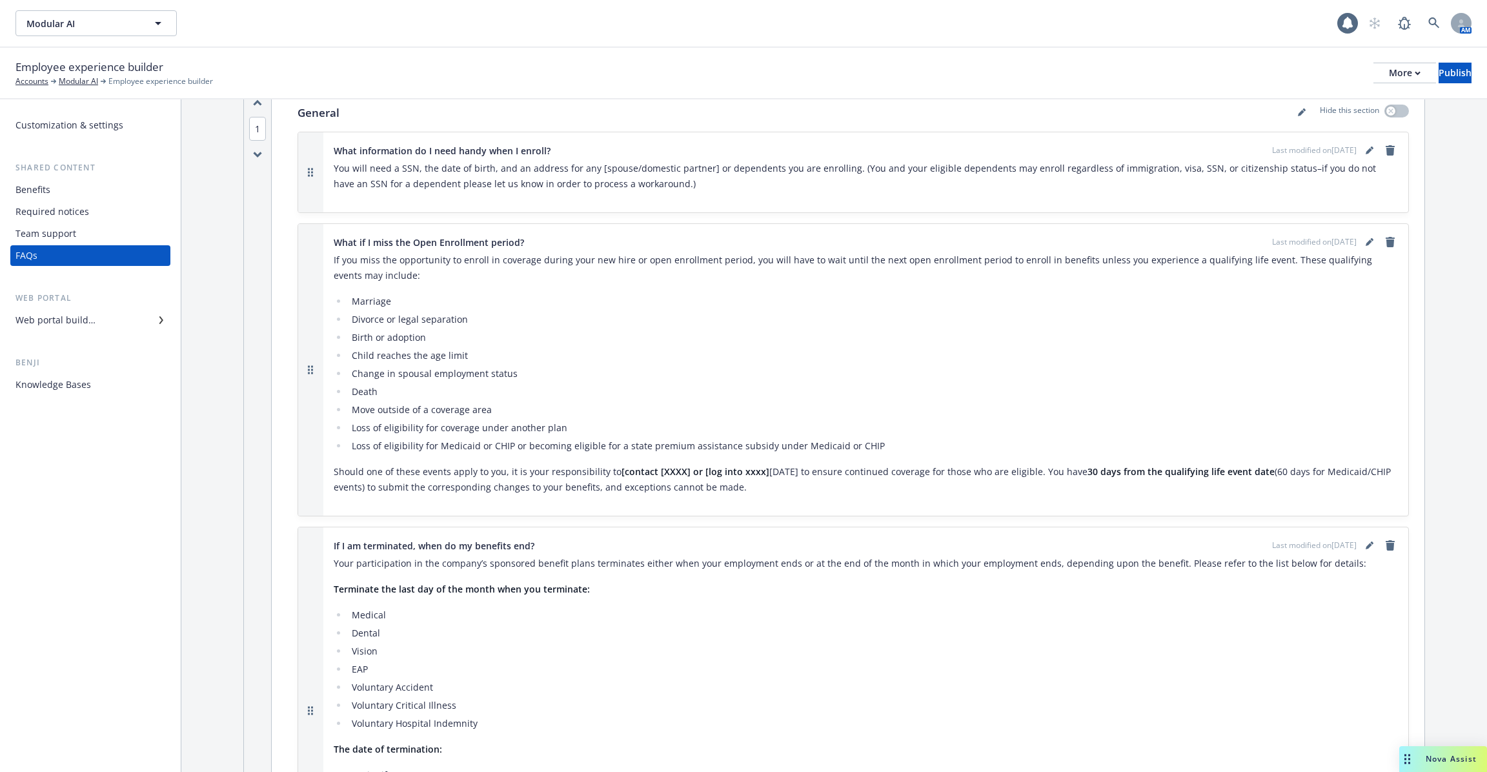
click at [95, 373] on div "Benji Knowledge Bases" at bounding box center [90, 375] width 160 height 39
click at [76, 393] on div "Knowledge Bases" at bounding box center [53, 384] width 76 height 21
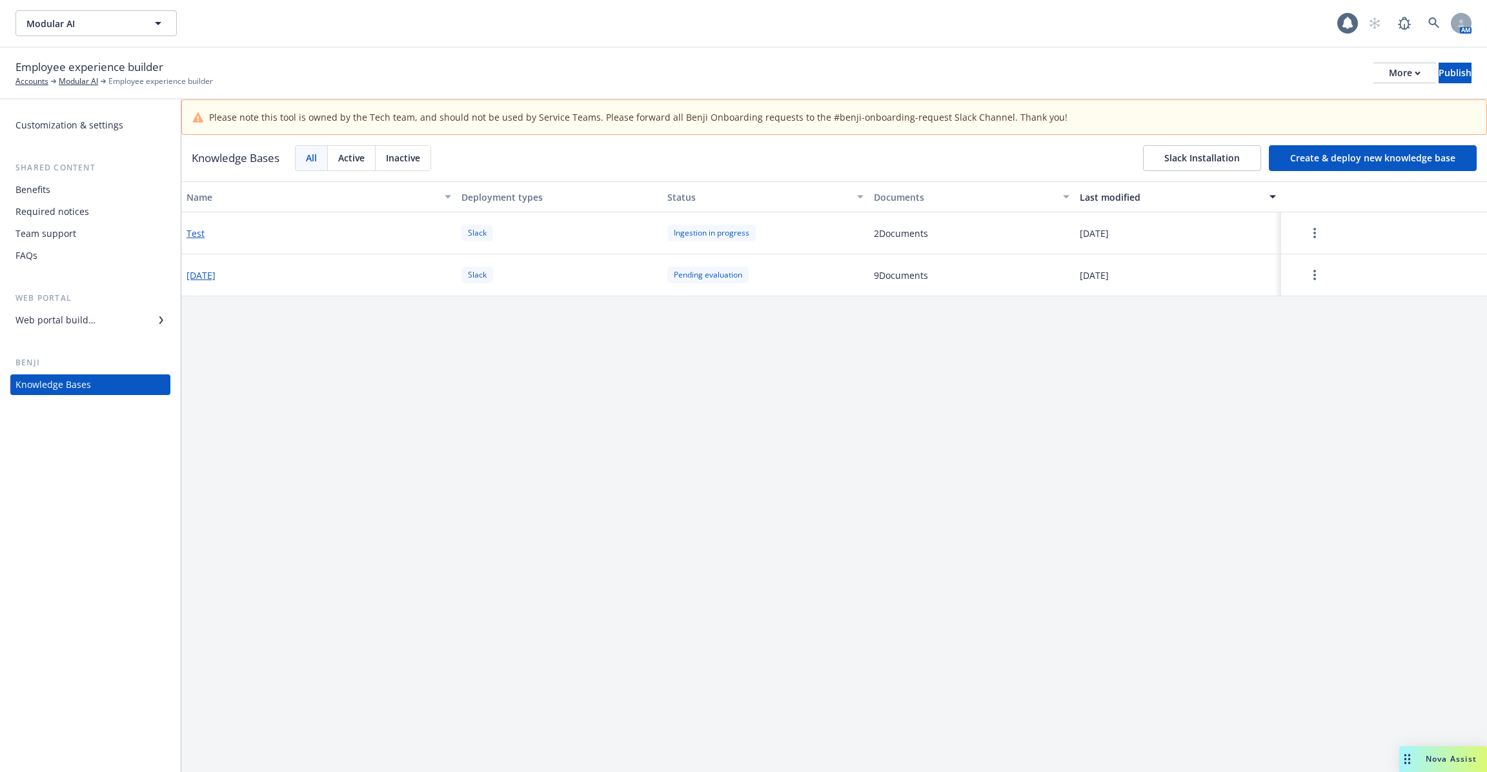
click at [1423, 148] on button "Create & deploy new knowledge base" at bounding box center [1373, 158] width 208 height 26
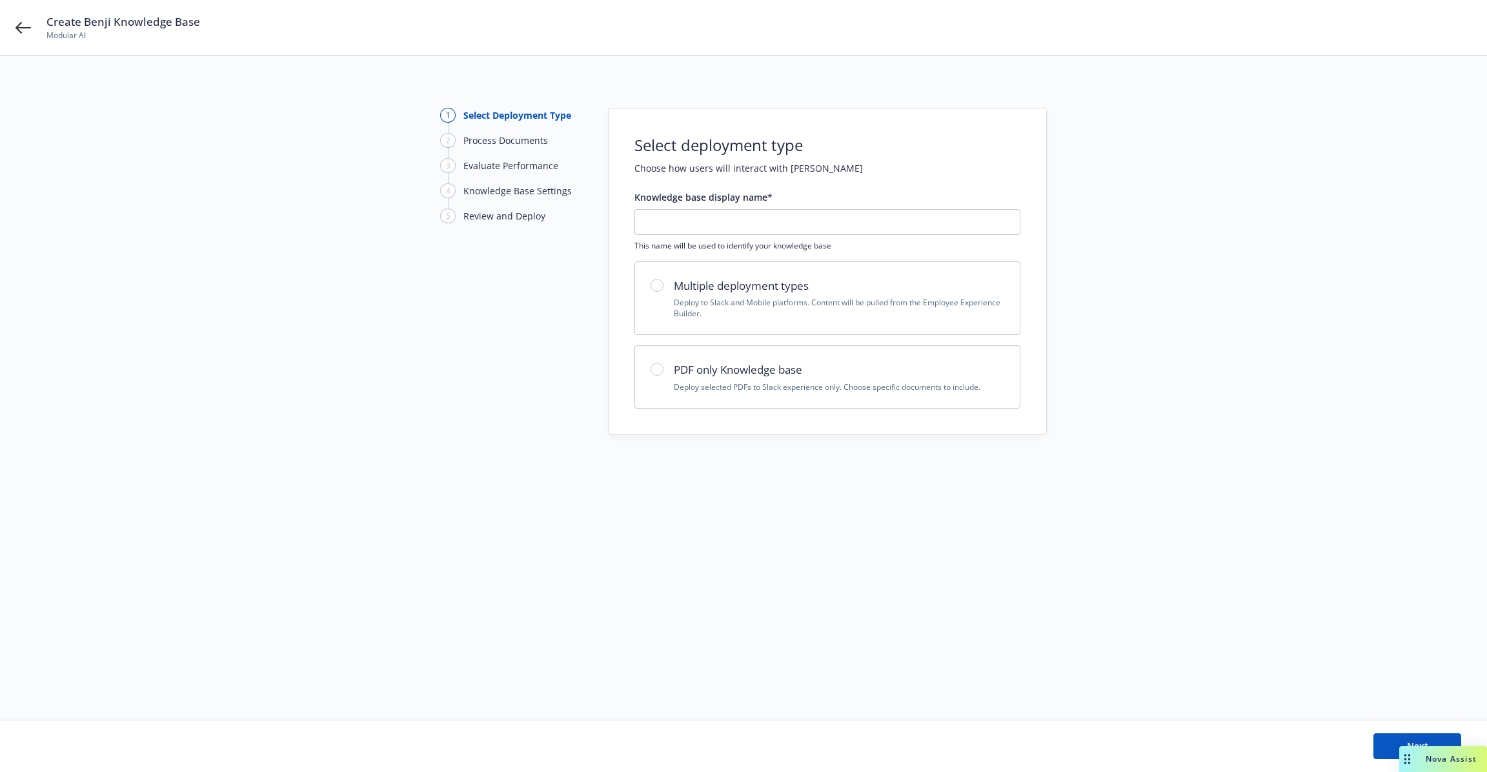
click at [913, 206] on div "Knowledge base display name* This name will be used to identify your knowledge …" at bounding box center [827, 220] width 386 height 61
click at [900, 225] on input "text" at bounding box center [827, 222] width 385 height 25
type input "2025-"
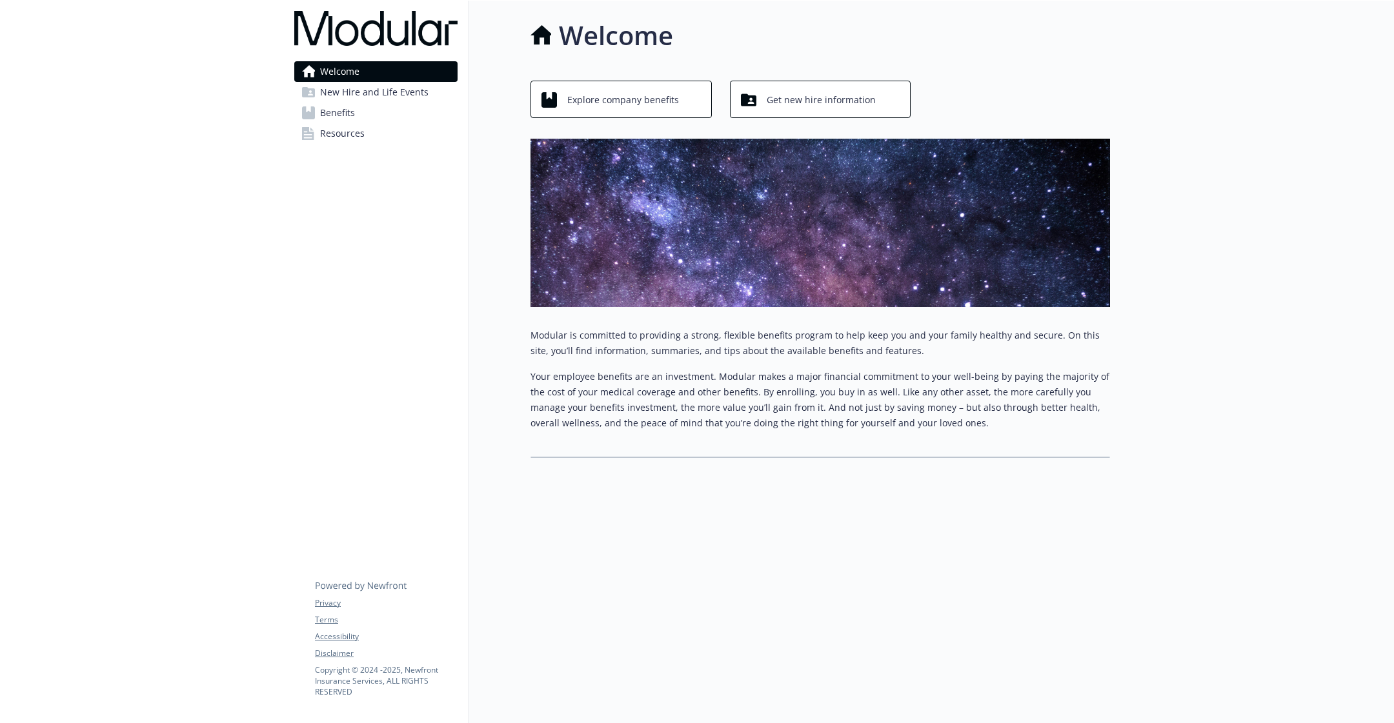
click at [372, 102] on span "New Hire and Life Events" at bounding box center [374, 92] width 108 height 21
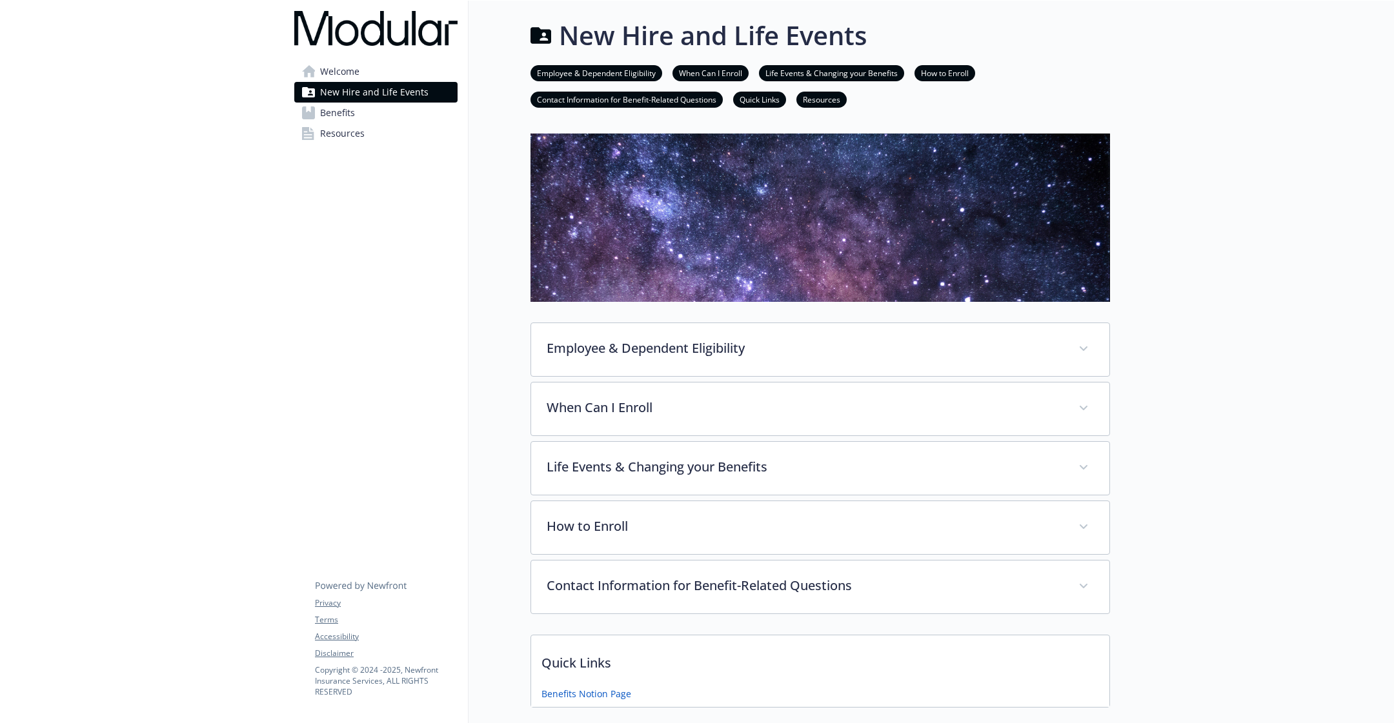
click at [372, 114] on link "Benefits" at bounding box center [375, 113] width 163 height 21
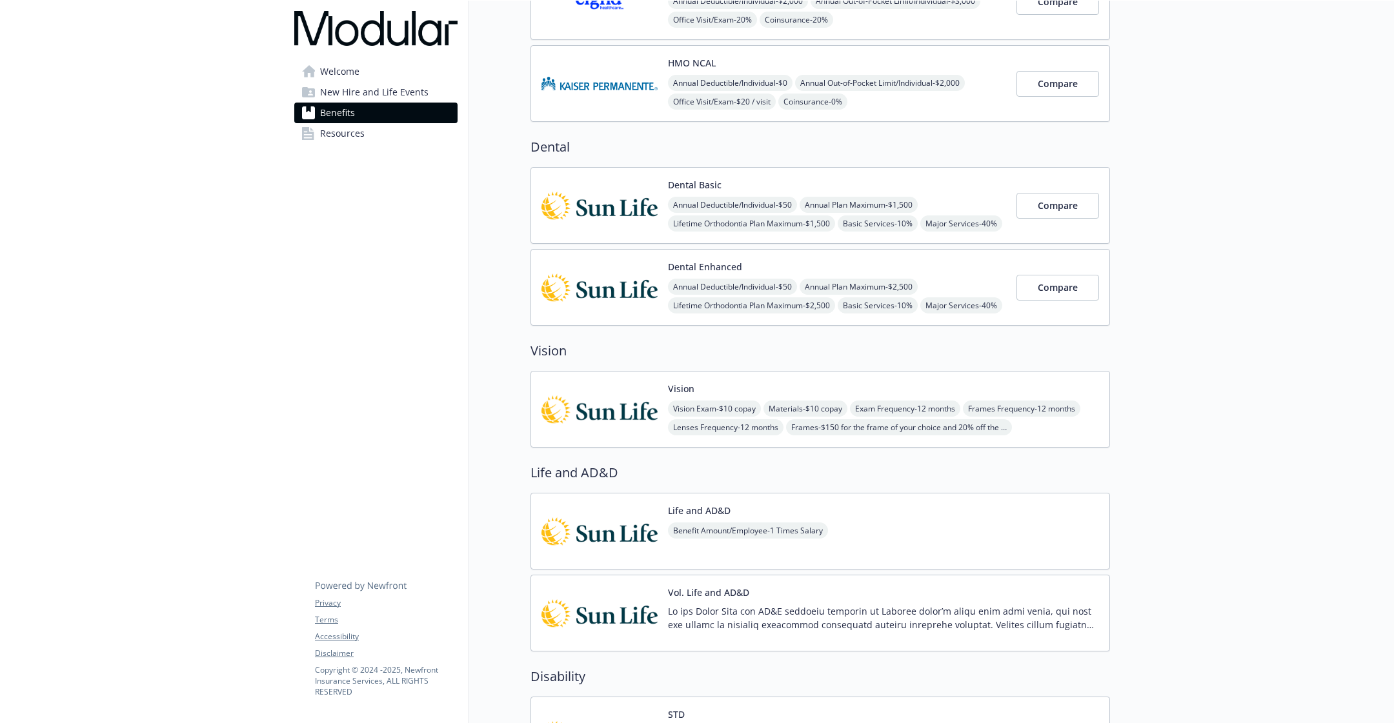
scroll to position [365, 0]
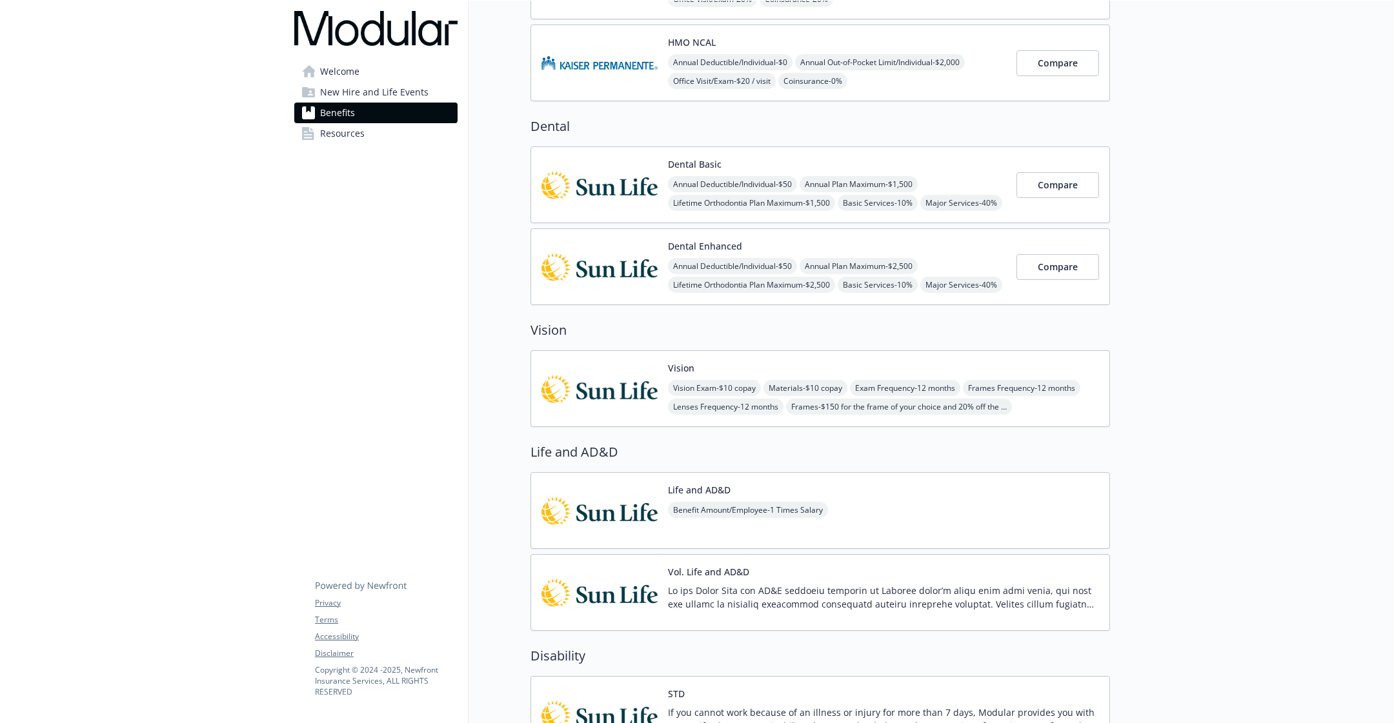
click at [360, 141] on span "Resources" at bounding box center [342, 133] width 45 height 21
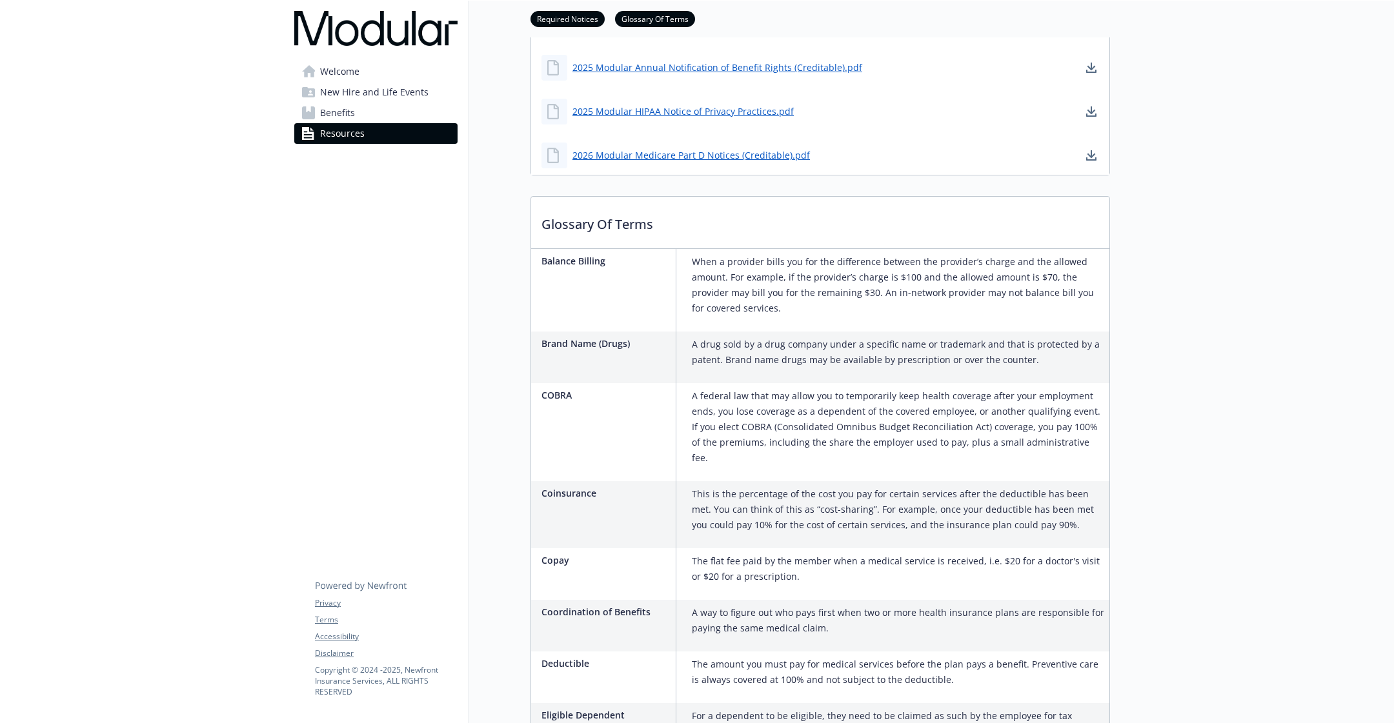
click at [388, 96] on span "New Hire and Life Events" at bounding box center [374, 92] width 108 height 21
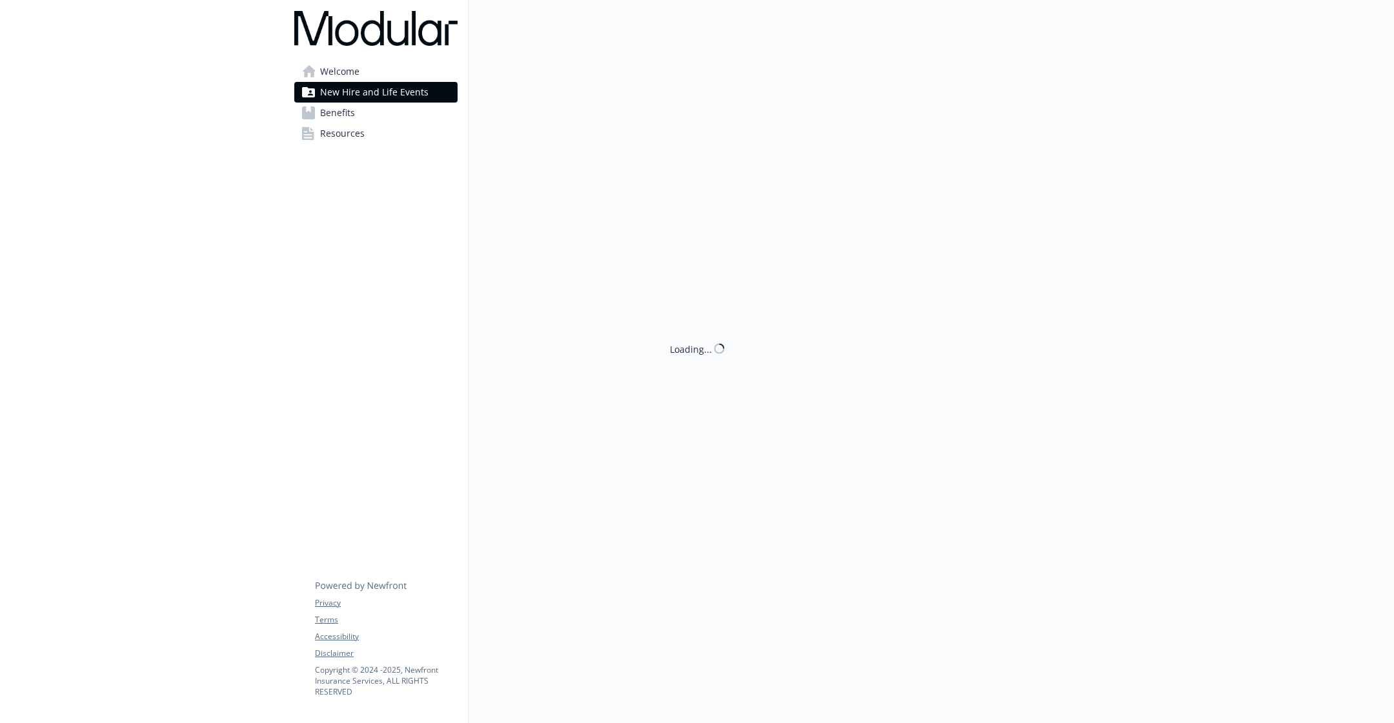
scroll to position [228, 0]
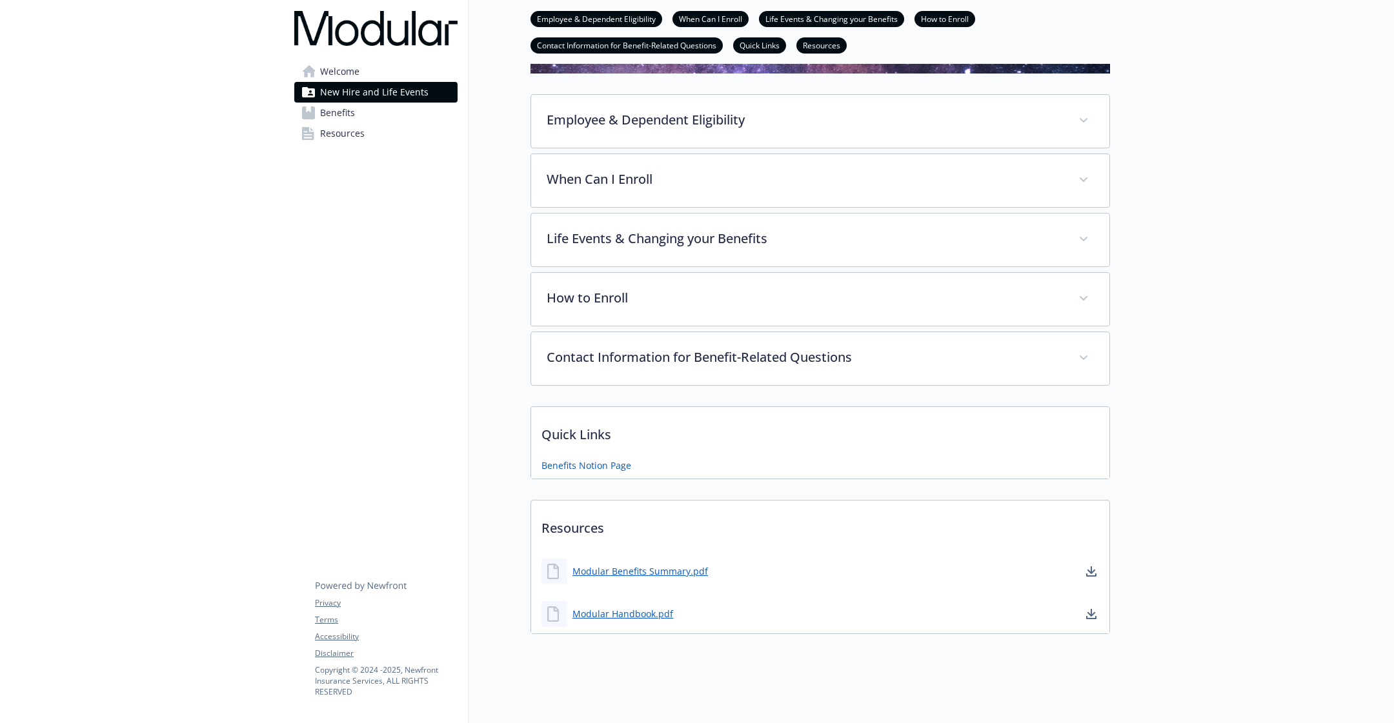
click at [401, 76] on link "Welcome" at bounding box center [375, 71] width 163 height 21
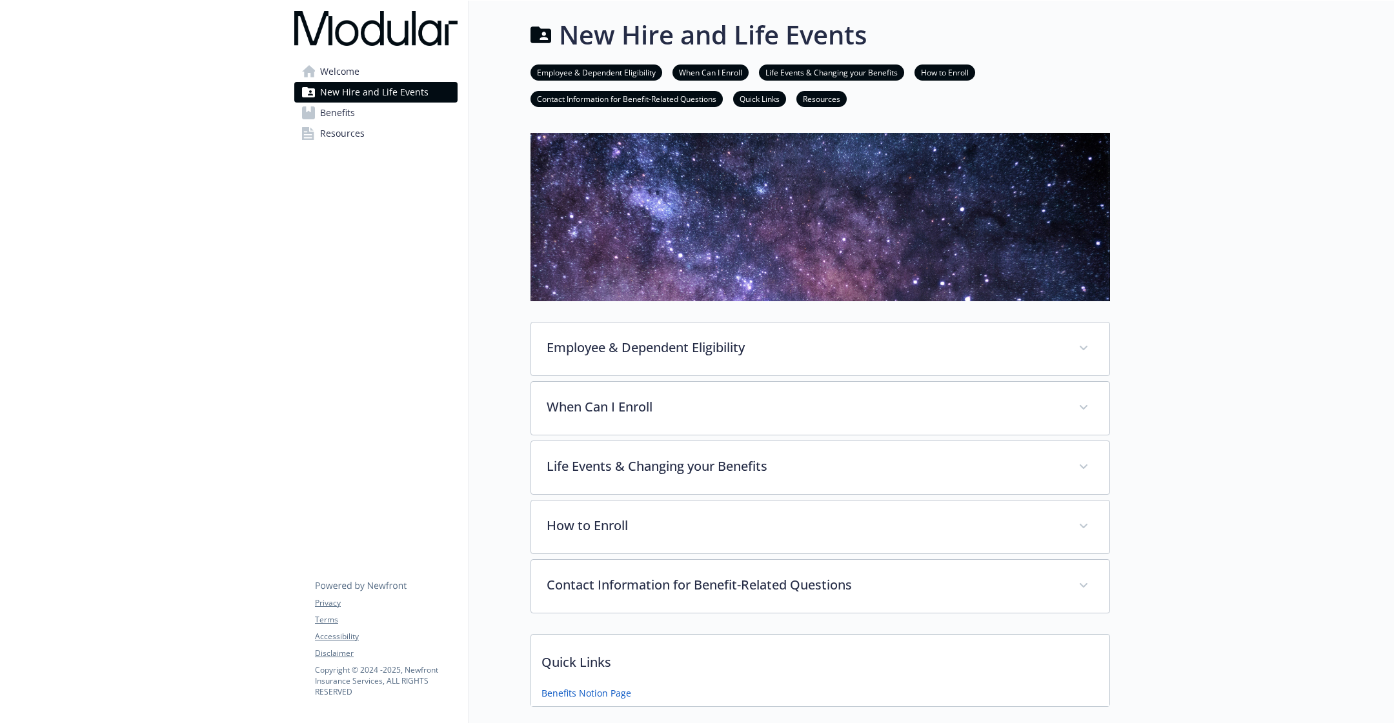
click at [401, 76] on link "Welcome" at bounding box center [375, 71] width 163 height 21
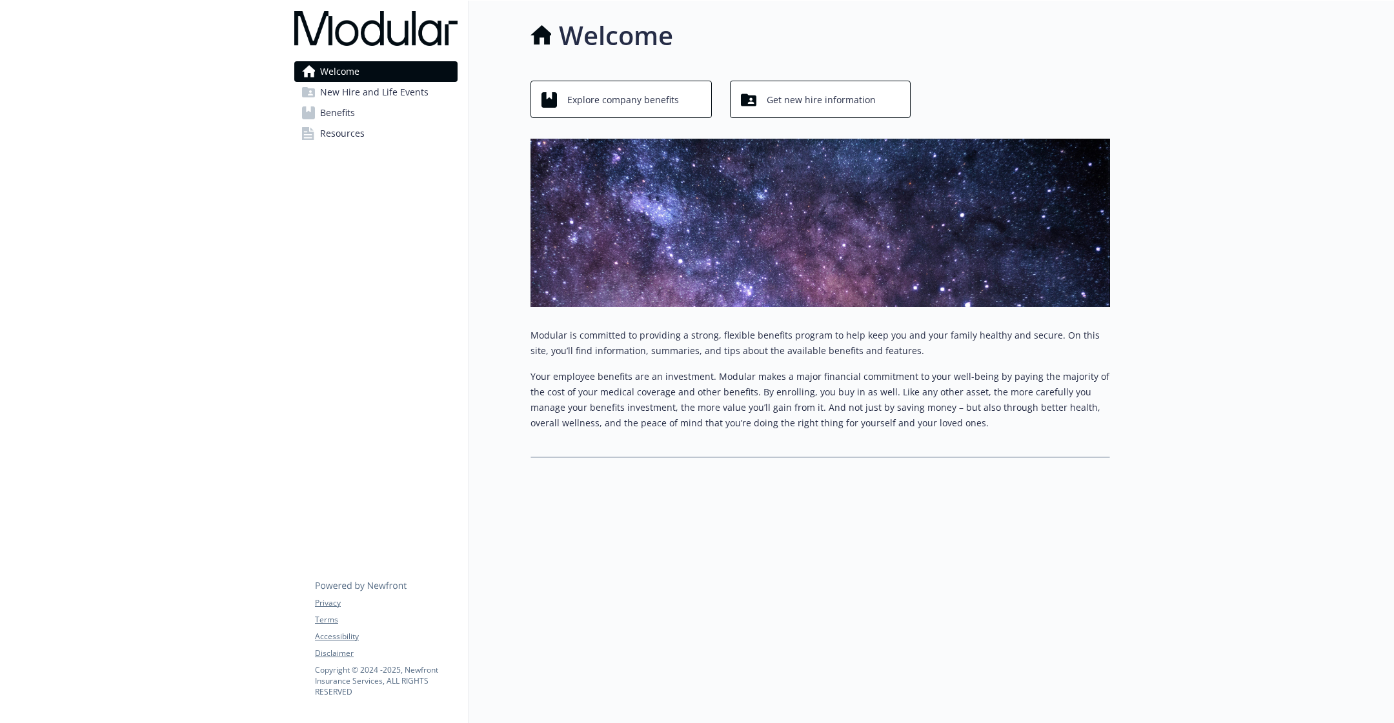
click at [373, 114] on link "Benefits" at bounding box center [375, 113] width 163 height 21
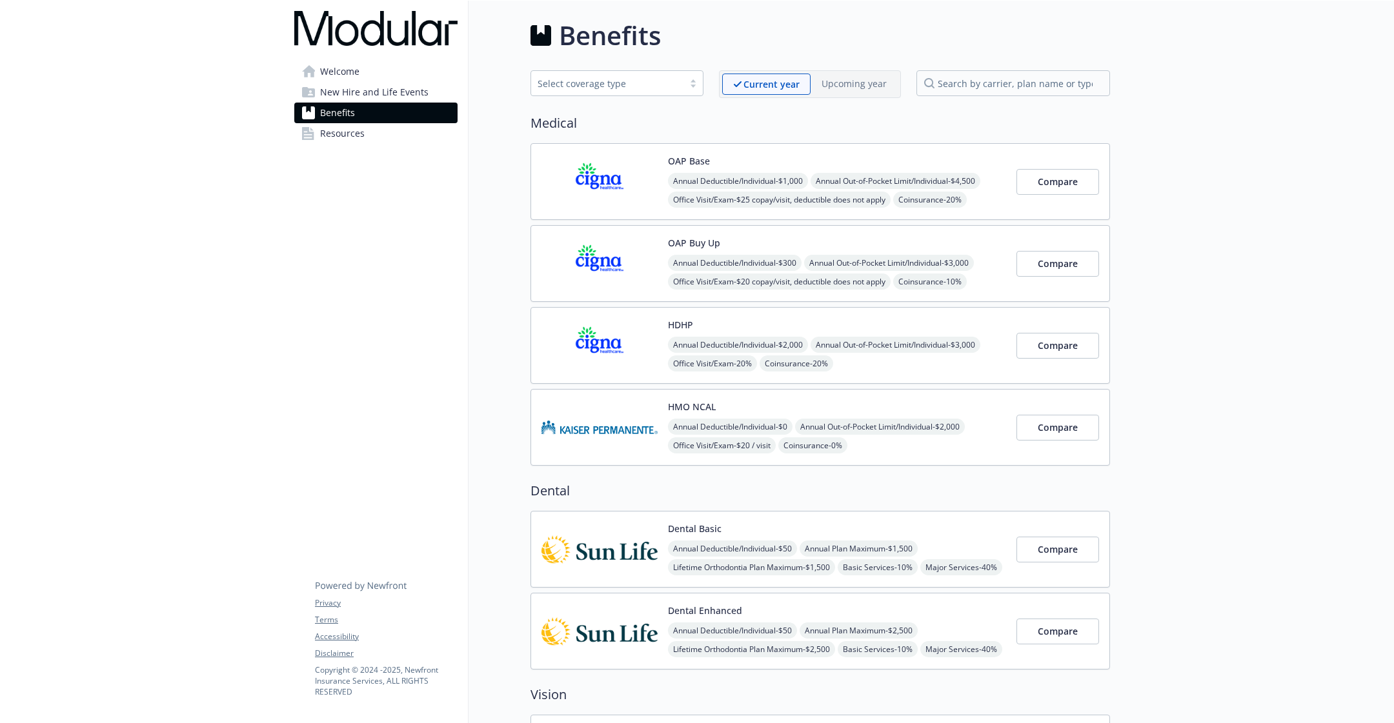
click at [372, 86] on span "New Hire and Life Events" at bounding box center [374, 92] width 108 height 21
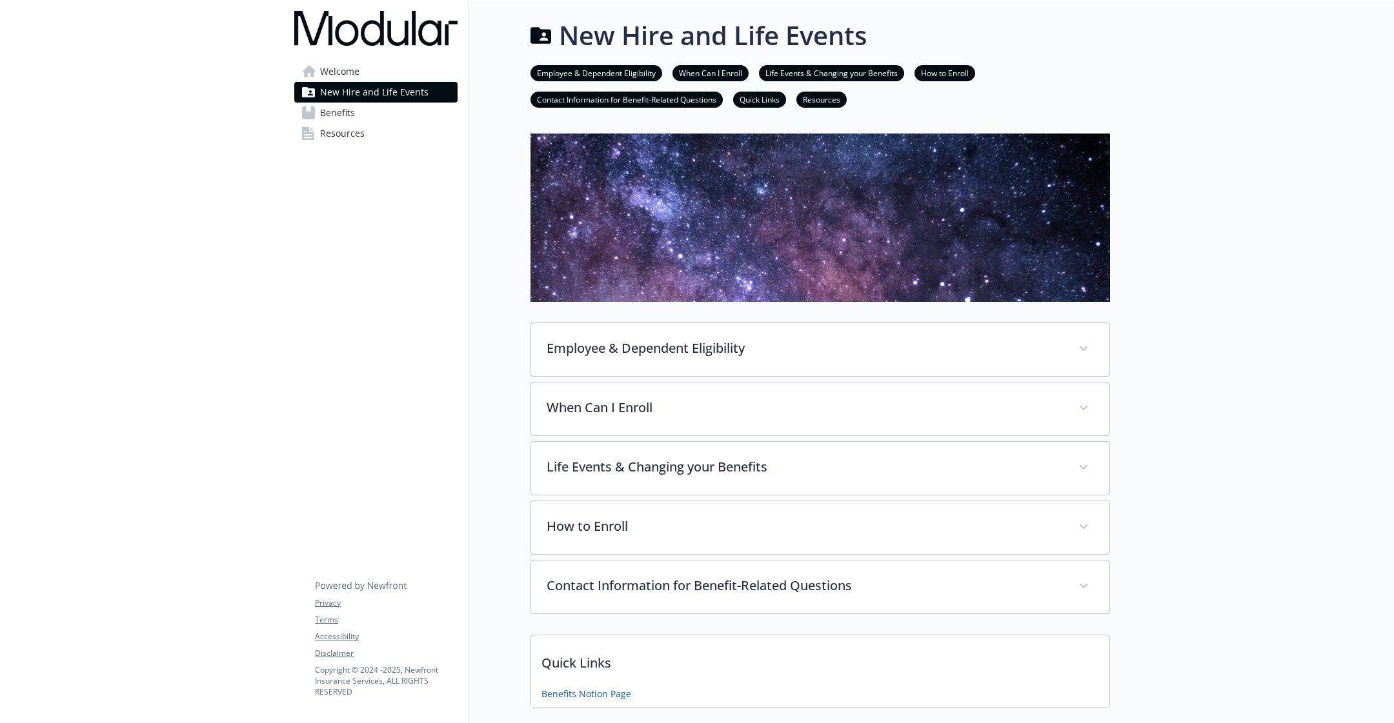
click at [369, 114] on link "Benefits" at bounding box center [375, 113] width 163 height 21
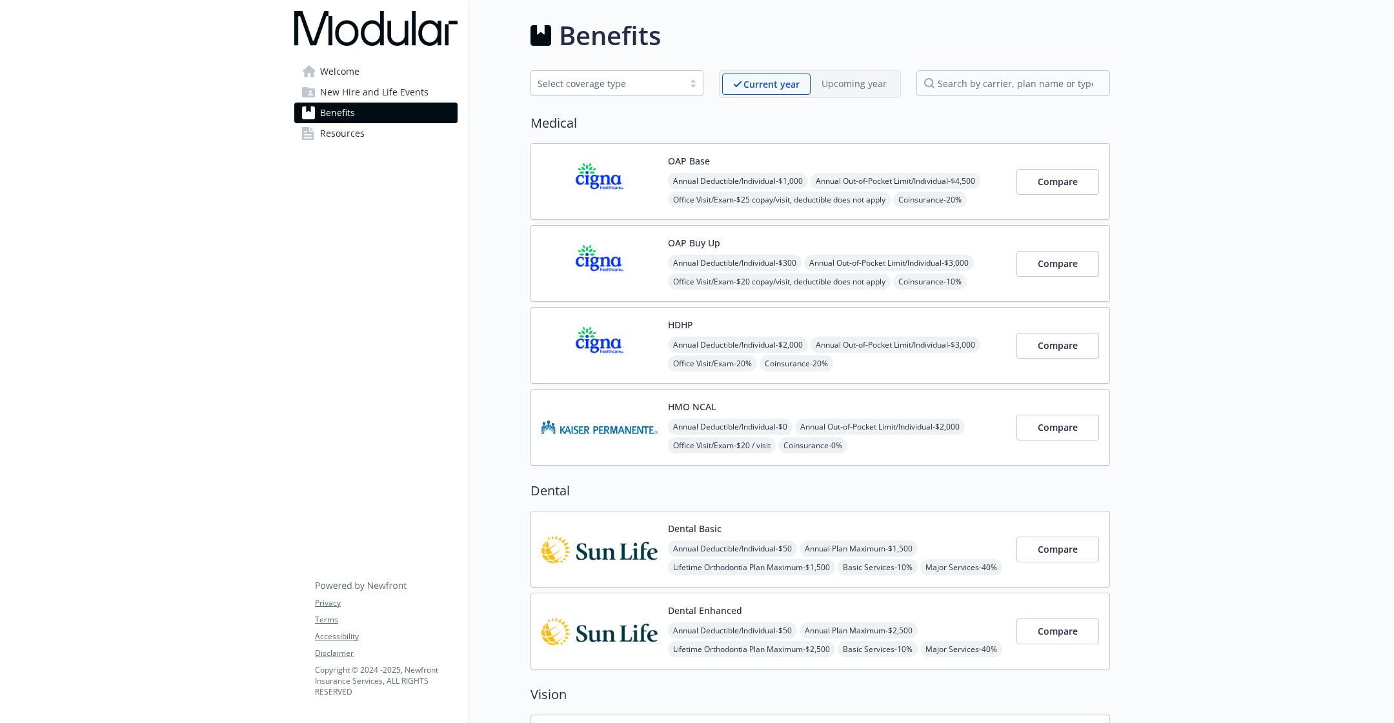
click at [374, 94] on span "New Hire and Life Events" at bounding box center [374, 92] width 108 height 21
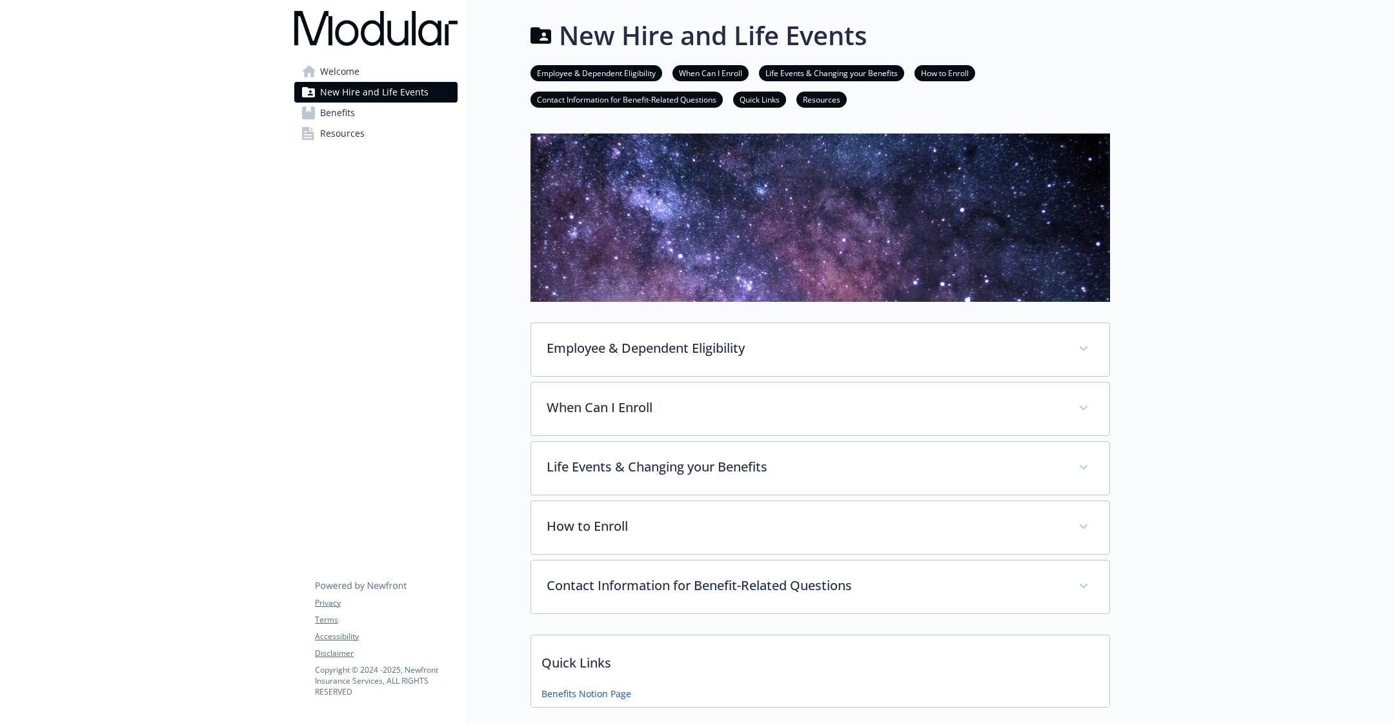
scroll to position [228, 0]
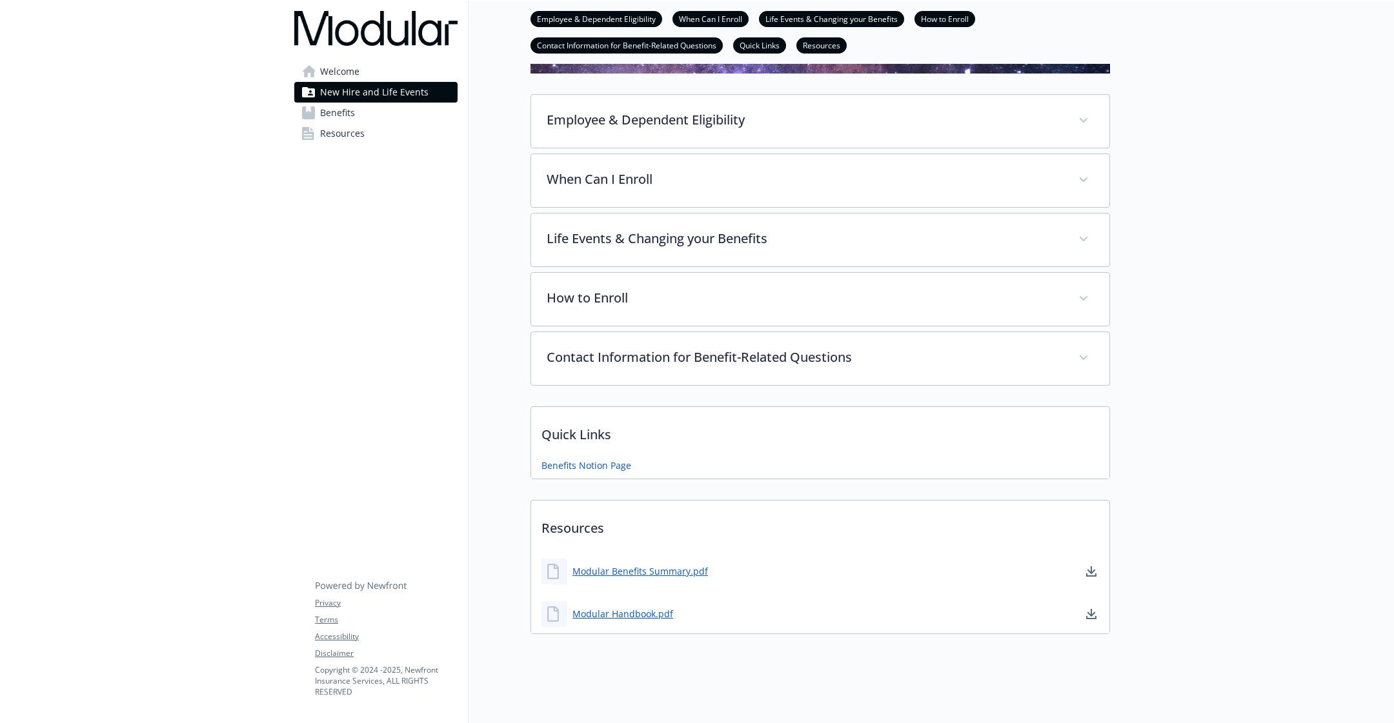
click at [417, 481] on div "Welcome New Hire and Life Events Benefits Resources Privacy Terms Accessibility…" at bounding box center [376, 249] width 185 height 955
